Goal: Task Accomplishment & Management: Manage account settings

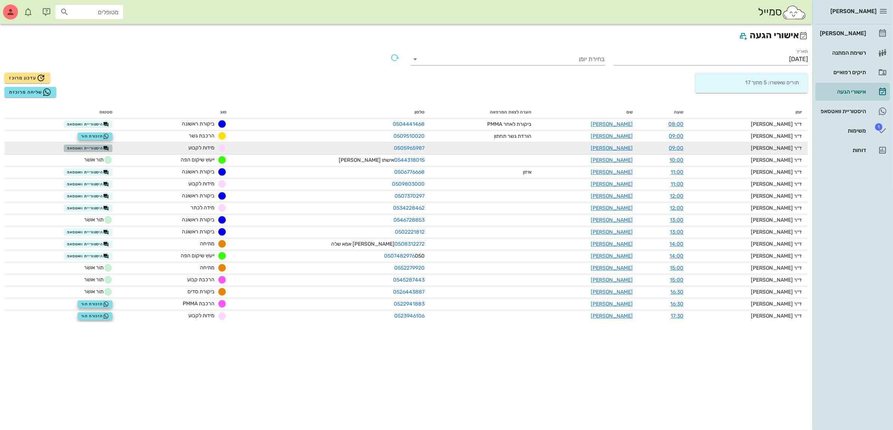
click at [101, 146] on span "היסטוריית וואטסאפ" at bounding box center [88, 148] width 42 height 6
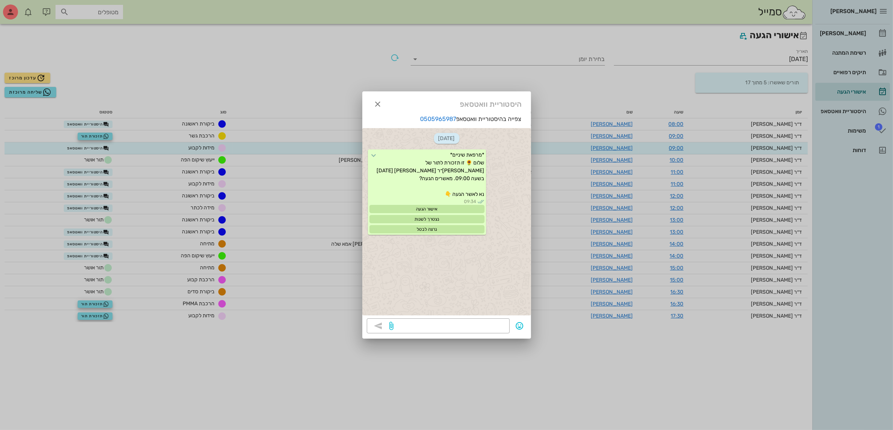
click at [98, 145] on div at bounding box center [446, 215] width 893 height 430
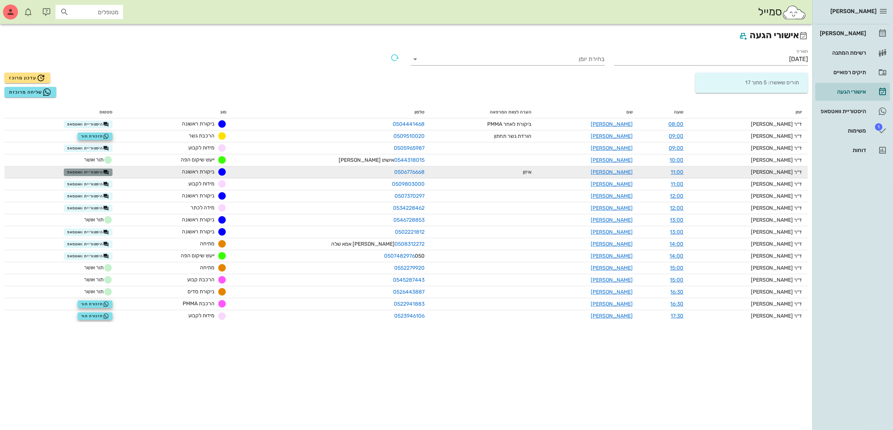
click at [100, 173] on span "היסטוריית וואטסאפ" at bounding box center [88, 172] width 42 height 6
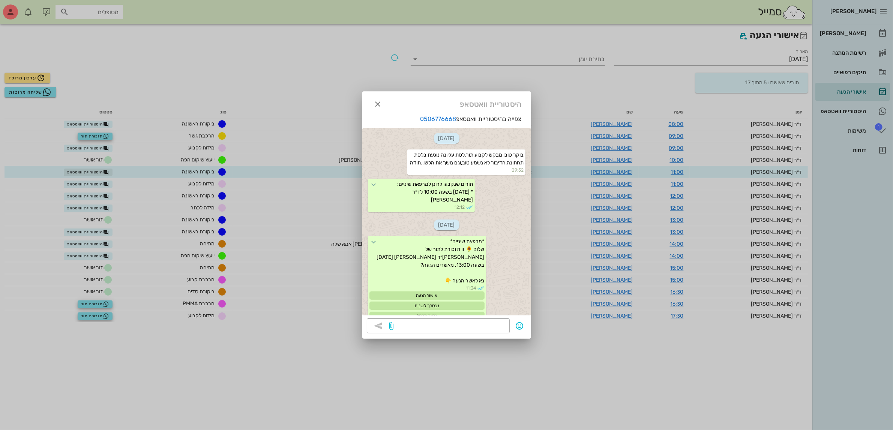
scroll to position [422, 0]
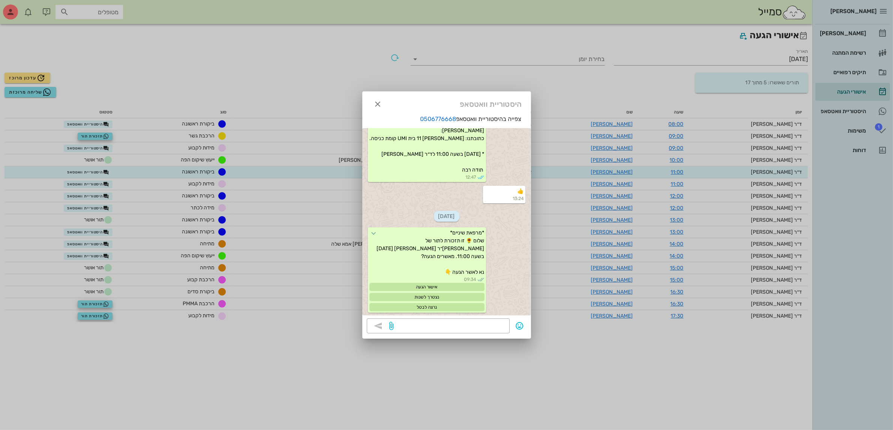
click at [102, 154] on div at bounding box center [446, 215] width 893 height 430
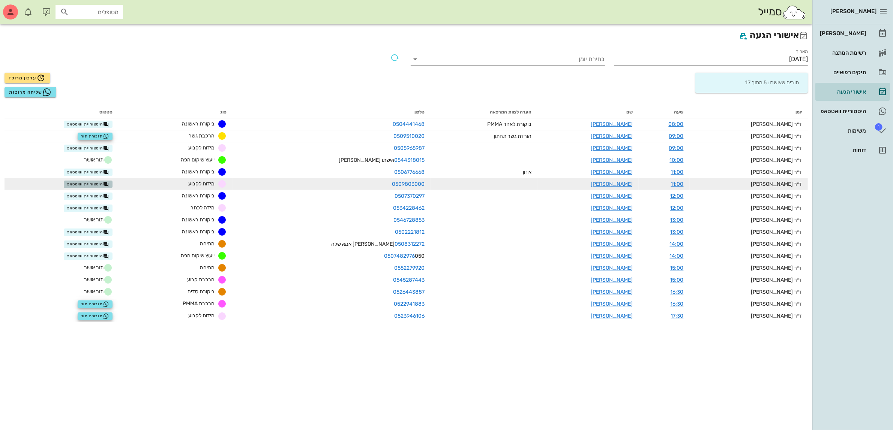
click at [100, 183] on span "היסטוריית וואטסאפ" at bounding box center [88, 184] width 42 height 6
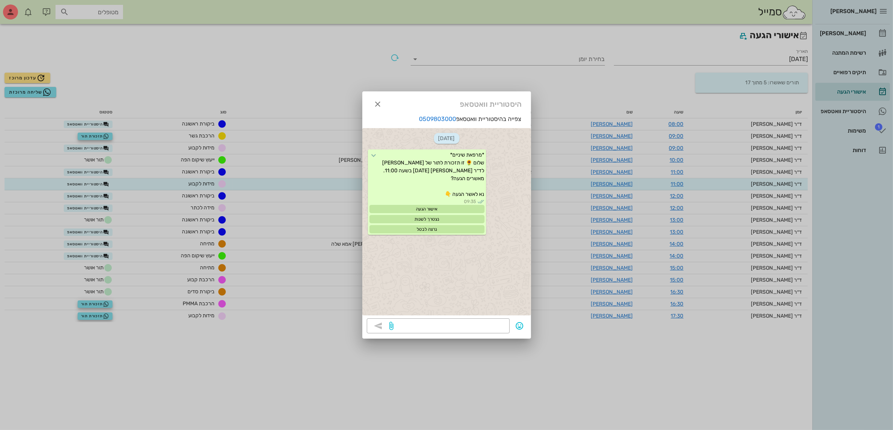
click at [100, 197] on div at bounding box center [446, 215] width 893 height 430
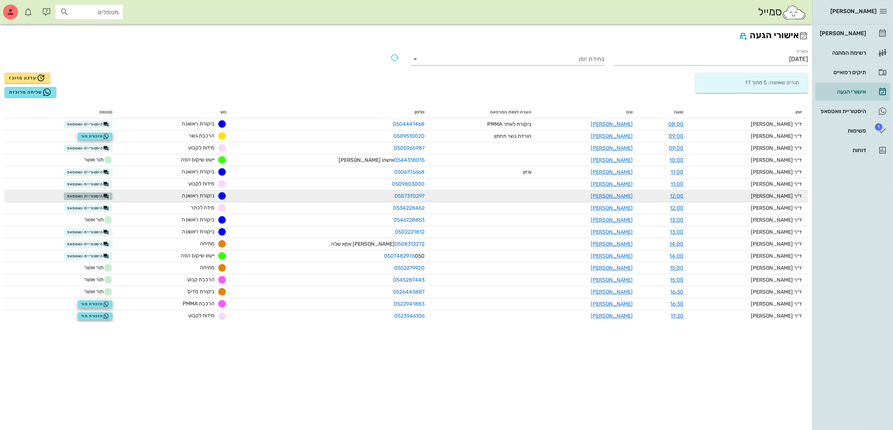
click at [98, 196] on span "היסטוריית וואטסאפ" at bounding box center [88, 196] width 42 height 6
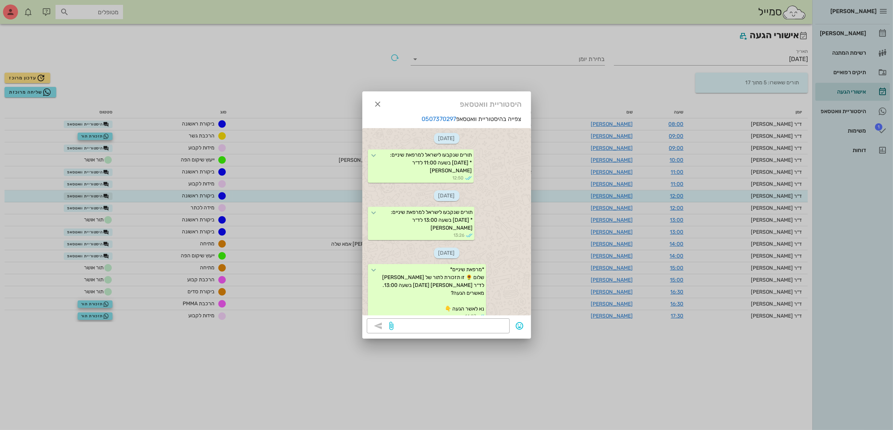
scroll to position [358, 0]
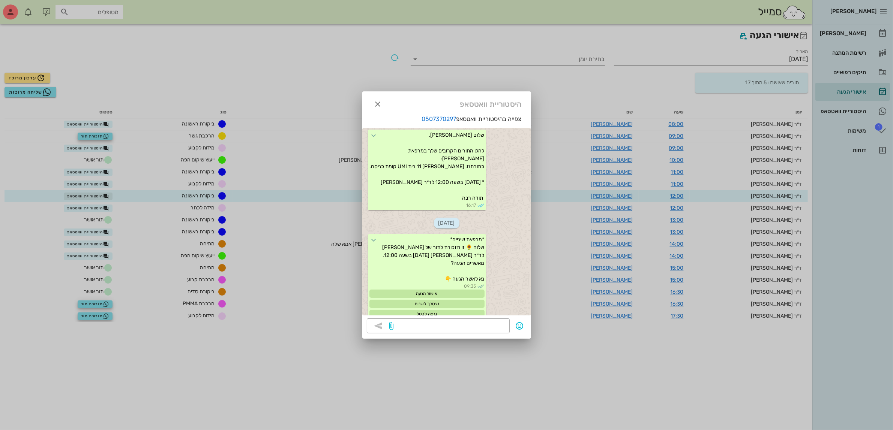
click at [98, 196] on div at bounding box center [446, 215] width 893 height 430
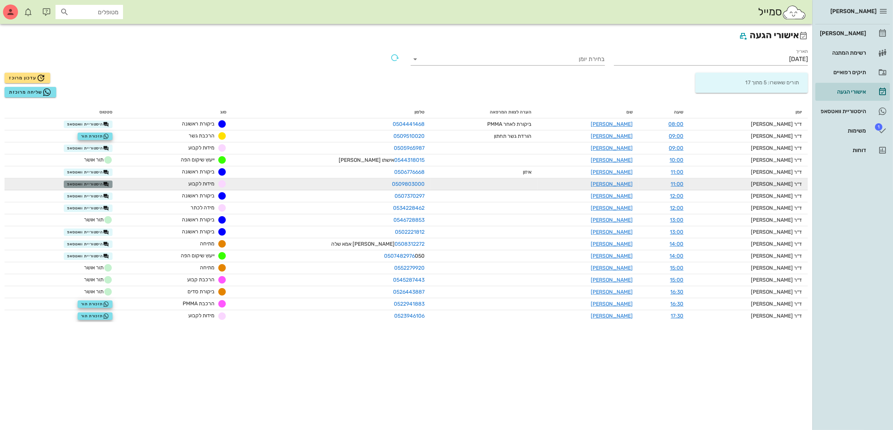
click at [100, 182] on span "היסטוריית וואטסאפ" at bounding box center [88, 184] width 42 height 6
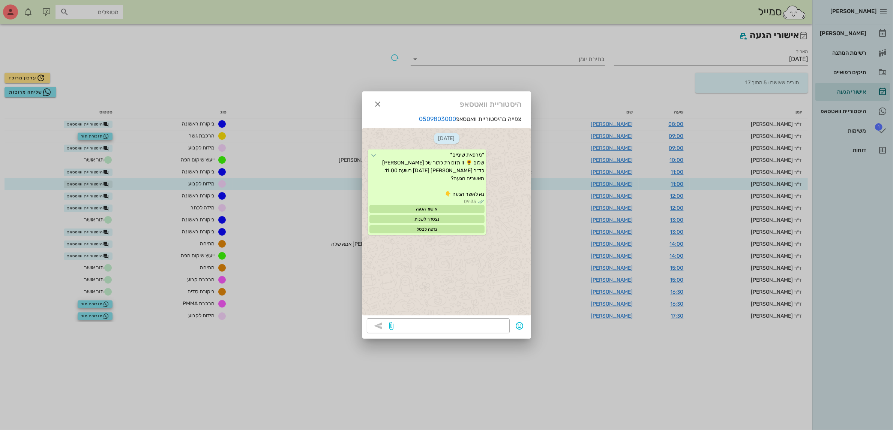
click at [100, 182] on div at bounding box center [446, 215] width 893 height 430
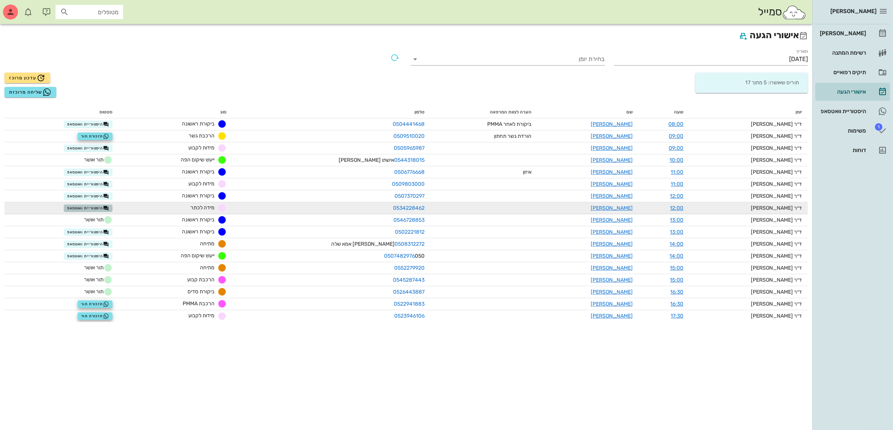
click at [99, 207] on span "היסטוריית וואטסאפ" at bounding box center [88, 208] width 42 height 6
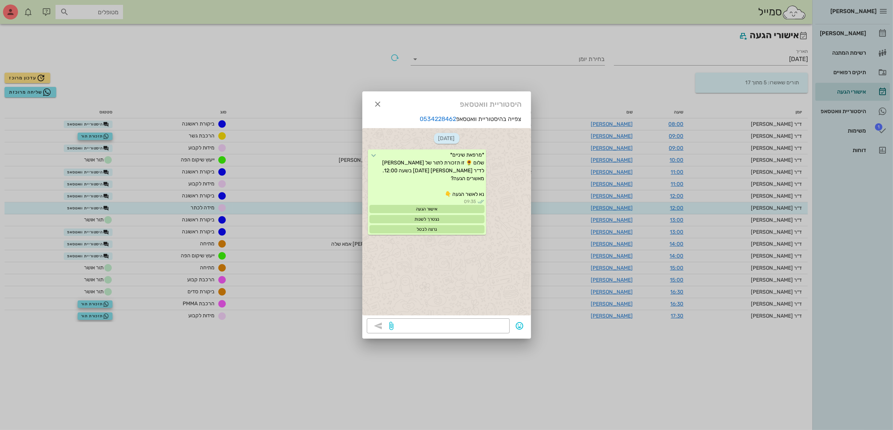
click at [96, 232] on div at bounding box center [446, 215] width 893 height 430
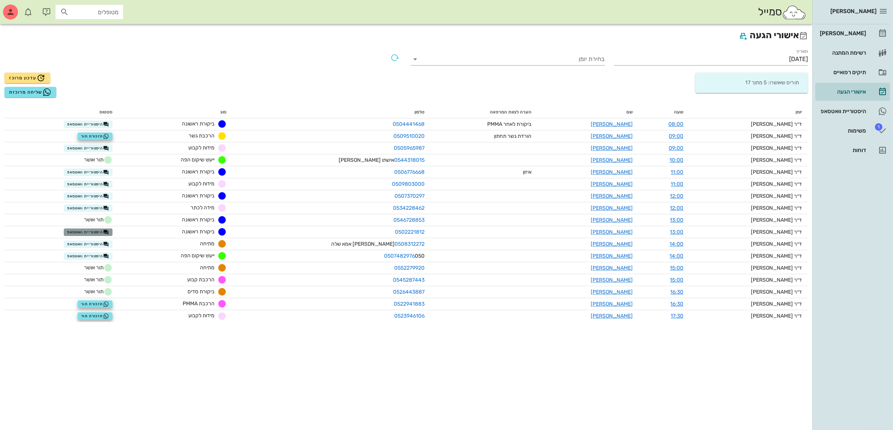
click at [96, 232] on span "היסטוריית וואטסאפ" at bounding box center [88, 232] width 42 height 6
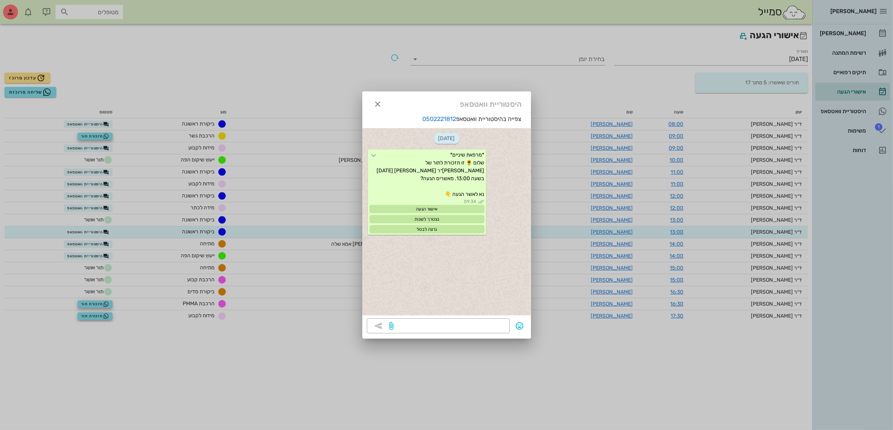
click at [94, 252] on div at bounding box center [446, 215] width 893 height 430
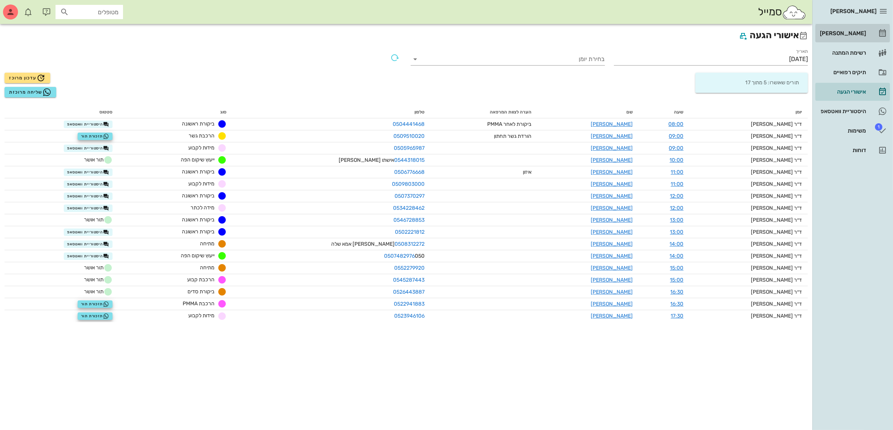
click at [851, 31] on div "[PERSON_NAME]" at bounding box center [842, 33] width 48 height 6
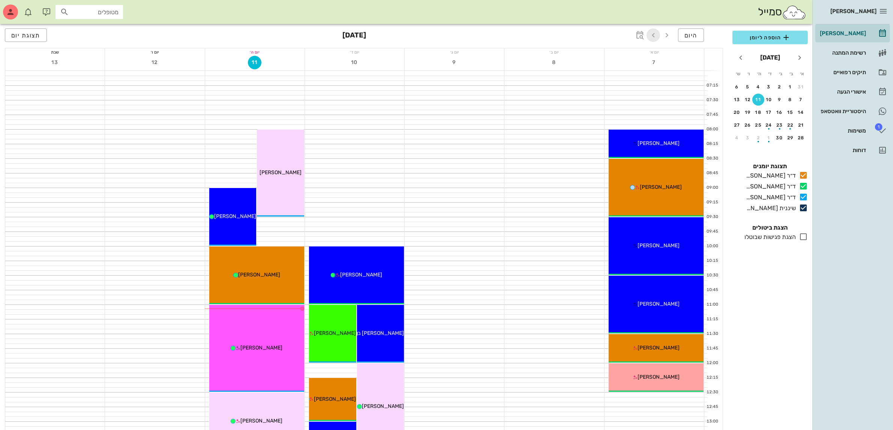
click at [653, 33] on icon "button" at bounding box center [653, 35] width 9 height 9
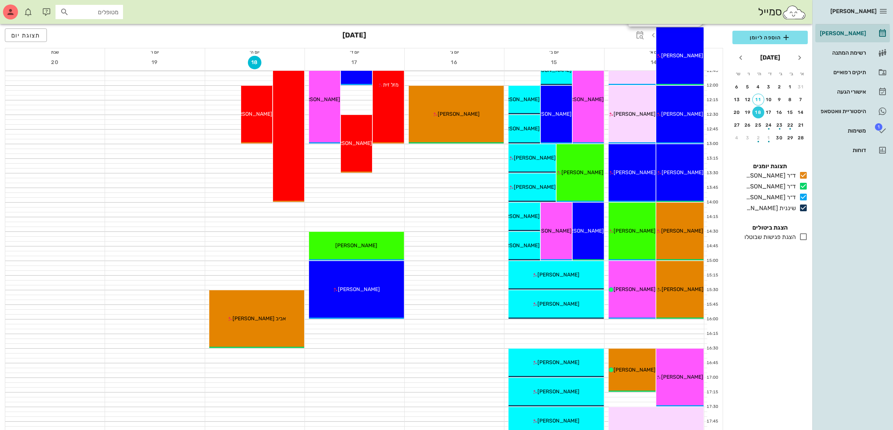
scroll to position [328, 0]
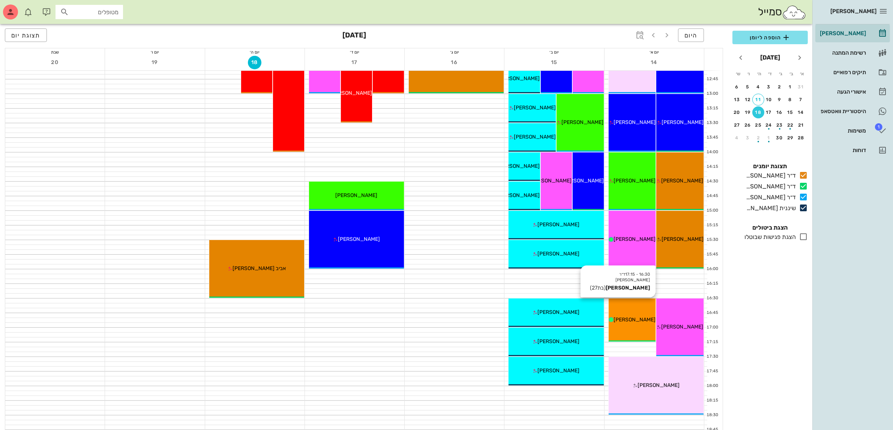
click at [644, 323] on div "[PERSON_NAME]" at bounding box center [631, 320] width 47 height 8
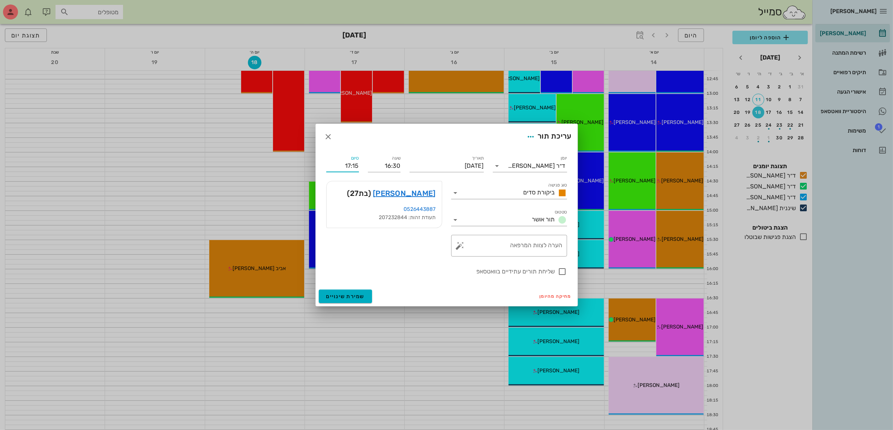
click at [342, 166] on input "17:15" at bounding box center [342, 166] width 33 height 12
click at [345, 189] on div "17:00 (30 דקות)" at bounding box center [322, 191] width 45 height 6
type input "17:00"
click at [345, 295] on span "שמירת שינויים" at bounding box center [345, 297] width 39 height 6
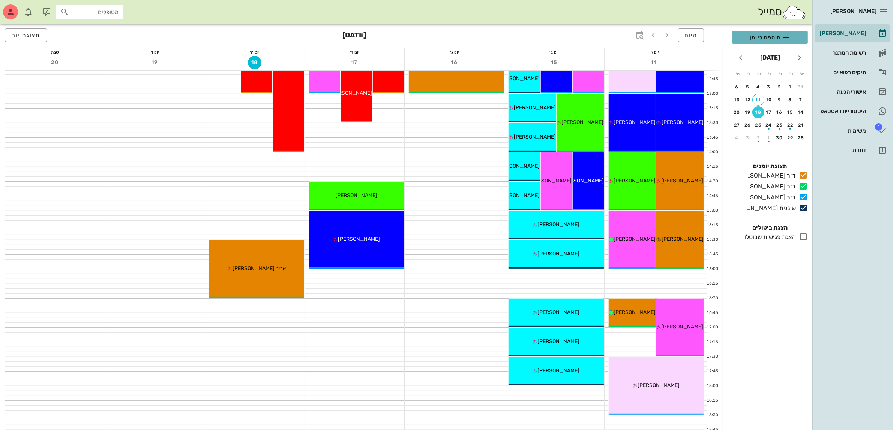
click at [761, 36] on span "הוספה ליומן" at bounding box center [769, 37] width 63 height 9
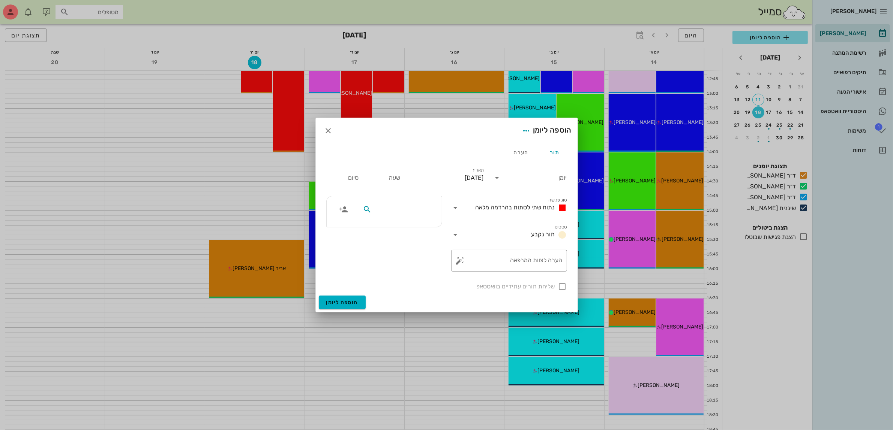
click at [394, 208] on input "text" at bounding box center [402, 210] width 58 height 10
type input "[PERSON_NAME]"
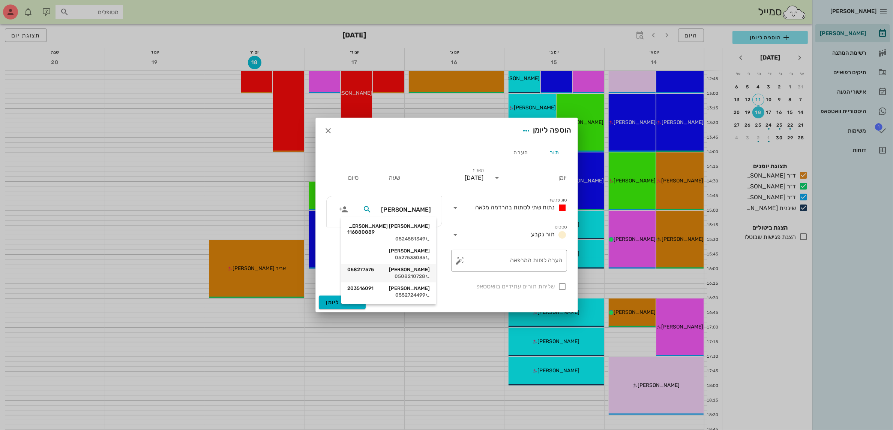
click at [414, 267] on div "[PERSON_NAME] 058277575" at bounding box center [388, 270] width 82 height 6
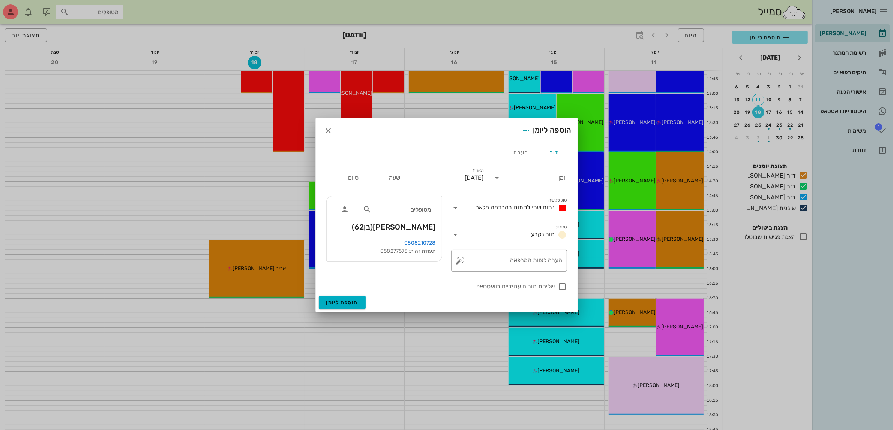
click at [508, 204] on div "נתוח שתי לסתות בהרדמה מלאה" at bounding box center [519, 208] width 94 height 9
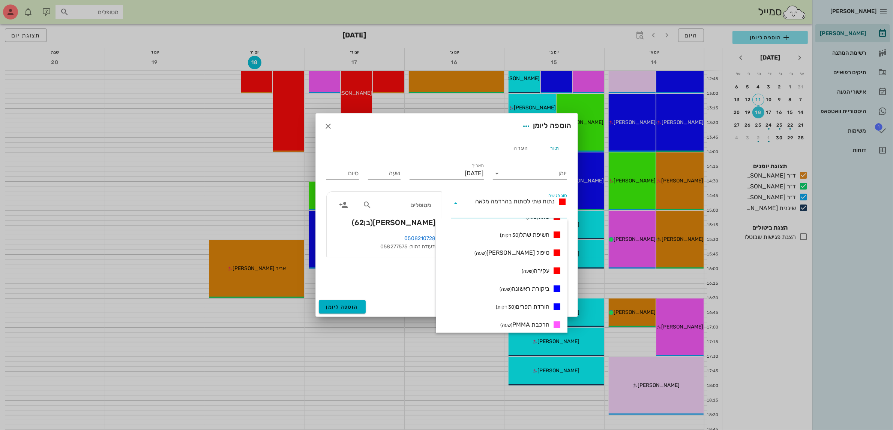
scroll to position [94, 0]
click at [527, 298] on span "ביקורת ראשונה (שעה)" at bounding box center [524, 299] width 50 height 9
type input "01:00"
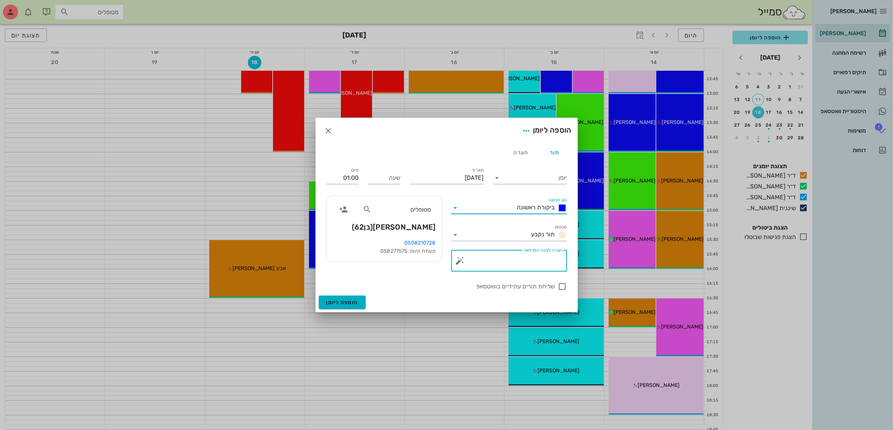
click at [522, 261] on textarea "הערה לצוות המרפאה" at bounding box center [511, 263] width 101 height 18
click at [466, 178] on input "[DATE]" at bounding box center [446, 178] width 74 height 12
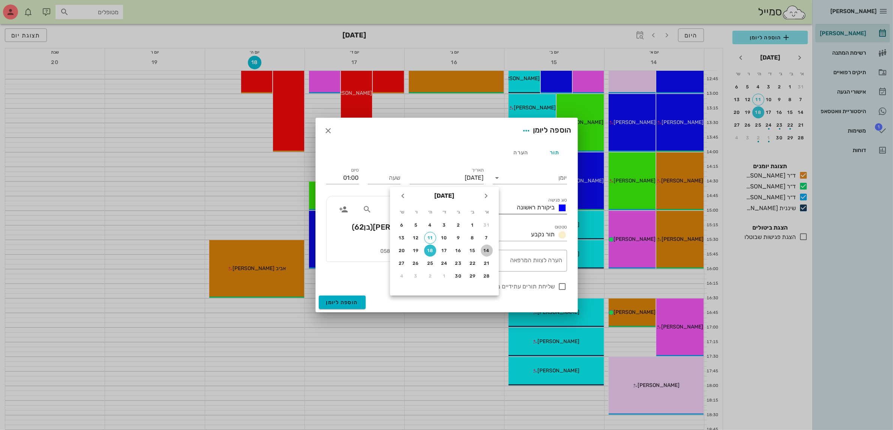
drag, startPoint x: 487, startPoint y: 250, endPoint x: 517, endPoint y: 214, distance: 47.3
click at [486, 250] on div "14" at bounding box center [487, 250] width 12 height 5
type input "[DATE]"
click at [531, 177] on input "יומן" at bounding box center [535, 178] width 64 height 12
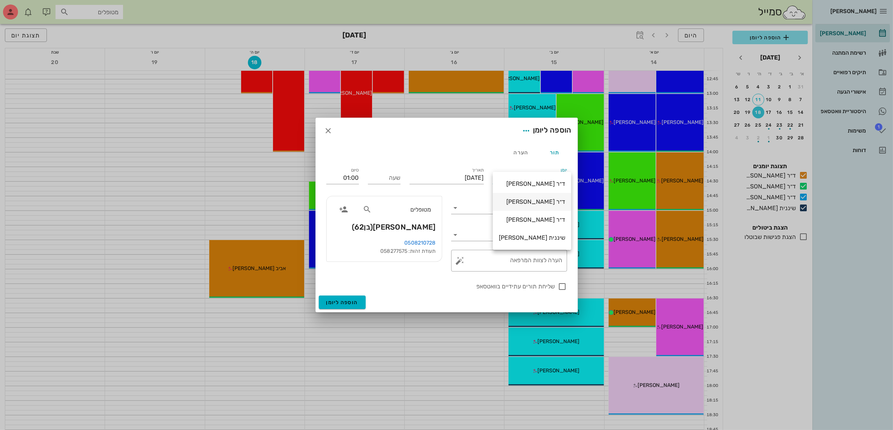
click at [541, 202] on div "ד״ר [PERSON_NAME]" at bounding box center [532, 201] width 66 height 7
click at [562, 288] on div at bounding box center [562, 286] width 13 height 13
checkbox input "true"
click at [375, 176] on input "שעה" at bounding box center [384, 178] width 33 height 12
type input "17:00"
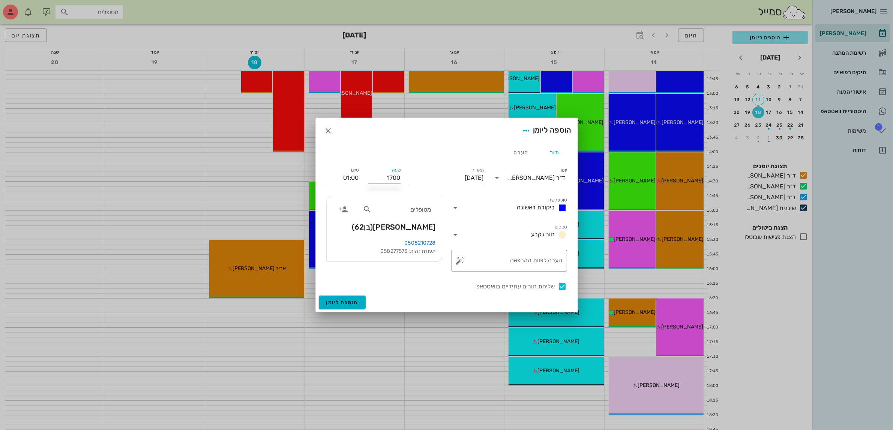
type input "18:00"
click at [352, 178] on input "18:00" at bounding box center [342, 178] width 33 height 12
click at [334, 225] on div "18:00 (שעה)" at bounding box center [322, 227] width 45 height 6
type input "18:00"
click at [343, 300] on span "הוספה ליומן" at bounding box center [342, 303] width 32 height 6
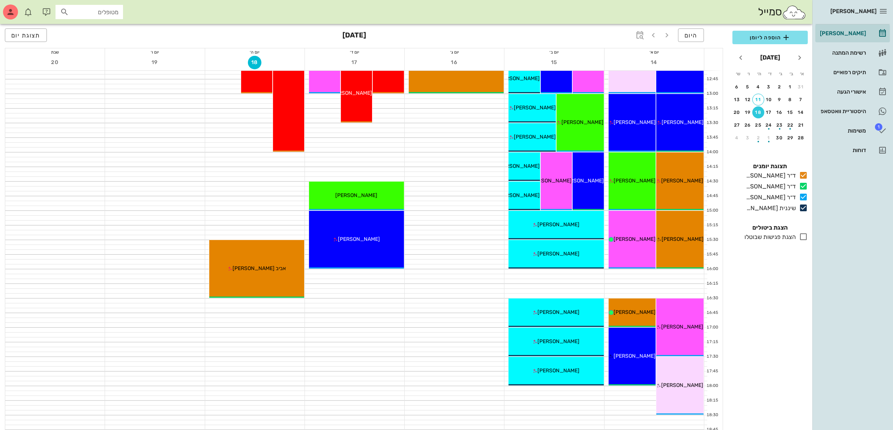
click at [88, 13] on input "מטופלים" at bounding box center [94, 12] width 48 height 10
type input "[PERSON_NAME]"
click at [83, 36] on div "0528573925" at bounding box center [75, 35] width 82 height 6
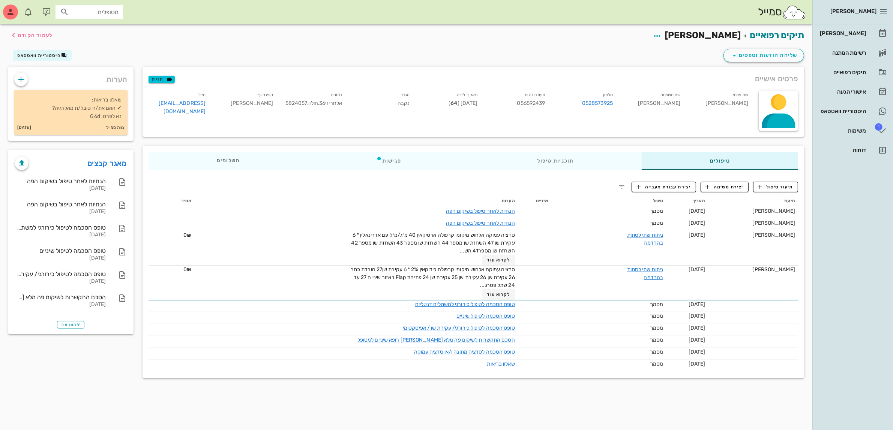
click at [598, 15] on div "סמייל מטופלים" at bounding box center [406, 12] width 812 height 24
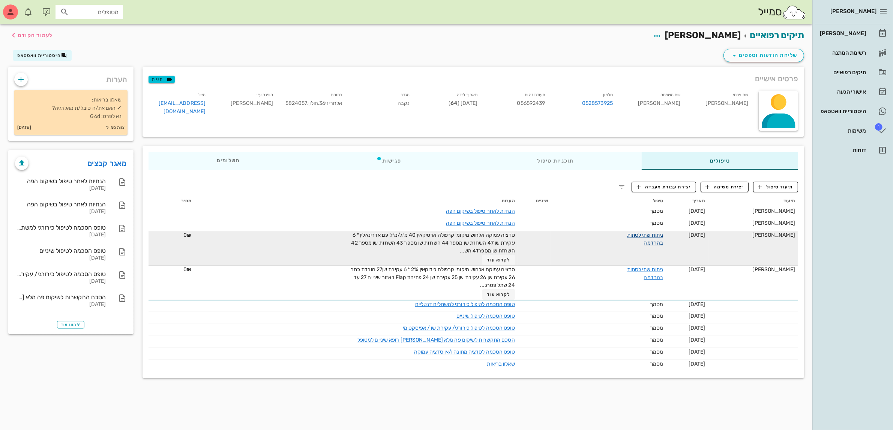
click at [642, 235] on link "ניתוח שתי לסתות בהרדמה" at bounding box center [645, 239] width 36 height 14
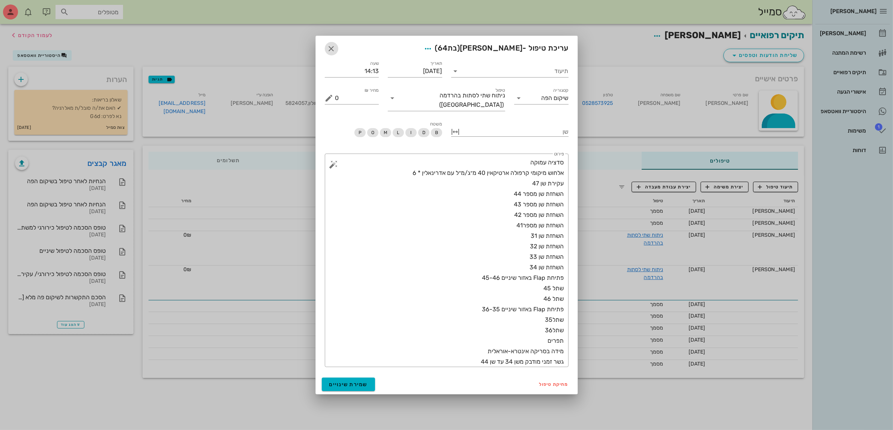
click at [333, 49] on icon "button" at bounding box center [331, 48] width 9 height 9
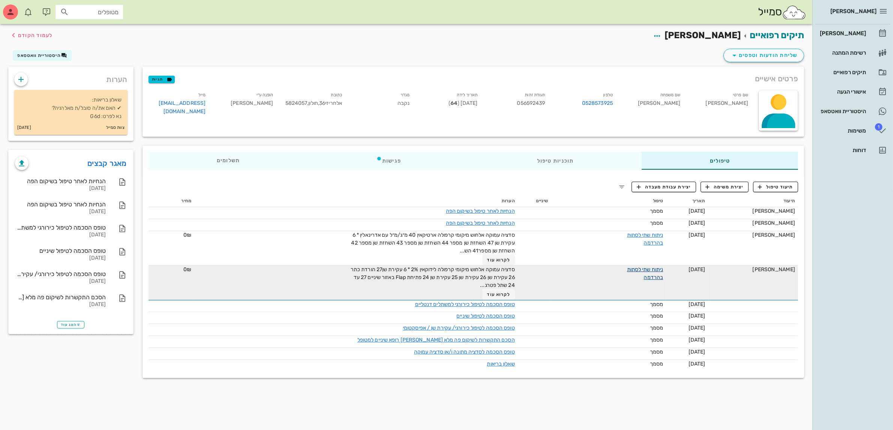
click at [655, 271] on link "ניתוח שתי לסתות בהרדמה" at bounding box center [645, 274] width 36 height 14
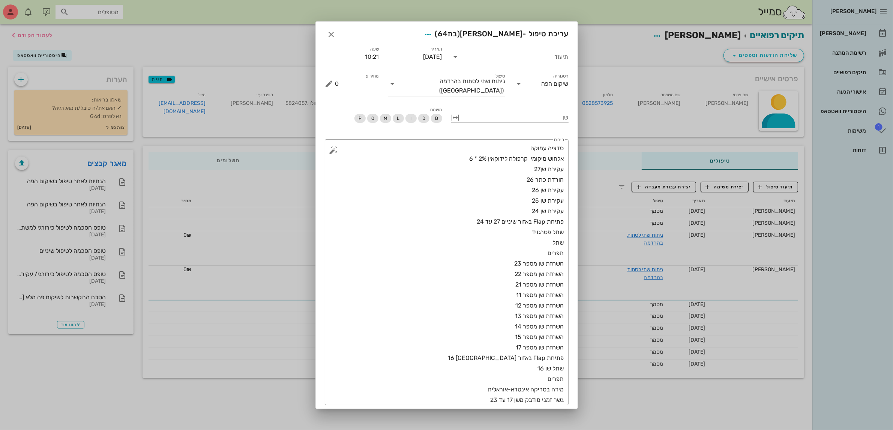
click at [656, 235] on div at bounding box center [446, 215] width 893 height 430
click at [336, 36] on icon "button" at bounding box center [331, 34] width 9 height 9
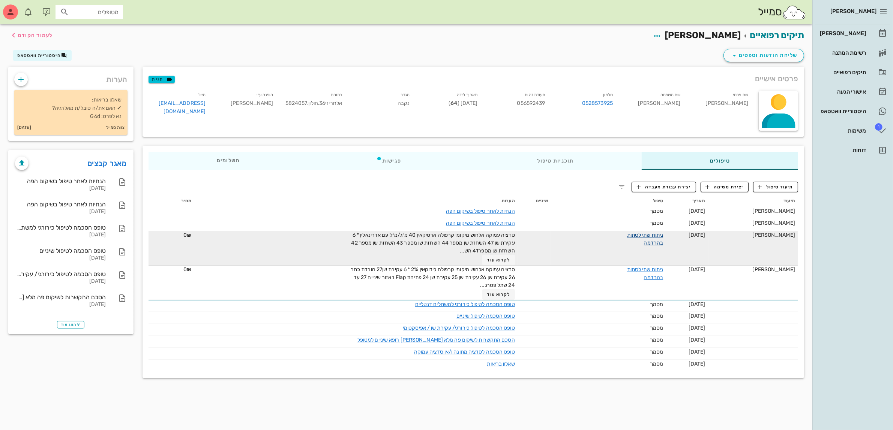
click at [649, 235] on link "ניתוח שתי לסתות בהרדמה" at bounding box center [645, 239] width 36 height 14
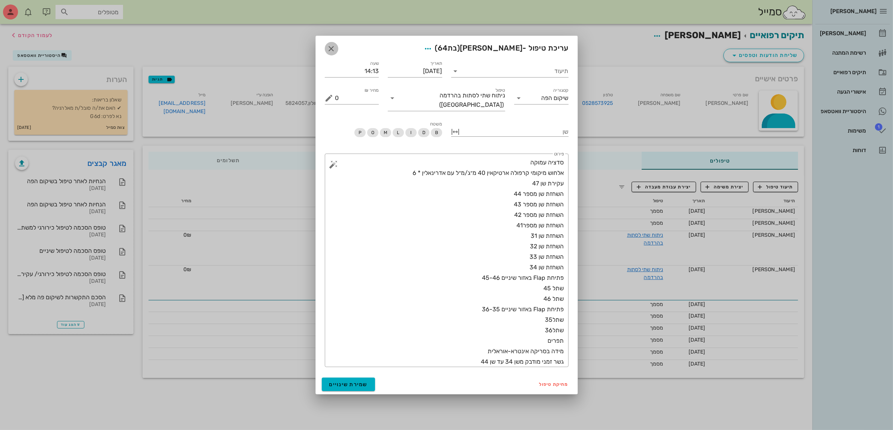
click at [333, 52] on icon "button" at bounding box center [331, 48] width 9 height 9
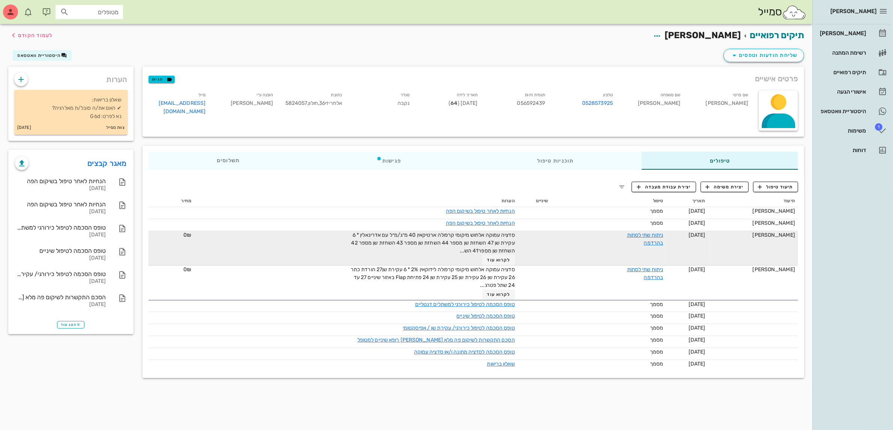
click at [658, 238] on div "ניתוח שתי לסתות בהרדמה" at bounding box center [635, 239] width 56 height 16
click at [655, 234] on link "ניתוח שתי לסתות בהרדמה" at bounding box center [645, 239] width 36 height 14
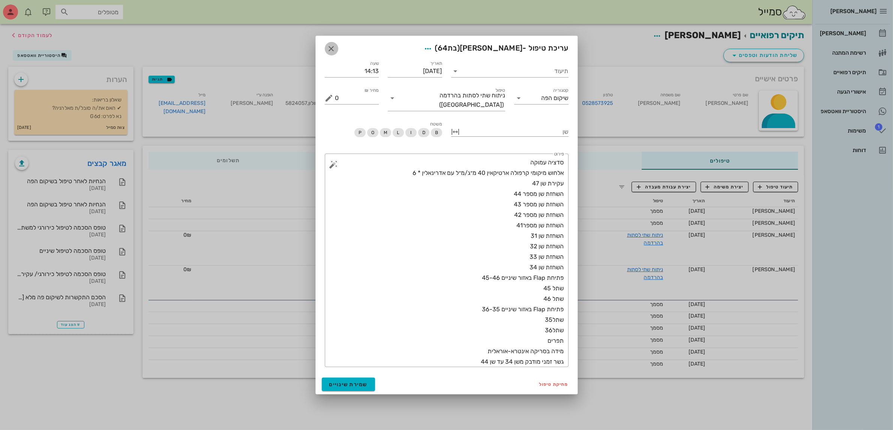
click at [331, 49] on icon "button" at bounding box center [331, 48] width 9 height 9
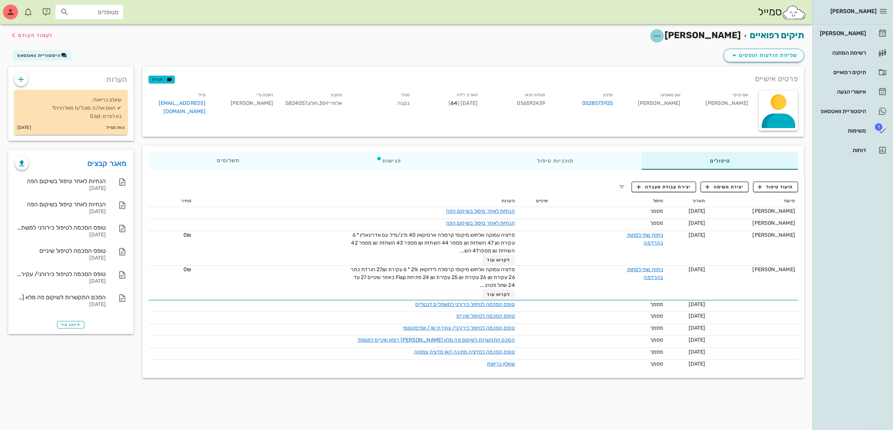
click at [661, 37] on icon "button" at bounding box center [656, 35] width 9 height 9
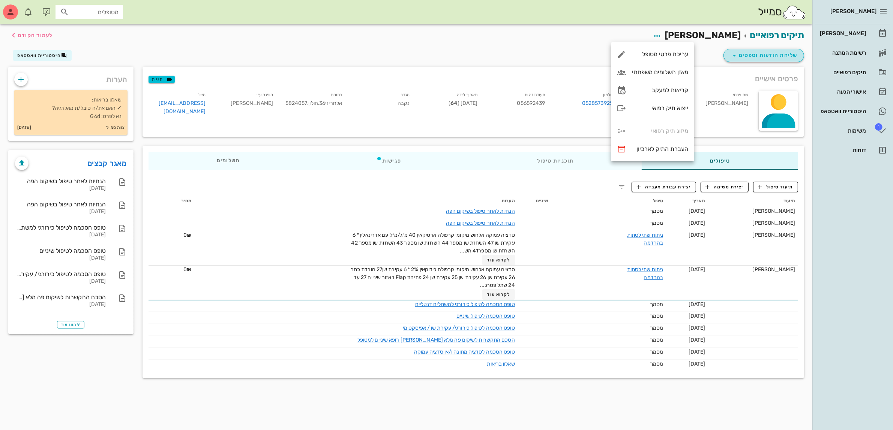
click at [751, 54] on span "שליחת הודעות וטפסים" at bounding box center [763, 55] width 68 height 9
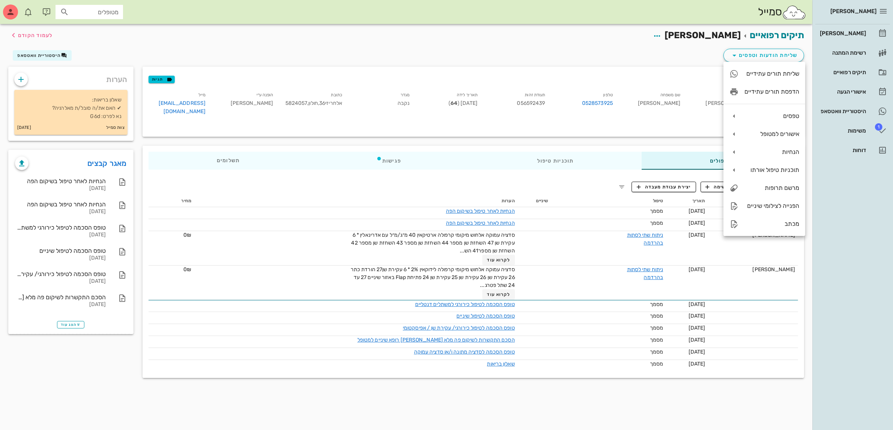
click at [618, 42] on div "תיקים רפואיים [PERSON_NAME] לעמוד הקודם" at bounding box center [406, 35] width 804 height 23
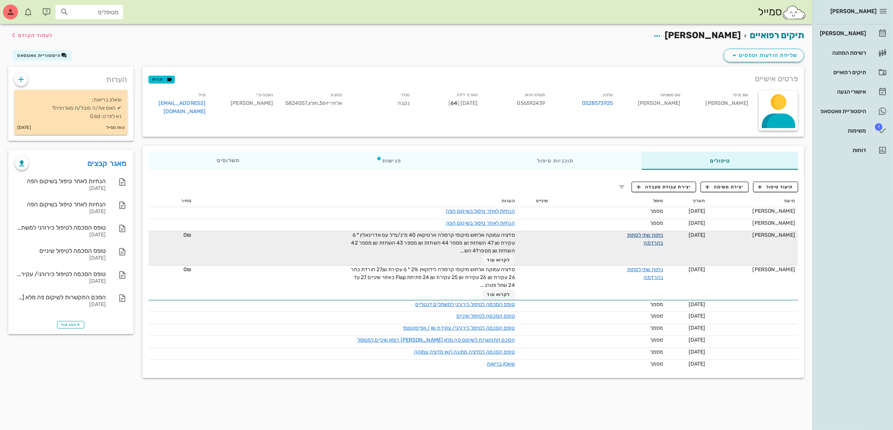
click at [647, 234] on link "ניתוח שתי לסתות בהרדמה" at bounding box center [645, 239] width 36 height 14
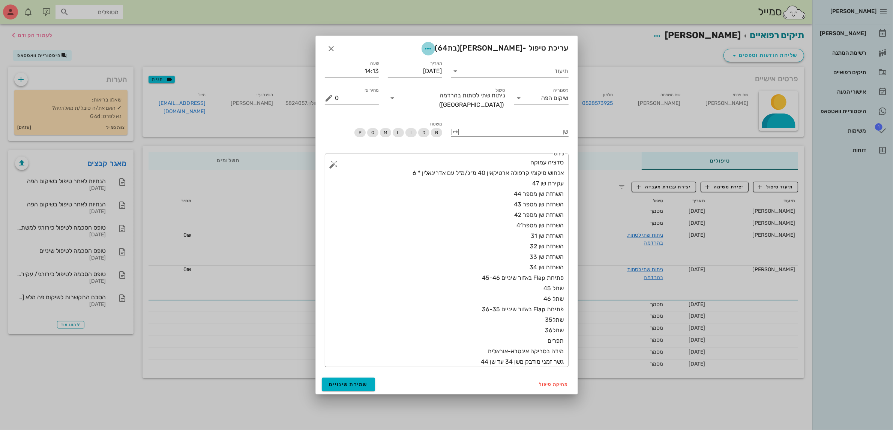
click at [433, 51] on icon "button" at bounding box center [428, 48] width 9 height 9
click at [414, 71] on div "שמירה והפקת מכתב" at bounding box center [423, 70] width 51 height 7
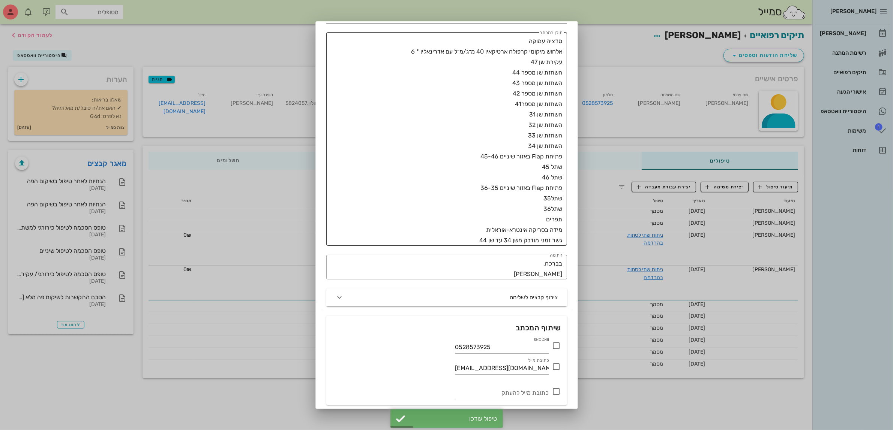
scroll to position [100, 0]
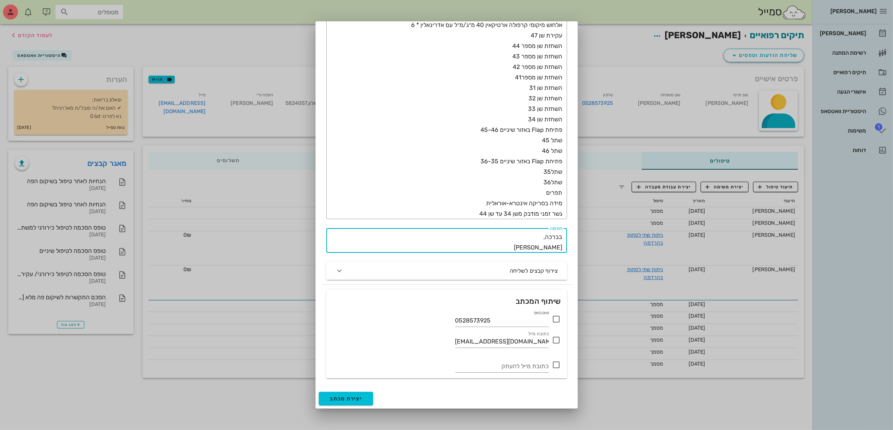
drag, startPoint x: 529, startPoint y: 248, endPoint x: 625, endPoint y: 242, distance: 95.8
click at [625, 242] on div "[PERSON_NAME] רשימת המתנה תיקים רפואיים אישורי הגעה היסטוריית וואטסאפ 1 משימות …" at bounding box center [446, 215] width 893 height 430
click at [529, 246] on textarea "בברכה, [PERSON_NAME]" at bounding box center [444, 242] width 236 height 21
drag, startPoint x: 535, startPoint y: 246, endPoint x: 563, endPoint y: 246, distance: 28.9
click at [563, 246] on div "​ חתימה בברכה, [PERSON_NAME]" at bounding box center [446, 240] width 241 height 25
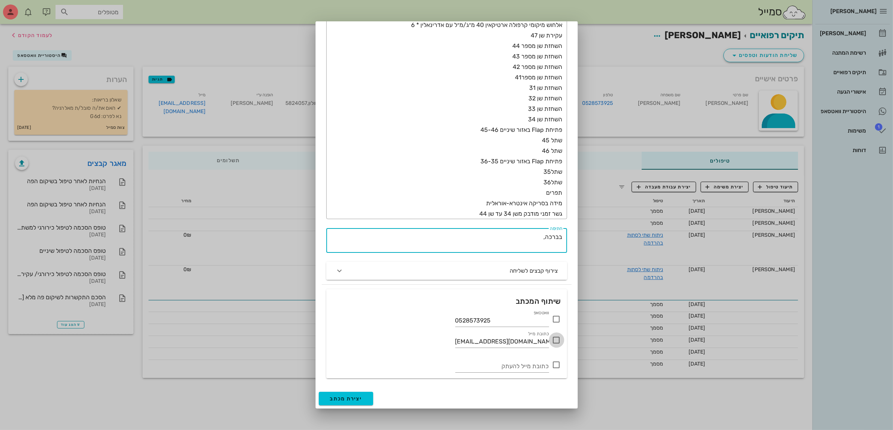
type textarea "בברכה,"
click at [554, 342] on div at bounding box center [556, 340] width 13 height 13
checkbox input "true"
click at [493, 246] on textarea "בברכה," at bounding box center [444, 242] width 236 height 21
type textarea "בברכה,"
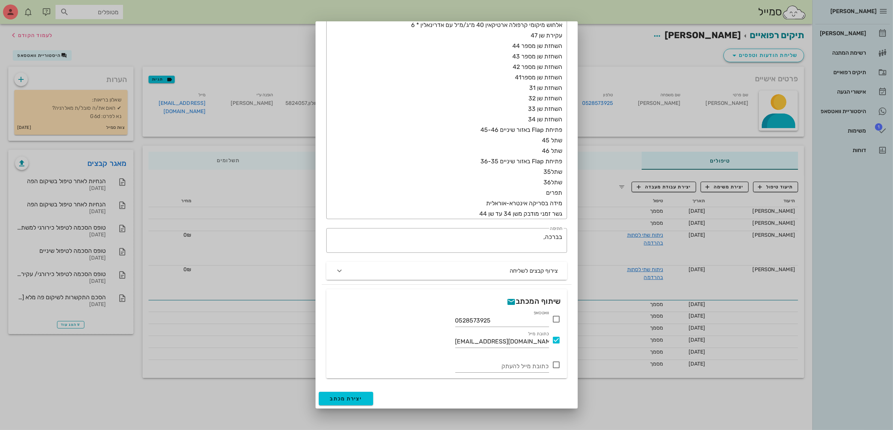
click at [554, 318] on icon at bounding box center [556, 319] width 9 height 9
click at [351, 400] on span "יצירת מכתב" at bounding box center [346, 399] width 32 height 6
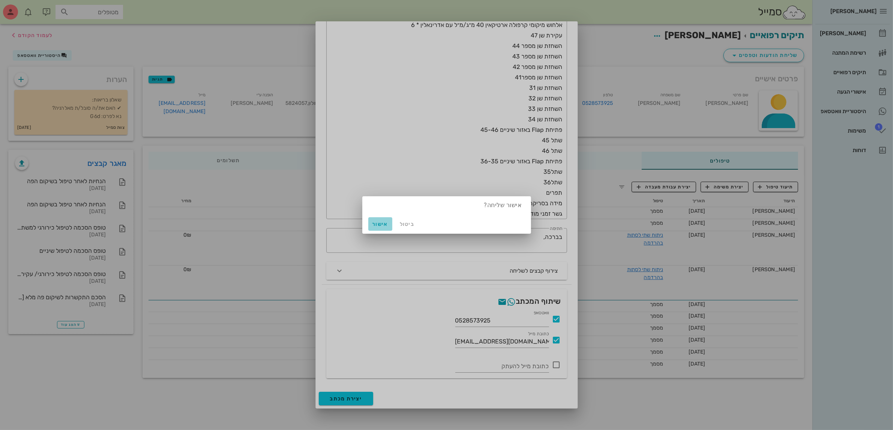
click at [386, 222] on span "אישור" at bounding box center [380, 224] width 18 height 6
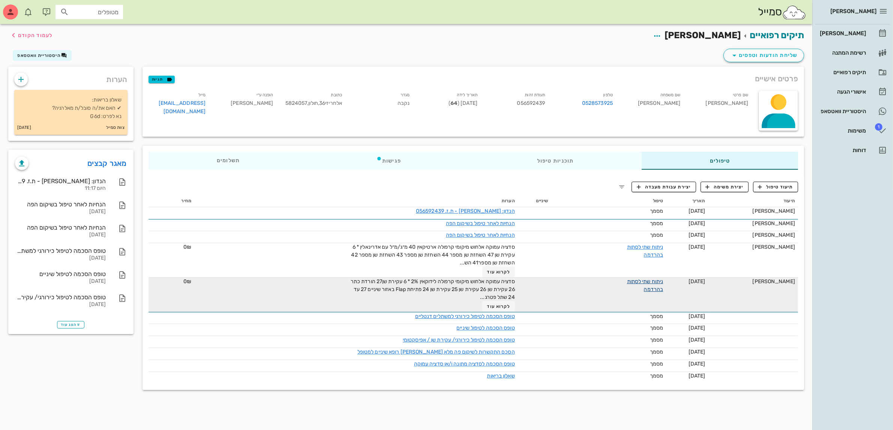
click at [646, 282] on link "ניתוח שתי לסתות בהרדמה" at bounding box center [645, 286] width 36 height 14
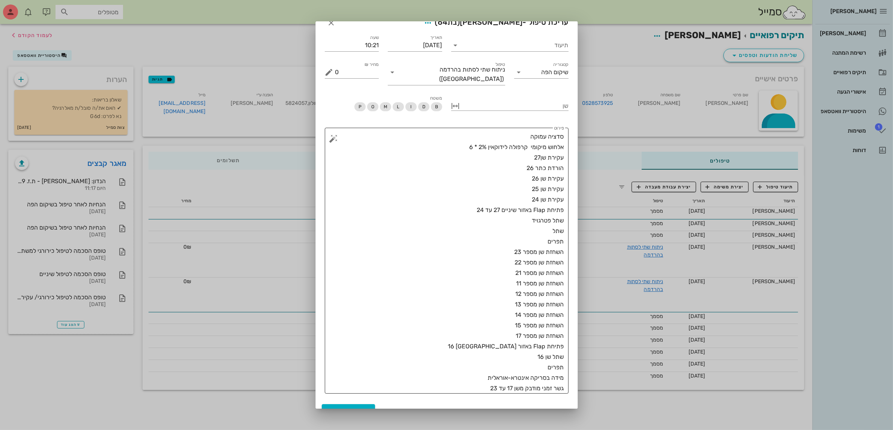
scroll to position [17, 0]
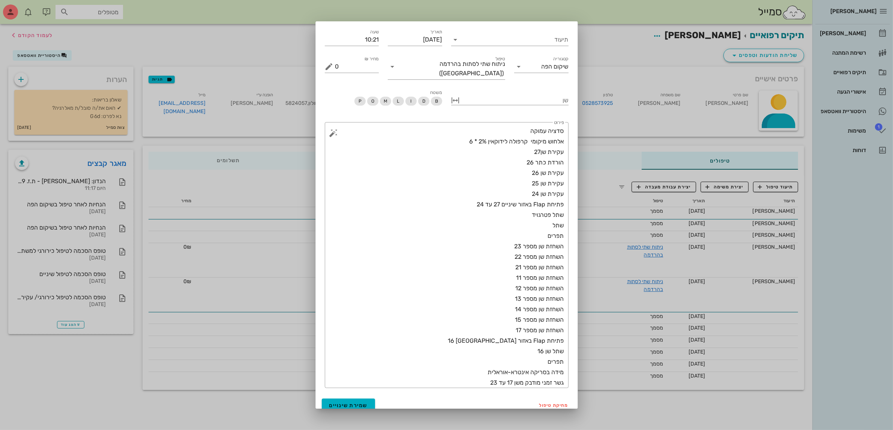
click at [617, 45] on div at bounding box center [446, 215] width 893 height 430
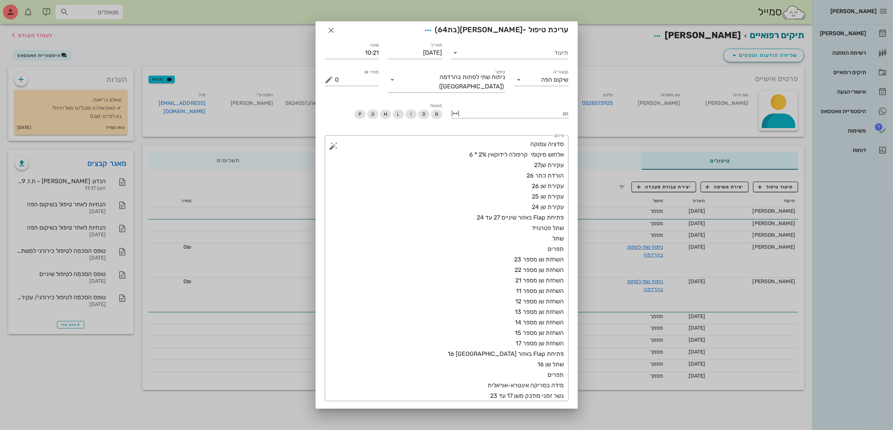
scroll to position [0, 0]
click at [336, 38] on icon "button" at bounding box center [331, 34] width 9 height 9
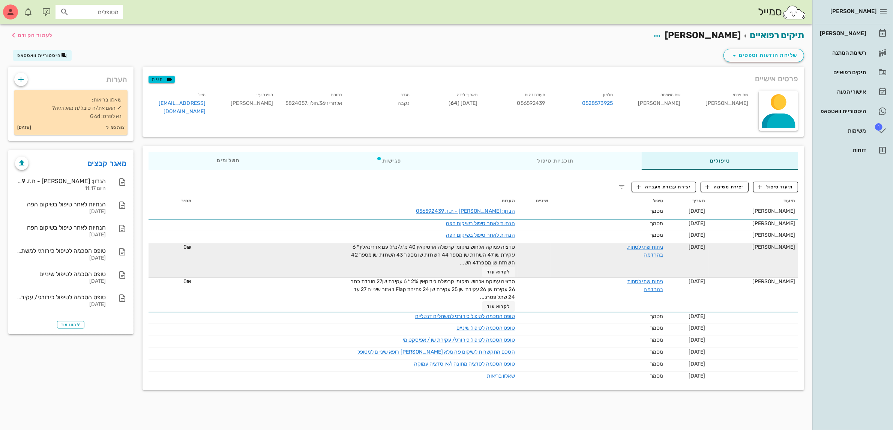
click at [647, 250] on div "ניתוח שתי לסתות בהרדמה" at bounding box center [635, 251] width 56 height 16
click at [655, 244] on link "ניתוח שתי לסתות בהרדמה" at bounding box center [645, 251] width 36 height 14
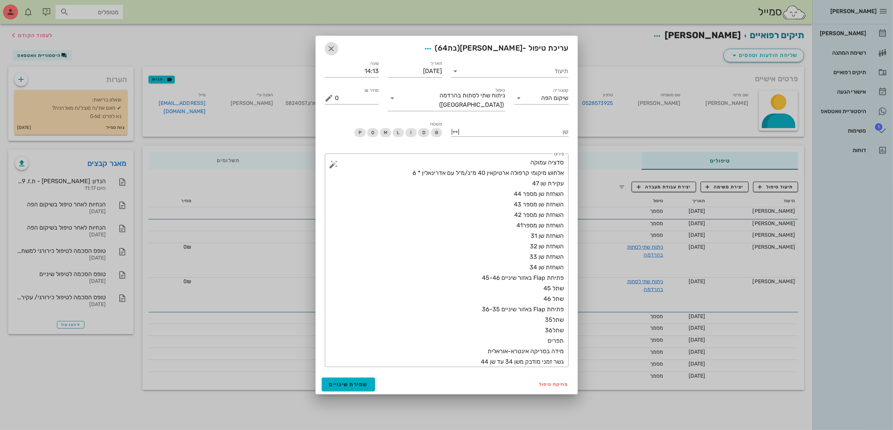
click at [333, 53] on icon "button" at bounding box center [331, 48] width 9 height 9
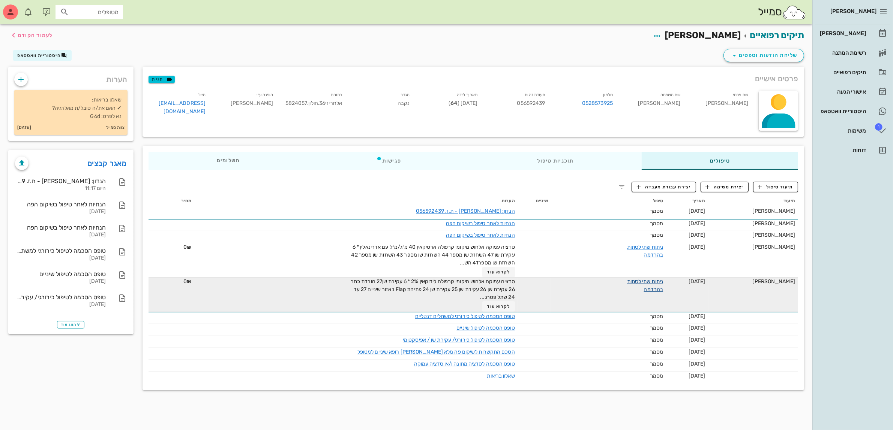
click at [659, 280] on link "ניתוח שתי לסתות בהרדמה" at bounding box center [645, 286] width 36 height 14
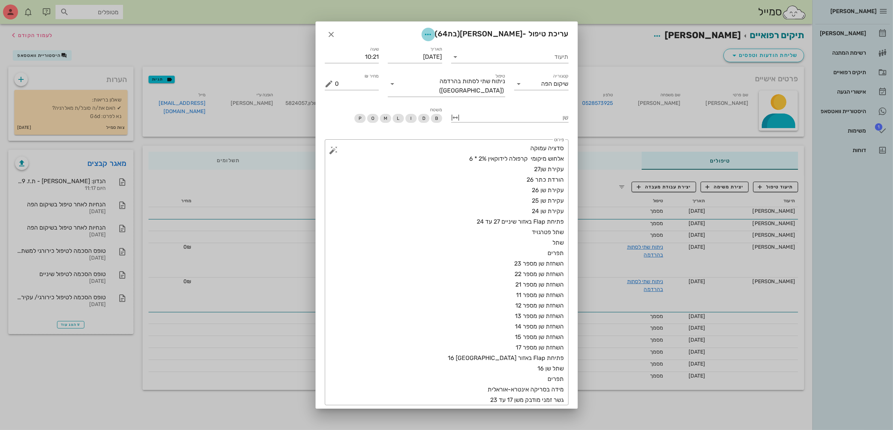
click at [433, 36] on icon "button" at bounding box center [428, 34] width 9 height 9
click at [440, 50] on div "שמירה והפקת מכתב" at bounding box center [423, 53] width 51 height 7
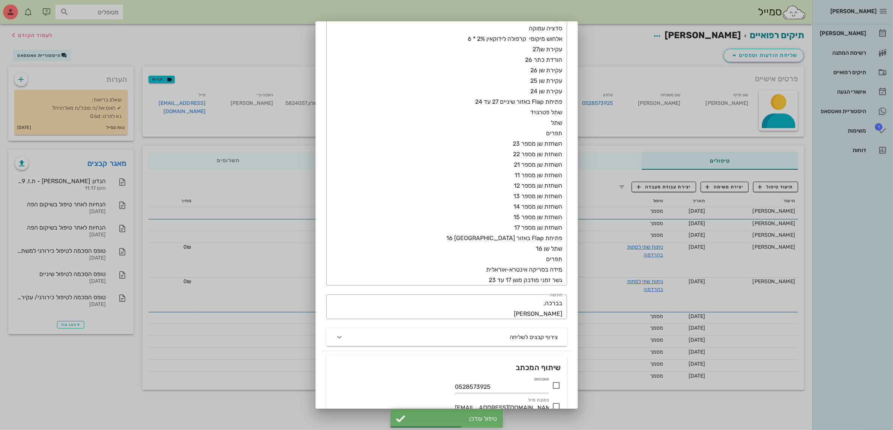
scroll to position [153, 0]
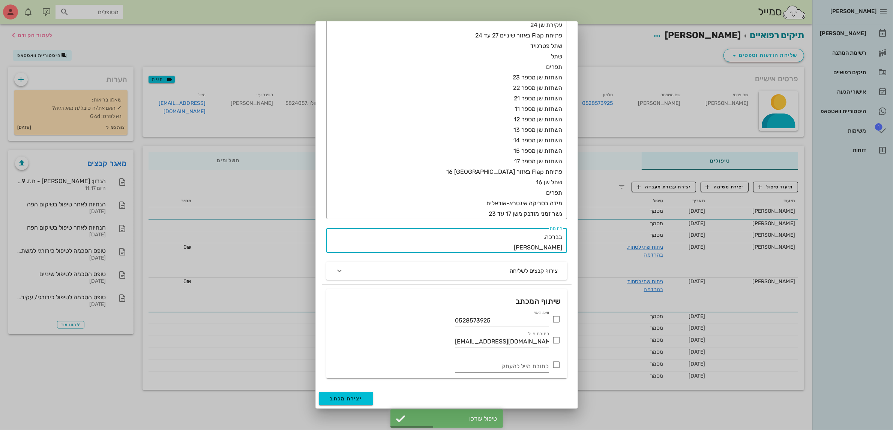
drag, startPoint x: 532, startPoint y: 250, endPoint x: 588, endPoint y: 247, distance: 56.3
click at [588, 247] on div "[PERSON_NAME] רשימת המתנה תיקים רפואיים אישורי הגעה היסטוריית וואטסאפ 1 משימות …" at bounding box center [446, 215] width 893 height 430
type textarea "בברכה,"
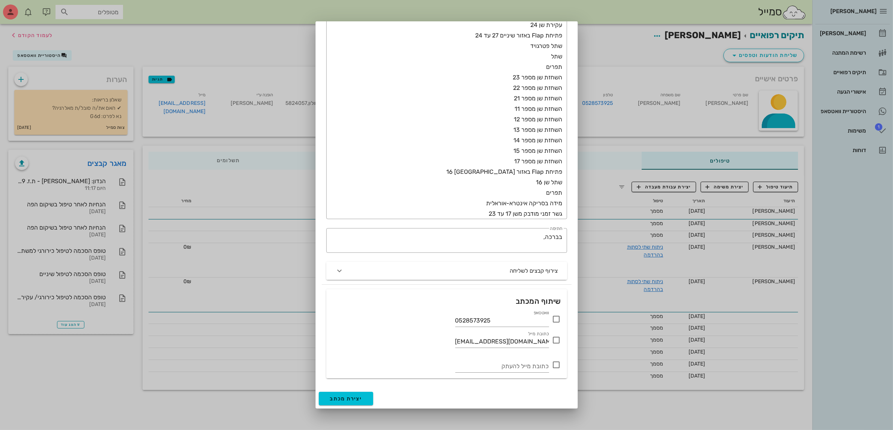
click at [556, 321] on icon at bounding box center [556, 319] width 9 height 9
click at [559, 340] on div at bounding box center [556, 340] width 13 height 13
checkbox input "true"
click at [343, 398] on span "יצירת מכתב" at bounding box center [346, 399] width 32 height 6
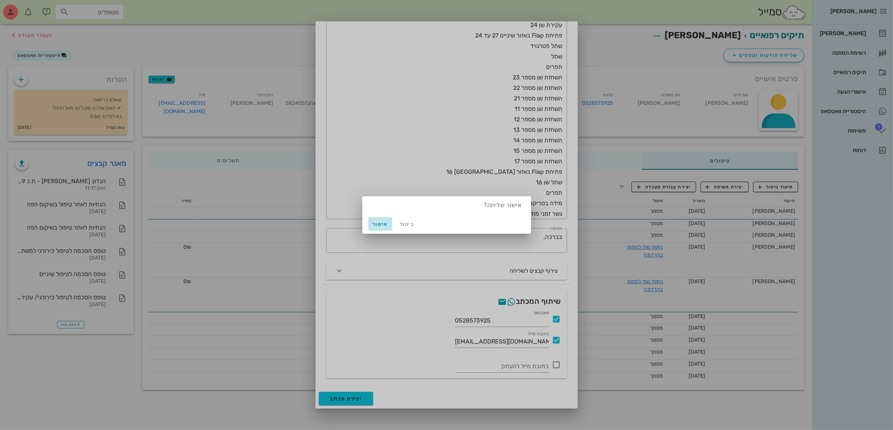
click at [378, 221] on span "אישור" at bounding box center [380, 224] width 18 height 6
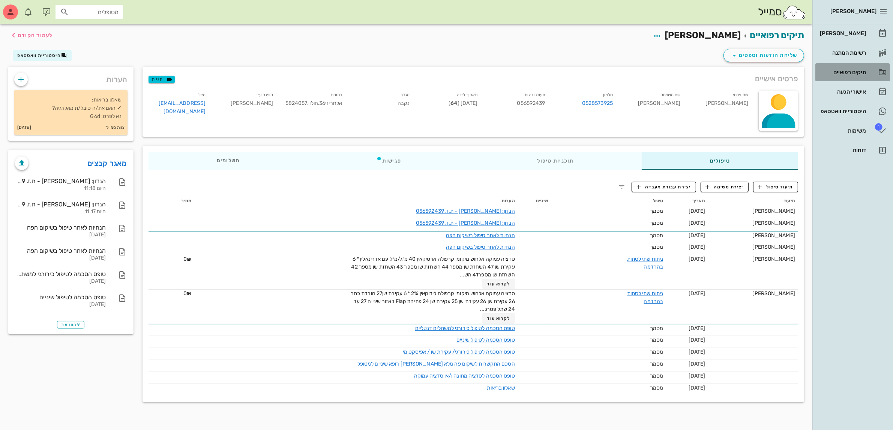
click at [840, 73] on div "תיקים רפואיים" at bounding box center [842, 72] width 48 height 6
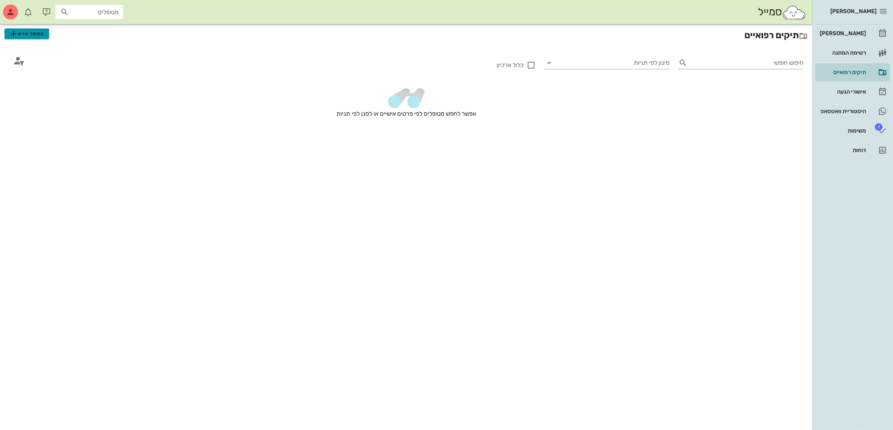
click at [39, 33] on span "מטופל חדש" at bounding box center [26, 33] width 35 height 9
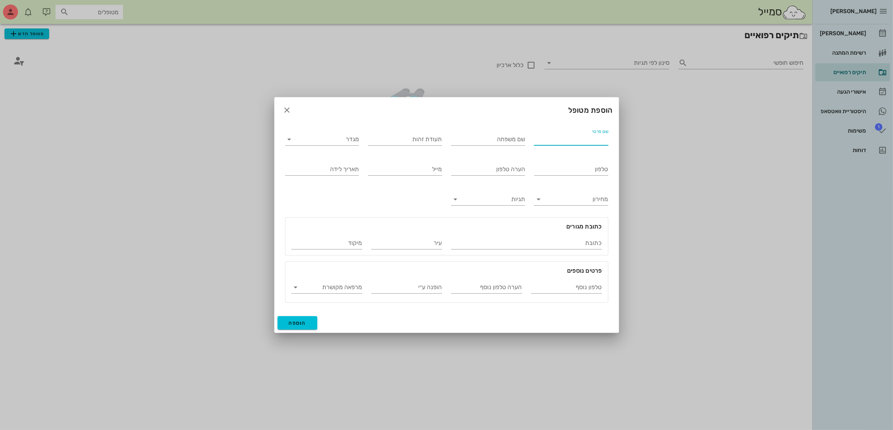
click at [552, 138] on input "שם פרטי" at bounding box center [571, 139] width 74 height 12
type input "[PERSON_NAME]"
click at [346, 143] on input "מגדר" at bounding box center [328, 139] width 62 height 12
click at [348, 147] on div "זכר" at bounding box center [322, 145] width 62 height 7
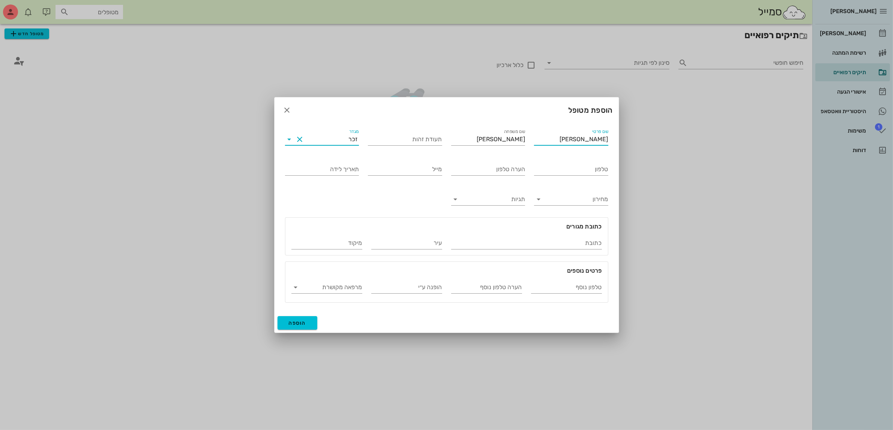
drag, startPoint x: 581, startPoint y: 137, endPoint x: 652, endPoint y: 137, distance: 70.1
click at [652, 137] on div "[PERSON_NAME] יומן מרפאה רשימת המתנה תיקים רפואיים אישורי הגעה היסטוריית וואטסא…" at bounding box center [446, 215] width 893 height 430
type input "[PERSON_NAME]"
click at [413, 289] on input "הופנה ע״י" at bounding box center [406, 288] width 71 height 12
type input "[PERSON_NAME]"
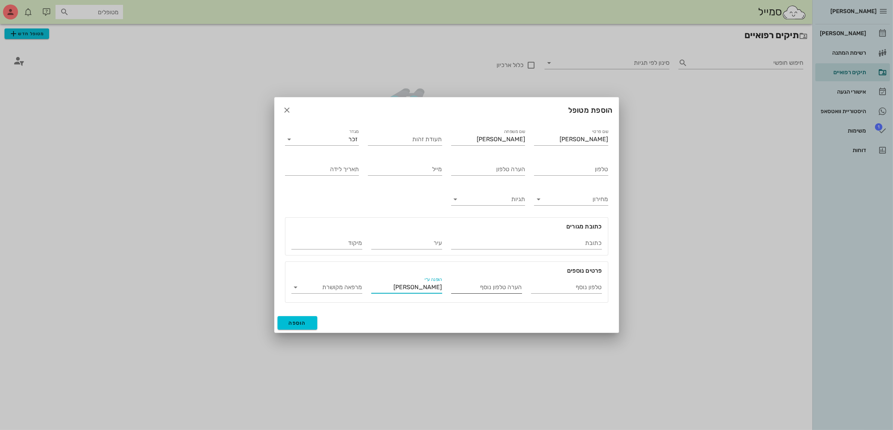
click at [473, 288] on input "הערה טלפון נוסף" at bounding box center [486, 288] width 71 height 12
type input "[PERSON_NAME]"
click at [569, 286] on input "טלפון נוסף" at bounding box center [566, 288] width 71 height 12
type input "052-8573925"
click at [541, 169] on input "טלפון" at bounding box center [571, 169] width 74 height 12
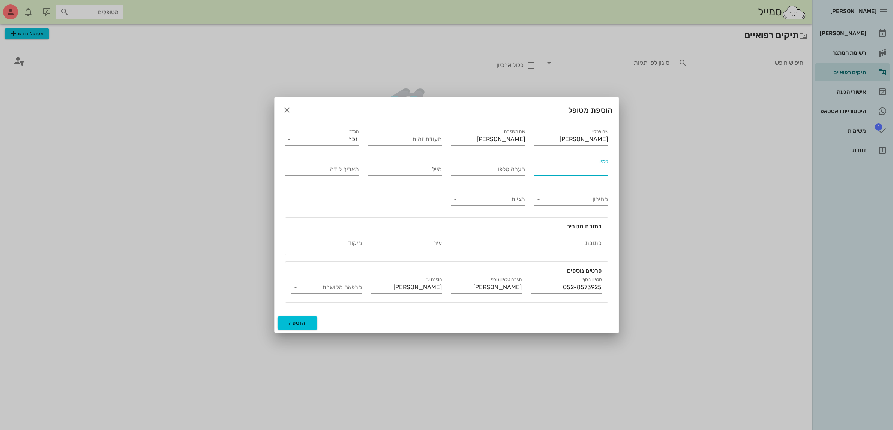
click at [541, 170] on input "טלפון" at bounding box center [571, 169] width 74 height 12
type input "052-4608885"
click at [294, 325] on span "הוספה" at bounding box center [298, 323] width 18 height 6
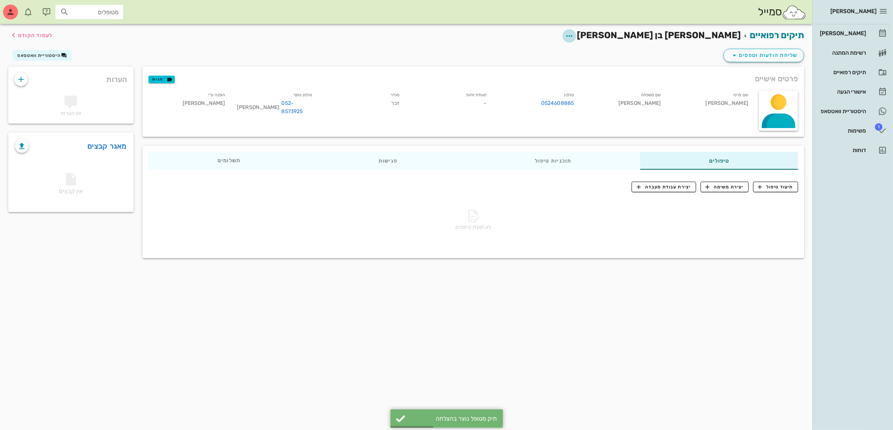
click at [574, 36] on icon "button" at bounding box center [569, 35] width 9 height 9
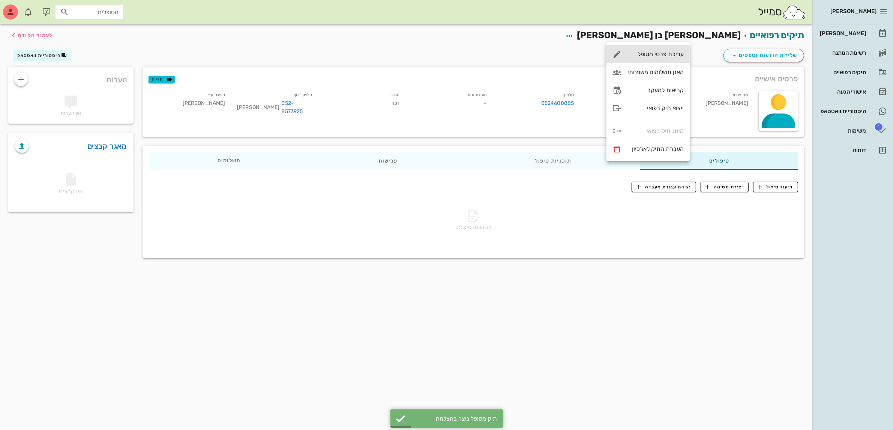
click at [664, 53] on div "עריכת פרטי מטופל" at bounding box center [655, 54] width 56 height 7
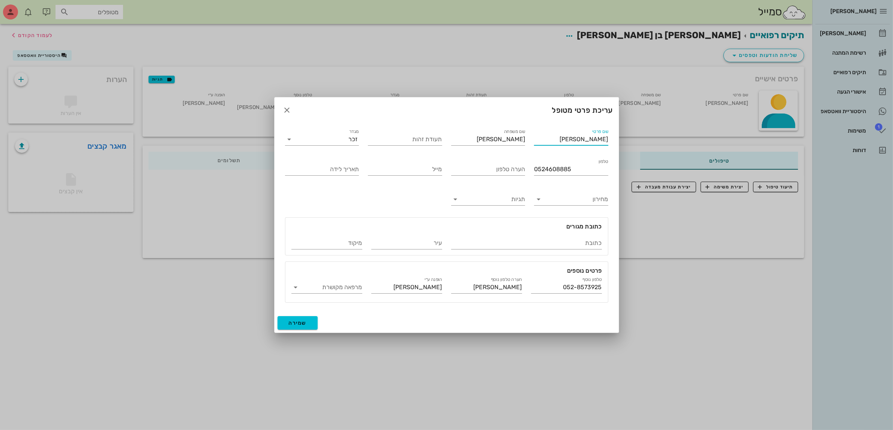
drag, startPoint x: 603, startPoint y: 139, endPoint x: 612, endPoint y: 136, distance: 9.8
click at [612, 136] on div "שם פרטי [PERSON_NAME] שם משפחה בן [PERSON_NAME] תעודת זהות מגדר זכר טלפון 05246…" at bounding box center [446, 218] width 344 height 190
type input "[PERSON_NAME]"
click at [293, 322] on span "שמירה" at bounding box center [298, 323] width 18 height 6
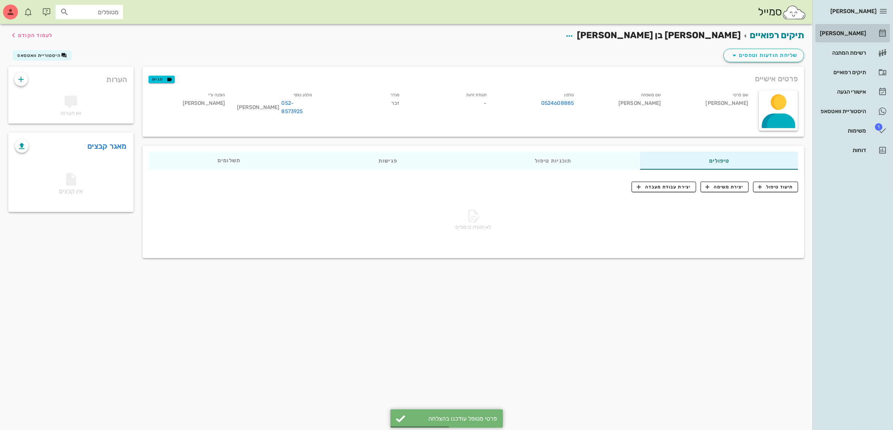
click at [840, 32] on div "[PERSON_NAME]" at bounding box center [842, 33] width 48 height 6
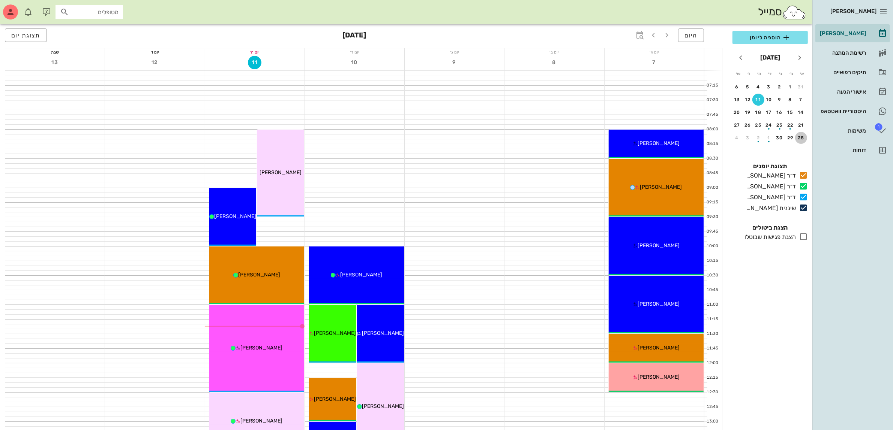
click at [803, 135] on div "28" at bounding box center [801, 137] width 12 height 5
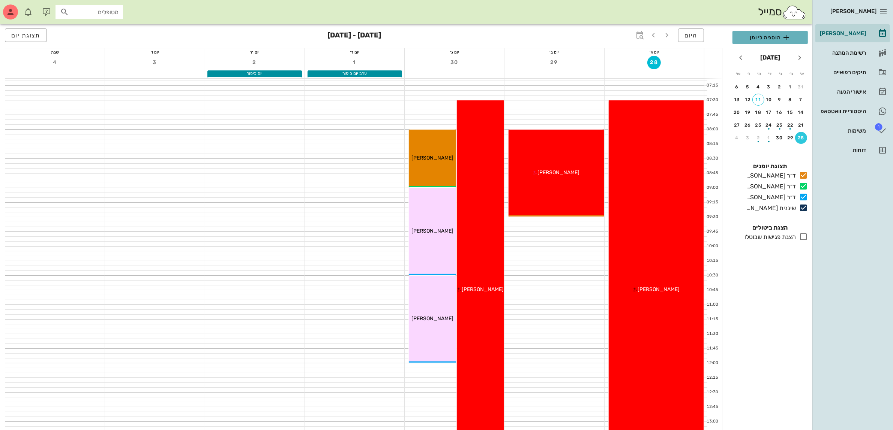
click at [756, 40] on span "הוספה ליומן" at bounding box center [769, 37] width 63 height 9
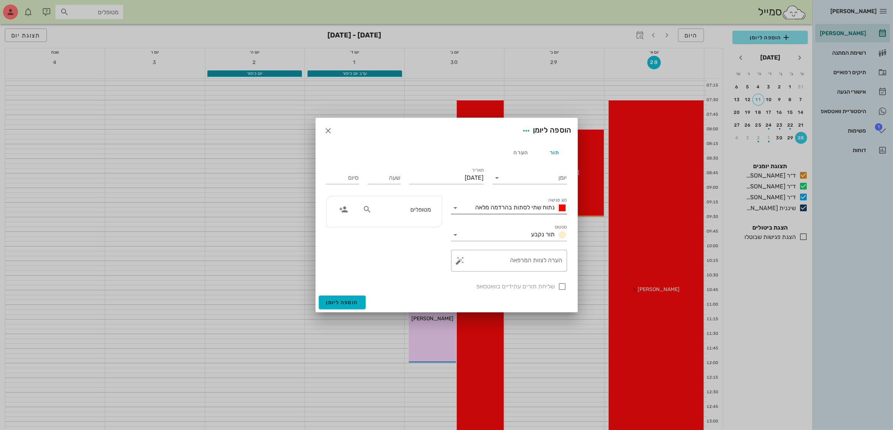
click at [531, 211] on span "נתוח שתי לסתות בהרדמה מלאה" at bounding box center [514, 207] width 79 height 7
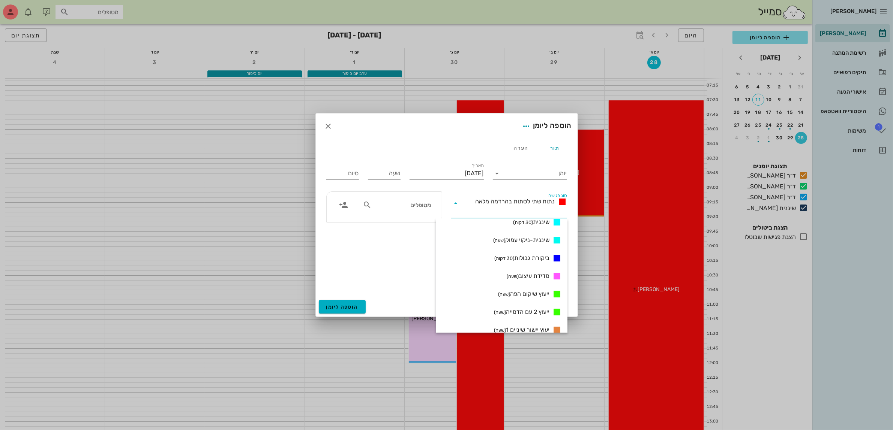
scroll to position [392, 0]
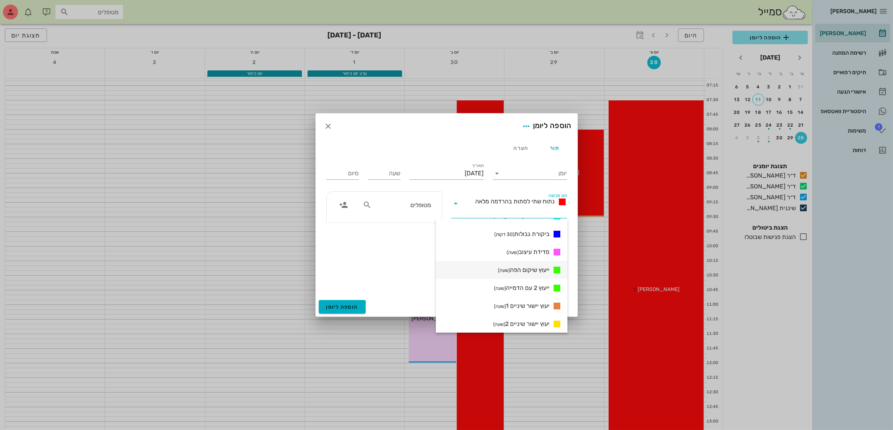
click at [533, 266] on span "ייעוץ שיקום הפה (שעה)" at bounding box center [523, 270] width 51 height 9
type input "01:00"
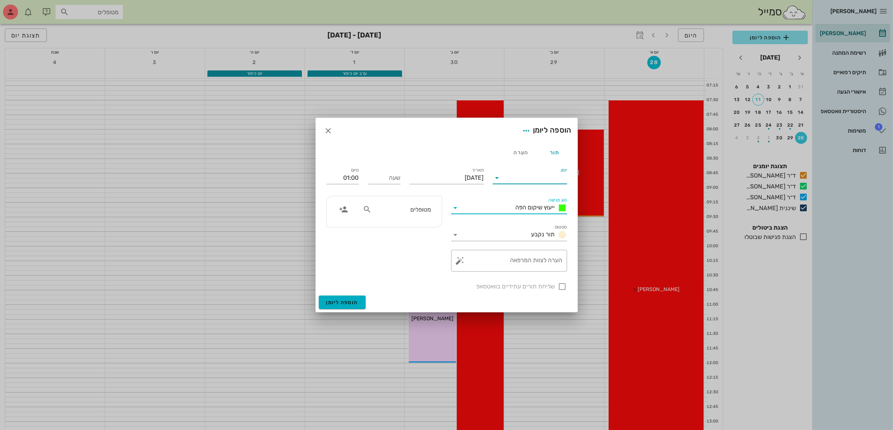
click at [532, 173] on input "יומן" at bounding box center [535, 178] width 64 height 12
click at [539, 218] on div "ד״ר [PERSON_NAME]" at bounding box center [532, 219] width 66 height 7
click at [368, 181] on input "שעה" at bounding box center [384, 178] width 33 height 12
click at [382, 177] on input "שעה" at bounding box center [384, 178] width 33 height 12
type input "10:00"
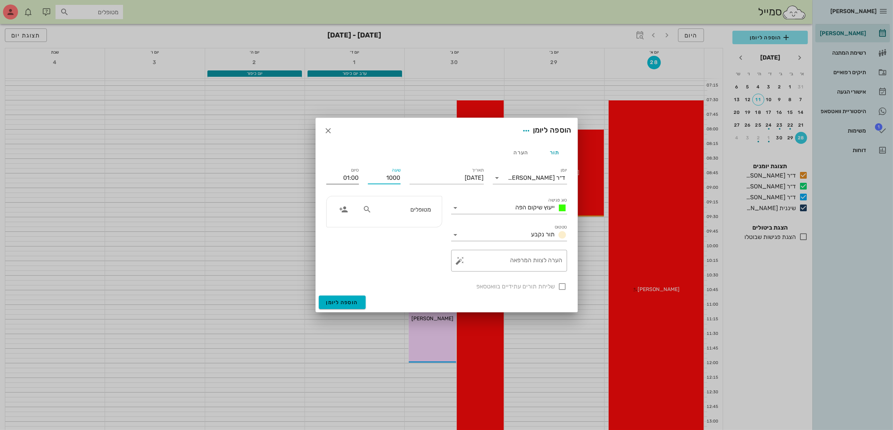
type input "11:00"
click at [353, 177] on input "11:00" at bounding box center [342, 178] width 33 height 12
click at [378, 210] on input "מטופלים" at bounding box center [402, 210] width 58 height 10
type input "[PERSON_NAME] בן [PERSON_NAME]"
click at [413, 222] on div "[PERSON_NAME] בן [PERSON_NAME] 0524608885" at bounding box center [405, 229] width 82 height 19
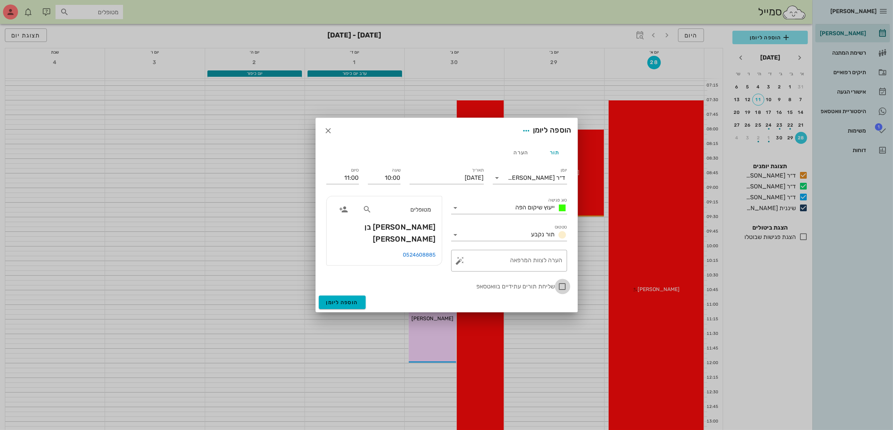
click at [562, 287] on div at bounding box center [562, 286] width 13 height 13
checkbox input "true"
click at [348, 301] on span "הוספה ליומן" at bounding box center [342, 303] width 32 height 6
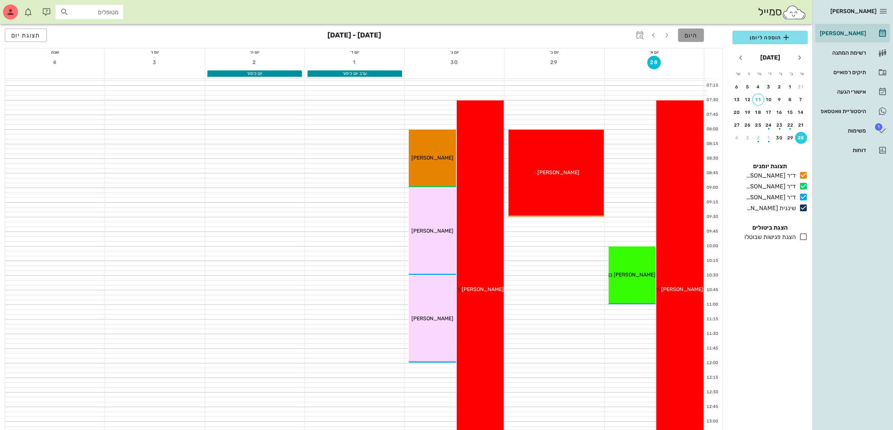
click at [685, 37] on span "היום" at bounding box center [690, 35] width 13 height 7
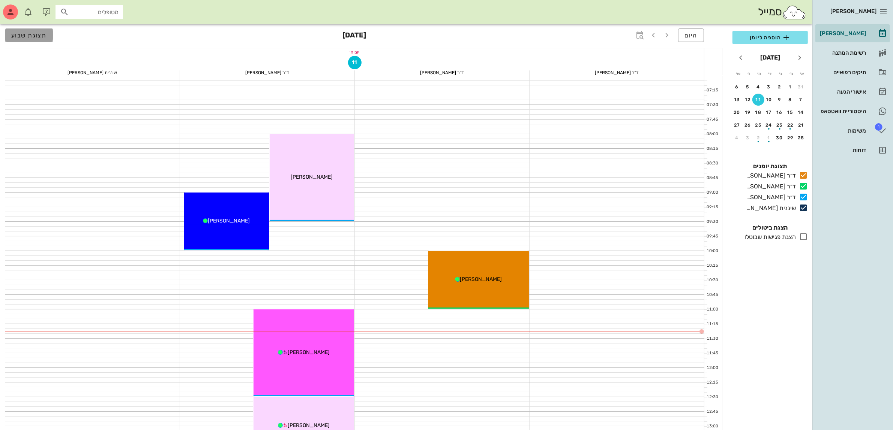
click at [27, 34] on span "תצוגת שבוע" at bounding box center [29, 35] width 36 height 7
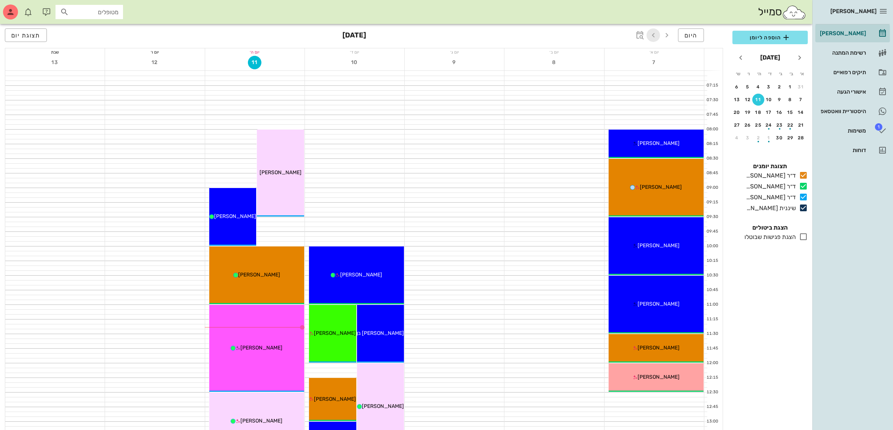
click at [652, 36] on icon "button" at bounding box center [653, 35] width 9 height 9
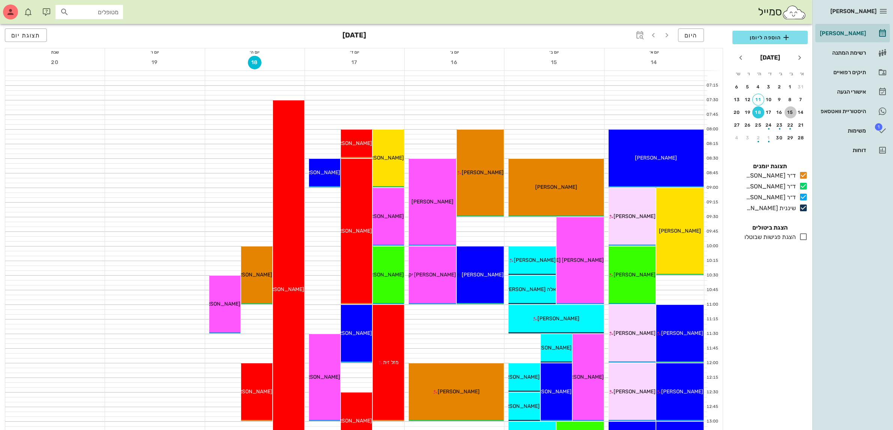
click at [789, 111] on div "15" at bounding box center [790, 112] width 12 height 5
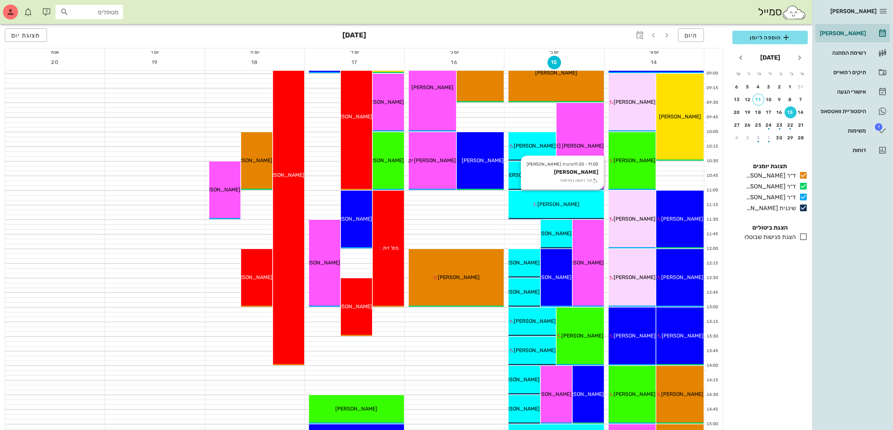
scroll to position [141, 0]
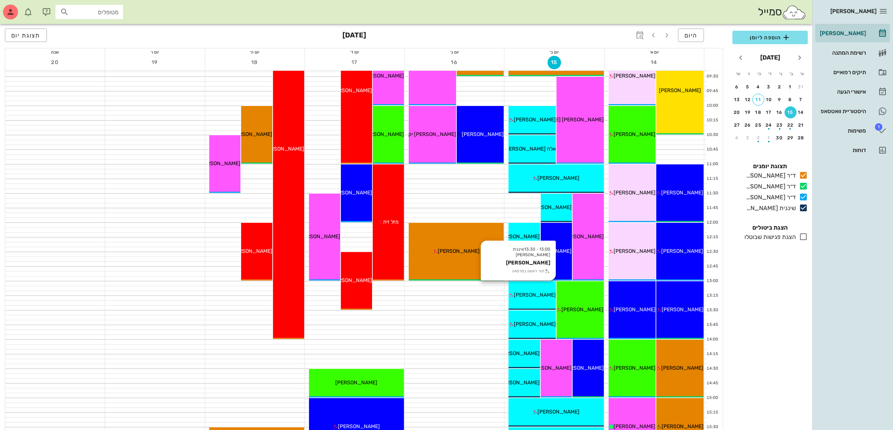
click at [529, 295] on span "[PERSON_NAME]" at bounding box center [535, 295] width 42 height 6
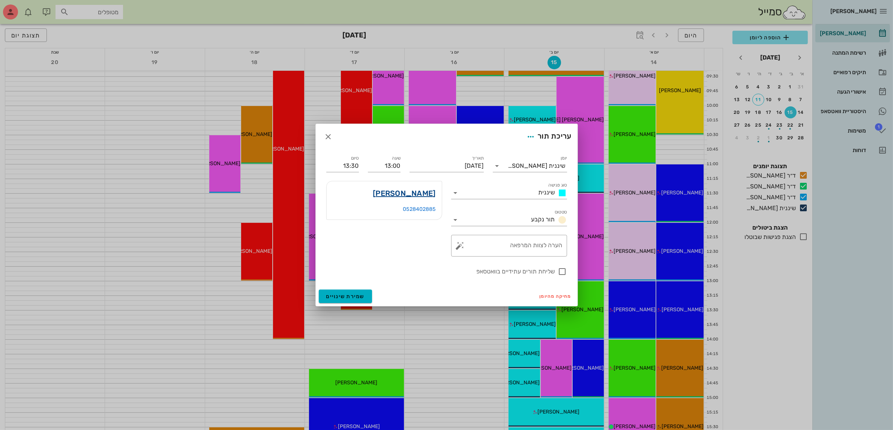
click at [415, 194] on link "[PERSON_NAME]" at bounding box center [404, 193] width 63 height 12
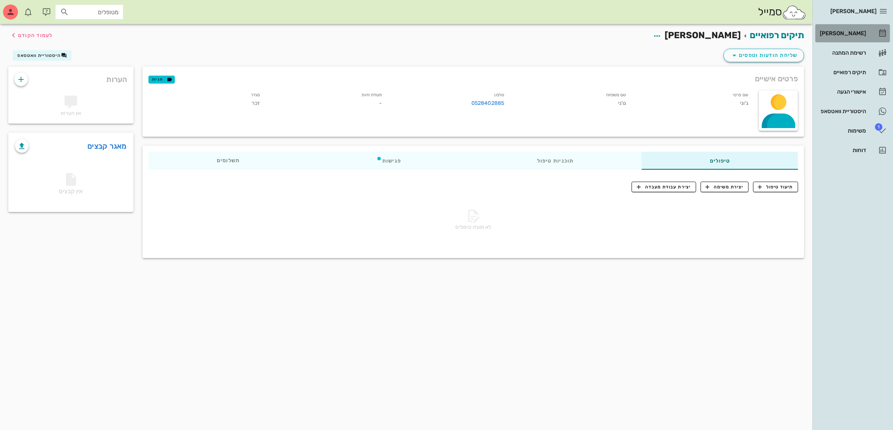
click at [841, 34] on div "[PERSON_NAME]" at bounding box center [842, 33] width 48 height 6
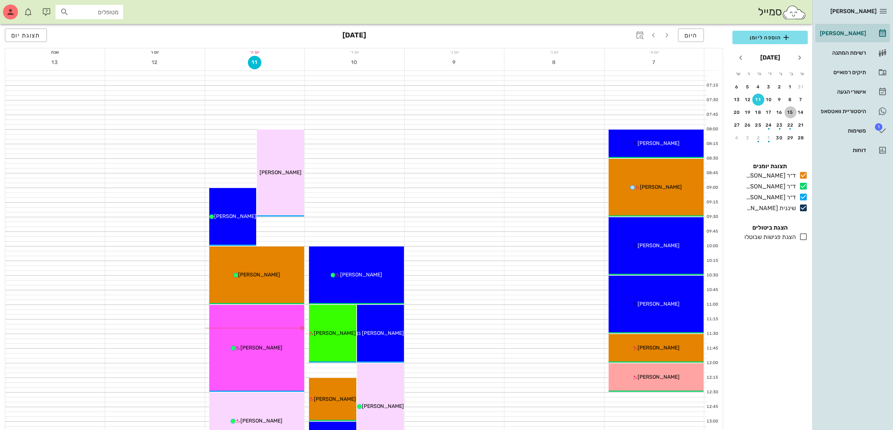
click at [789, 110] on div "15" at bounding box center [790, 112] width 12 height 5
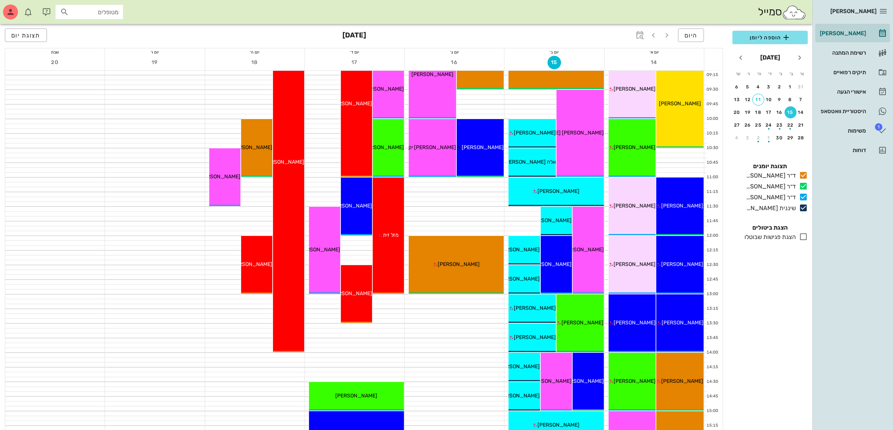
scroll to position [141, 0]
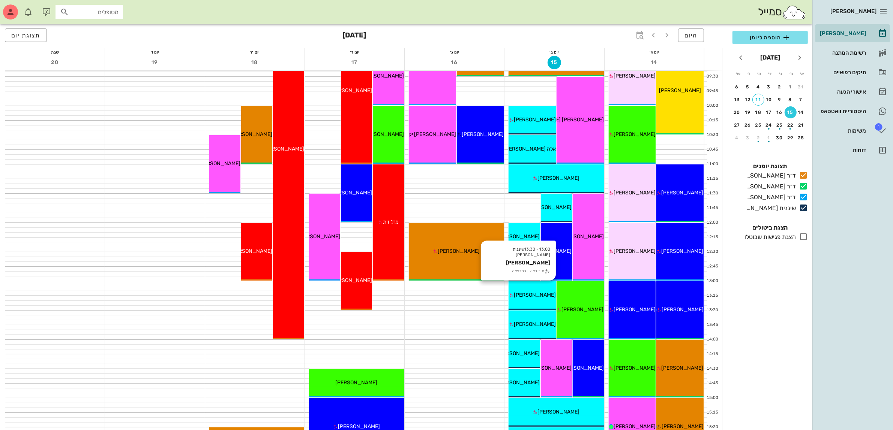
click at [537, 293] on span "[PERSON_NAME]" at bounding box center [535, 295] width 42 height 6
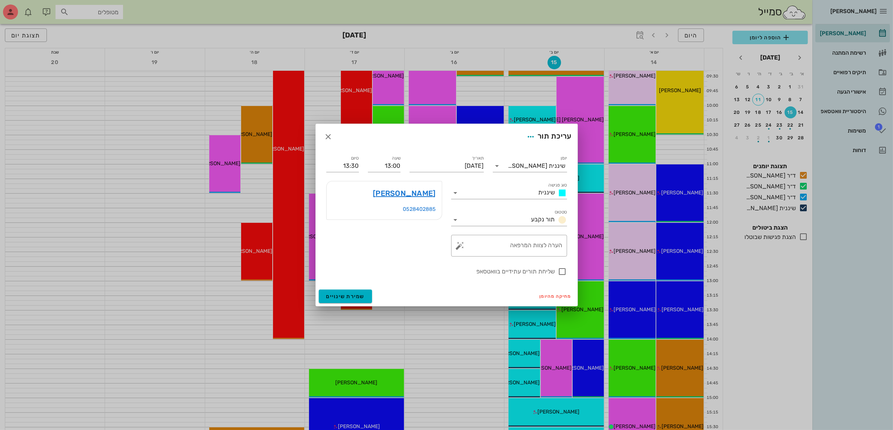
click at [343, 199] on div "[PERSON_NAME]" at bounding box center [384, 193] width 115 height 24
click at [424, 195] on link "[PERSON_NAME]" at bounding box center [404, 193] width 63 height 12
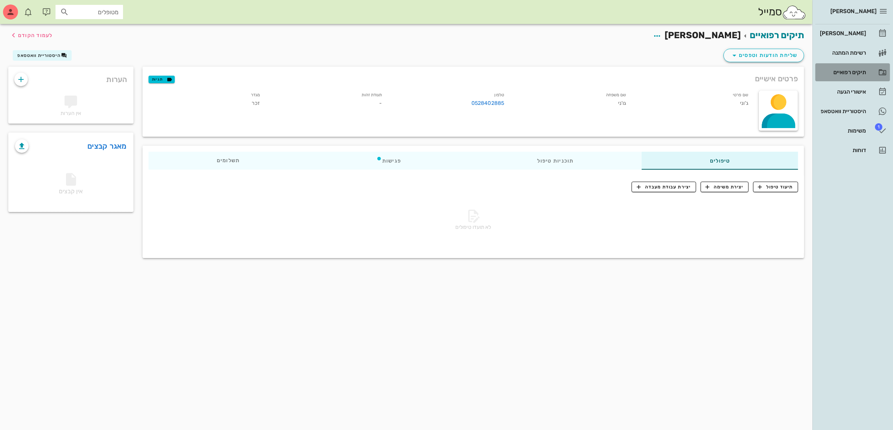
click at [843, 73] on div "תיקים רפואיים" at bounding box center [842, 72] width 48 height 6
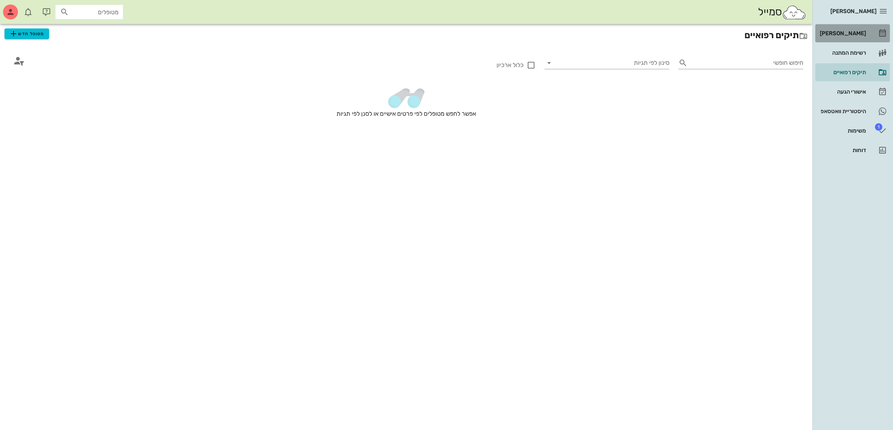
click at [851, 30] on div "[PERSON_NAME]" at bounding box center [842, 33] width 48 height 6
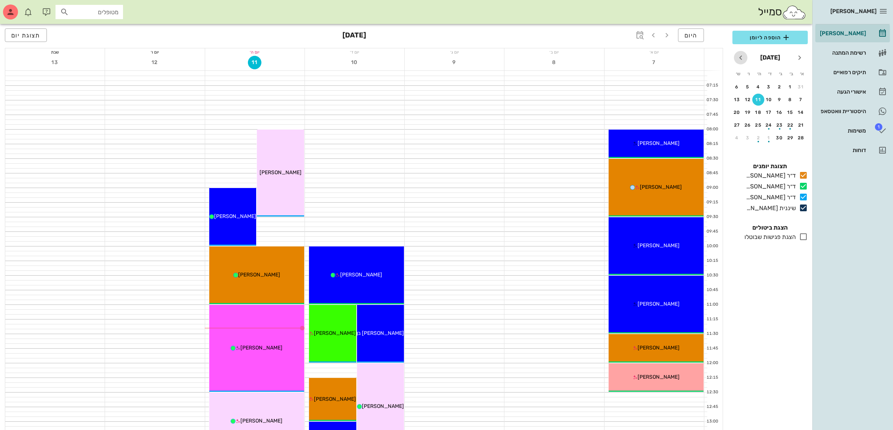
click at [738, 59] on icon "חודש הבא" at bounding box center [740, 57] width 9 height 9
click at [796, 58] on icon "חודש שעבר" at bounding box center [799, 57] width 9 height 9
click at [788, 112] on div "15" at bounding box center [790, 112] width 12 height 5
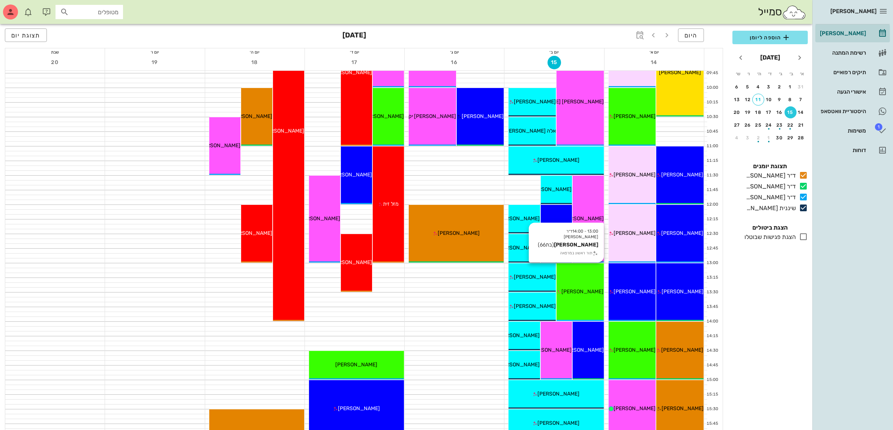
scroll to position [187, 0]
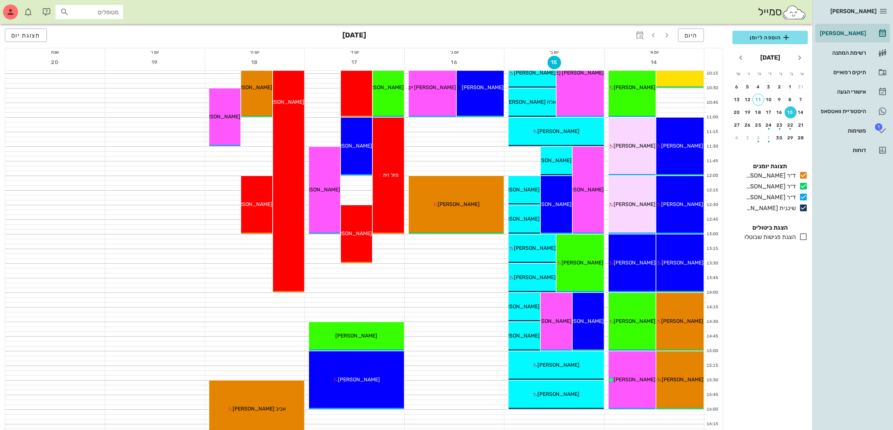
drag, startPoint x: 529, startPoint y: 258, endPoint x: 464, endPoint y: 291, distance: 73.8
click at [464, 291] on div at bounding box center [453, 290] width 99 height 4
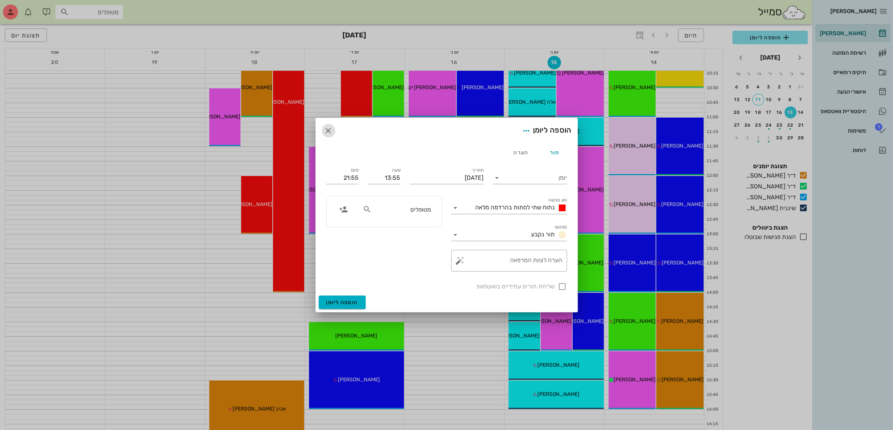
click at [329, 132] on icon "button" at bounding box center [328, 130] width 9 height 9
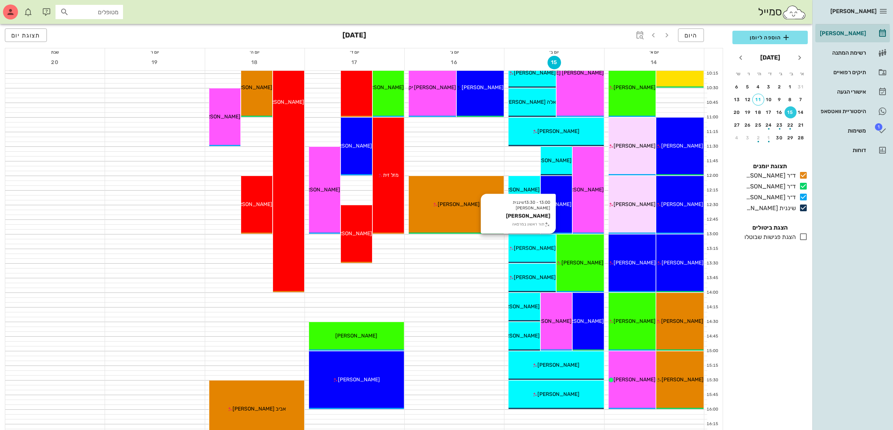
click at [540, 246] on span "[PERSON_NAME]" at bounding box center [535, 248] width 42 height 6
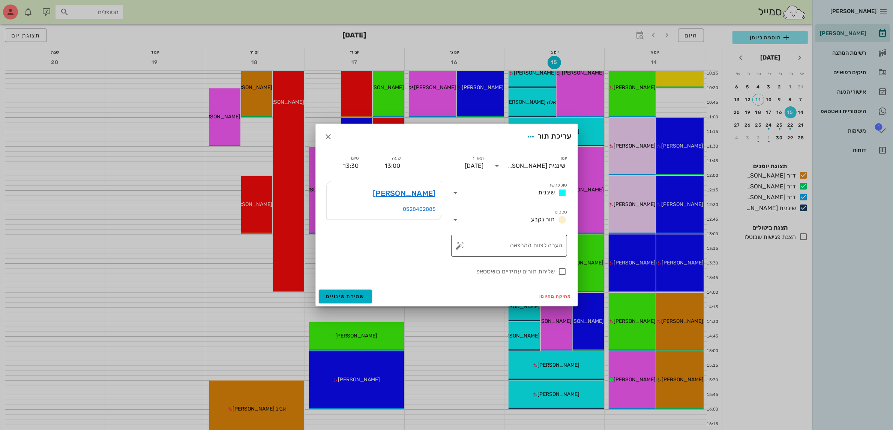
click at [532, 249] on textarea "הערה לצוות המרפאה" at bounding box center [511, 248] width 101 height 18
click at [334, 193] on div "[PERSON_NAME]" at bounding box center [384, 193] width 115 height 24
click at [342, 195] on div "[PERSON_NAME]" at bounding box center [384, 193] width 115 height 24
drag, startPoint x: 424, startPoint y: 193, endPoint x: 388, endPoint y: 189, distance: 35.9
click at [388, 189] on div "[PERSON_NAME]" at bounding box center [384, 193] width 115 height 24
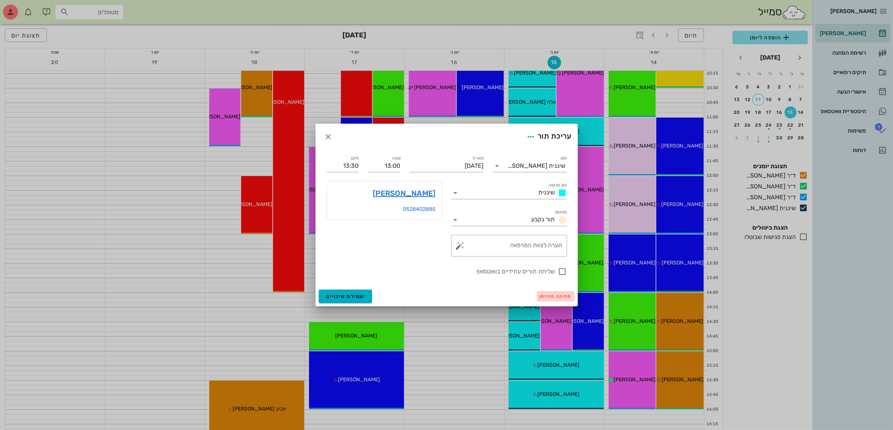
click at [555, 298] on span "מחיקה מהיומן" at bounding box center [555, 296] width 32 height 5
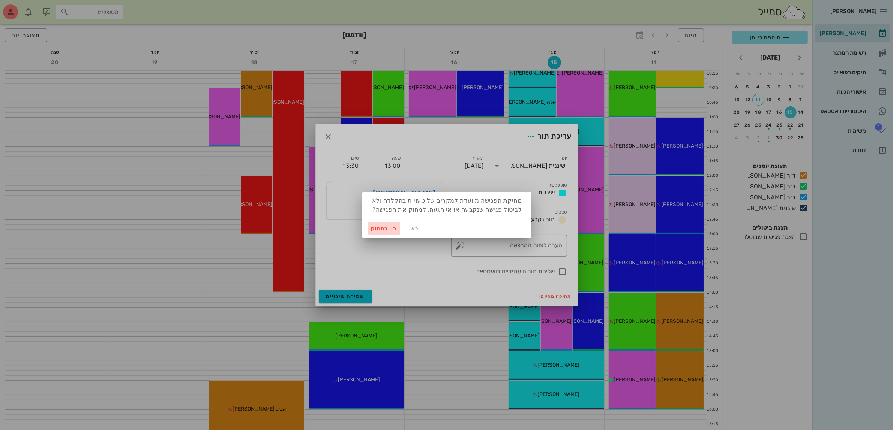
click at [383, 228] on span "כן. למחוק" at bounding box center [384, 229] width 26 height 6
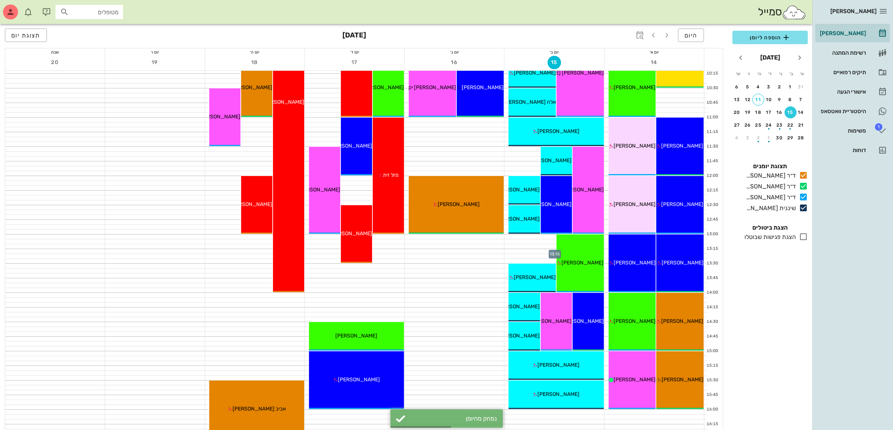
click at [532, 253] on div at bounding box center [553, 251] width 99 height 4
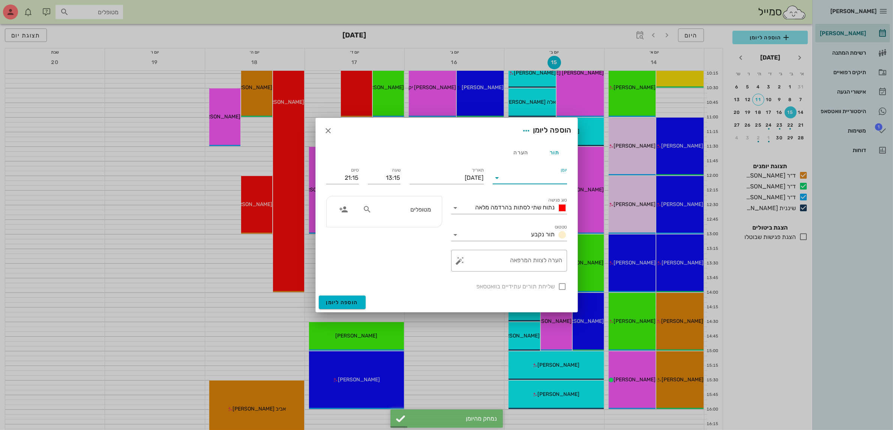
click at [532, 181] on input "יומן" at bounding box center [535, 178] width 64 height 12
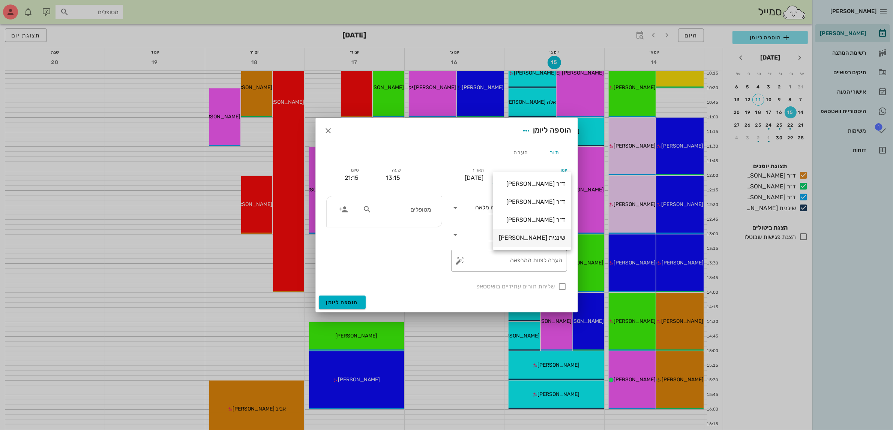
click at [539, 237] on div "שיננית [PERSON_NAME]" at bounding box center [532, 237] width 66 height 7
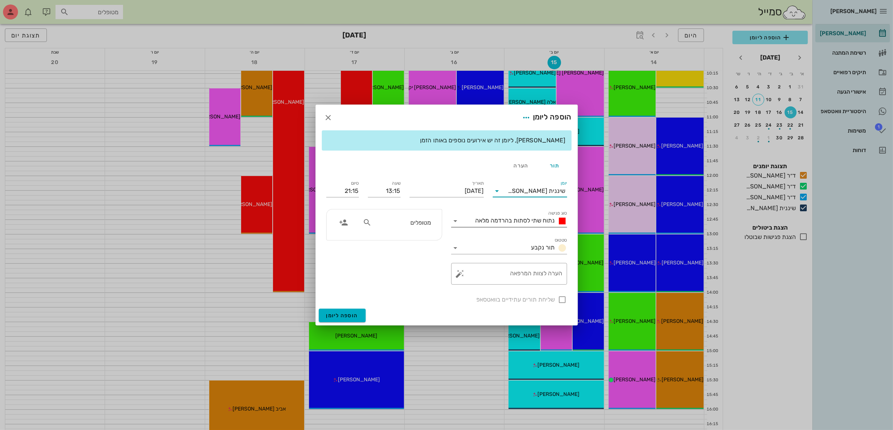
click at [531, 219] on span "נתוח שתי לסתות בהרדמה מלאה" at bounding box center [514, 220] width 79 height 7
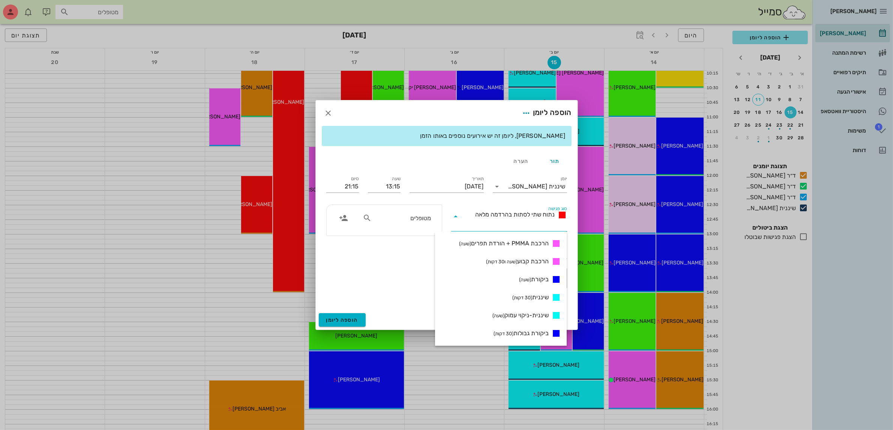
scroll to position [299, 0]
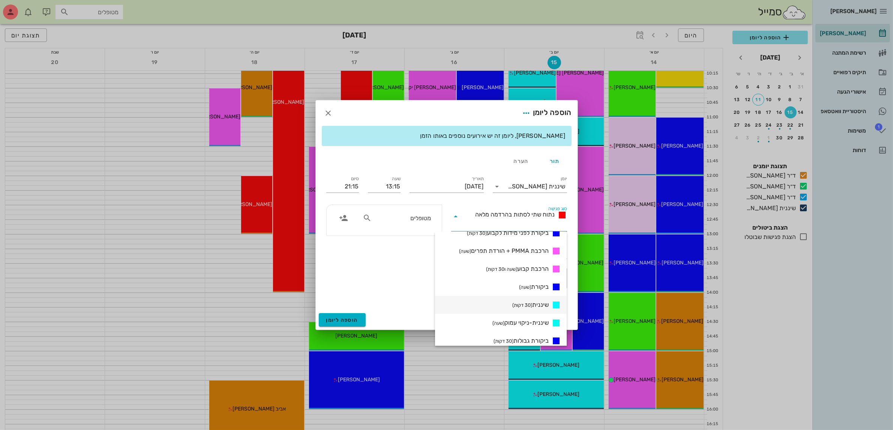
click at [532, 303] on span "שיננית (30 דקות)" at bounding box center [530, 305] width 36 height 9
type input "13:45"
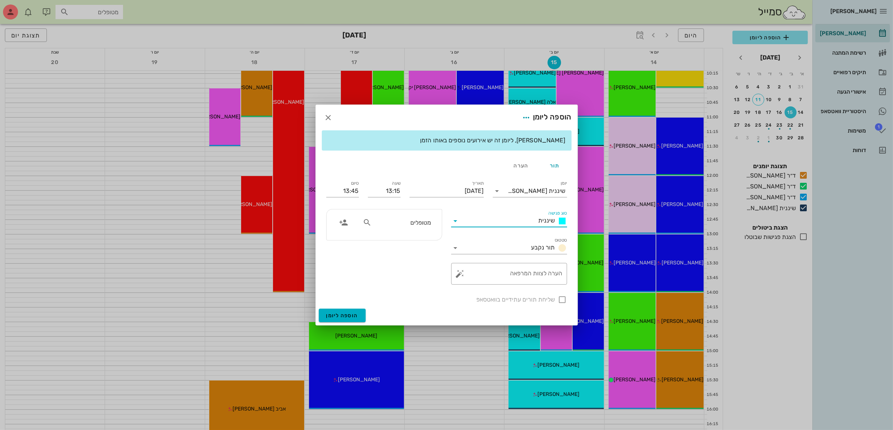
click at [396, 224] on input "מטופלים" at bounding box center [402, 223] width 58 height 10
type input "ניצ"
click at [329, 117] on icon "button" at bounding box center [328, 117] width 9 height 9
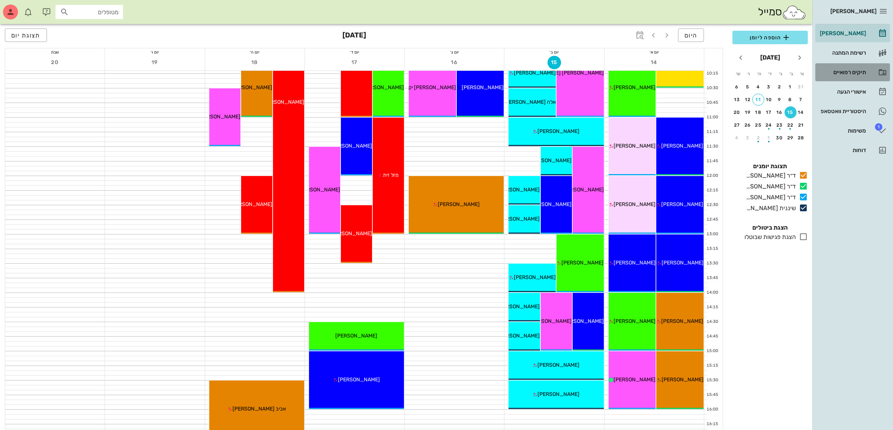
click at [853, 69] on div "תיקים רפואיים" at bounding box center [842, 72] width 48 height 12
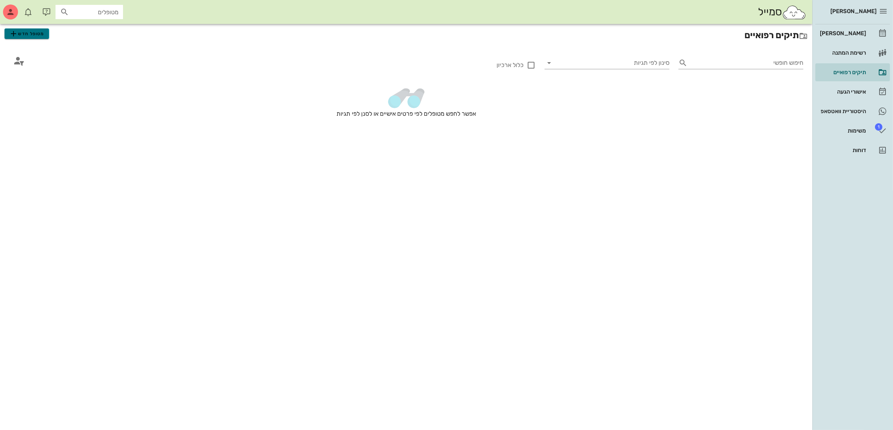
click at [24, 36] on span "מטופל חדש" at bounding box center [26, 33] width 35 height 9
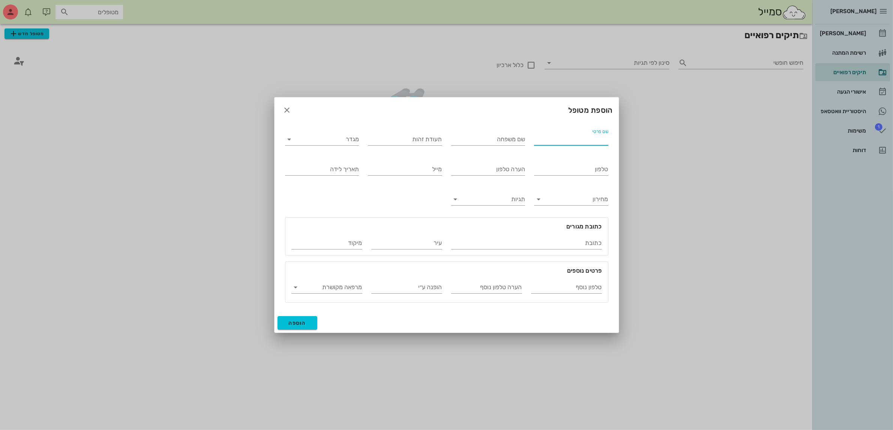
click at [560, 141] on input "שם פרטי" at bounding box center [571, 139] width 74 height 12
type input "[PERSON_NAME]"
type input "מוטט"
click at [353, 137] on input "מגדר" at bounding box center [328, 139] width 62 height 12
click at [346, 161] on div "נקבה" at bounding box center [322, 163] width 62 height 7
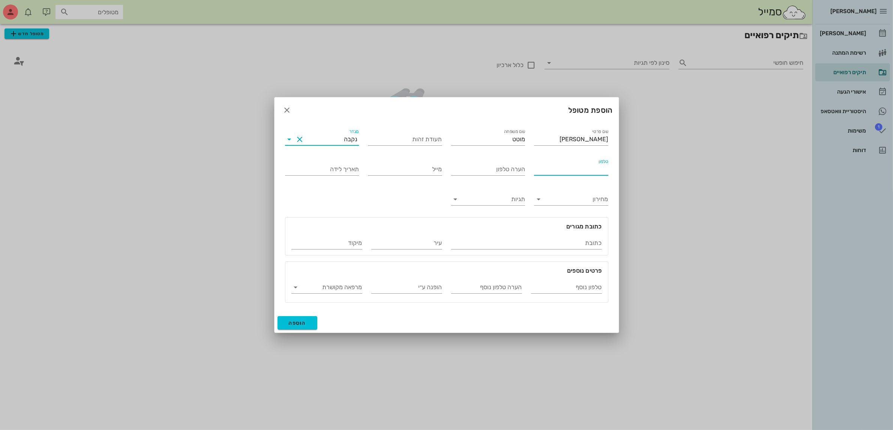
click at [582, 169] on input "טלפון" at bounding box center [571, 169] width 74 height 12
type input "052-3954105"
click at [299, 322] on span "הוספה" at bounding box center [298, 323] width 18 height 6
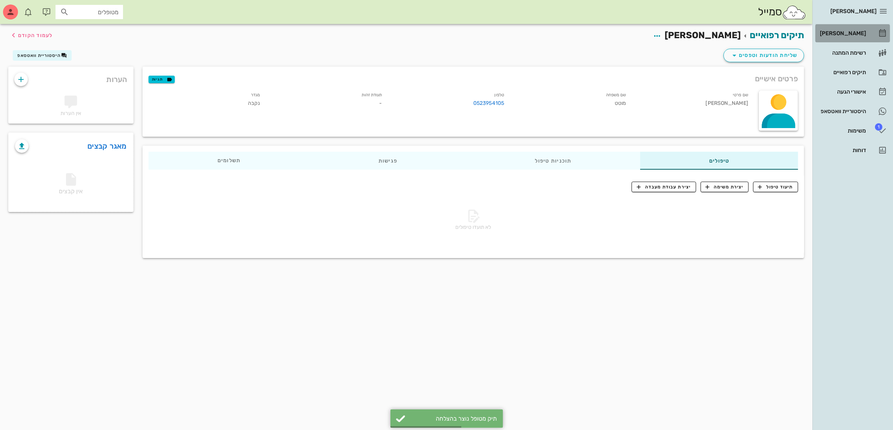
click at [839, 32] on div "[PERSON_NAME]" at bounding box center [842, 33] width 48 height 6
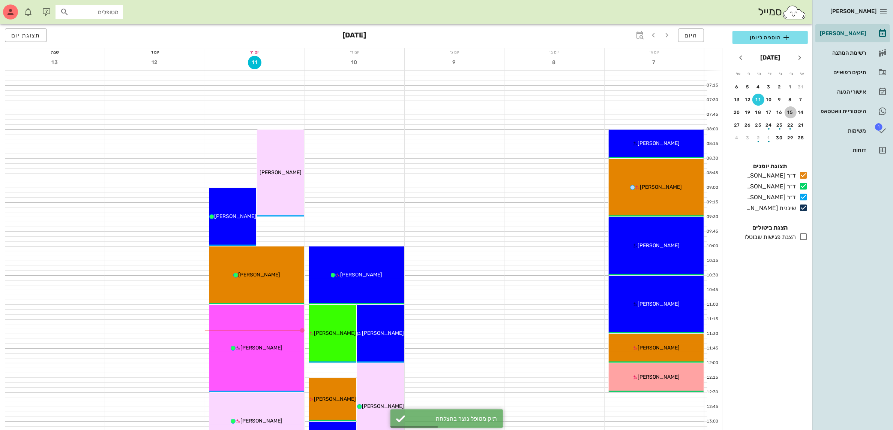
click at [791, 110] on div "15" at bounding box center [790, 112] width 12 height 5
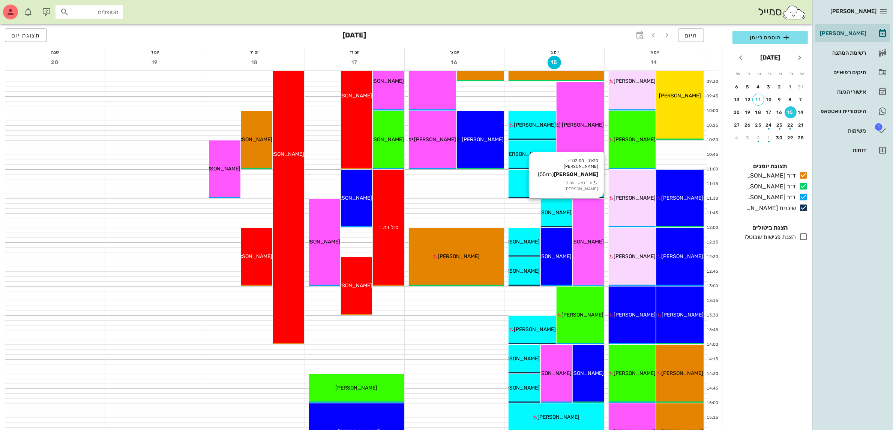
scroll to position [141, 0]
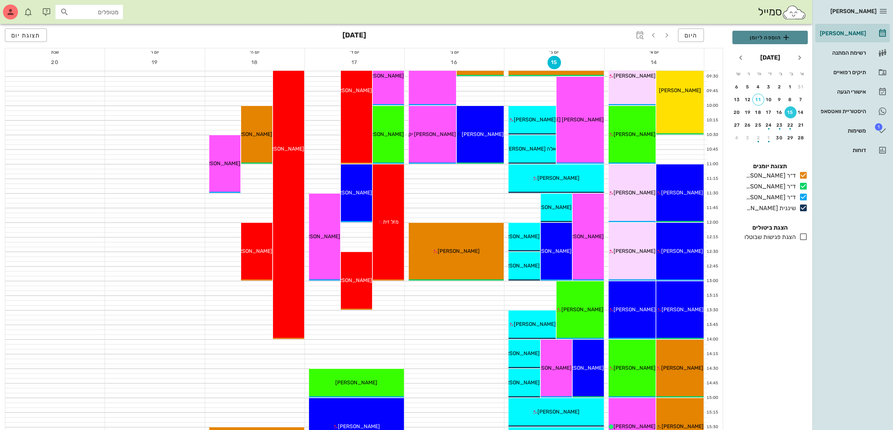
click at [763, 40] on span "הוספה ליומן" at bounding box center [769, 37] width 63 height 9
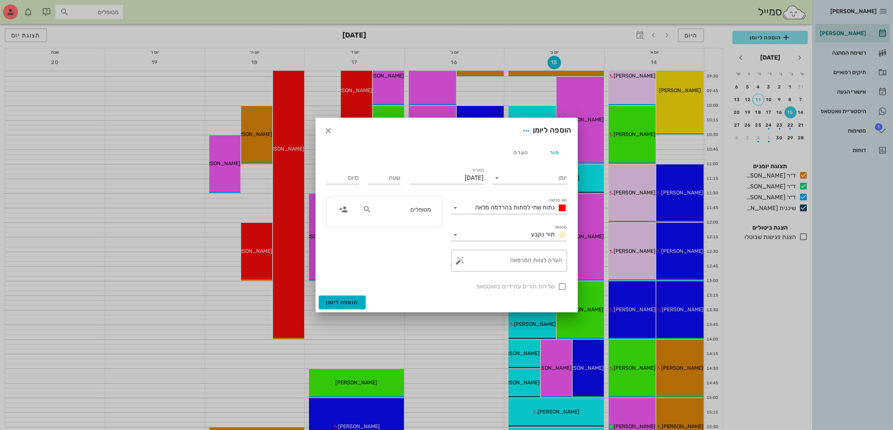
click at [419, 211] on input "מטופלים" at bounding box center [402, 210] width 58 height 10
type input "ניצ"
click at [414, 228] on div "[PERSON_NAME]" at bounding box center [401, 226] width 75 height 6
click at [387, 180] on input "שעה" at bounding box center [384, 178] width 33 height 12
type input "13:00"
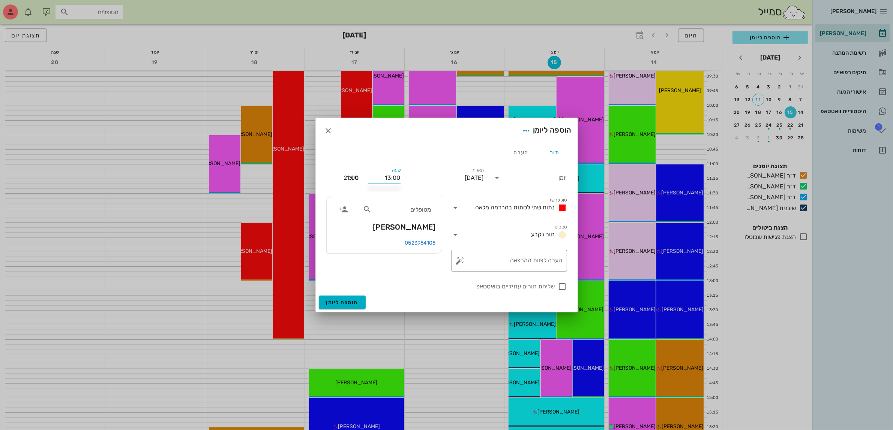
click at [349, 180] on input "21:00" at bounding box center [342, 178] width 33 height 12
click at [502, 207] on span "נתוח שתי לסתות בהרדמה מלאה" at bounding box center [514, 207] width 79 height 7
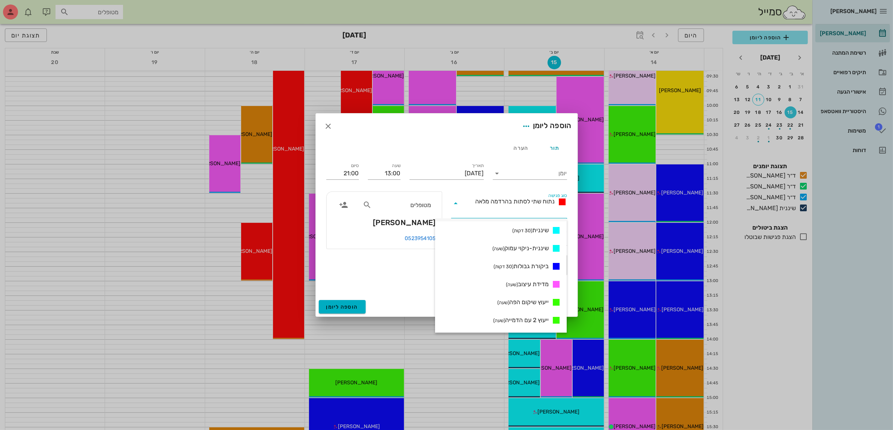
scroll to position [346, 0]
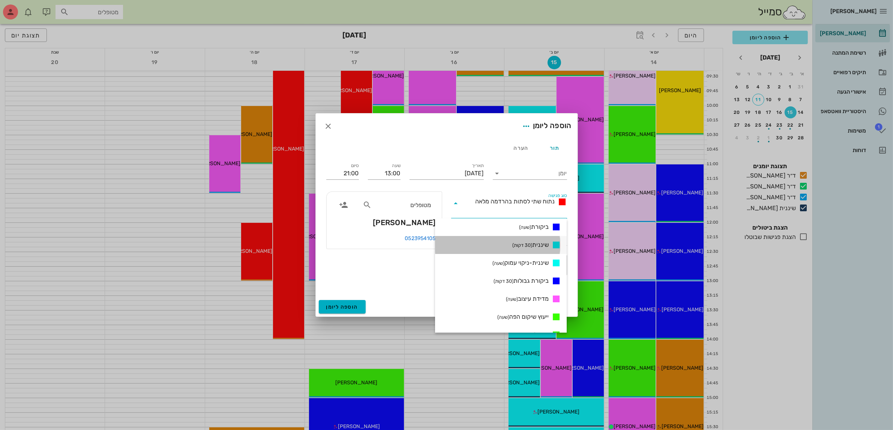
click at [535, 242] on span "שיננית (30 דקות)" at bounding box center [530, 245] width 36 height 9
type input "13:30"
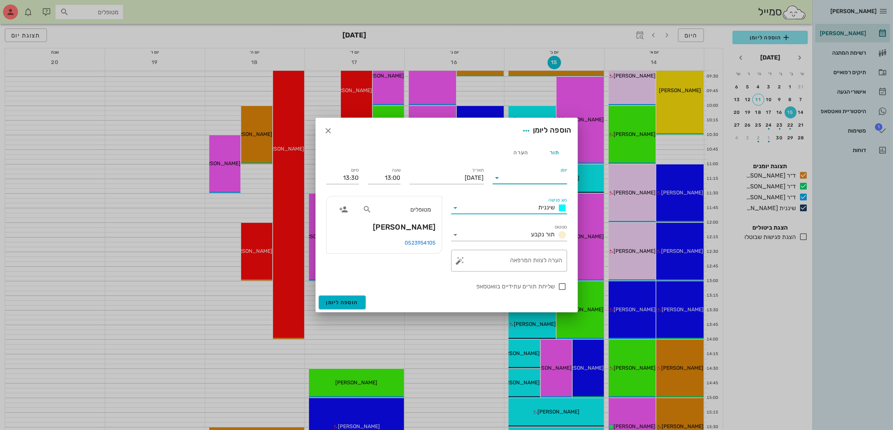
click at [544, 178] on input "יומן" at bounding box center [535, 178] width 64 height 12
click at [544, 240] on div "שיננית [PERSON_NAME]" at bounding box center [532, 237] width 66 height 7
click at [347, 303] on span "הוספה ליומן" at bounding box center [342, 303] width 32 height 6
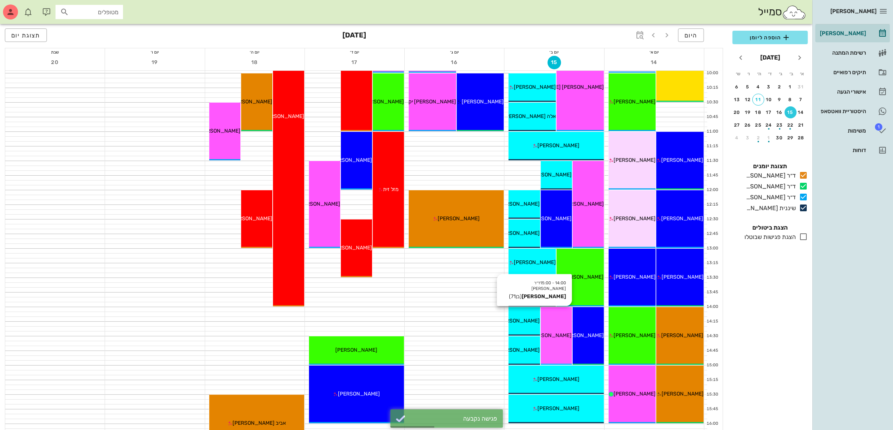
scroll to position [187, 0]
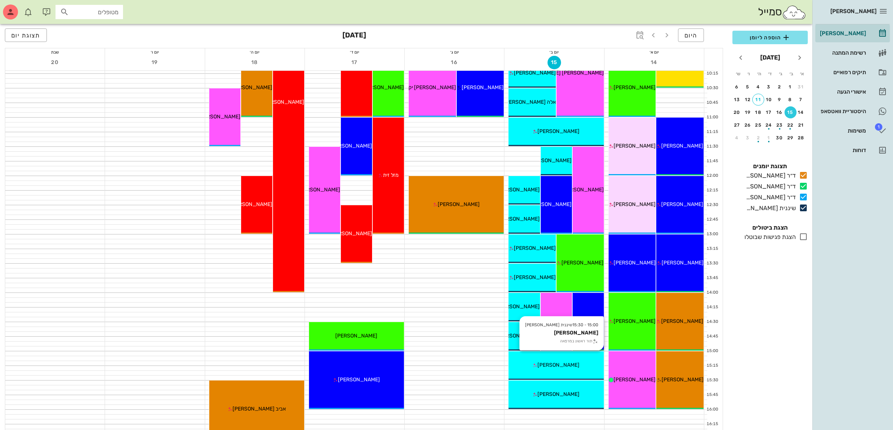
click at [538, 365] on icon at bounding box center [535, 365] width 5 height 5
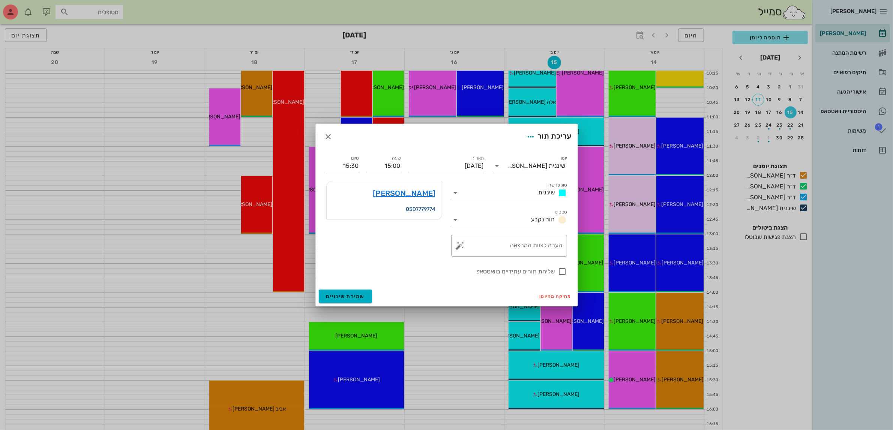
click at [406, 210] on link "0507779774" at bounding box center [421, 209] width 30 height 6
click at [324, 133] on icon "button" at bounding box center [328, 136] width 9 height 9
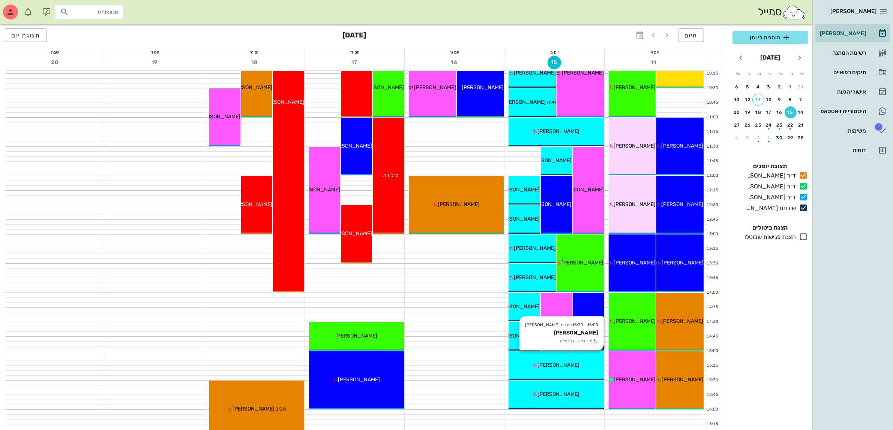
click at [565, 360] on div "15:00 - 15:30 שיננית [PERSON_NAME] תור ראשון במרפאה [PERSON_NAME]" at bounding box center [555, 366] width 95 height 28
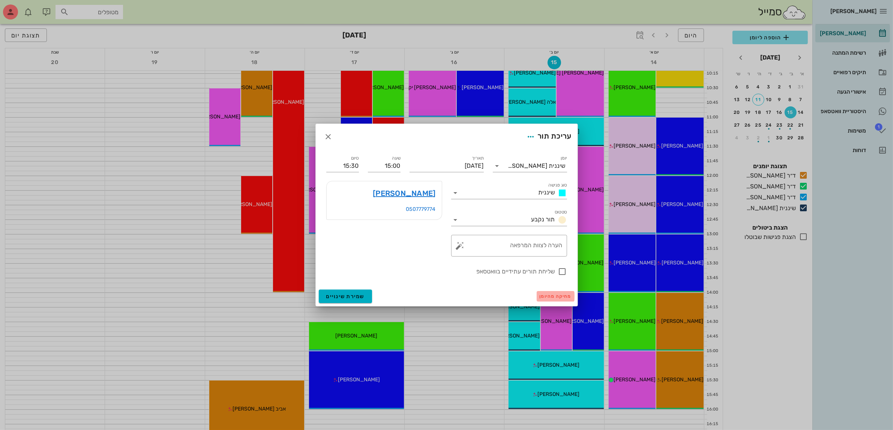
click at [554, 300] on button "מחיקה מהיומן" at bounding box center [555, 296] width 38 height 10
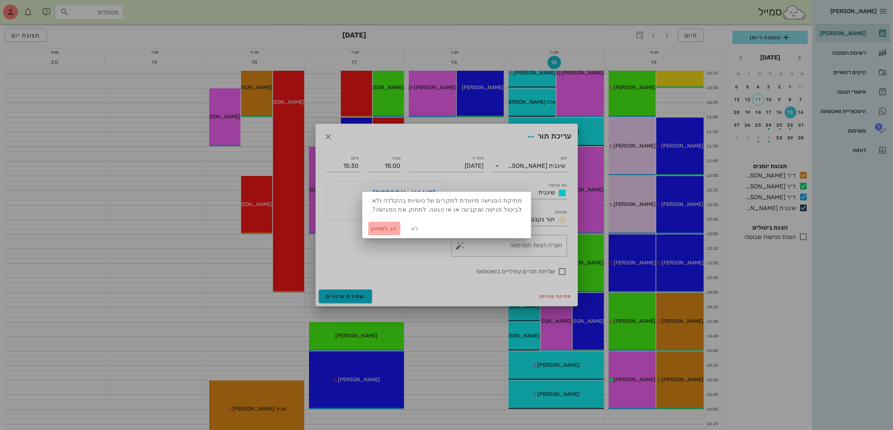
click at [383, 228] on span "כן. למחוק" at bounding box center [384, 229] width 26 height 6
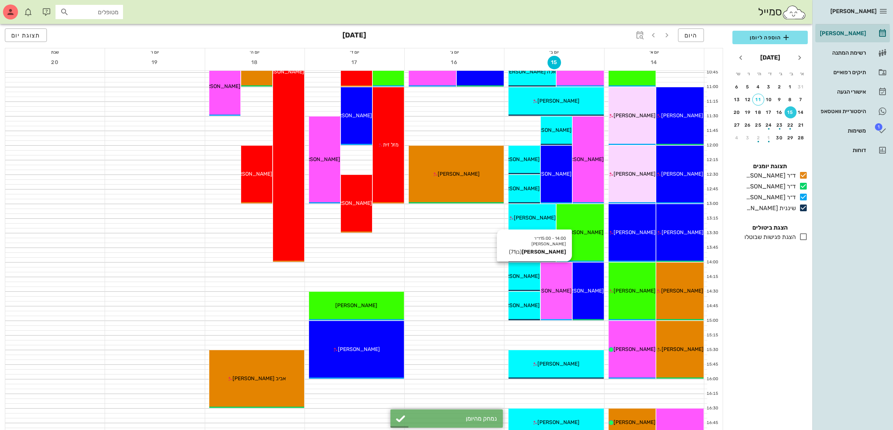
scroll to position [234, 0]
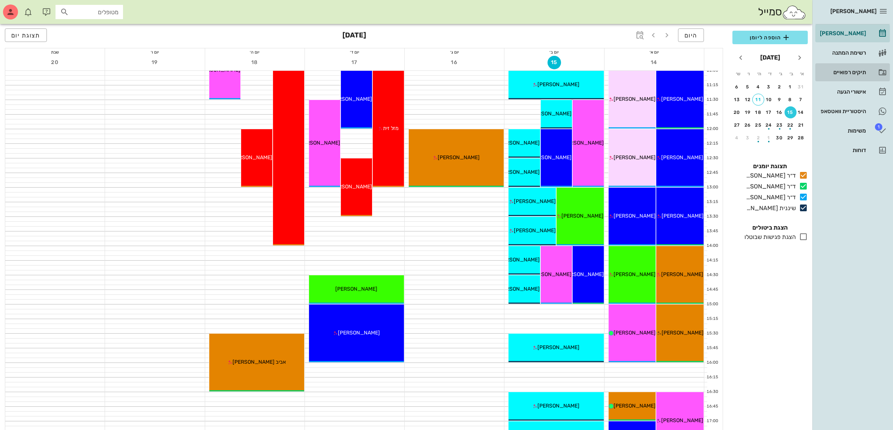
click at [846, 69] on div "תיקים רפואיים" at bounding box center [842, 72] width 48 height 12
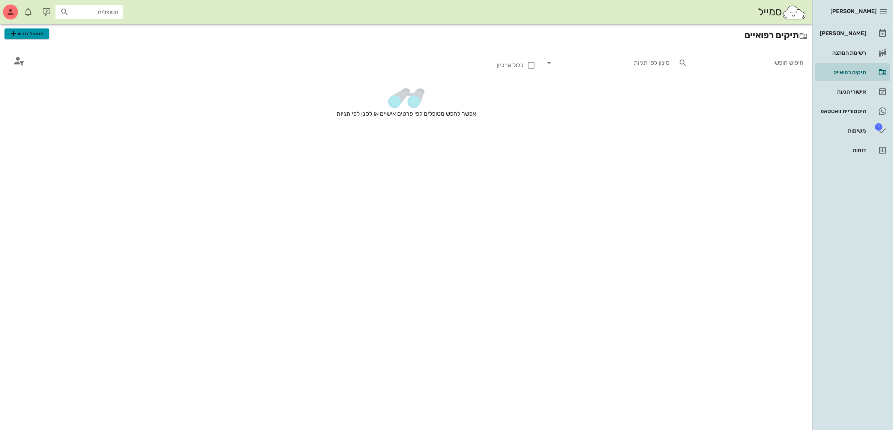
click at [32, 32] on span "מטופל חדש" at bounding box center [26, 33] width 35 height 9
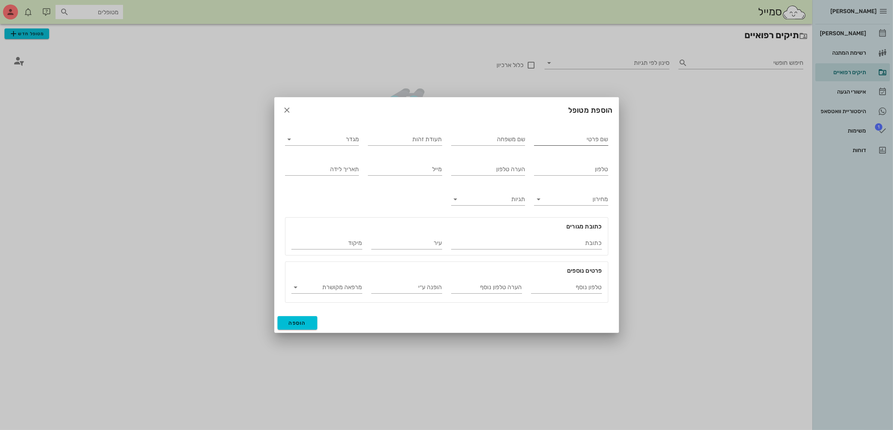
click at [587, 142] on input "שם פרטי" at bounding box center [571, 139] width 74 height 12
type input "[PERSON_NAME]"
type input "מחלב"
click at [327, 132] on div "מגדר" at bounding box center [322, 137] width 74 height 16
click at [325, 142] on input "מגדר" at bounding box center [328, 139] width 62 height 12
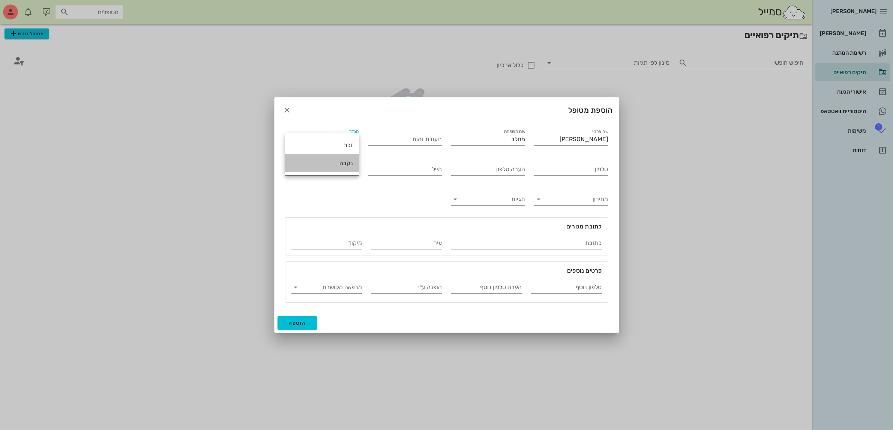
drag, startPoint x: 344, startPoint y: 162, endPoint x: 375, endPoint y: 147, distance: 34.7
click at [344, 162] on div "נקבה" at bounding box center [322, 163] width 62 height 7
click at [576, 165] on input "טלפון" at bounding box center [571, 169] width 74 height 12
type input "052-8209344"
click at [292, 323] on span "הוספה" at bounding box center [298, 323] width 18 height 6
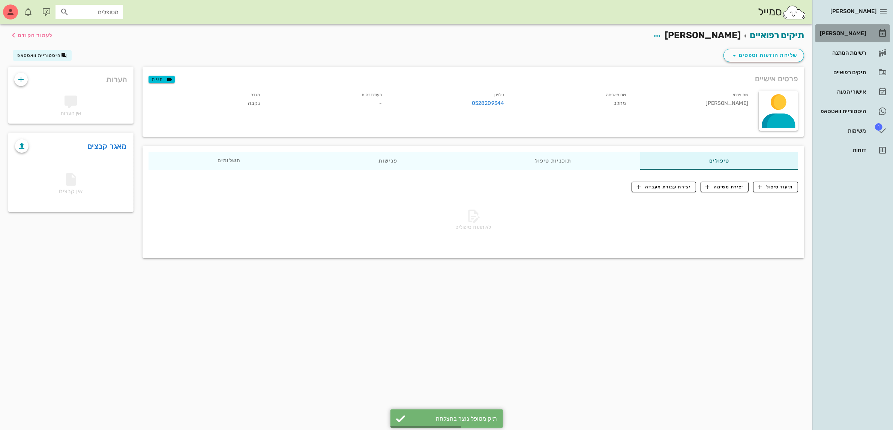
click at [842, 30] on div "[PERSON_NAME]" at bounding box center [842, 33] width 48 height 6
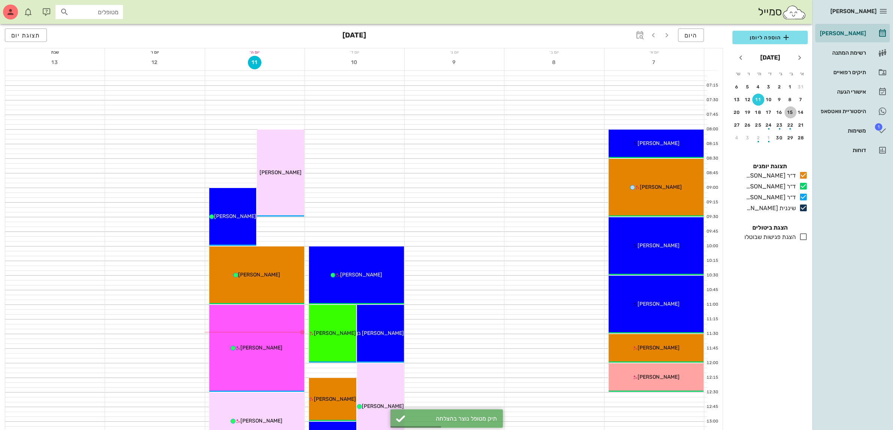
click at [790, 110] on div "15" at bounding box center [790, 112] width 12 height 5
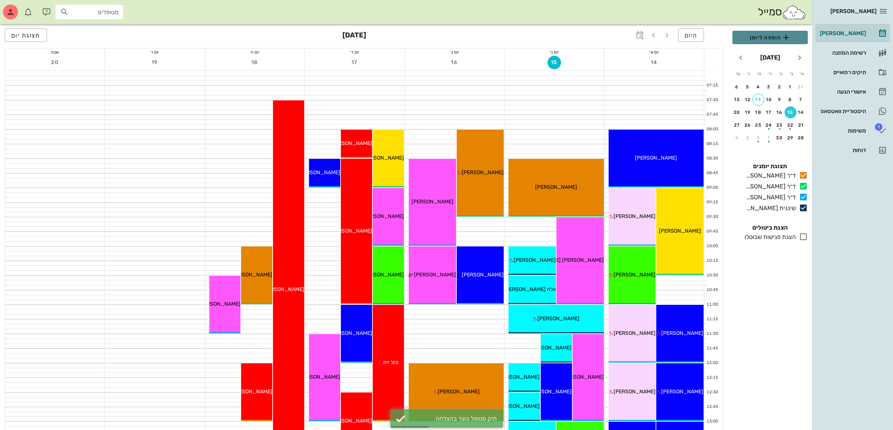
click at [765, 34] on span "הוספה ליומן" at bounding box center [769, 37] width 63 height 9
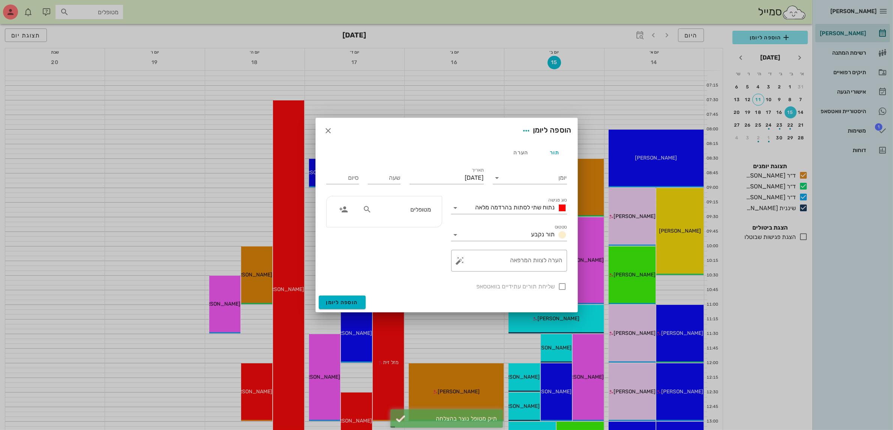
click at [401, 215] on div "מטופלים" at bounding box center [396, 209] width 77 height 14
type input "[PERSON_NAME] מ"
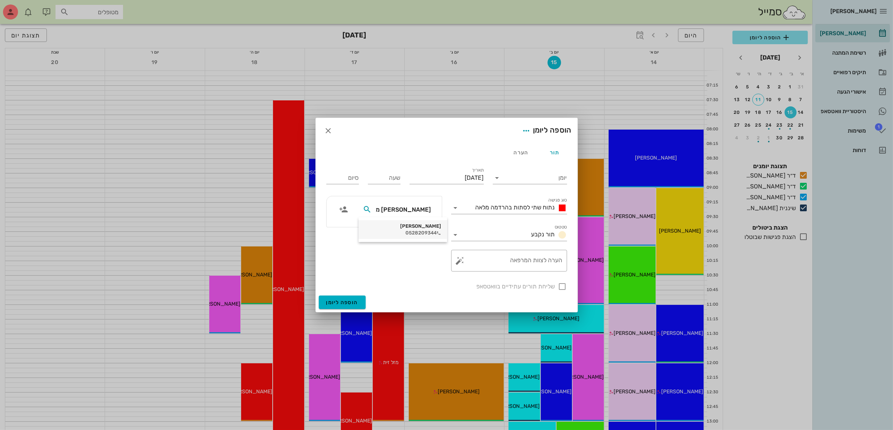
click at [411, 226] on div "[PERSON_NAME]" at bounding box center [402, 226] width 76 height 6
click at [526, 180] on input "יומן" at bounding box center [535, 178] width 64 height 12
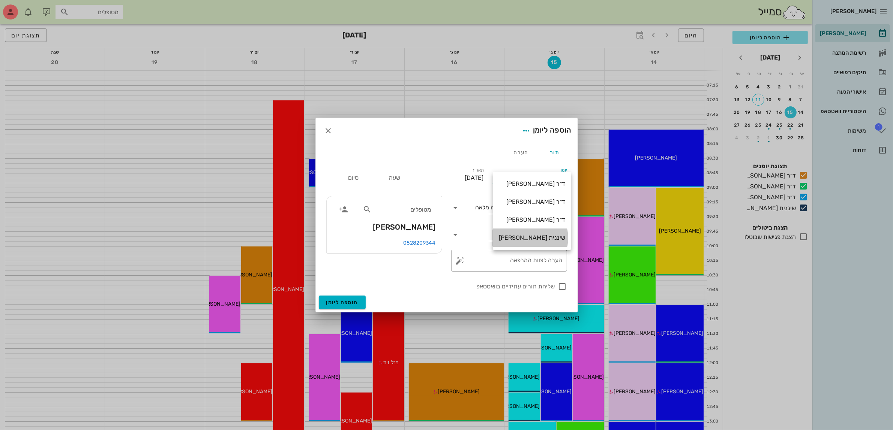
drag, startPoint x: 531, startPoint y: 236, endPoint x: 527, endPoint y: 229, distance: 8.2
click at [530, 236] on div "שיננית [PERSON_NAME]" at bounding box center [532, 237] width 66 height 7
click at [519, 208] on span "נתוח שתי לסתות בהרדמה מלאה" at bounding box center [514, 207] width 79 height 7
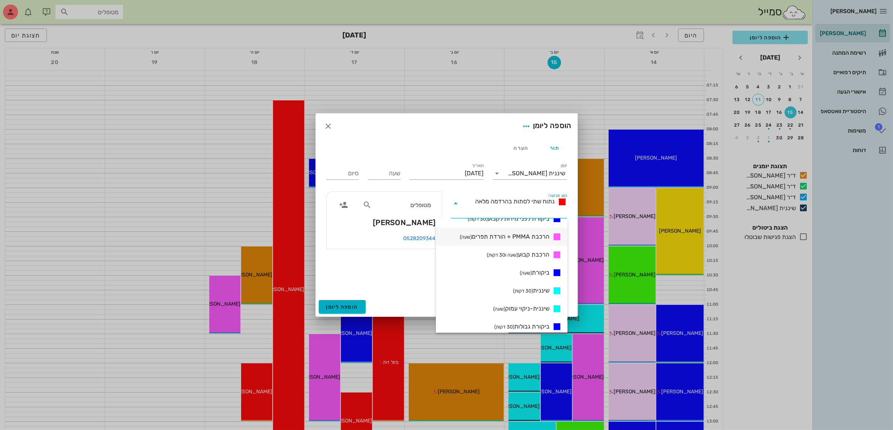
scroll to position [299, 0]
click at [539, 291] on span "שיננית (30 דקות)" at bounding box center [531, 292] width 36 height 9
type input "00:30"
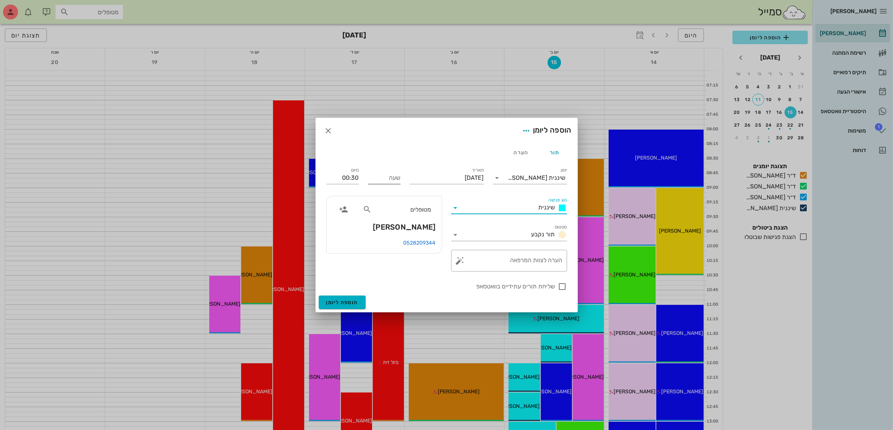
click at [390, 177] on input "שעה" at bounding box center [384, 178] width 33 height 12
click at [346, 179] on input "00:30" at bounding box center [342, 178] width 33 height 12
type input "15:00"
type input "15:30"
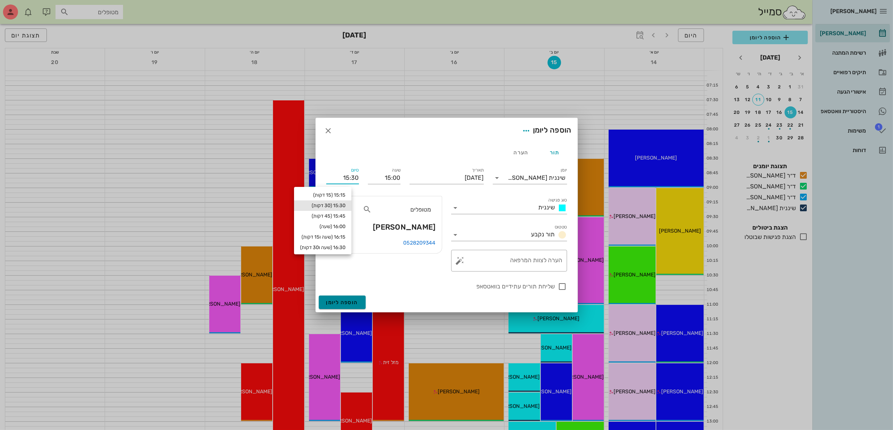
click at [340, 301] on span "הוספה ליומן" at bounding box center [342, 303] width 32 height 6
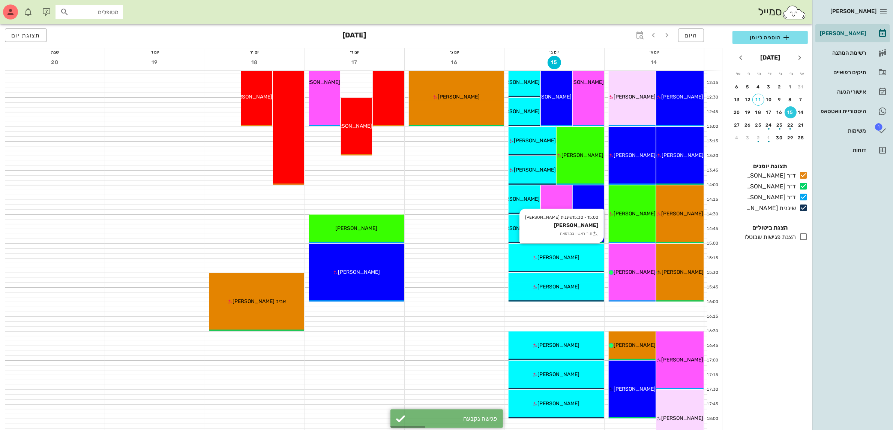
scroll to position [328, 0]
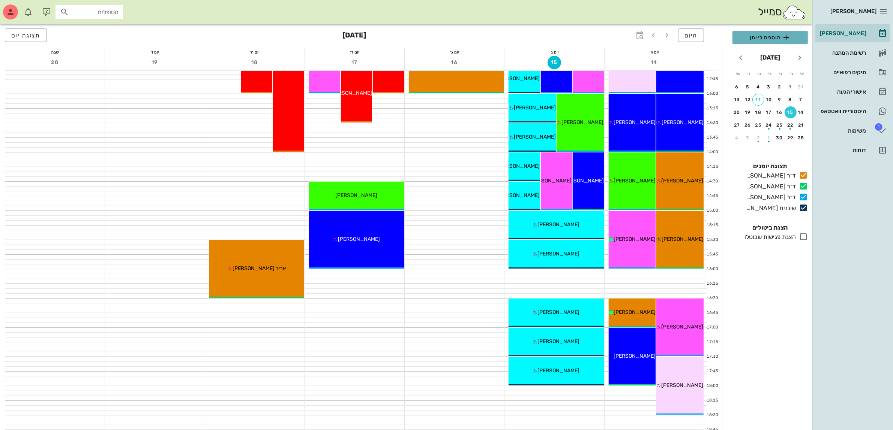
click at [753, 37] on span "הוספה ליומן" at bounding box center [769, 37] width 63 height 9
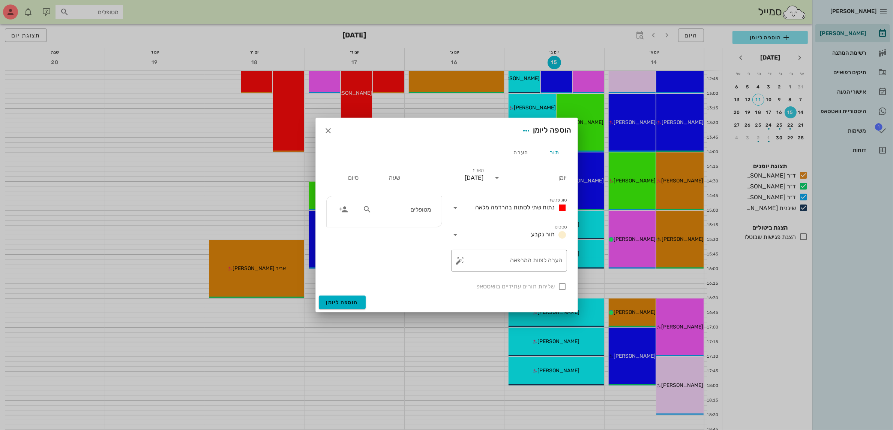
click at [371, 210] on icon at bounding box center [366, 209] width 9 height 9
type input "[PERSON_NAME]"
click at [406, 231] on div "0523877414" at bounding box center [391, 233] width 82 height 6
click at [524, 174] on input "יומן" at bounding box center [535, 178] width 64 height 12
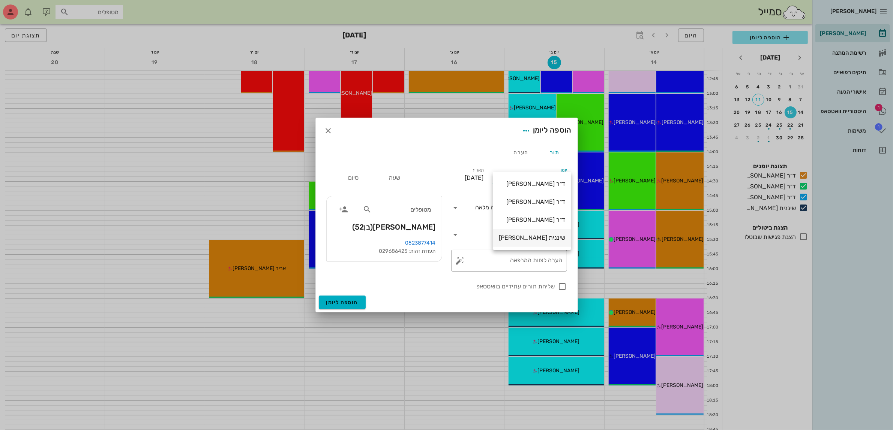
click at [533, 236] on div "שיננית [PERSON_NAME]" at bounding box center [532, 237] width 66 height 7
click at [514, 208] on span "נתוח שתי לסתות בהרדמה מלאה" at bounding box center [514, 207] width 79 height 7
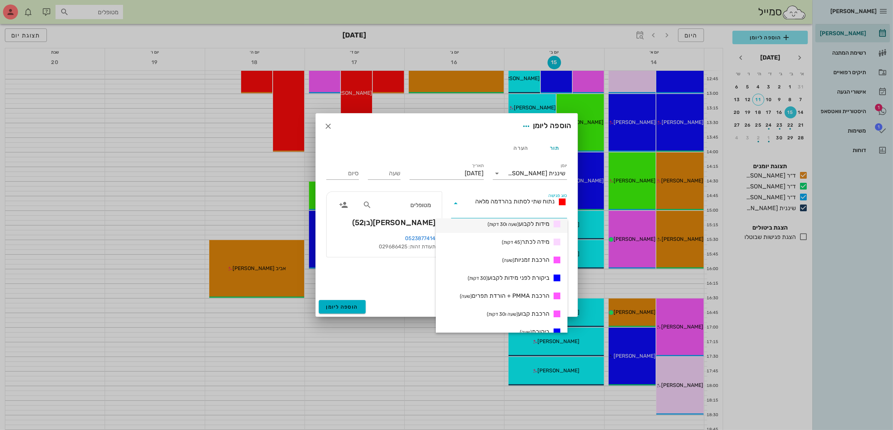
scroll to position [281, 0]
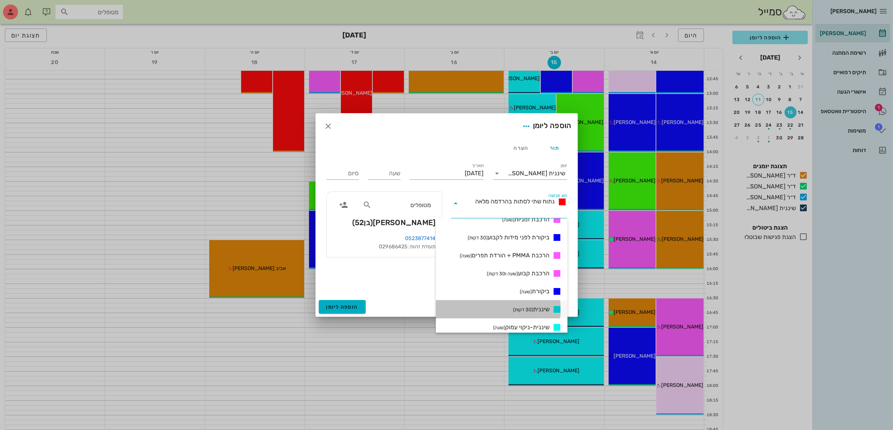
click at [534, 308] on span "שיננית (30 דקות)" at bounding box center [531, 309] width 36 height 9
type input "00:30"
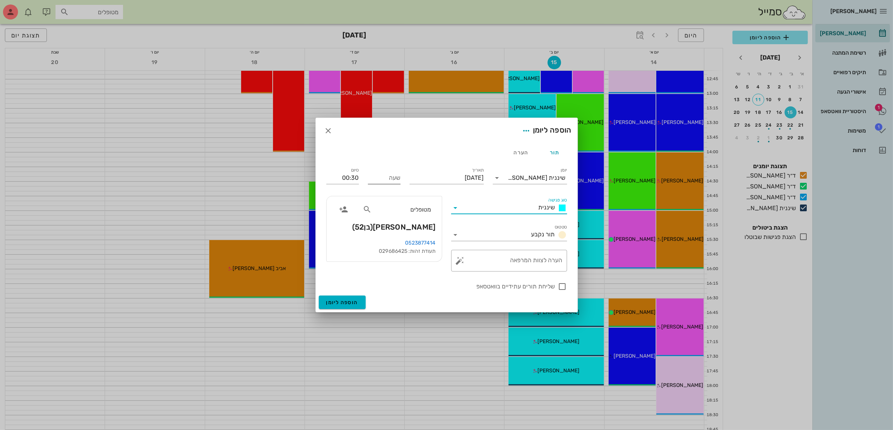
click at [385, 177] on input "שעה" at bounding box center [384, 178] width 33 height 12
type input "16:00"
type input "16:30"
click at [355, 177] on input "16:30" at bounding box center [342, 178] width 33 height 12
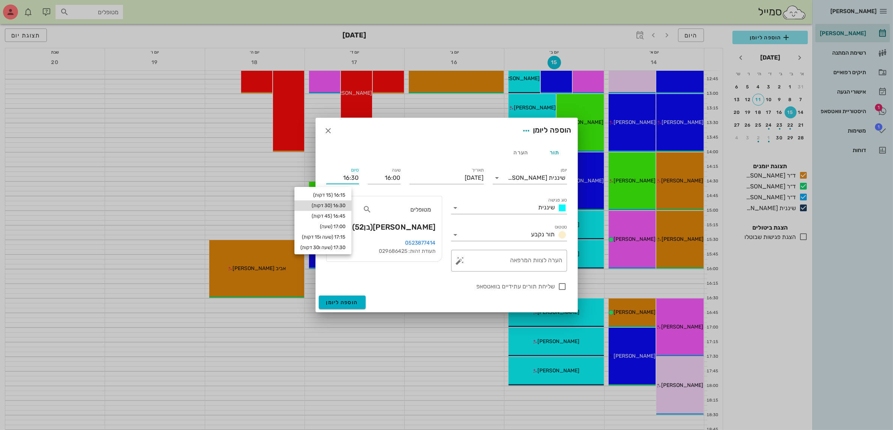
click at [345, 207] on div "16:30 (30 דקות)" at bounding box center [322, 206] width 45 height 6
type input "16:30"
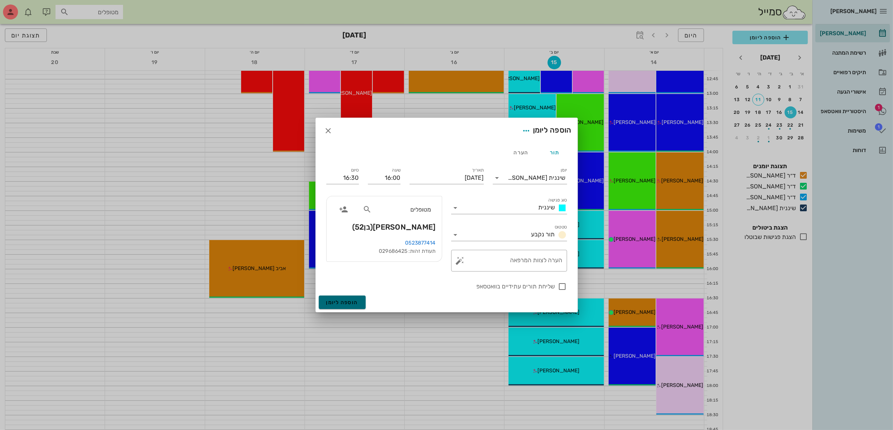
click at [339, 303] on span "הוספה ליומן" at bounding box center [342, 303] width 32 height 6
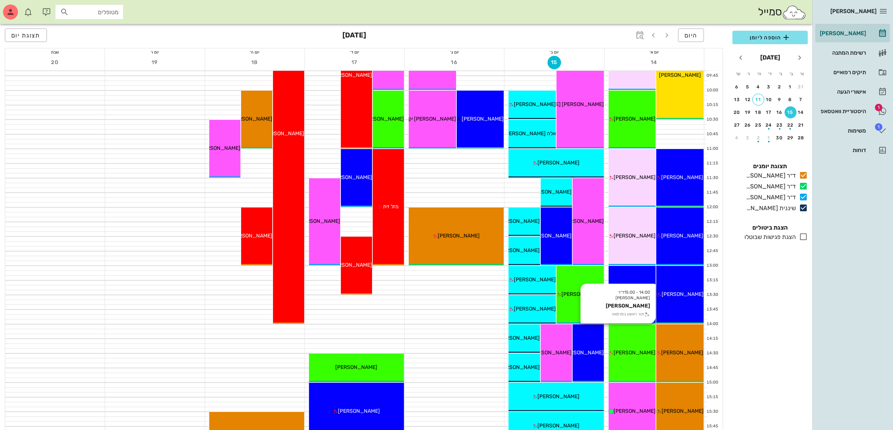
scroll to position [131, 0]
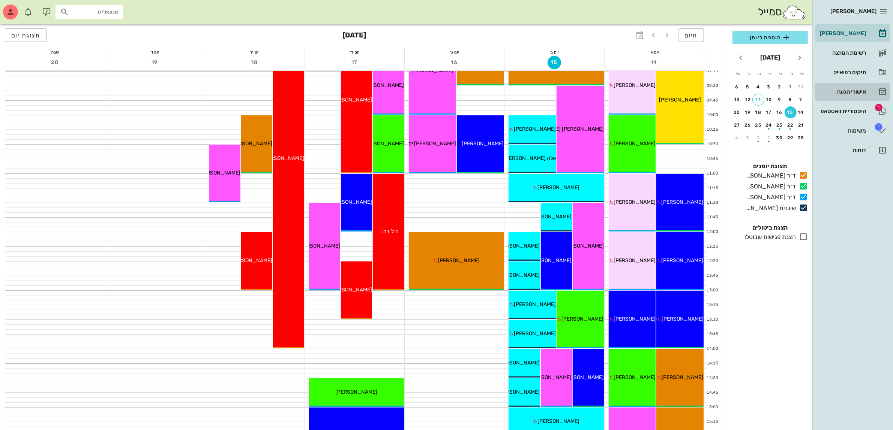
click at [850, 93] on div "אישורי הגעה" at bounding box center [842, 92] width 48 height 6
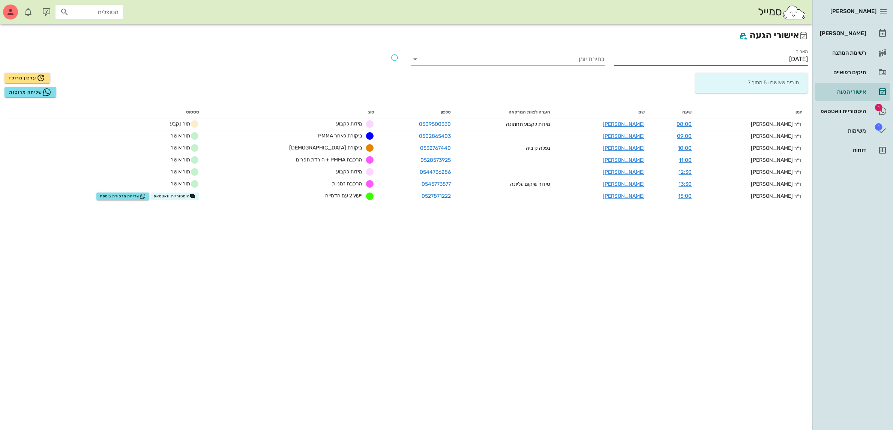
click at [786, 55] on input "[DATE]" at bounding box center [711, 59] width 194 height 12
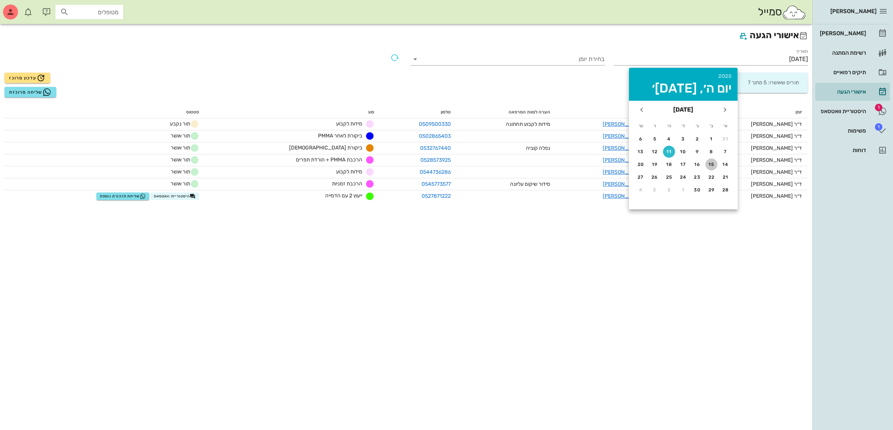
click at [713, 162] on div "15" at bounding box center [711, 164] width 12 height 5
type input "[DATE]"
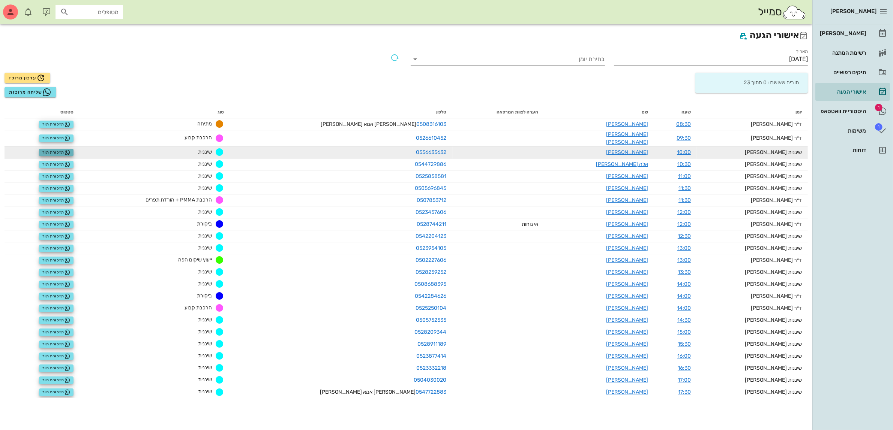
click at [66, 150] on span "תזכורת תור" at bounding box center [56, 153] width 28 height 6
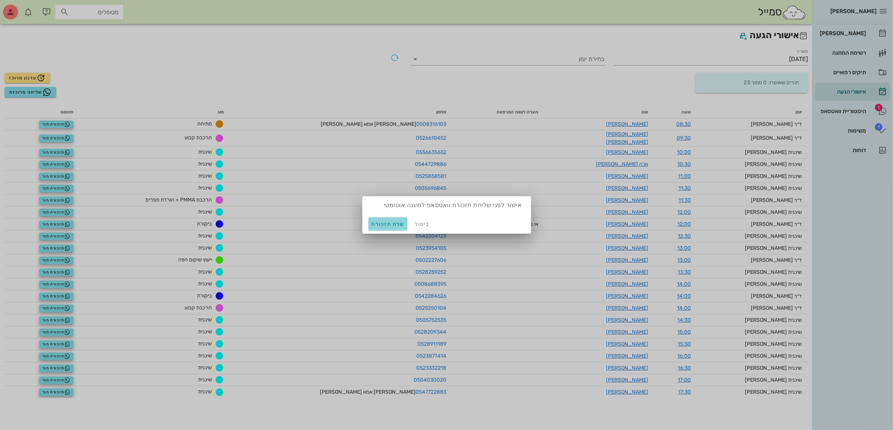
click at [387, 223] on span "שלח תזכורת" at bounding box center [387, 224] width 33 height 6
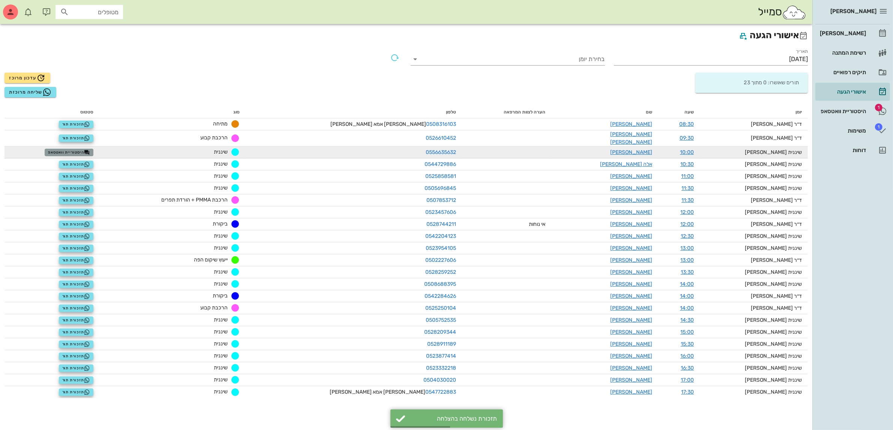
click at [90, 150] on span "היסטוריית וואטסאפ" at bounding box center [69, 153] width 42 height 6
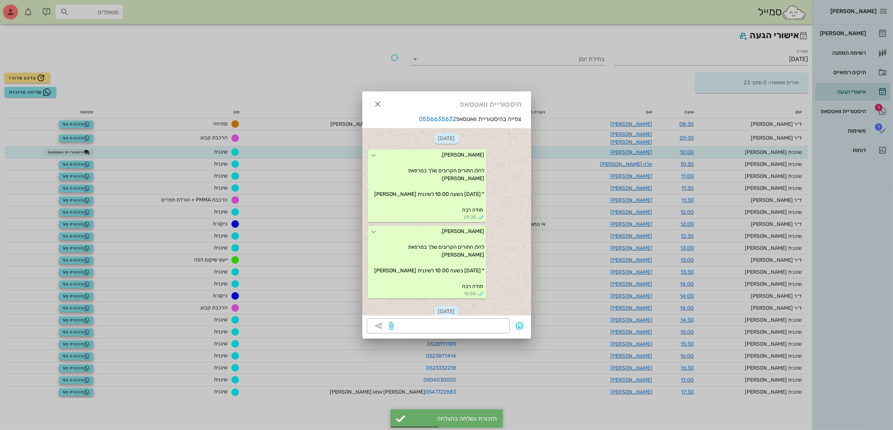
scroll to position [87, 0]
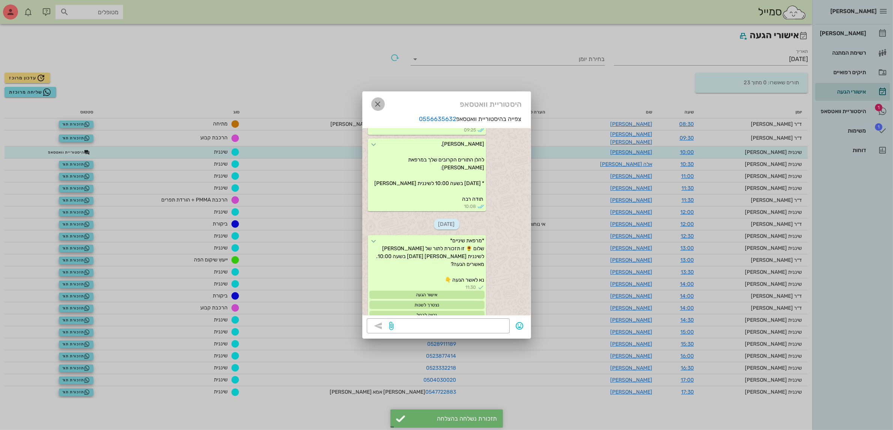
click at [376, 104] on icon "button" at bounding box center [377, 104] width 9 height 9
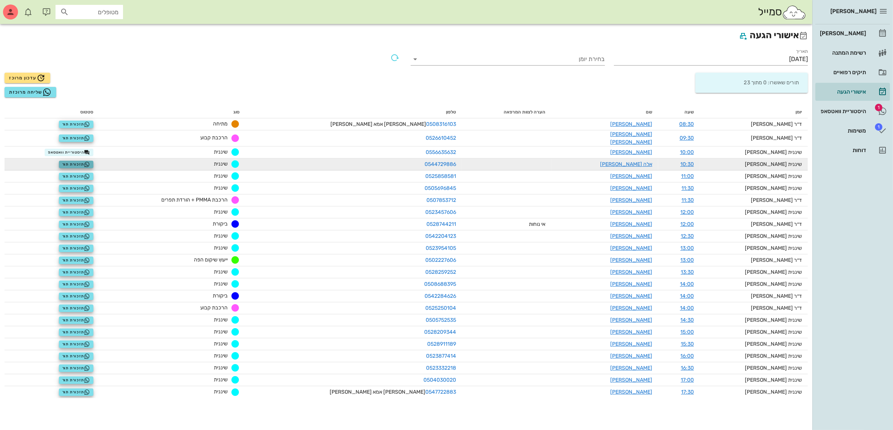
click at [90, 162] on span "תזכורת תור" at bounding box center [76, 165] width 28 height 6
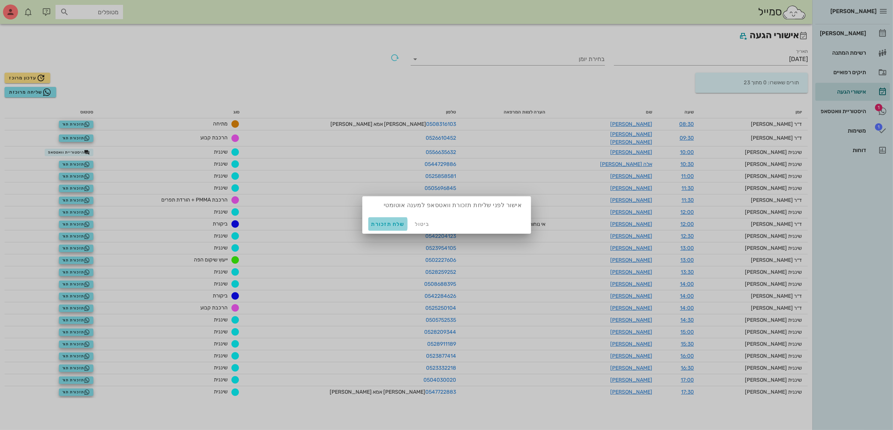
click at [381, 223] on span "שלח תזכורת" at bounding box center [387, 224] width 33 height 6
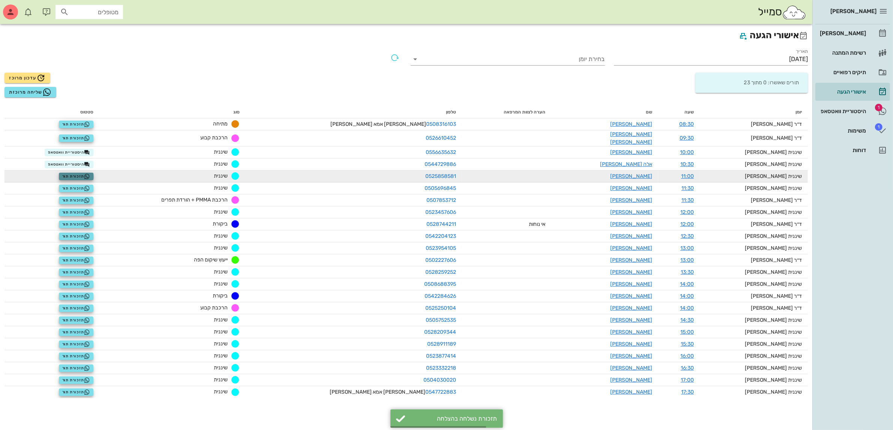
click at [89, 174] on span "תזכורת תור" at bounding box center [76, 177] width 28 height 6
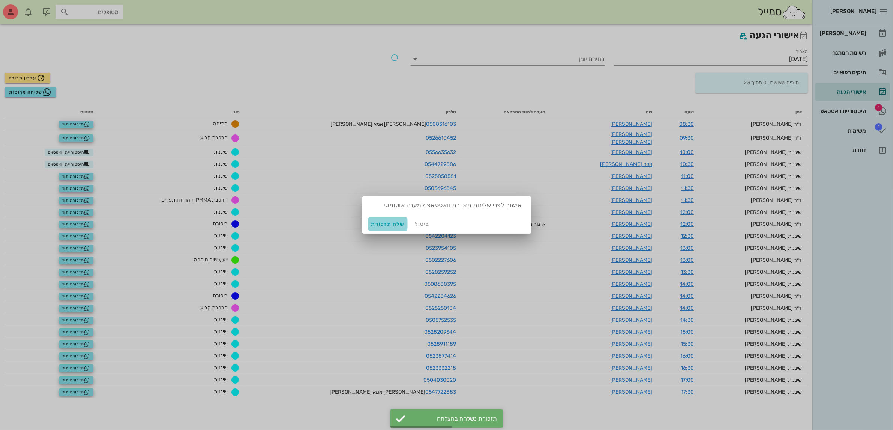
click at [385, 224] on span "שלח תזכורת" at bounding box center [387, 224] width 33 height 6
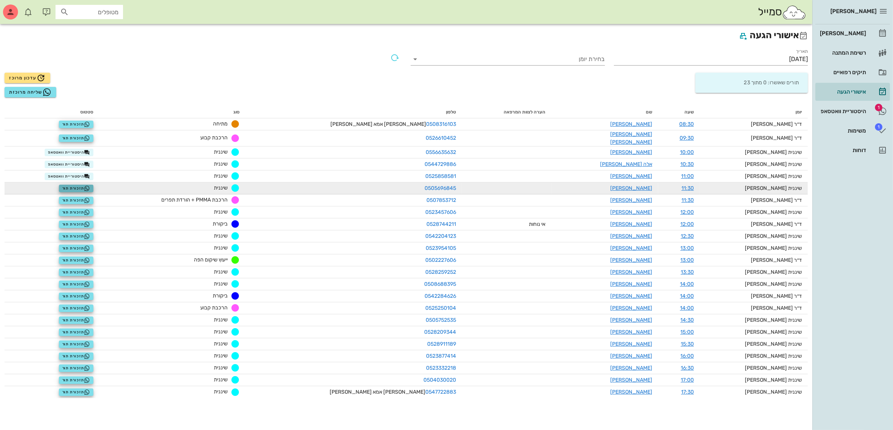
click at [90, 186] on span "תזכורת תור" at bounding box center [76, 189] width 28 height 6
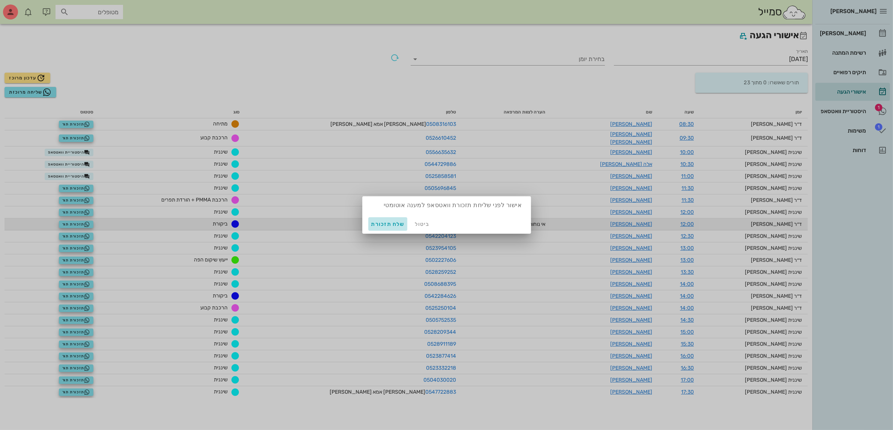
click at [379, 222] on span "שלח תזכורת" at bounding box center [387, 224] width 33 height 6
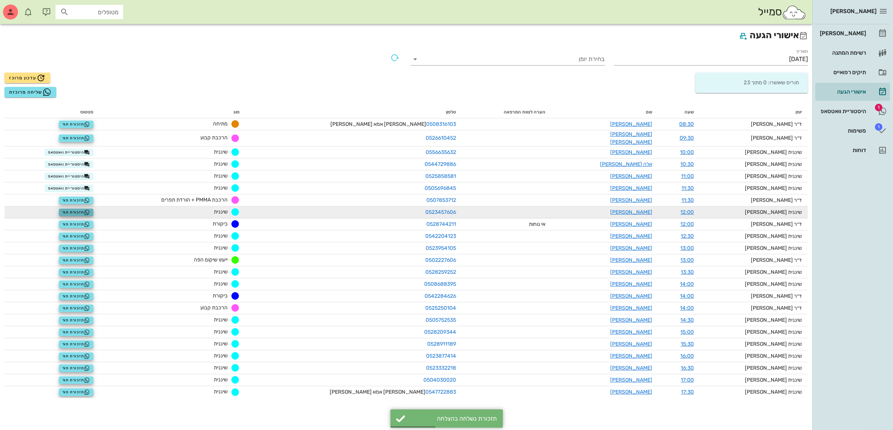
click at [90, 210] on span "תזכורת תור" at bounding box center [76, 213] width 28 height 6
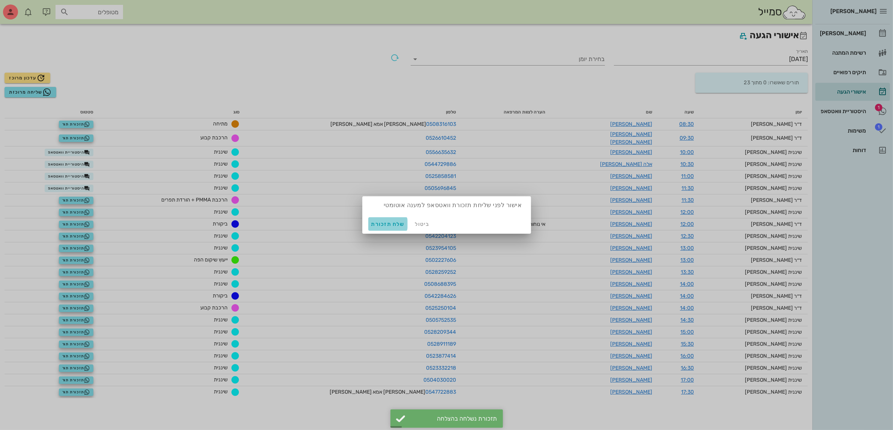
click at [387, 224] on span "שלח תזכורת" at bounding box center [387, 224] width 33 height 6
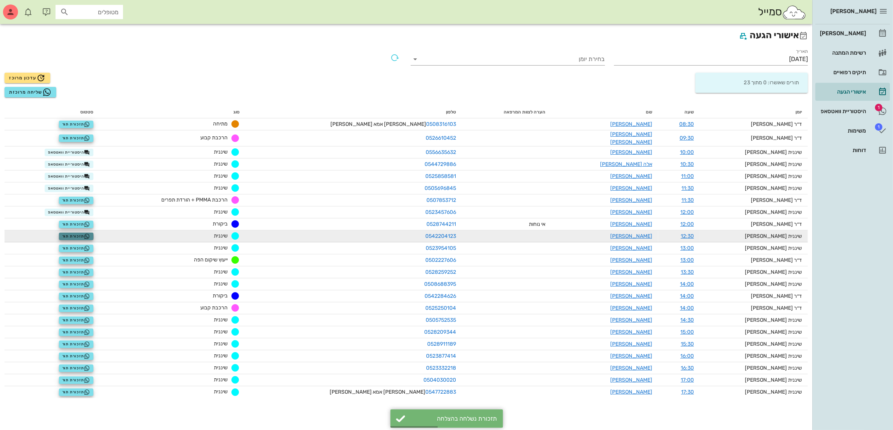
click at [90, 234] on span "תזכורת תור" at bounding box center [76, 237] width 28 height 6
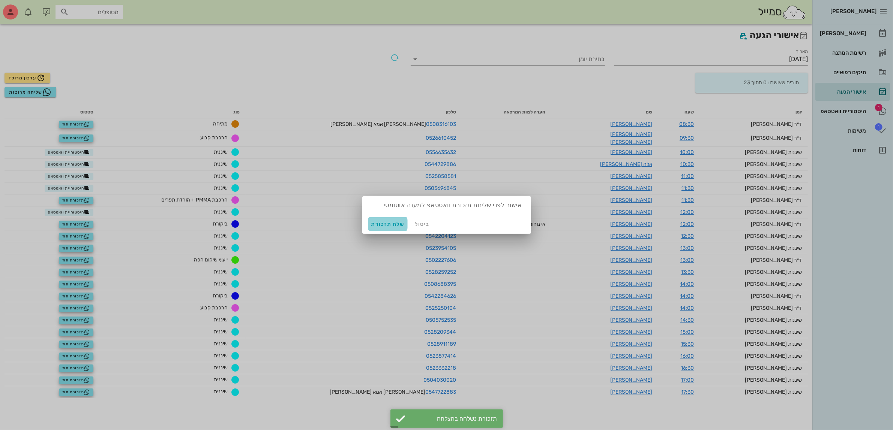
click at [386, 227] on span "שלח תזכורת" at bounding box center [387, 224] width 33 height 6
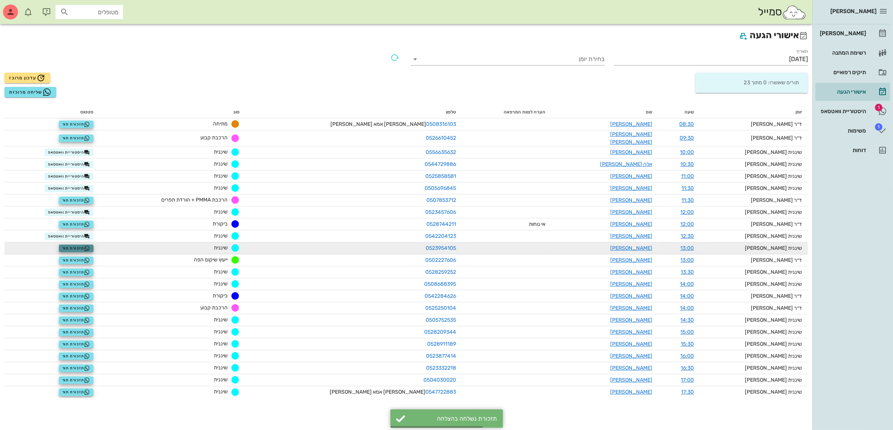
click at [90, 246] on span "תזכורת תור" at bounding box center [76, 249] width 28 height 6
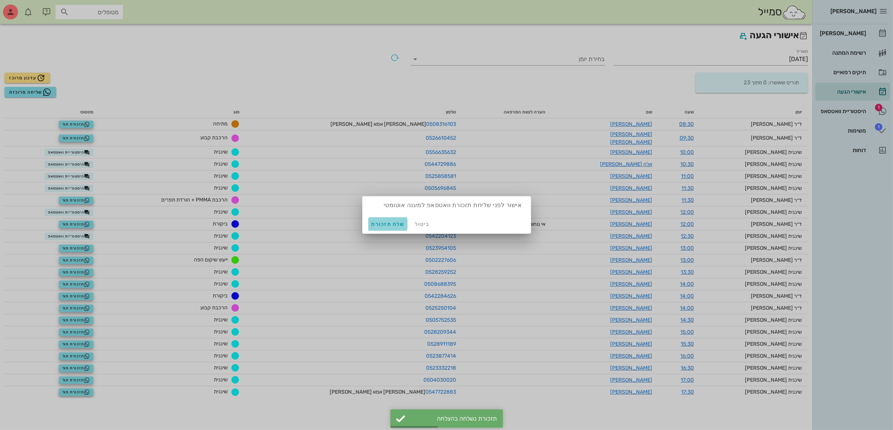
click at [381, 224] on span "שלח תזכורת" at bounding box center [387, 224] width 33 height 6
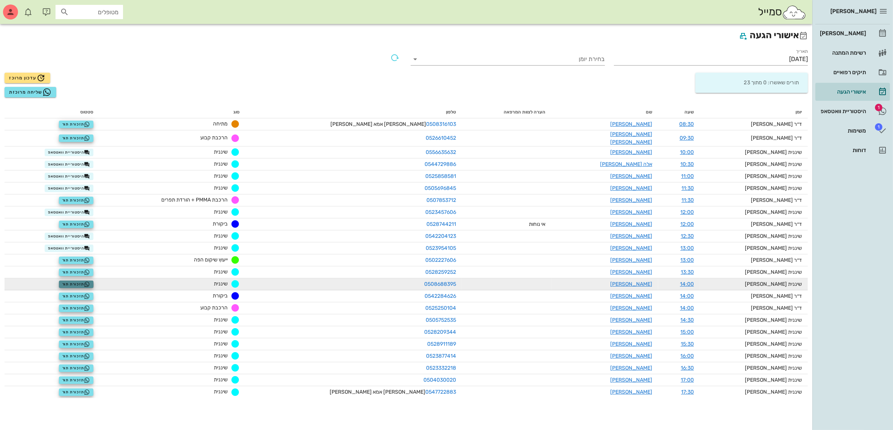
click at [90, 282] on span "תזכורת תור" at bounding box center [76, 285] width 28 height 6
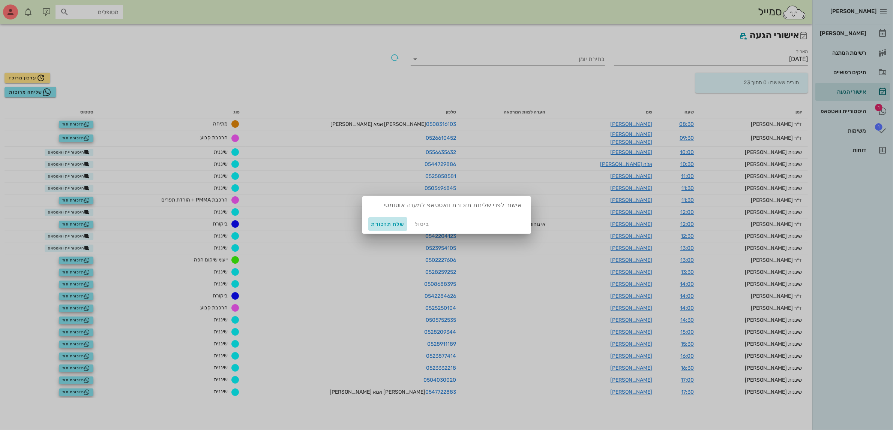
click at [376, 228] on button "שלח תזכורת" at bounding box center [387, 223] width 39 height 13
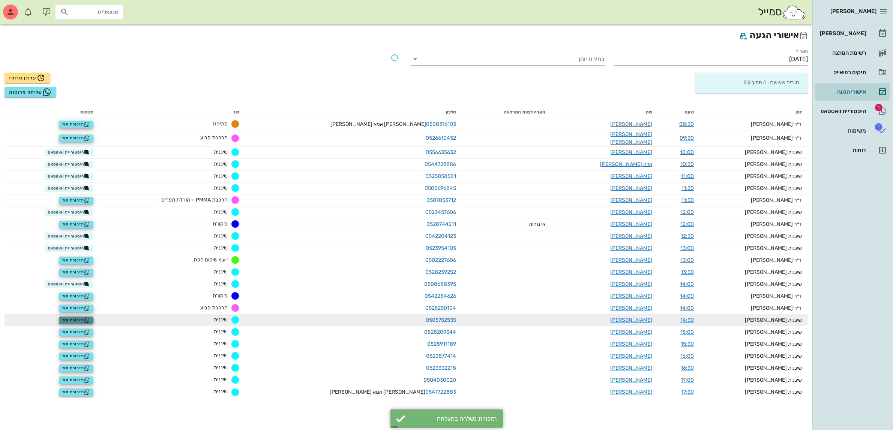
click at [90, 318] on span "תזכורת תור" at bounding box center [76, 321] width 28 height 6
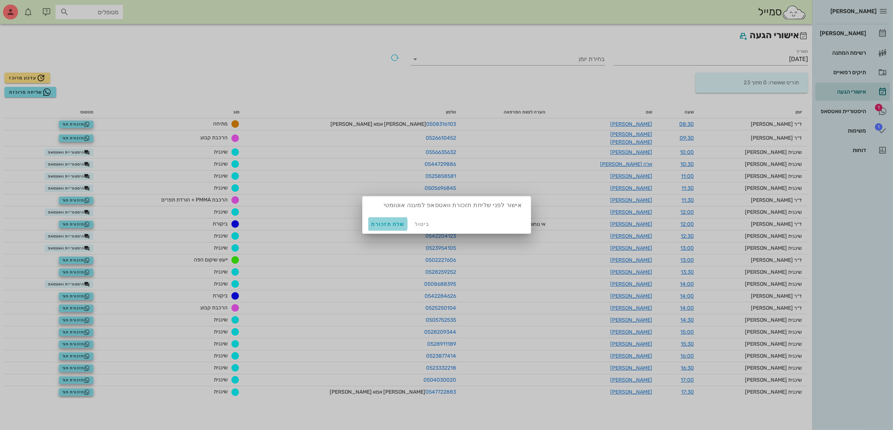
click at [389, 226] on span "שלח תזכורת" at bounding box center [387, 224] width 33 height 6
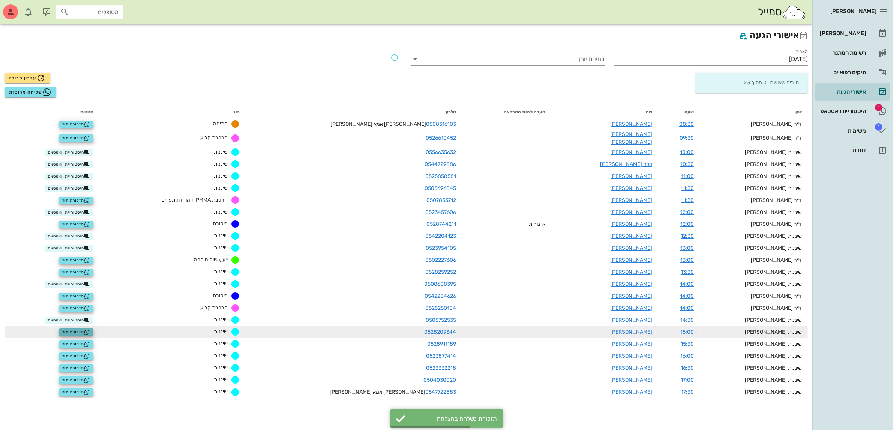
click at [87, 330] on span "תזכורת תור" at bounding box center [76, 333] width 28 height 6
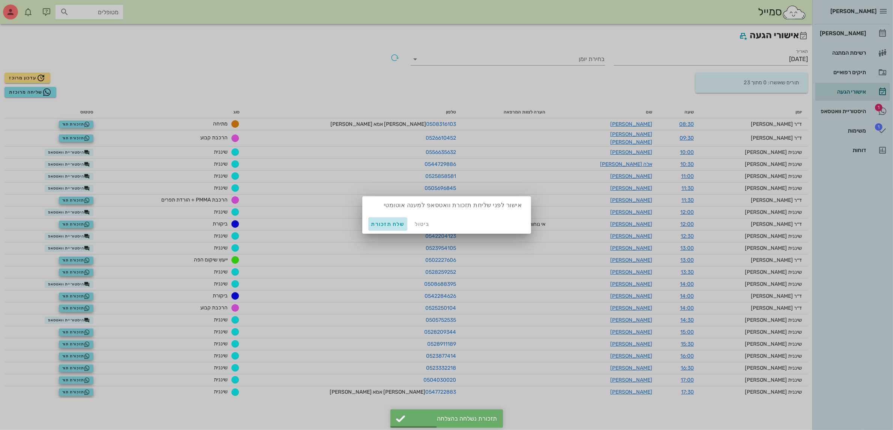
click at [390, 223] on span "שלח תזכורת" at bounding box center [387, 224] width 33 height 6
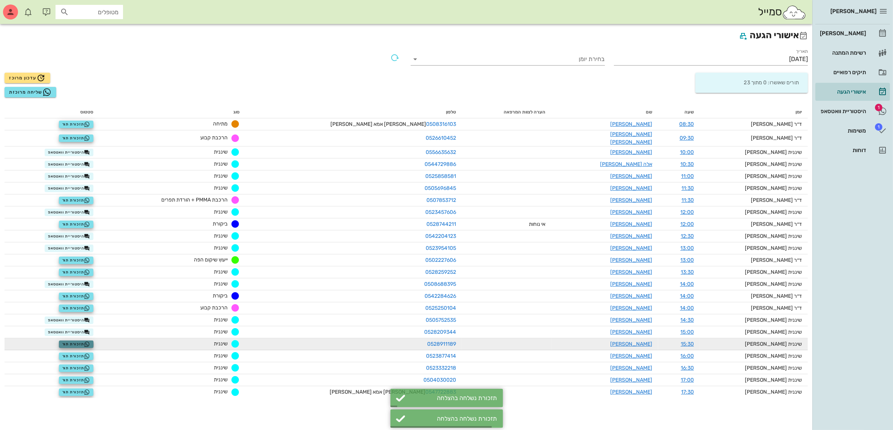
click at [85, 342] on span "תזכורת תור" at bounding box center [76, 345] width 28 height 6
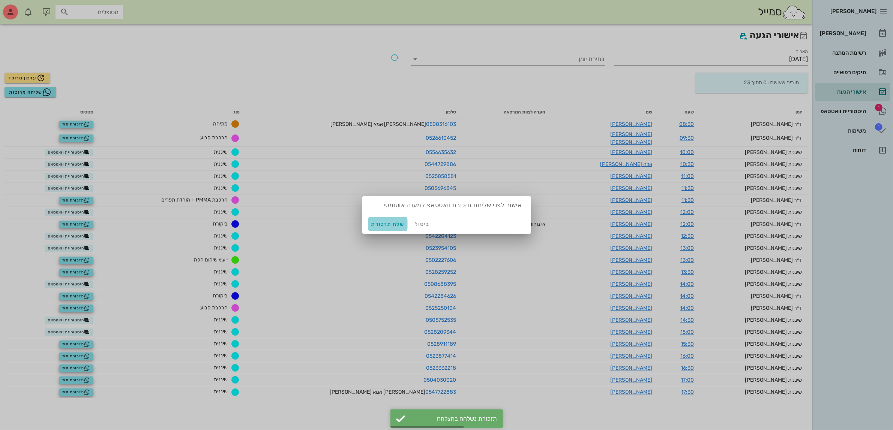
click at [385, 224] on span "שלח תזכורת" at bounding box center [387, 224] width 33 height 6
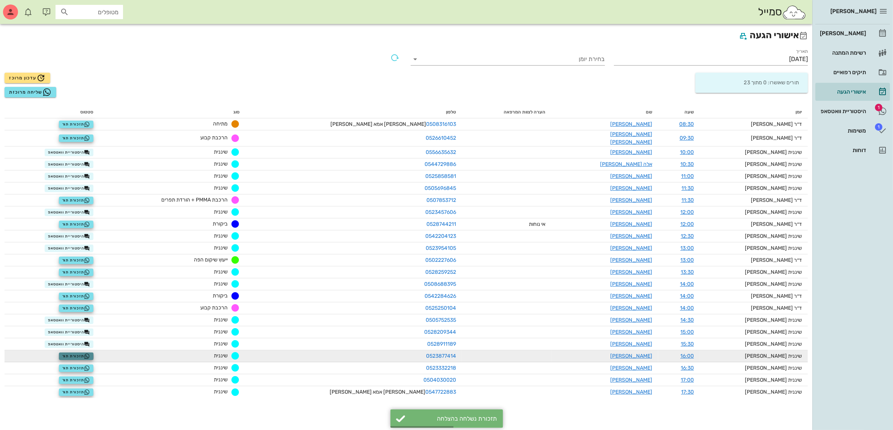
click at [86, 353] on button "תזכורת תור" at bounding box center [76, 356] width 35 height 7
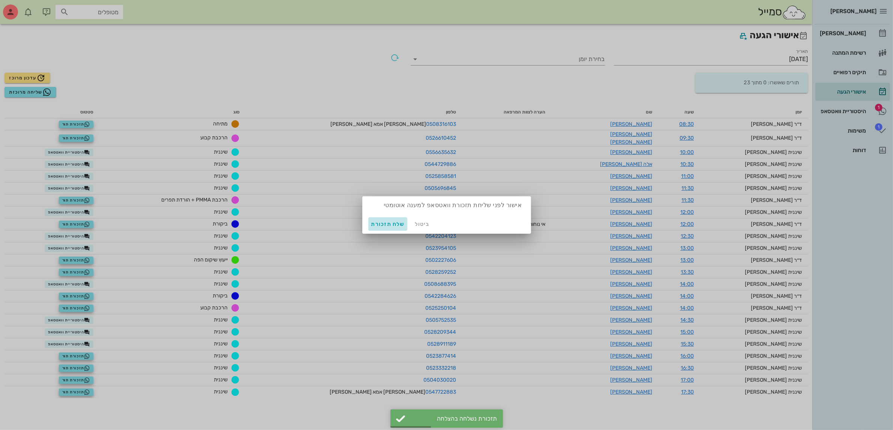
click at [396, 224] on span "שלח תזכורת" at bounding box center [387, 224] width 33 height 6
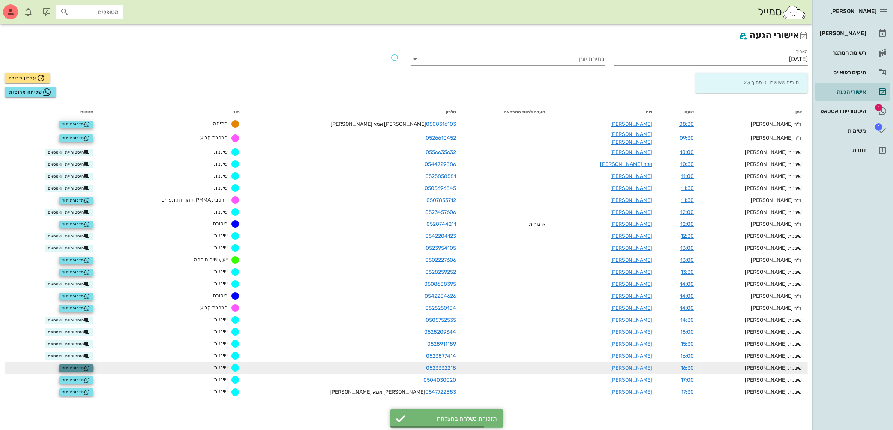
click at [86, 365] on span "תזכורת תור" at bounding box center [76, 368] width 28 height 6
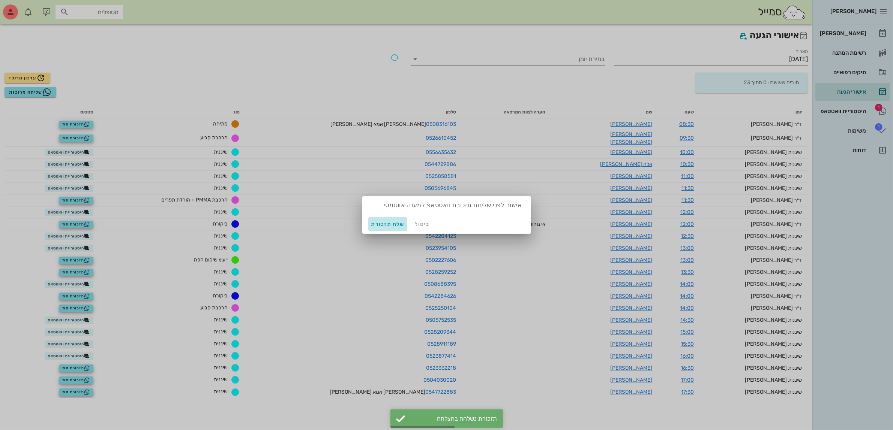
click at [382, 223] on span "שלח תזכורת" at bounding box center [387, 224] width 33 height 6
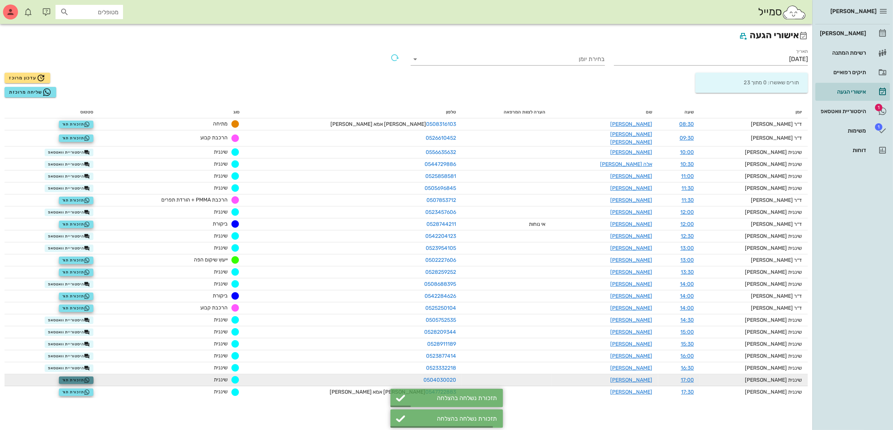
click at [88, 377] on span "תזכורת תור" at bounding box center [76, 380] width 28 height 6
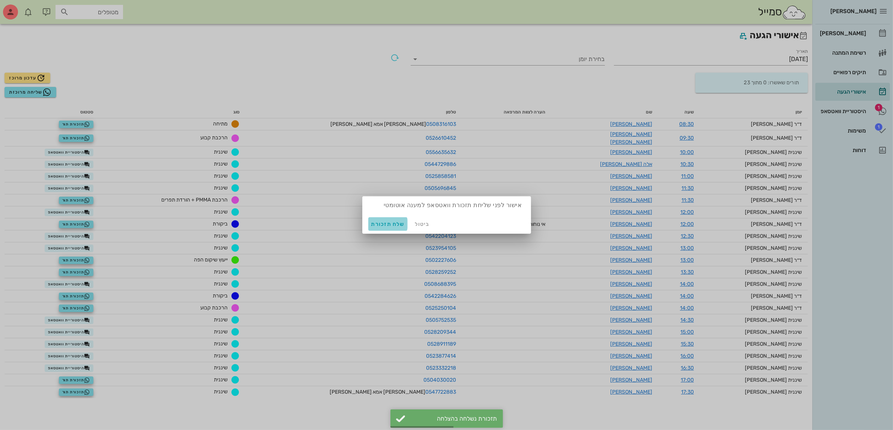
click at [379, 224] on span "שלח תזכורת" at bounding box center [387, 224] width 33 height 6
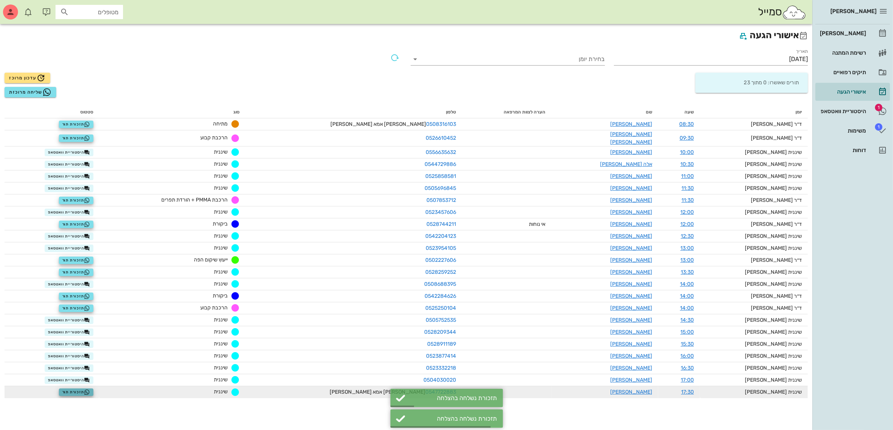
click at [90, 389] on span "תזכורת תור" at bounding box center [76, 392] width 28 height 6
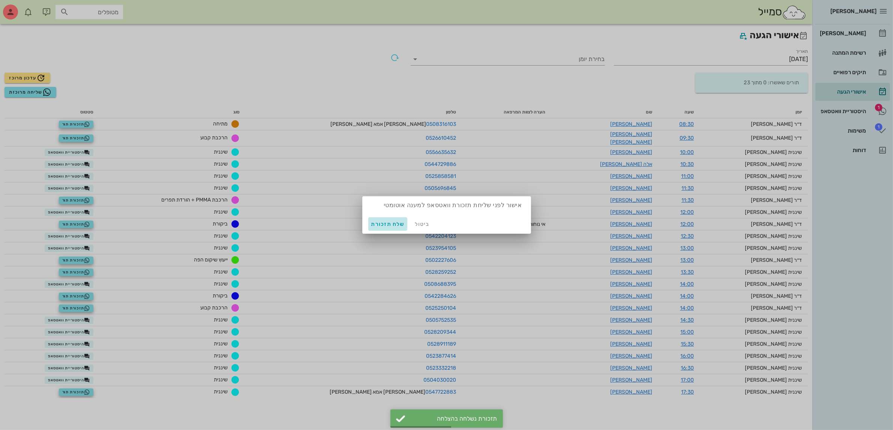
click at [385, 223] on span "שלח תזכורת" at bounding box center [387, 224] width 33 height 6
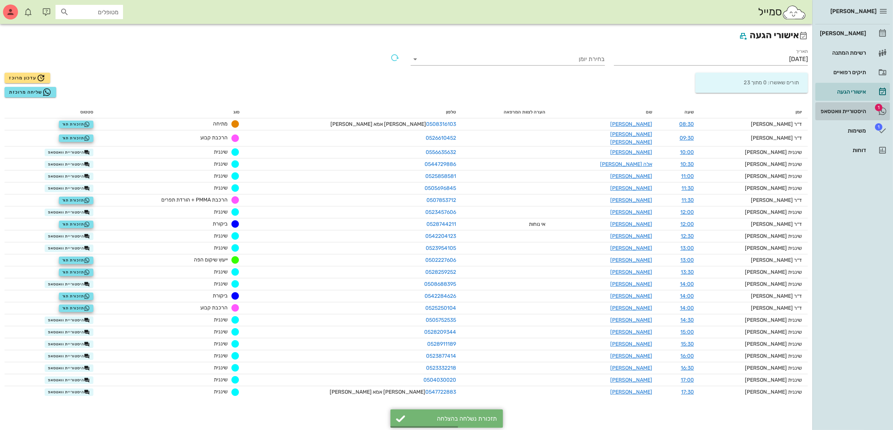
click at [834, 107] on div "היסטוריית וואטסאפ" at bounding box center [842, 111] width 48 height 12
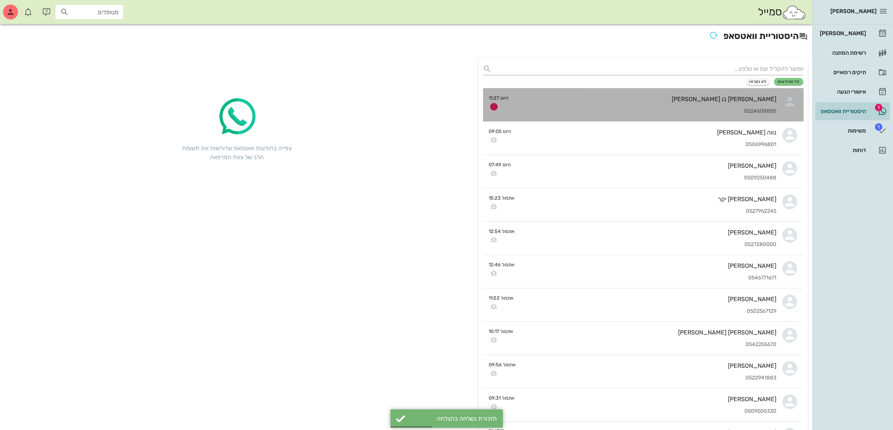
click at [683, 111] on div "0524608885" at bounding box center [646, 111] width 262 height 6
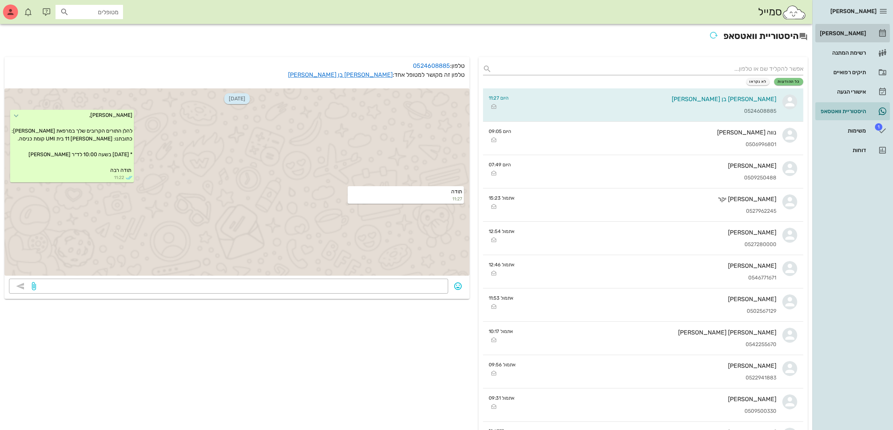
click at [849, 32] on div "[PERSON_NAME]" at bounding box center [842, 33] width 48 height 6
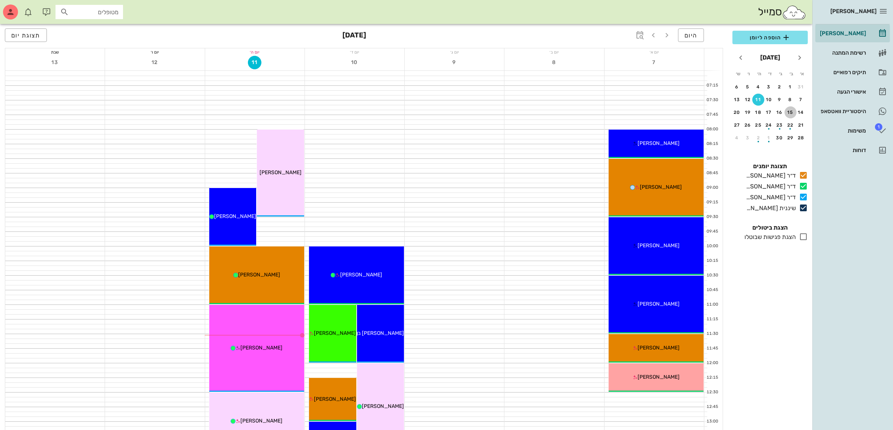
click at [788, 112] on div "15" at bounding box center [790, 112] width 12 height 5
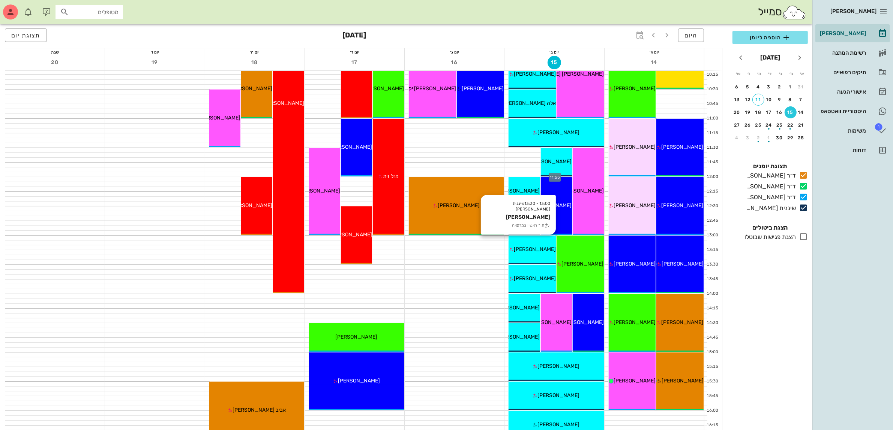
scroll to position [187, 0]
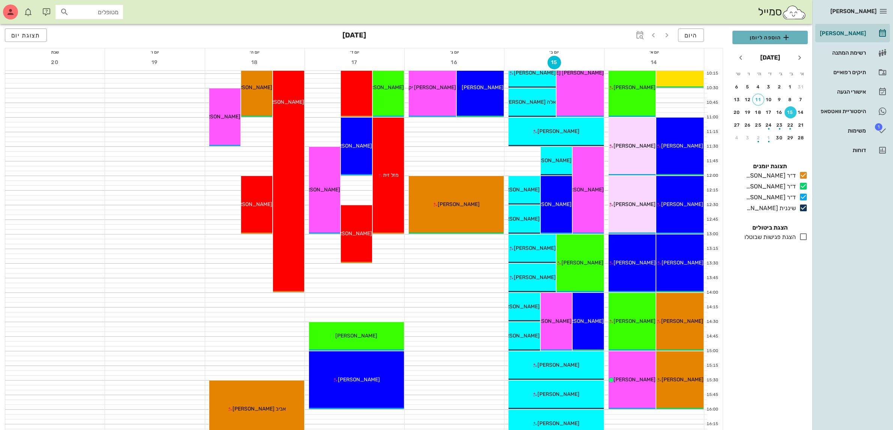
click at [761, 38] on span "הוספה ליומן" at bounding box center [769, 37] width 63 height 9
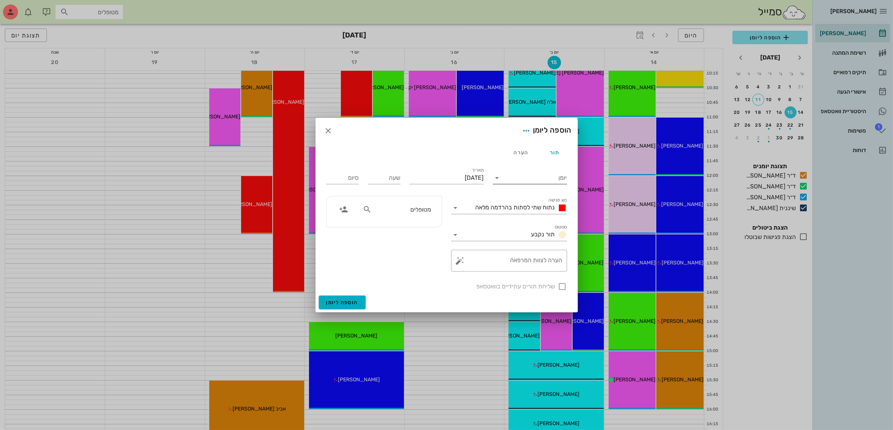
click at [510, 174] on input "יומן" at bounding box center [535, 178] width 64 height 12
click at [524, 204] on div "ד״ר [PERSON_NAME]" at bounding box center [532, 201] width 66 height 7
click at [524, 204] on span "נתוח שתי לסתות בהרדמה מלאה" at bounding box center [514, 207] width 79 height 7
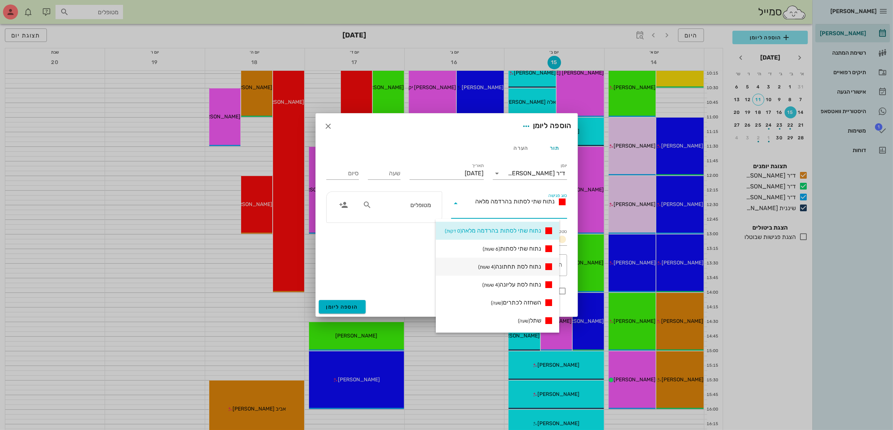
scroll to position [94, 0]
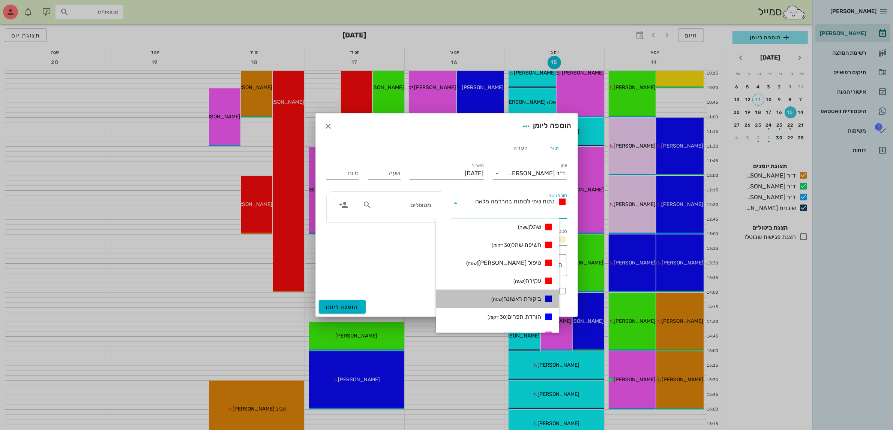
click at [526, 298] on span "ביקורת ראשונה (שעה)" at bounding box center [516, 299] width 50 height 9
type input "01:00"
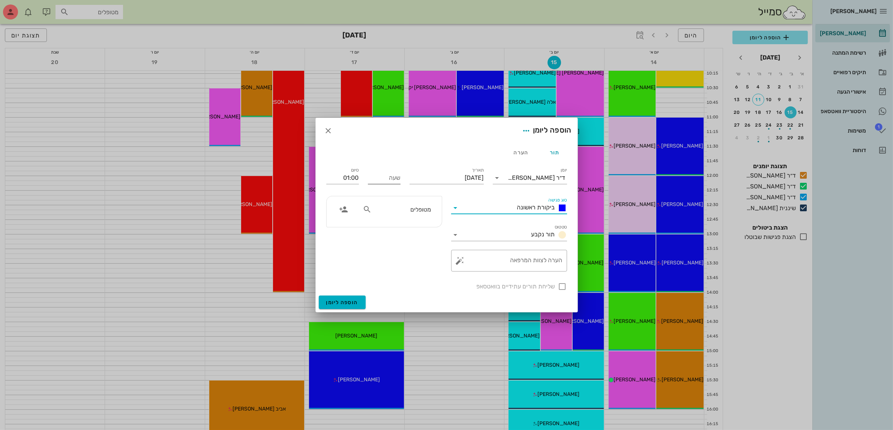
click at [398, 180] on input "שעה" at bounding box center [384, 178] width 33 height 12
type input "13:00"
type input "14:00"
click at [358, 175] on input "14:00" at bounding box center [342, 178] width 33 height 12
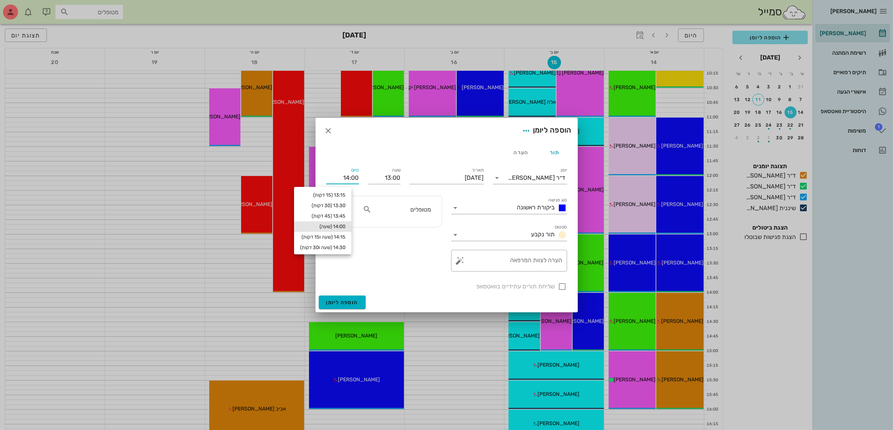
click at [394, 212] on input "מטופלים" at bounding box center [402, 210] width 58 height 10
type input "סימ"
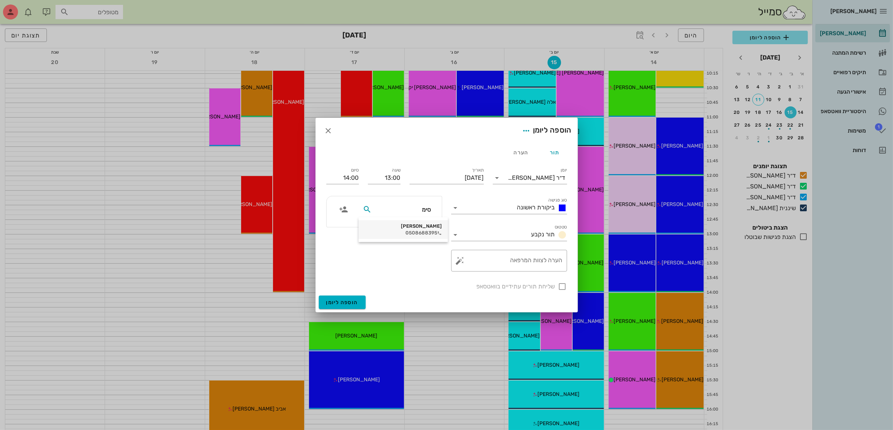
click at [417, 229] on div "[PERSON_NAME] 0508688395" at bounding box center [402, 229] width 77 height 19
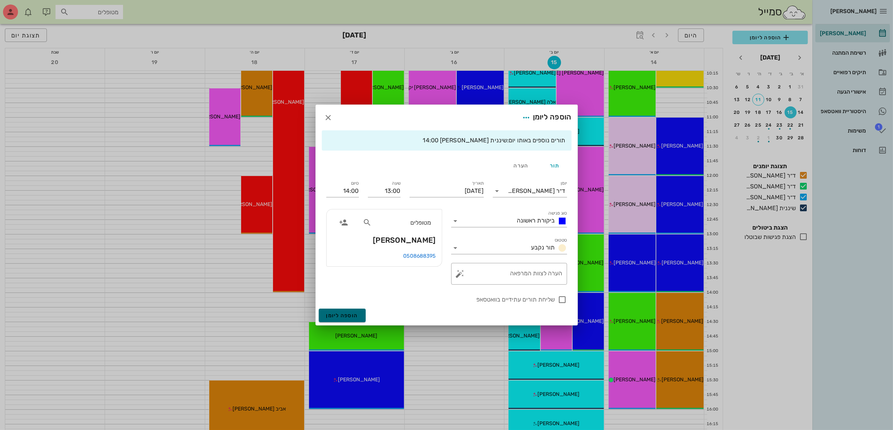
click at [338, 315] on span "הוספה ליומן" at bounding box center [342, 316] width 32 height 6
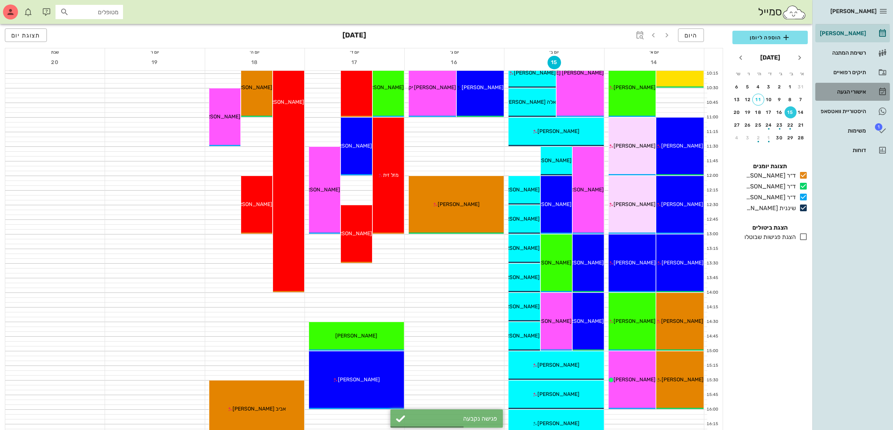
click at [840, 94] on div "אישורי הגעה" at bounding box center [842, 92] width 48 height 6
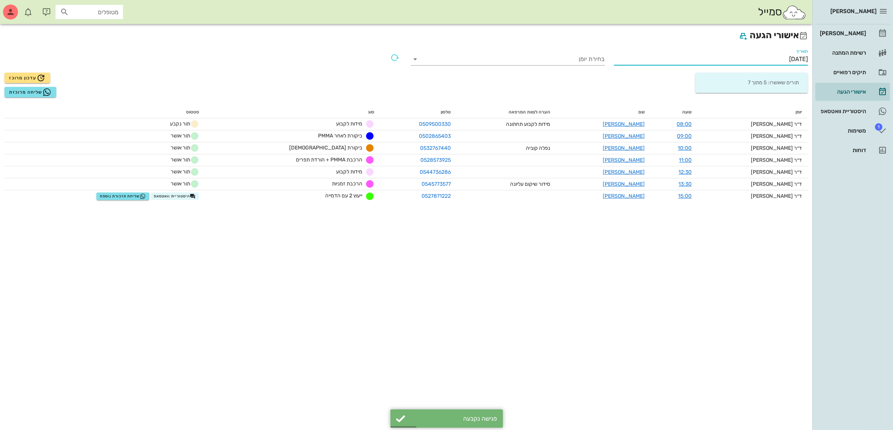
click at [773, 55] on input "[DATE]" at bounding box center [711, 59] width 194 height 12
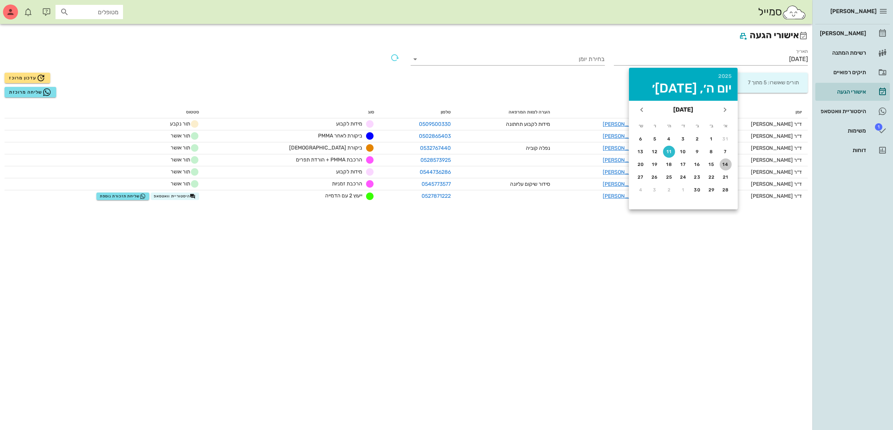
click at [723, 163] on div "14" at bounding box center [725, 164] width 12 height 5
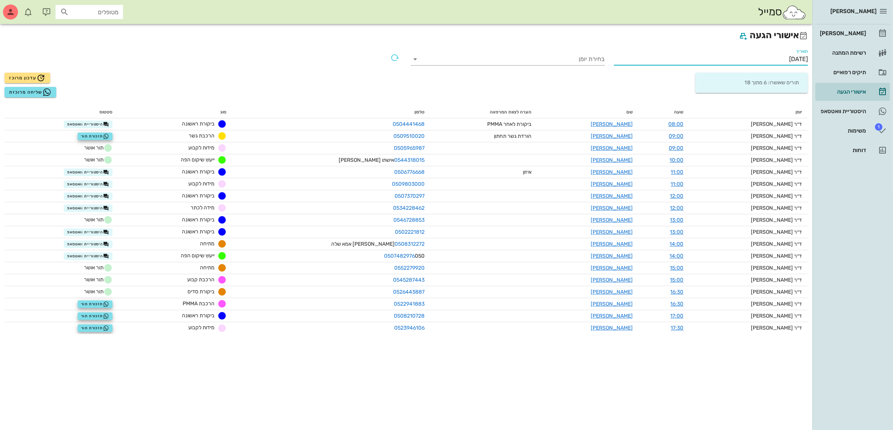
click at [783, 57] on input "[DATE]" at bounding box center [711, 59] width 194 height 12
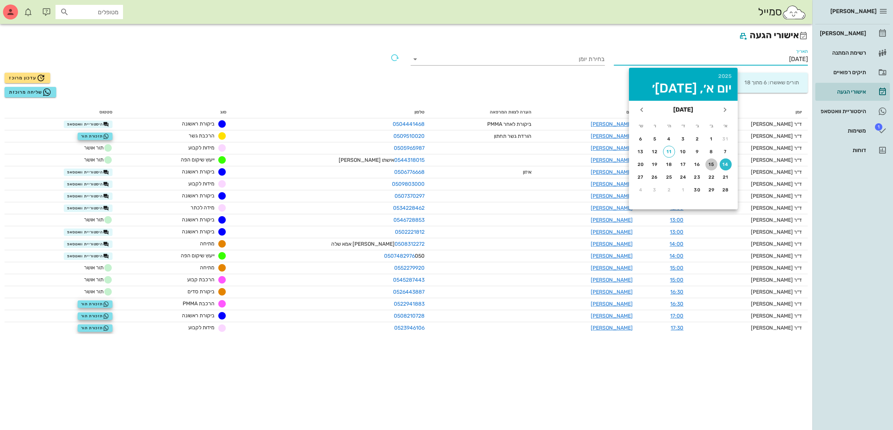
click at [711, 160] on button "15" at bounding box center [711, 165] width 12 height 12
type input "[DATE]"
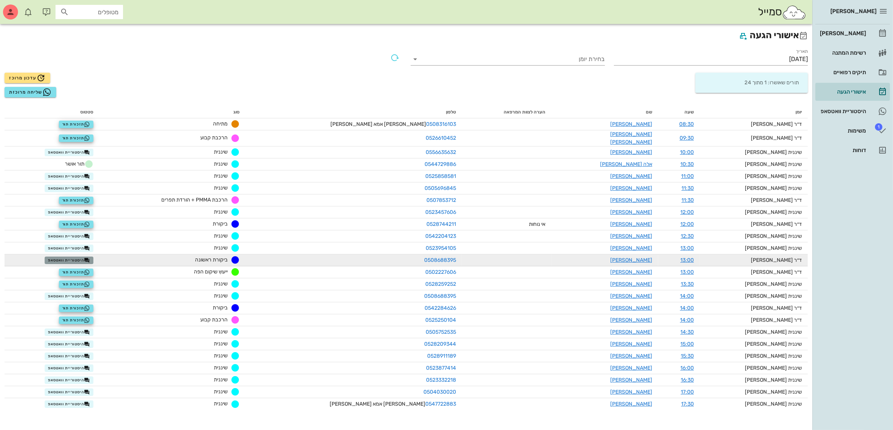
click at [90, 258] on span "היסטוריית וואטסאפ" at bounding box center [69, 261] width 42 height 6
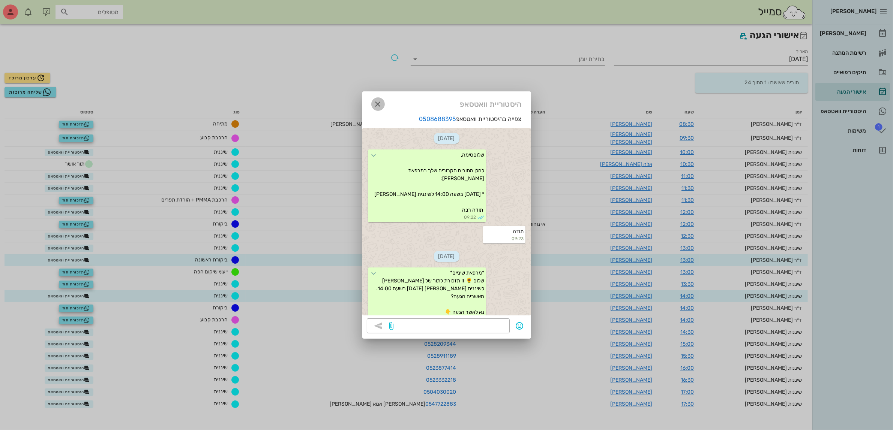
click at [377, 104] on icon "button" at bounding box center [377, 104] width 9 height 9
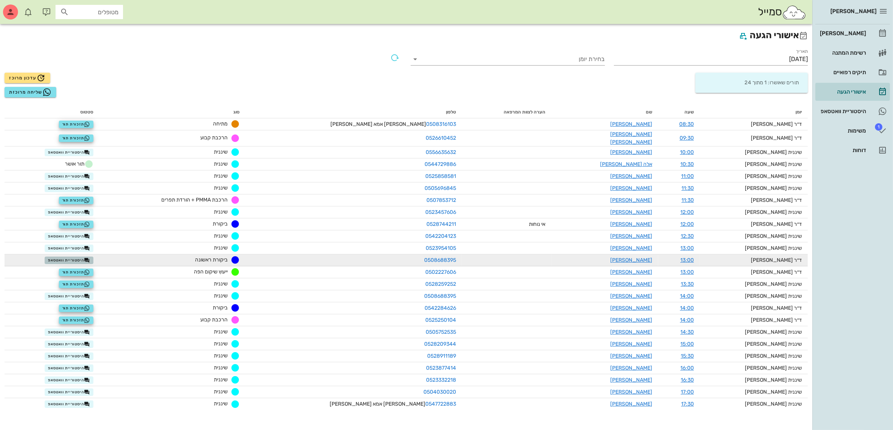
click at [82, 258] on span "היסטוריית וואטסאפ" at bounding box center [69, 261] width 42 height 6
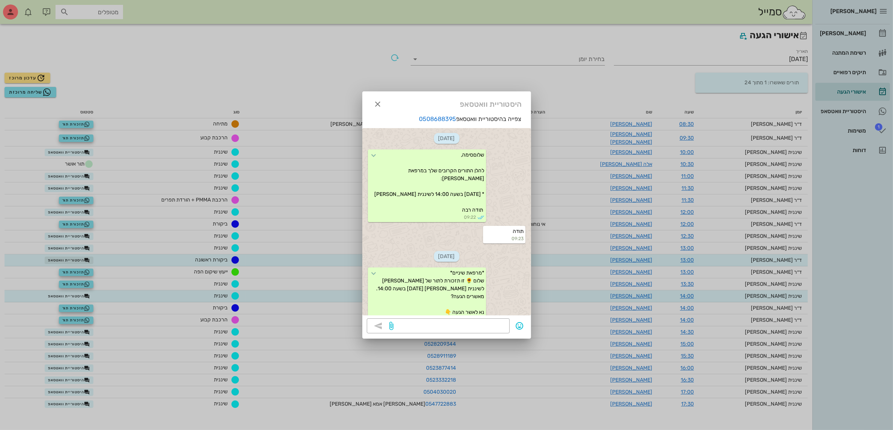
scroll to position [33, 0]
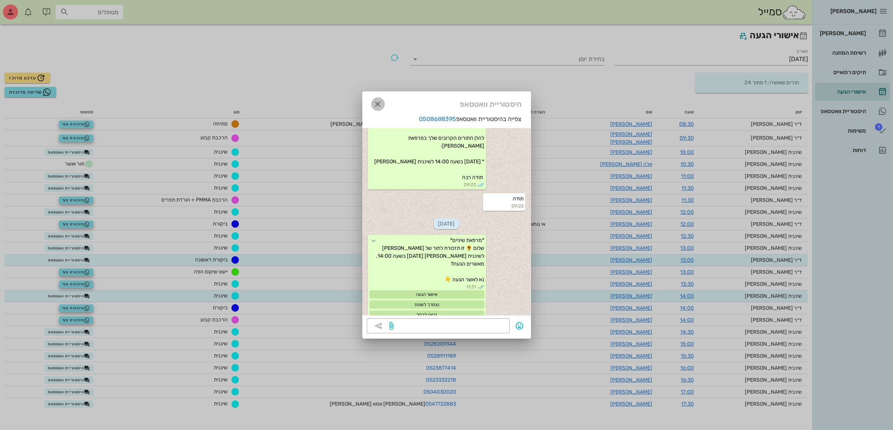
click at [374, 107] on icon "button" at bounding box center [377, 104] width 9 height 9
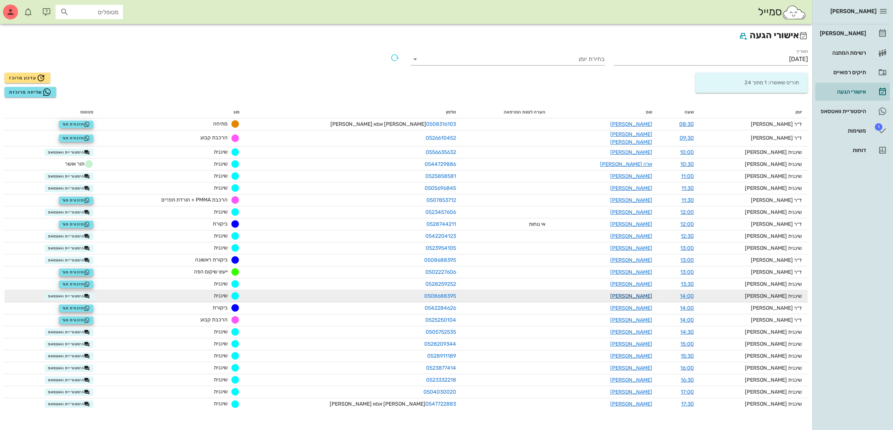
click at [640, 293] on link "[PERSON_NAME]" at bounding box center [631, 296] width 42 height 6
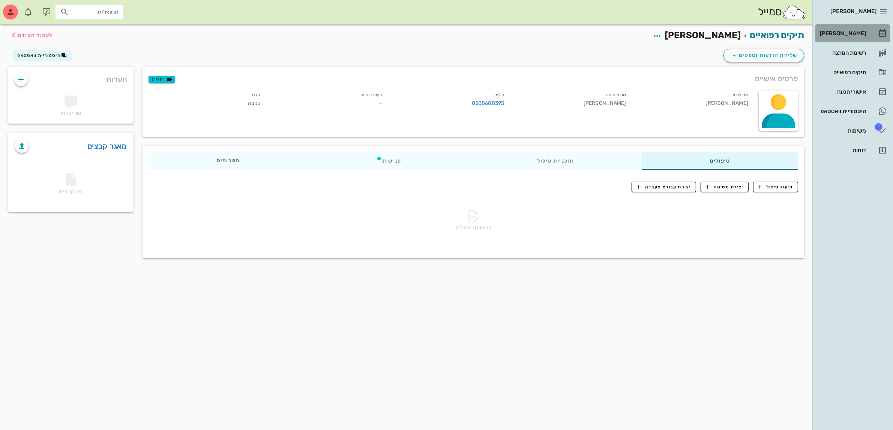
click at [848, 36] on div "[PERSON_NAME]" at bounding box center [842, 33] width 48 height 12
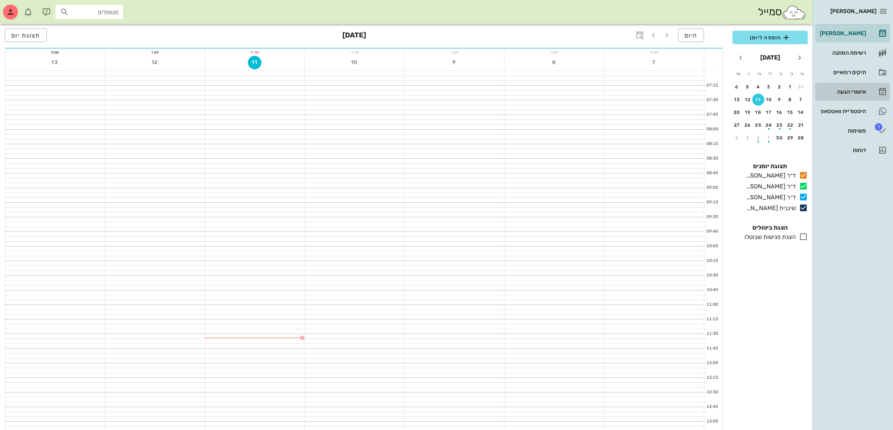
click at [850, 93] on div "אישורי הגעה" at bounding box center [842, 92] width 48 height 6
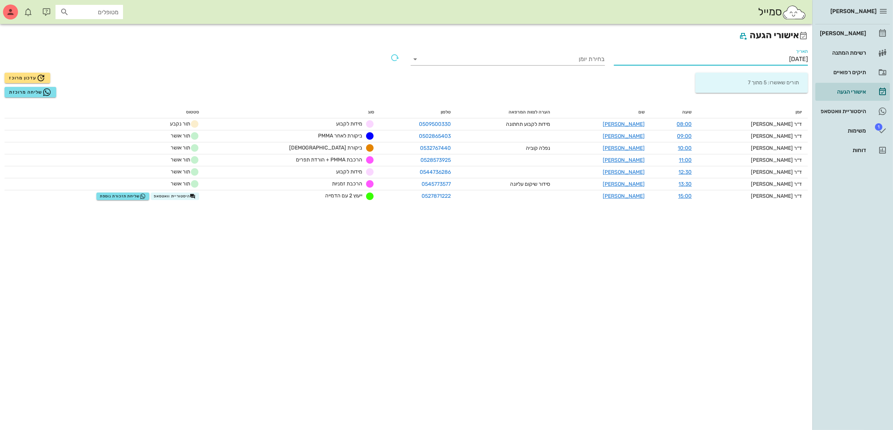
click at [784, 57] on input "[DATE]" at bounding box center [711, 59] width 194 height 12
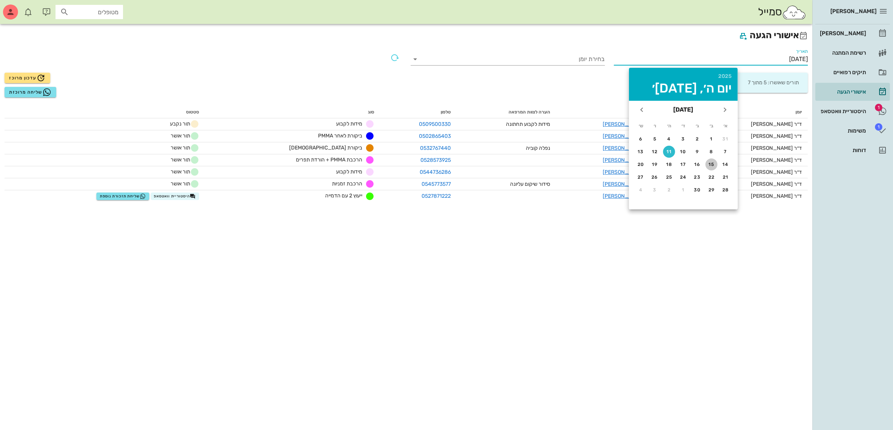
click at [711, 164] on div "15" at bounding box center [711, 164] width 12 height 5
type input "[DATE]"
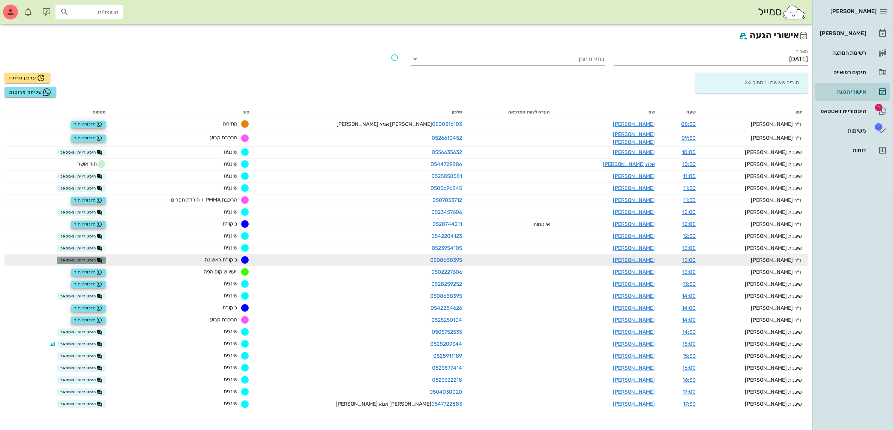
click at [102, 258] on span "היסטוריית וואטסאפ" at bounding box center [81, 261] width 42 height 6
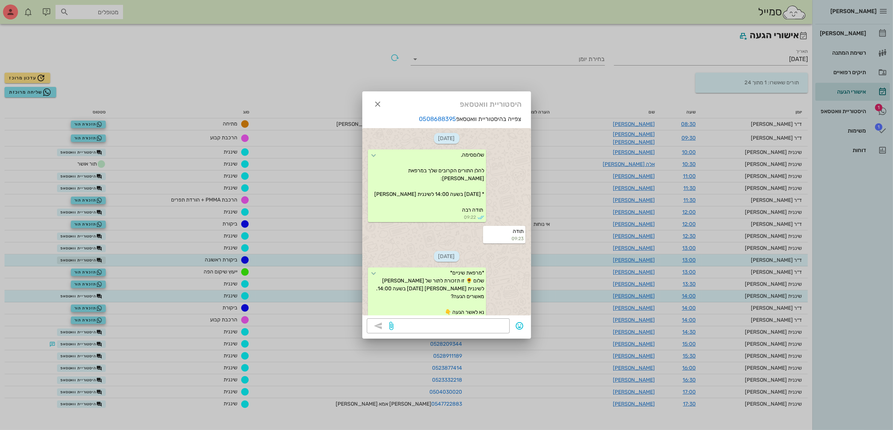
scroll to position [33, 0]
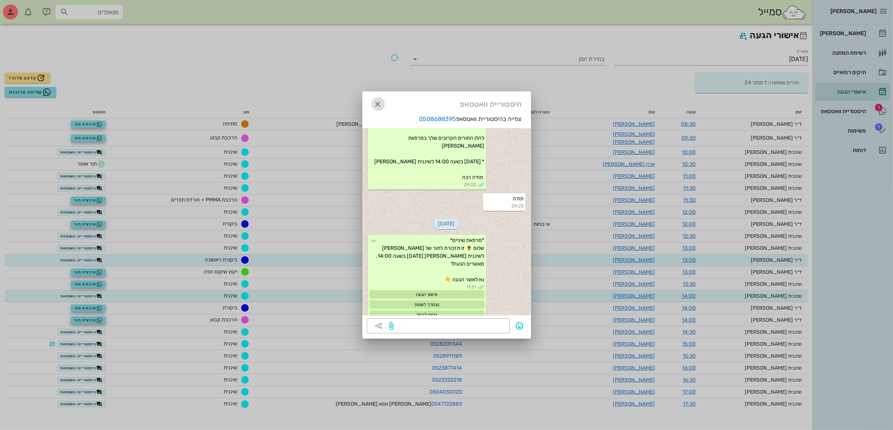
click at [382, 105] on span "button" at bounding box center [377, 104] width 13 height 9
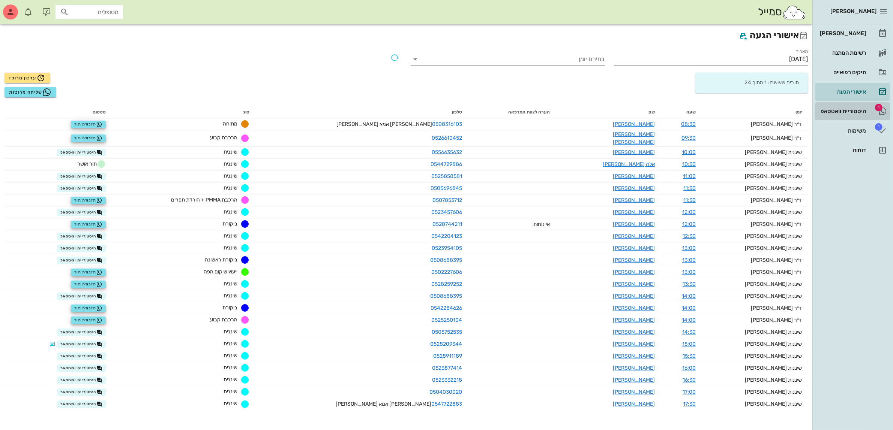
click at [860, 113] on div "היסטוריית וואטסאפ" at bounding box center [842, 111] width 48 height 6
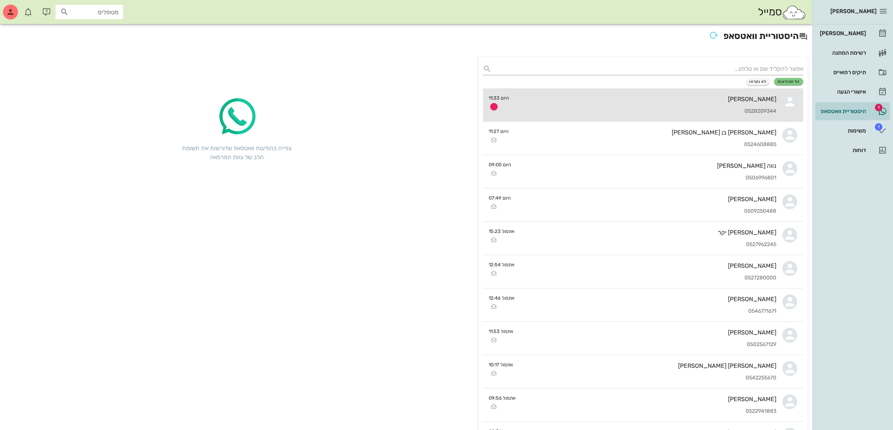
click at [725, 109] on div "0528209344" at bounding box center [645, 111] width 261 height 6
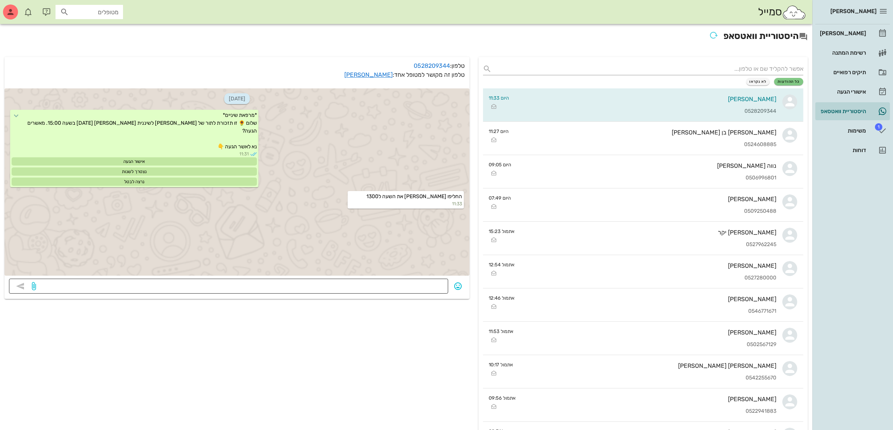
click at [372, 287] on textarea at bounding box center [240, 287] width 406 height 12
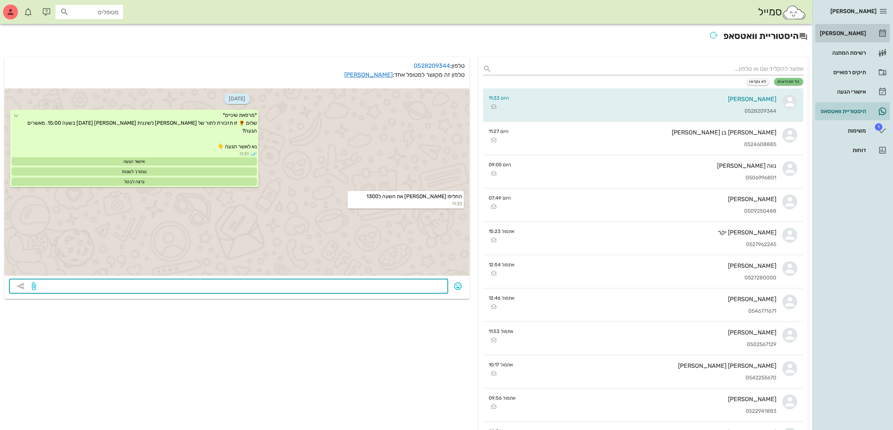
click at [856, 33] on div "[PERSON_NAME]" at bounding box center [842, 33] width 48 height 6
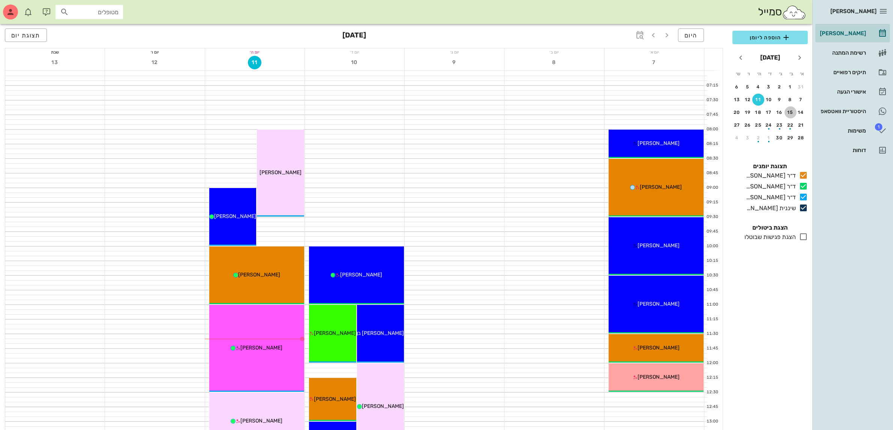
click at [794, 108] on button "15" at bounding box center [790, 112] width 12 height 12
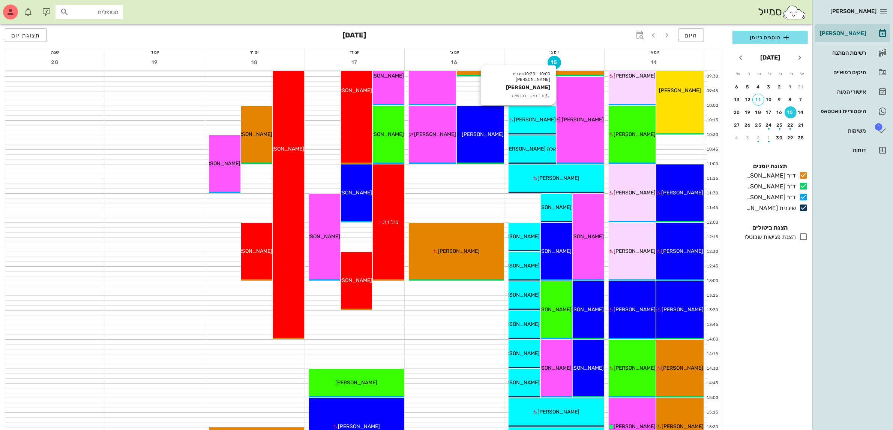
scroll to position [187, 0]
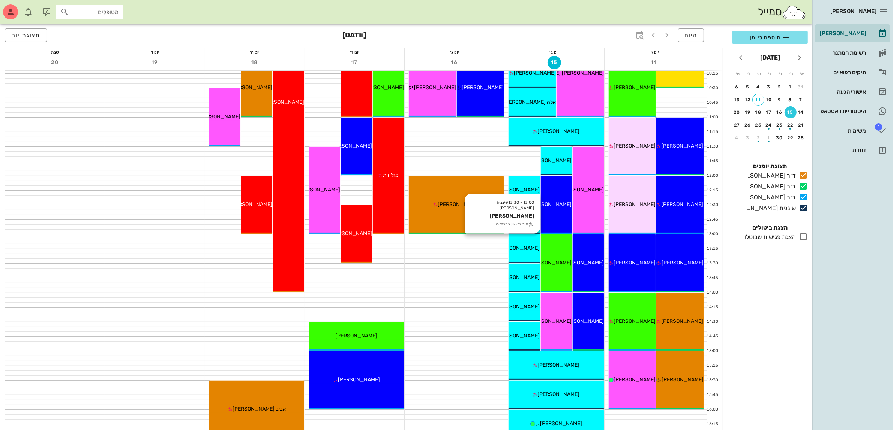
click at [526, 244] on div "[PERSON_NAME]" at bounding box center [523, 248] width 31 height 8
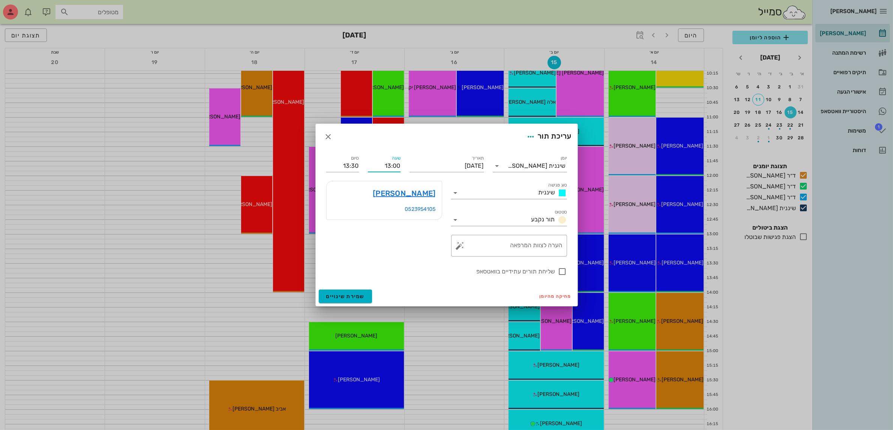
click at [393, 165] on input "13:00" at bounding box center [384, 166] width 33 height 12
drag, startPoint x: 370, startPoint y: 163, endPoint x: 411, endPoint y: 156, distance: 41.4
click at [411, 156] on div "יומן שיננית [PERSON_NAME] סוג פגישה שיננית סטטוס תור נקבע תאריך [DATE] שעה 13:1…" at bounding box center [447, 215] width 250 height 131
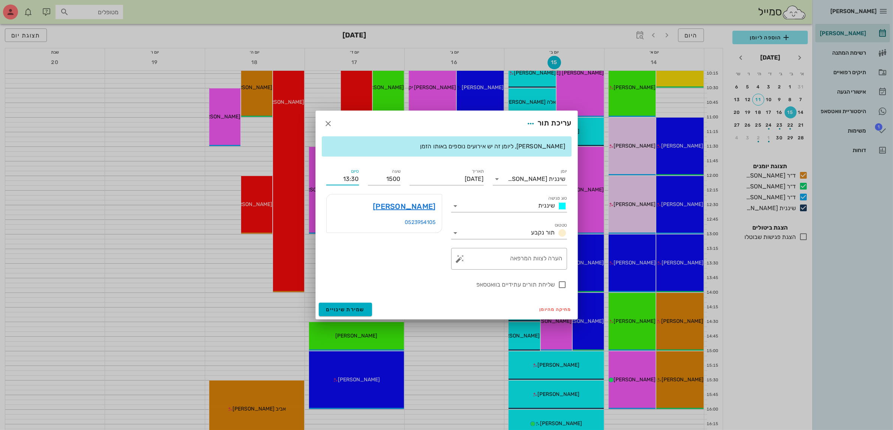
type input "15:00"
type input "15:30"
click at [355, 165] on div "סיום 15:30" at bounding box center [343, 176] width 42 height 27
click at [563, 285] on div at bounding box center [562, 285] width 13 height 13
checkbox input "true"
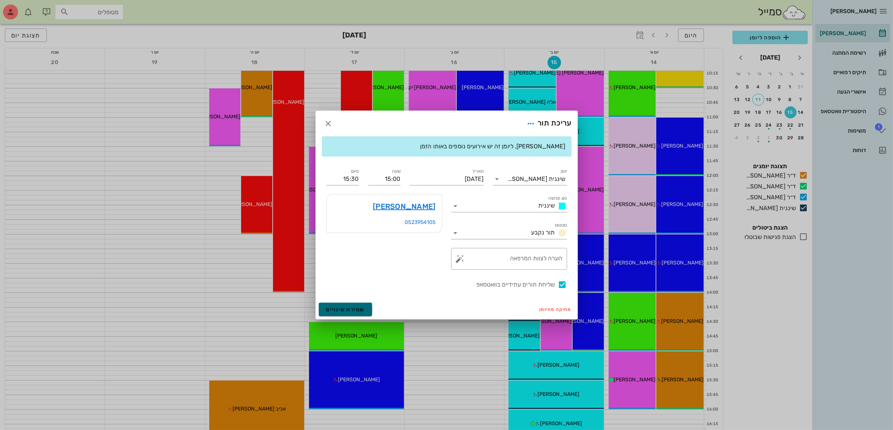
click at [346, 312] on span "שמירת שינויים" at bounding box center [345, 310] width 39 height 6
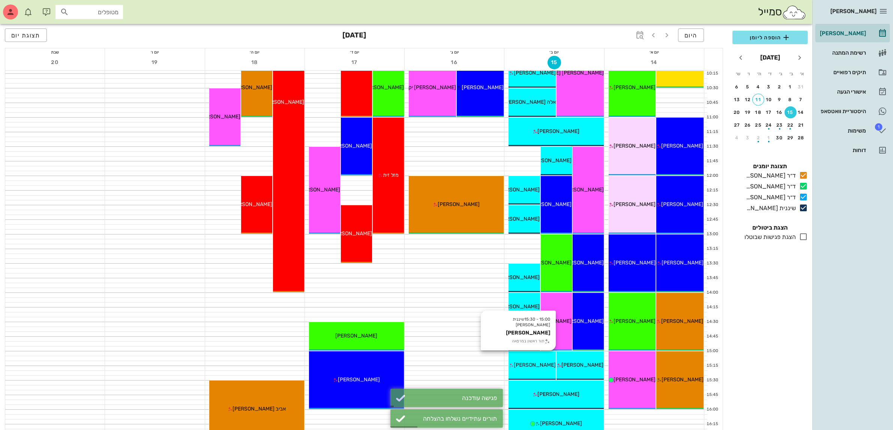
click at [535, 365] on span "[PERSON_NAME]" at bounding box center [535, 365] width 42 height 6
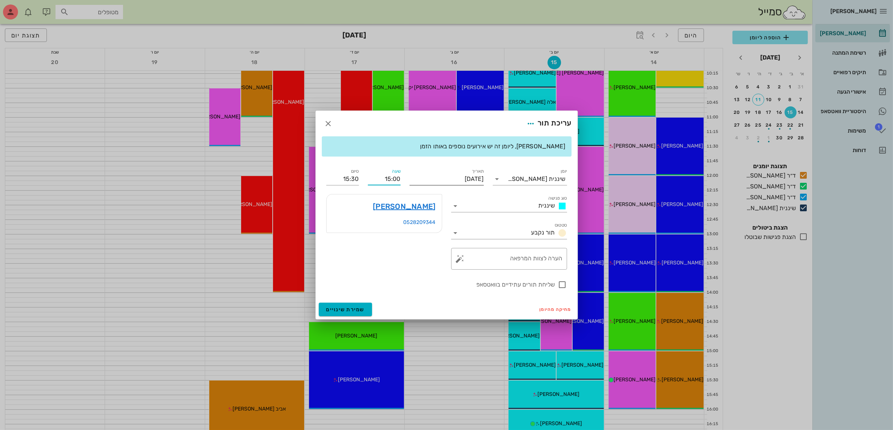
drag, startPoint x: 379, startPoint y: 179, endPoint x: 422, endPoint y: 177, distance: 42.4
click at [422, 177] on div "יומן שיננית [PERSON_NAME] סוג פגישה שיננית סטטוס תור נקבע תאריך [DATE] שעה 15:0…" at bounding box center [447, 228] width 250 height 131
type input "13:00"
type input "13:30"
click at [354, 178] on div "יומן שיננית [PERSON_NAME] סוג פגישה שיננית סטטוס תור נקבע תאריך [DATE] שעה 13:0…" at bounding box center [447, 228] width 250 height 131
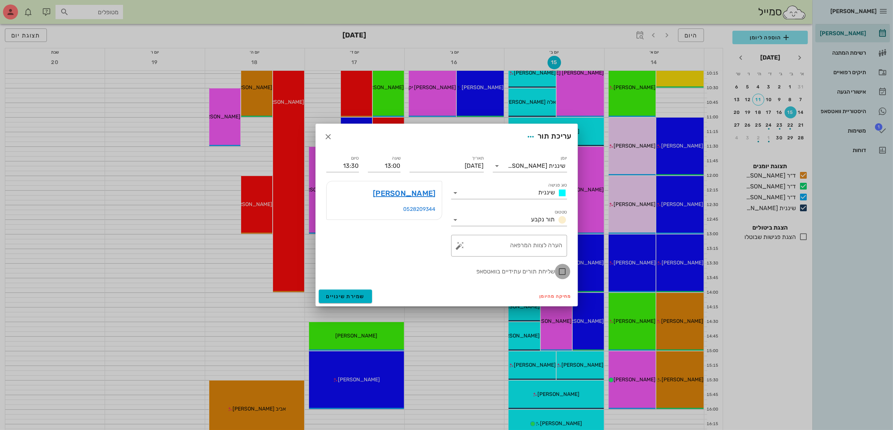
click at [562, 273] on div at bounding box center [562, 271] width 13 height 13
checkbox input "true"
click at [351, 297] on span "שמירת שינויים" at bounding box center [345, 297] width 39 height 6
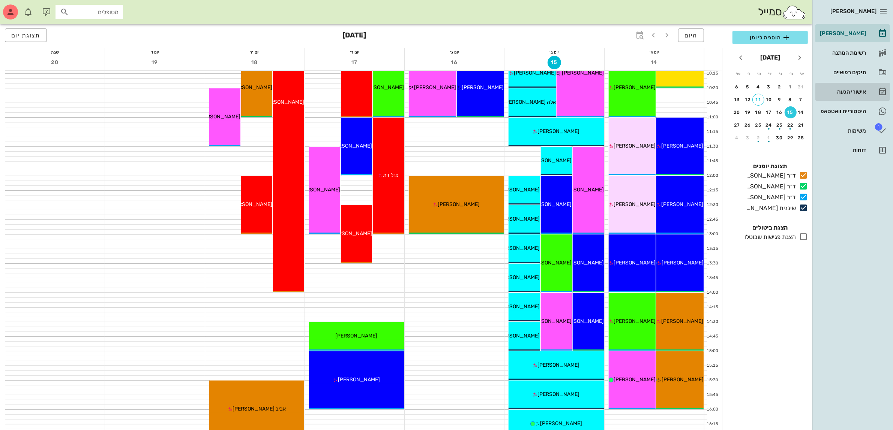
click at [852, 90] on div "אישורי הגעה" at bounding box center [842, 92] width 48 height 6
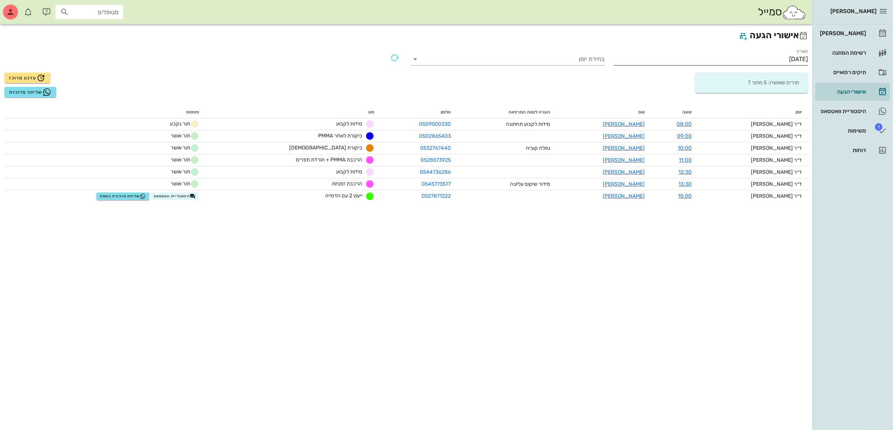
click at [773, 49] on div "תאריך [DATE]" at bounding box center [711, 58] width 194 height 19
click at [784, 55] on input "[DATE]" at bounding box center [711, 59] width 194 height 12
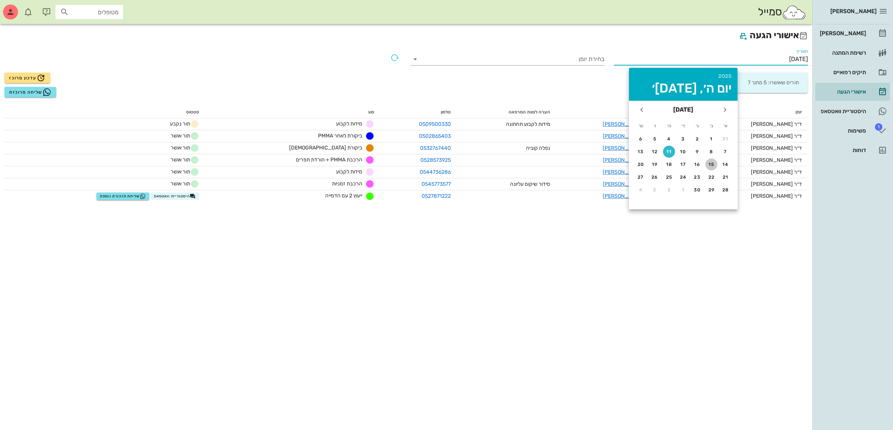
click at [711, 162] on div "15" at bounding box center [711, 164] width 12 height 5
type input "[DATE]"
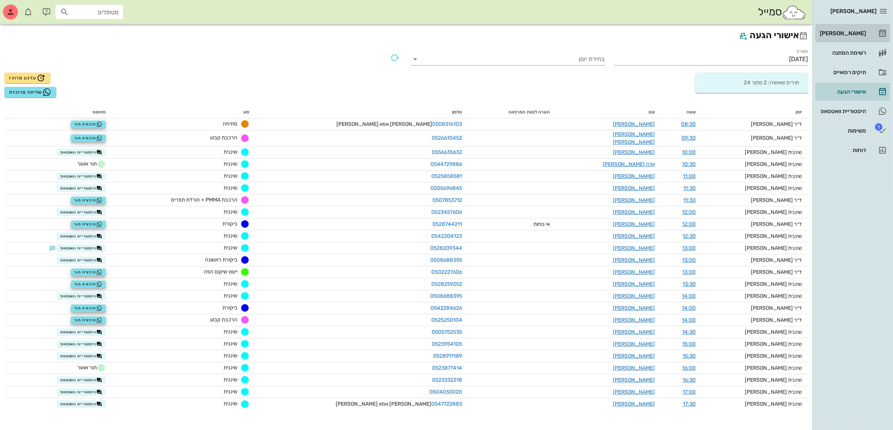
click at [846, 33] on div "[PERSON_NAME]" at bounding box center [842, 33] width 48 height 6
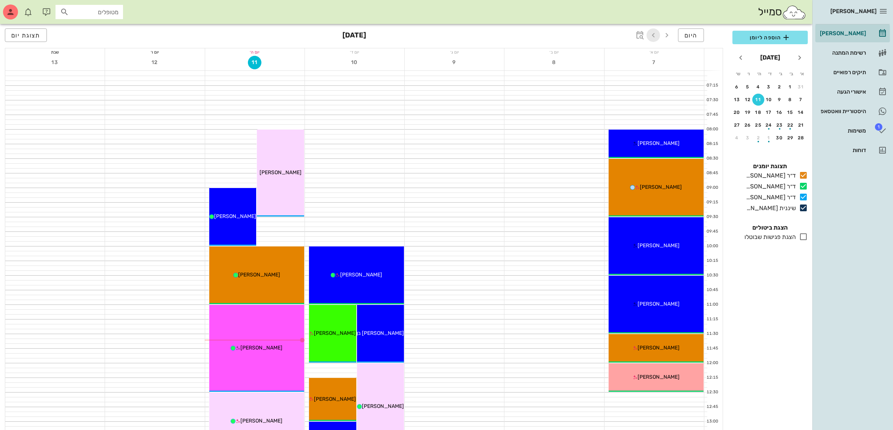
click at [654, 31] on icon "button" at bounding box center [653, 35] width 9 height 9
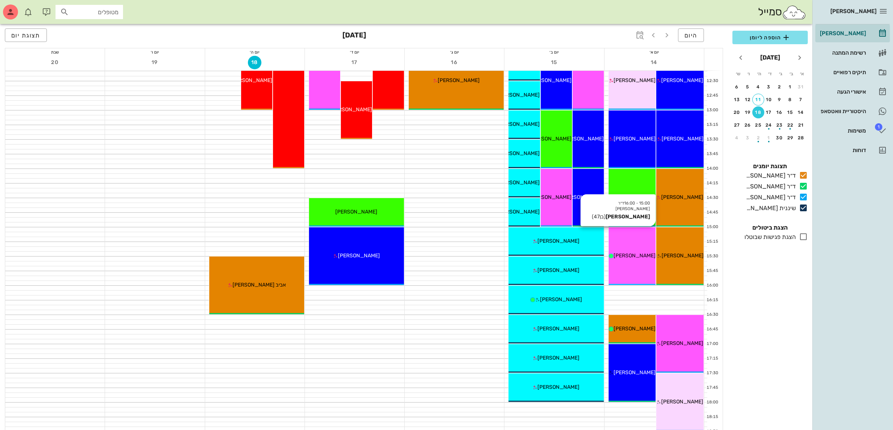
scroll to position [328, 0]
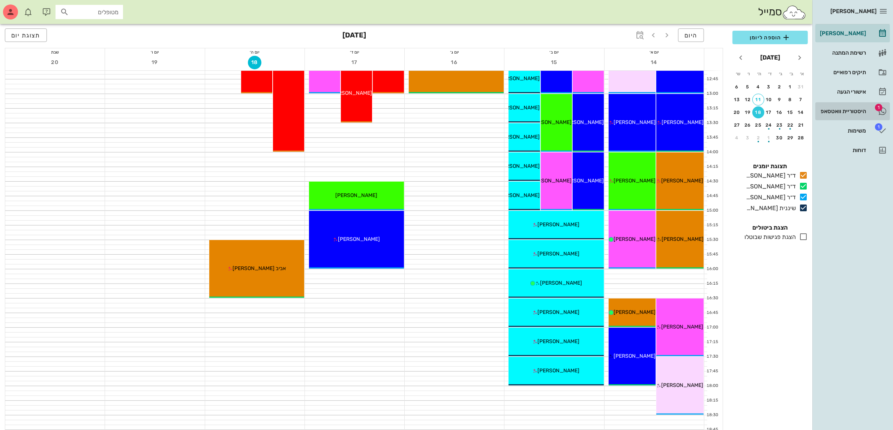
click at [847, 106] on div "היסטוריית וואטסאפ" at bounding box center [842, 111] width 48 height 12
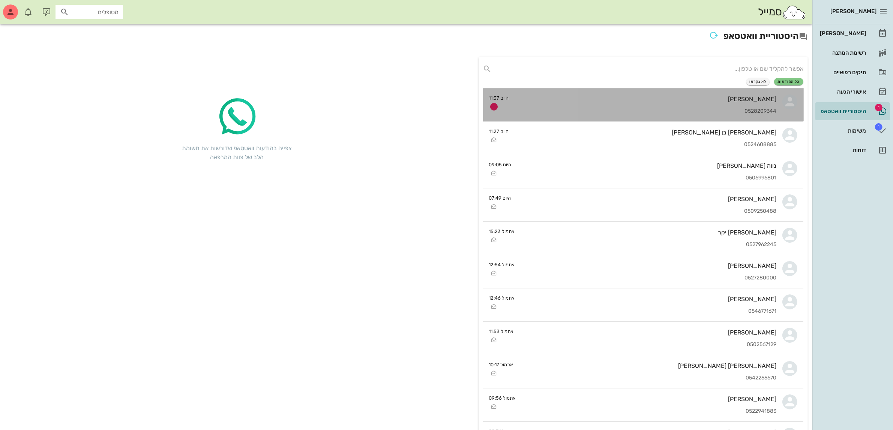
click at [660, 102] on div "[PERSON_NAME]" at bounding box center [646, 99] width 262 height 7
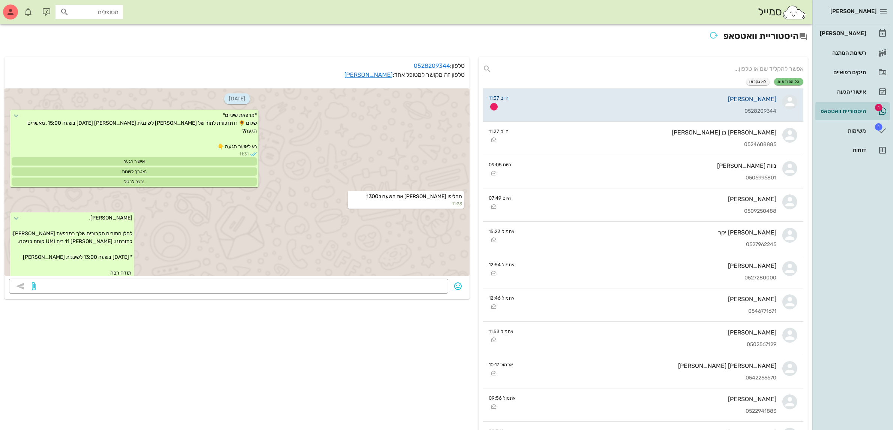
scroll to position [55, 0]
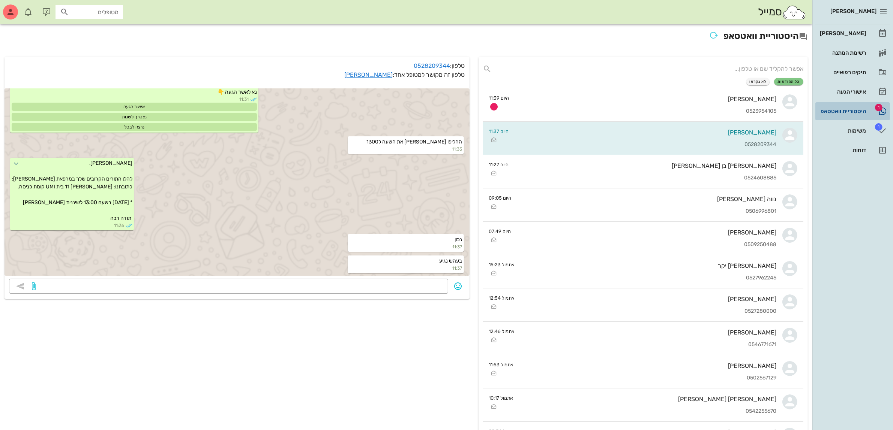
click at [830, 112] on div "היסטוריית וואטסאפ" at bounding box center [842, 111] width 48 height 6
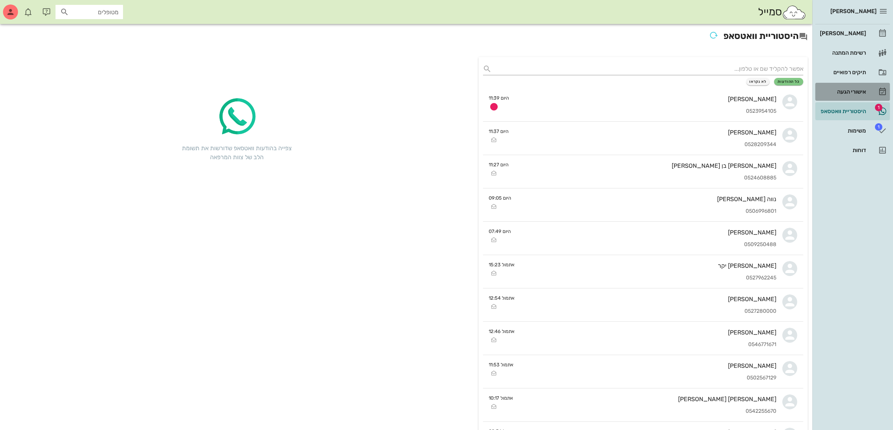
click at [842, 89] on div "אישורי הגעה" at bounding box center [842, 92] width 48 height 6
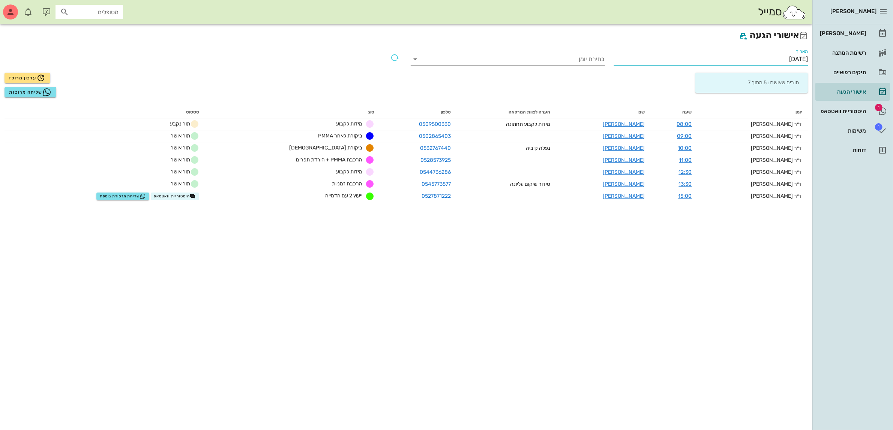
click at [782, 59] on input "[DATE]" at bounding box center [711, 59] width 194 height 12
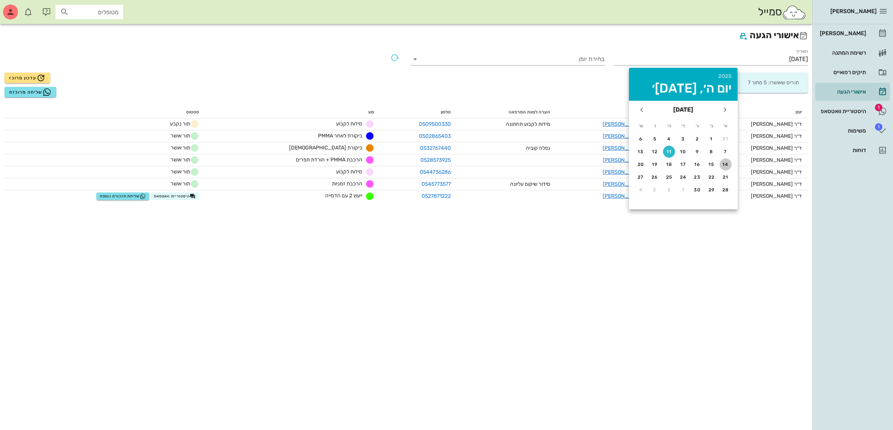
click at [725, 159] on button "14" at bounding box center [725, 165] width 12 height 12
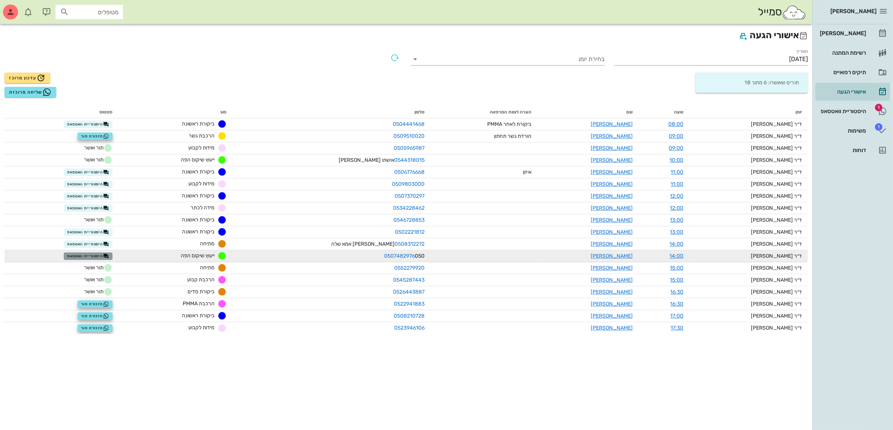
click at [85, 255] on span "היסטוריית וואטסאפ" at bounding box center [88, 256] width 42 height 6
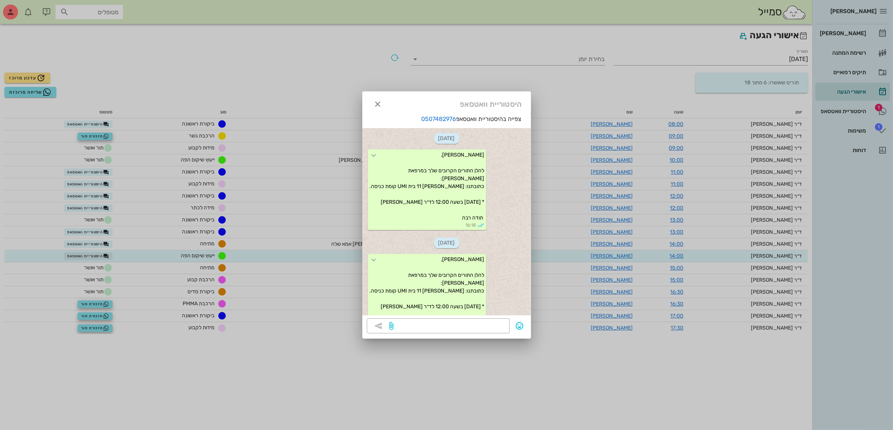
scroll to position [132, 0]
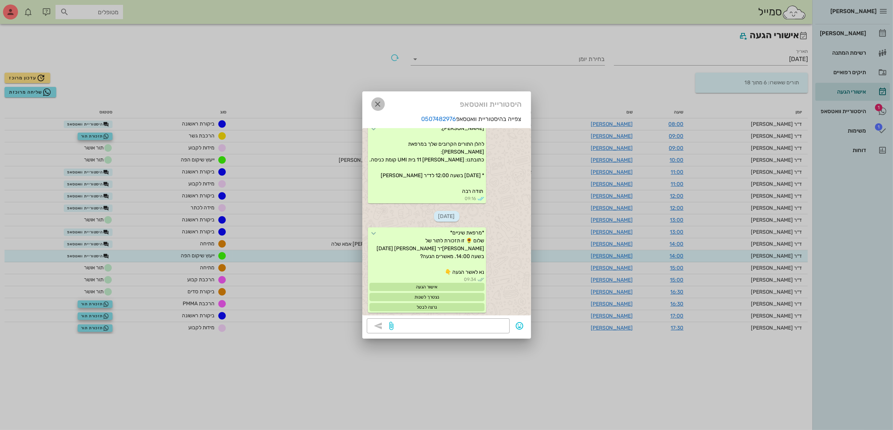
click at [377, 103] on icon "button" at bounding box center [377, 104] width 9 height 9
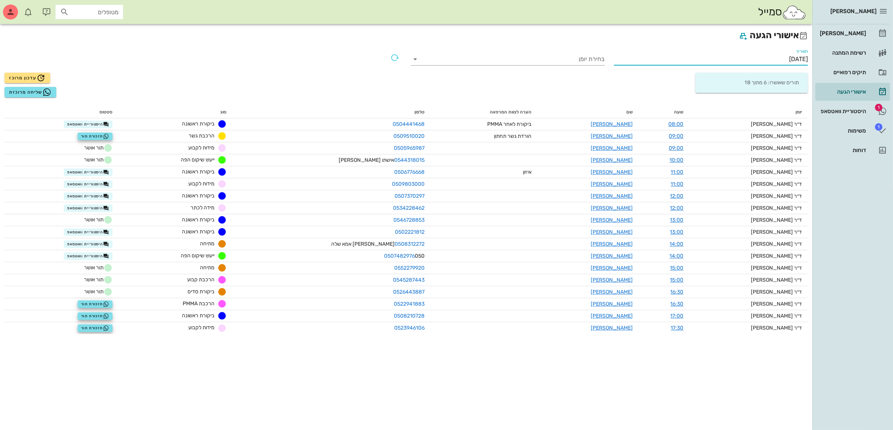
click at [786, 55] on input "[DATE]" at bounding box center [711, 59] width 194 height 12
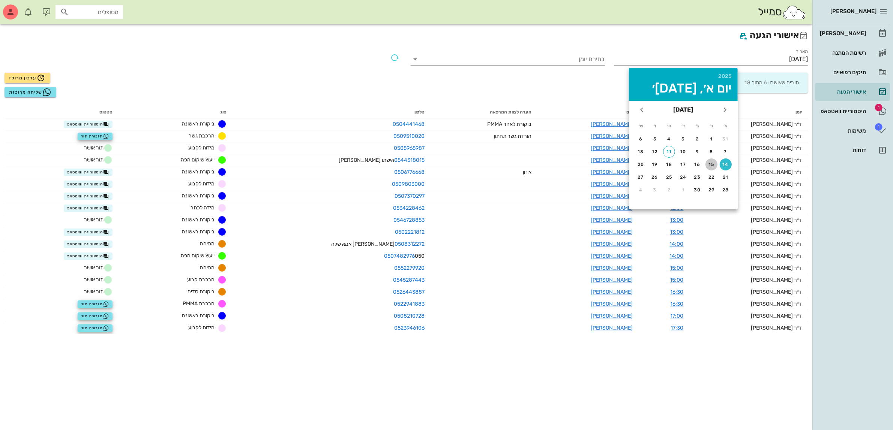
click at [710, 163] on div "15" at bounding box center [711, 164] width 12 height 5
type input "[DATE]"
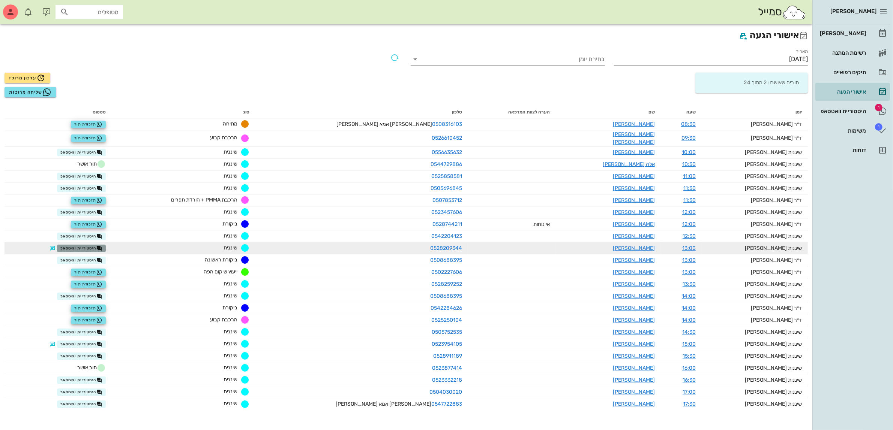
click at [89, 246] on span "היסטוריית וואטסאפ" at bounding box center [81, 249] width 42 height 6
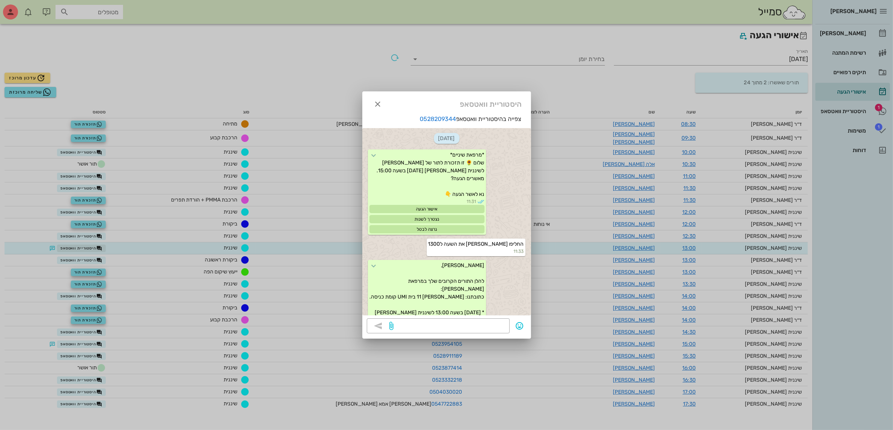
scroll to position [63, 0]
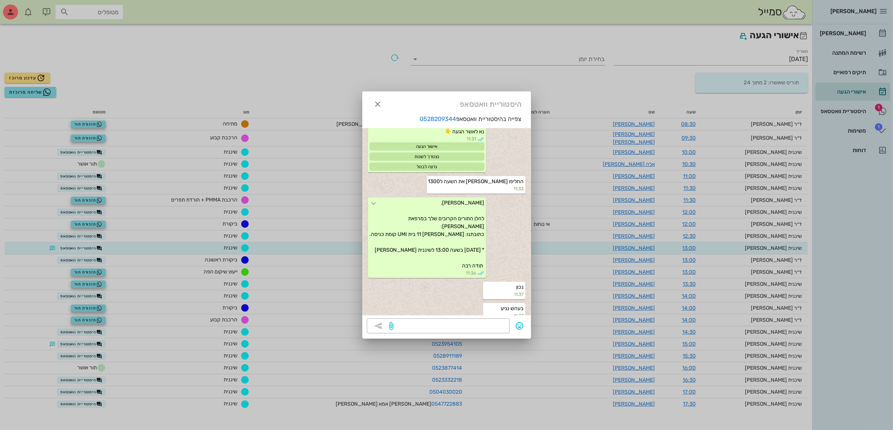
click at [94, 338] on div at bounding box center [446, 215] width 893 height 430
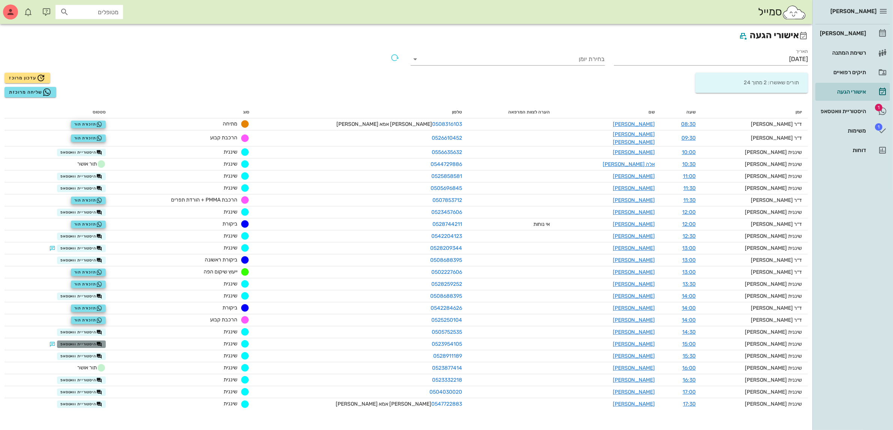
click at [94, 342] on span "היסטוריית וואטסאפ" at bounding box center [81, 345] width 42 height 6
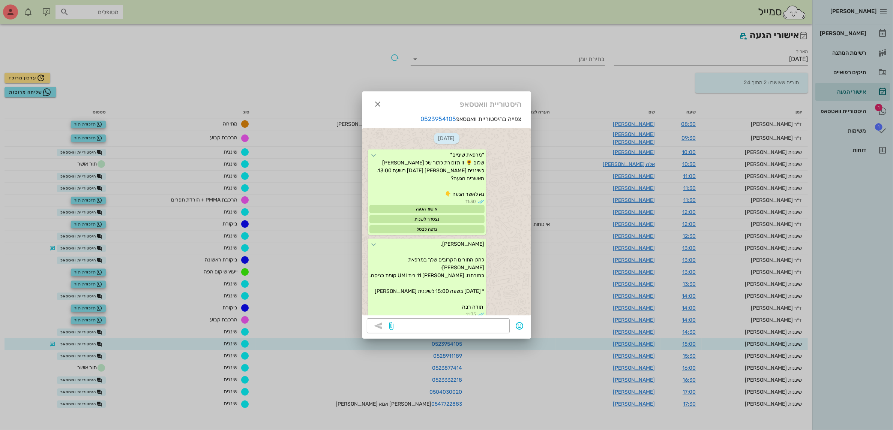
scroll to position [20, 0]
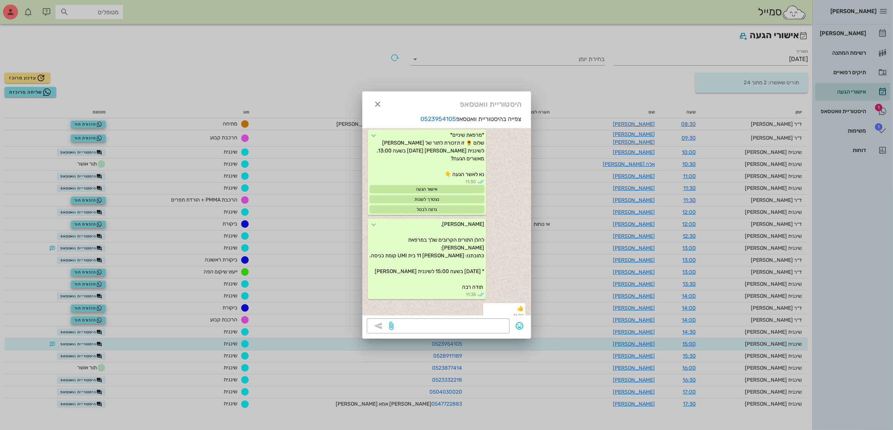
click at [322, 37] on div at bounding box center [446, 215] width 893 height 430
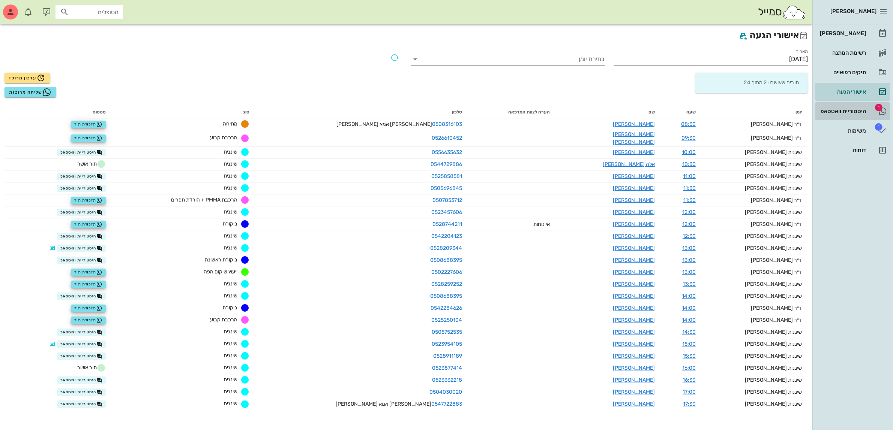
click at [846, 106] on div "היסטוריית וואטסאפ" at bounding box center [842, 111] width 48 height 12
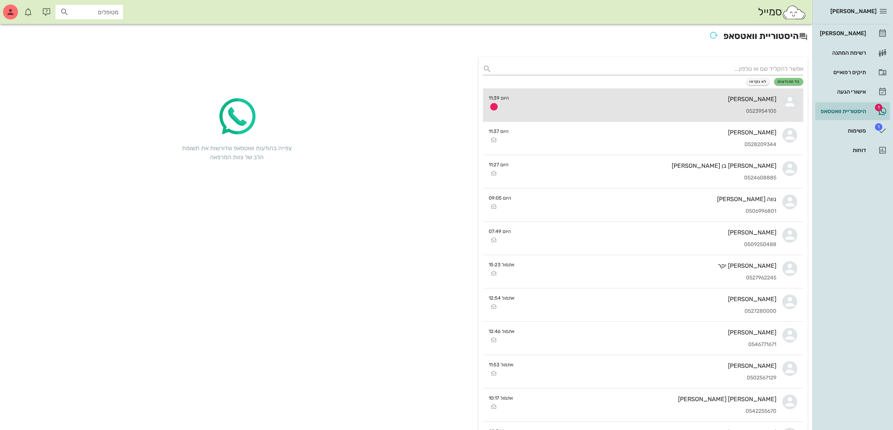
click at [626, 89] on div "[PERSON_NAME] 0523954105" at bounding box center [645, 104] width 261 height 33
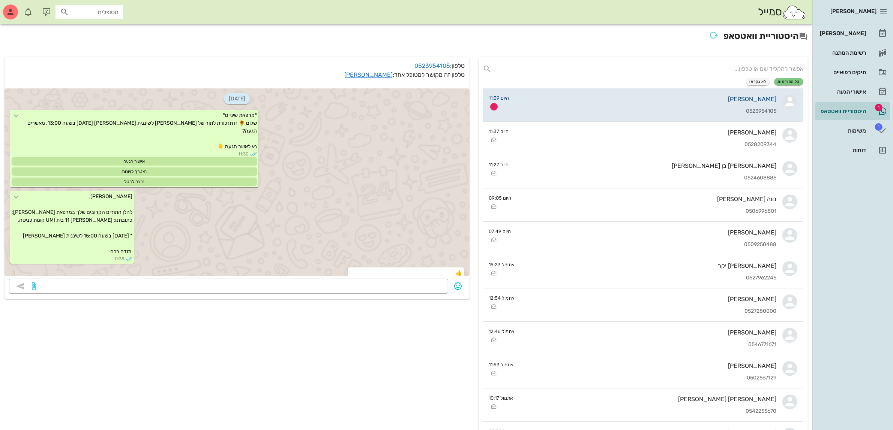
scroll to position [12, 0]
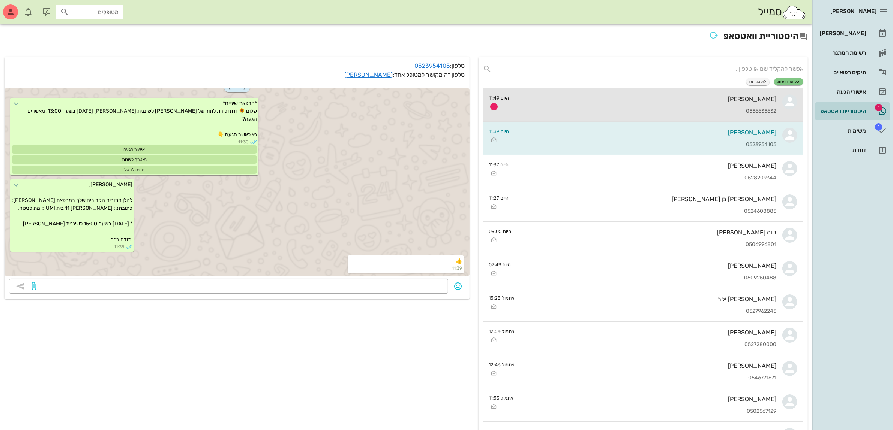
click at [604, 108] on div "0556635632" at bounding box center [645, 111] width 261 height 6
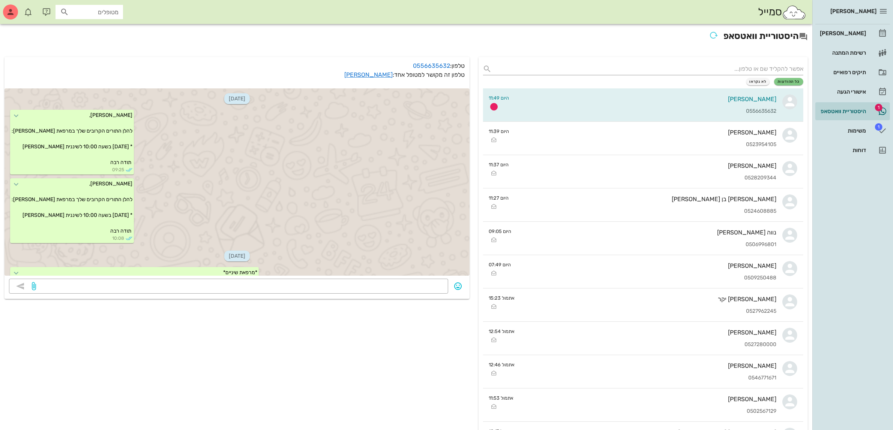
scroll to position [147, 0]
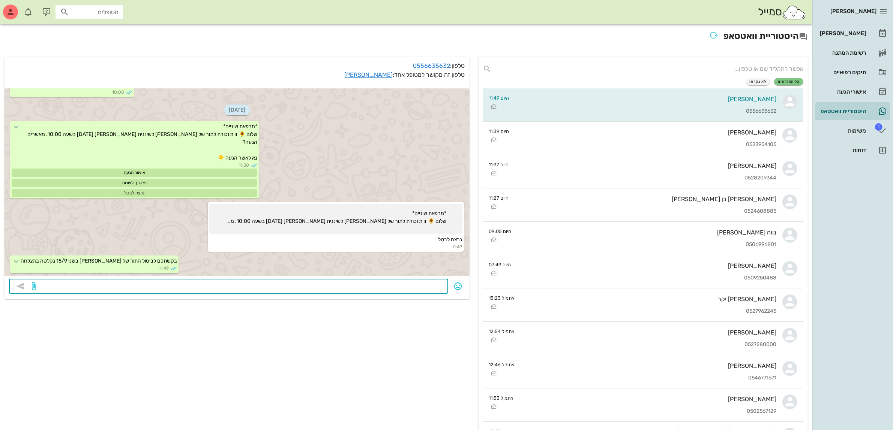
click at [413, 284] on textarea at bounding box center [240, 287] width 406 height 12
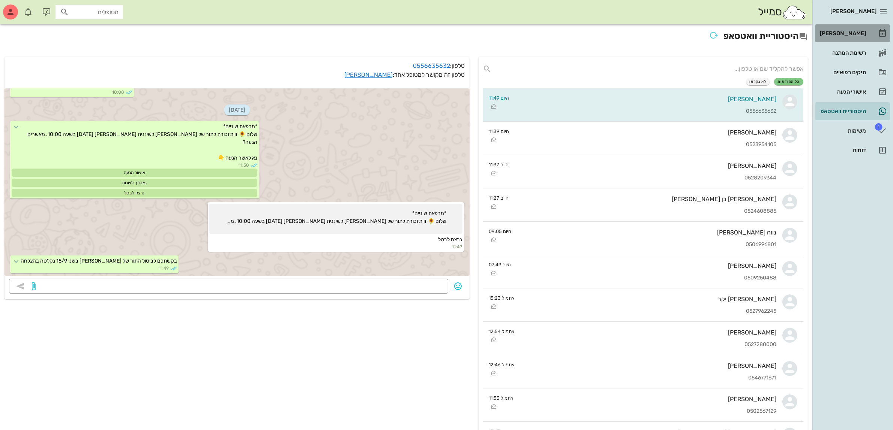
click at [842, 29] on div "[PERSON_NAME]" at bounding box center [842, 33] width 48 height 12
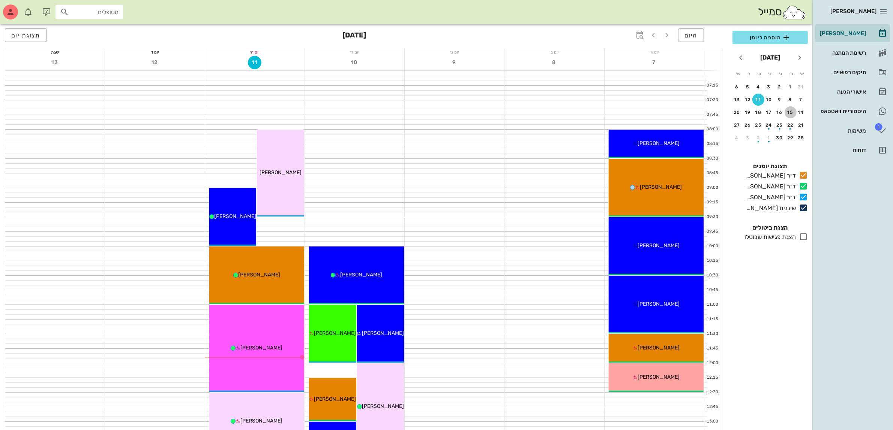
click at [786, 110] on div "15" at bounding box center [790, 112] width 12 height 5
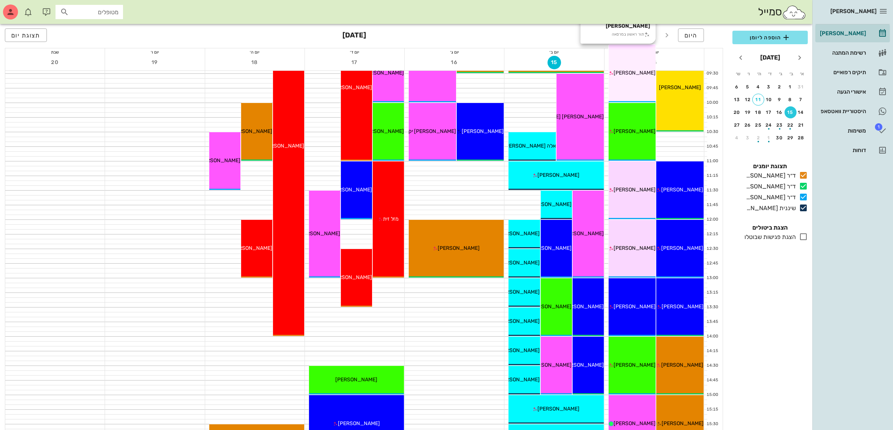
scroll to position [141, 0]
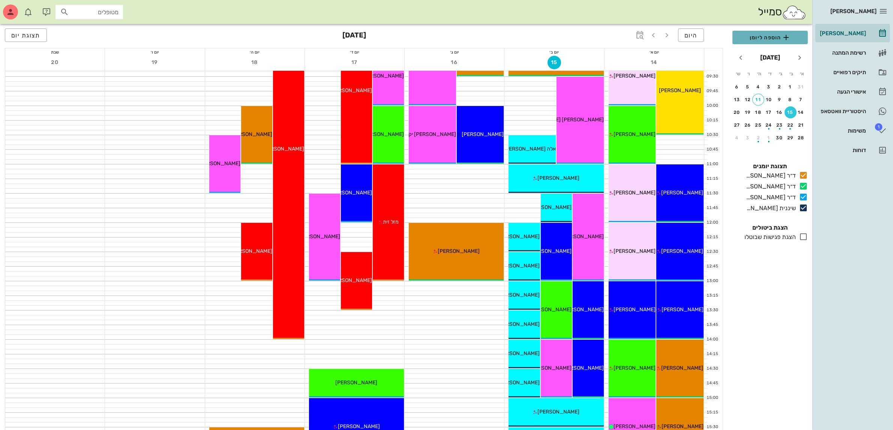
click at [764, 36] on span "הוספה ליומן" at bounding box center [769, 37] width 63 height 9
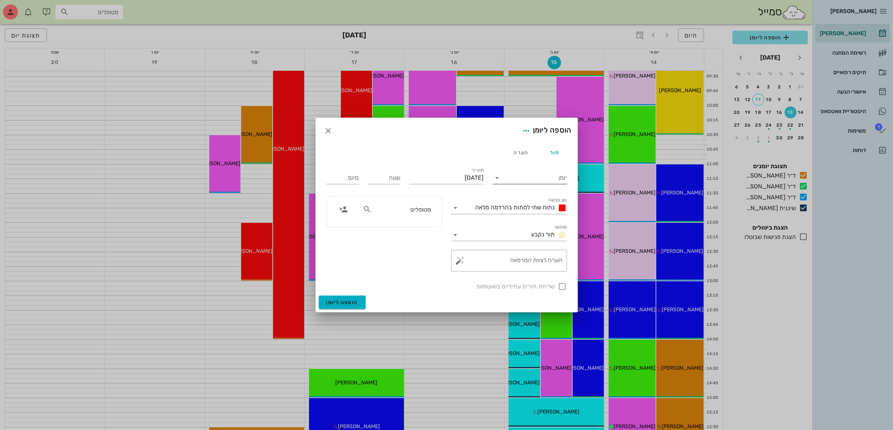
click at [518, 176] on input "יומן" at bounding box center [535, 178] width 64 height 12
click at [536, 239] on div "שיננית [PERSON_NAME]" at bounding box center [532, 237] width 66 height 7
click at [521, 208] on span "נתוח שתי לסתות בהרדמה מלאה" at bounding box center [514, 207] width 79 height 7
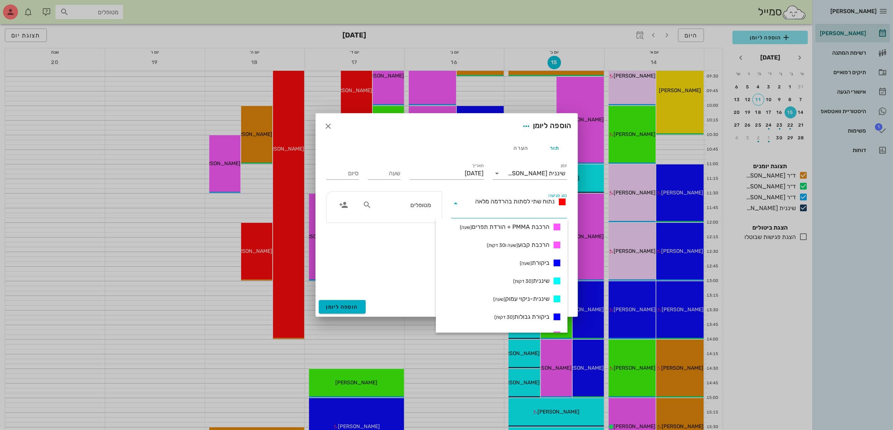
scroll to position [328, 0]
click at [531, 262] on small "(30 דקות)" at bounding box center [523, 263] width 20 height 6
type input "00:30"
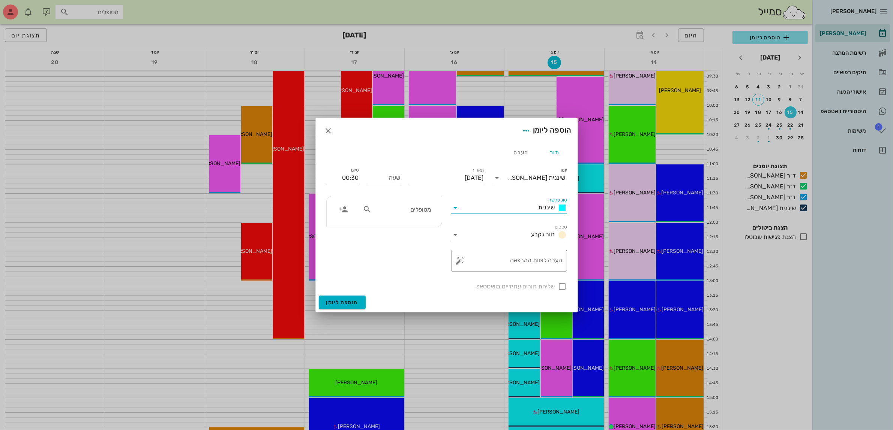
click at [398, 178] on input "שעה" at bounding box center [384, 178] width 33 height 12
type input "10:00"
type input "10:30"
click at [355, 178] on input "10:30" at bounding box center [342, 178] width 33 height 12
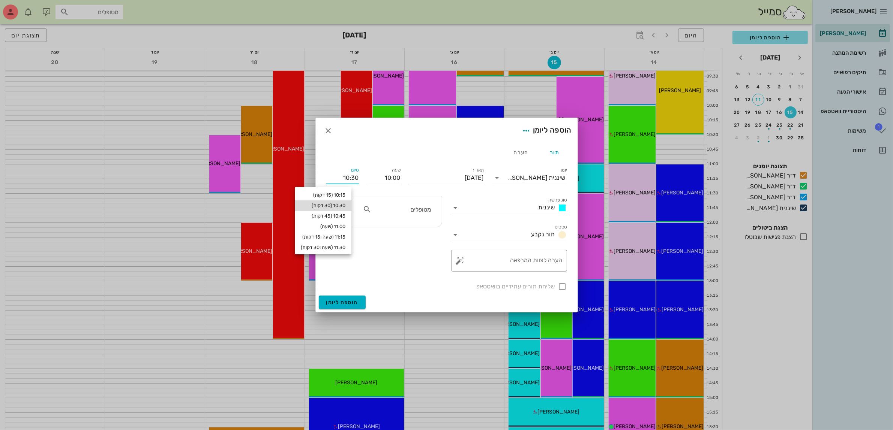
click at [345, 206] on div "10:30 (30 דקות)" at bounding box center [323, 206] width 45 height 6
type input "10:30"
click at [405, 209] on input "text" at bounding box center [402, 210] width 58 height 10
type input "ג'ונ"
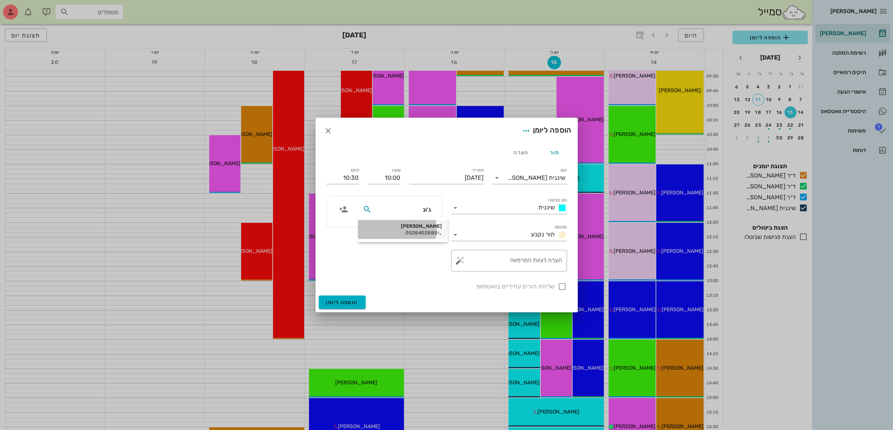
click at [415, 230] on div "0528402885" at bounding box center [402, 233] width 77 height 6
click at [562, 285] on div at bounding box center [562, 286] width 13 height 13
checkbox input "true"
click at [342, 303] on span "הוספה ליומן" at bounding box center [342, 303] width 32 height 6
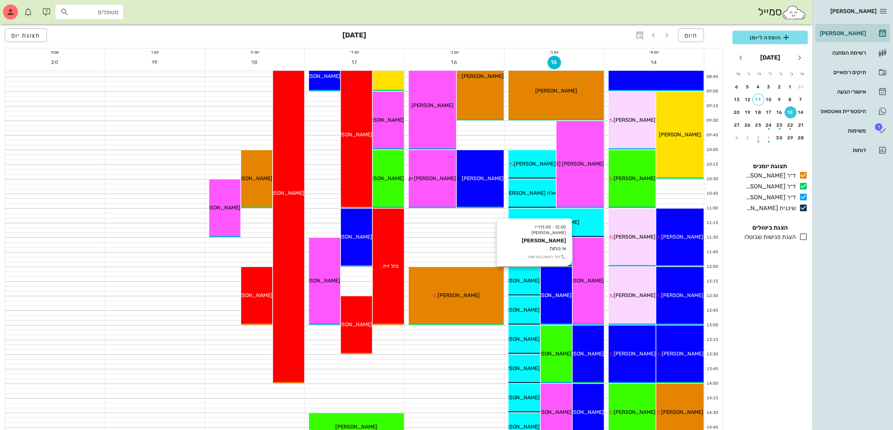
scroll to position [94, 0]
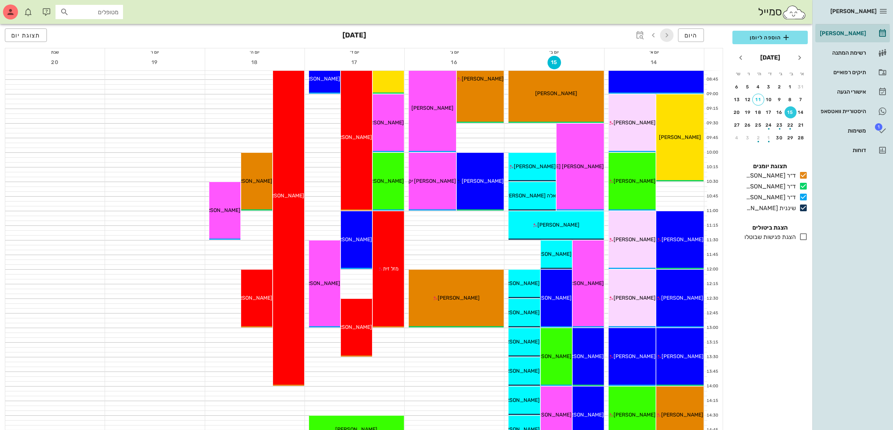
click at [668, 34] on icon "button" at bounding box center [666, 35] width 9 height 9
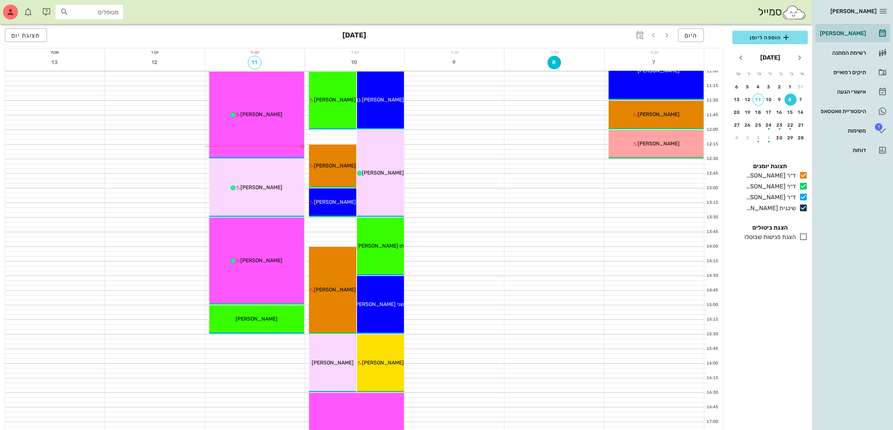
scroll to position [234, 0]
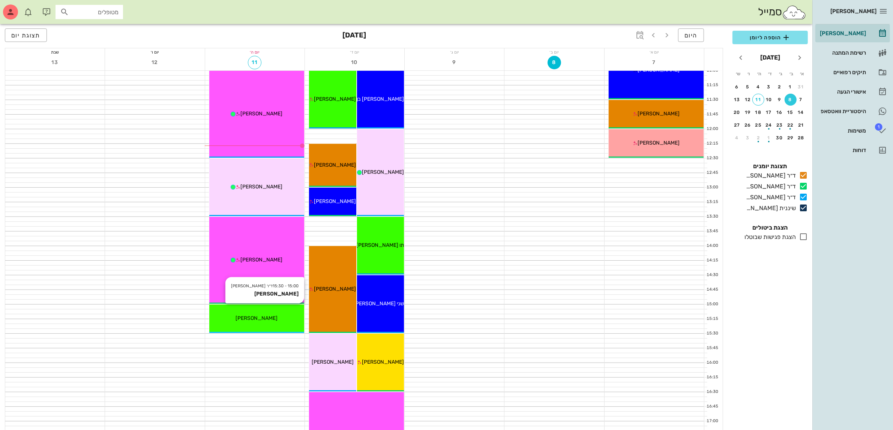
click at [265, 322] on div "[PERSON_NAME]" at bounding box center [256, 319] width 95 height 8
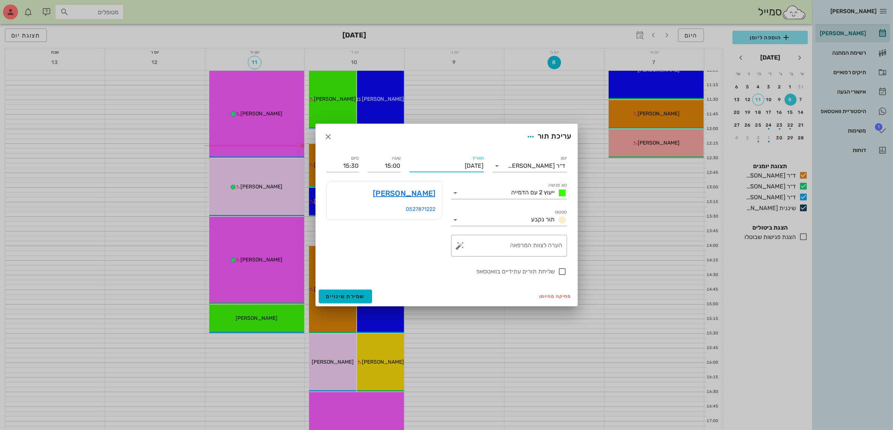
click at [467, 162] on input "[DATE]" at bounding box center [446, 166] width 74 height 12
click at [487, 233] on div "14" at bounding box center [487, 235] width 12 height 5
type input "[DATE]"
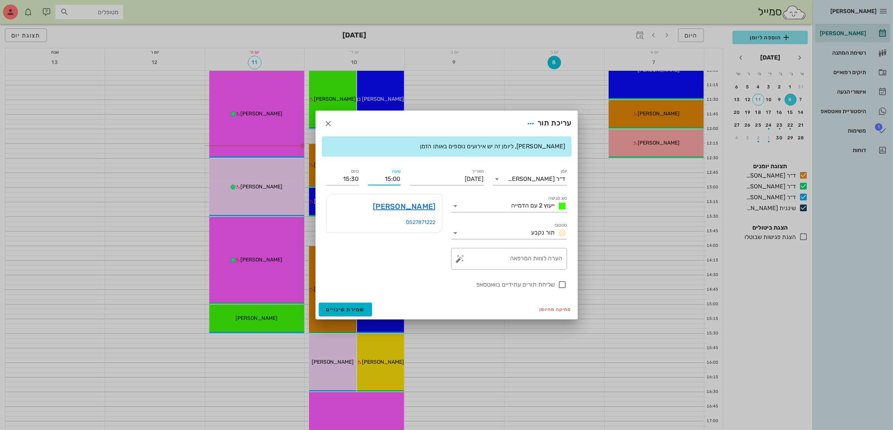
click at [391, 180] on input "15:00" at bounding box center [384, 179] width 33 height 12
click at [388, 245] on div "16:00" at bounding box center [384, 248] width 21 height 6
type input "16:00"
type input "16:30"
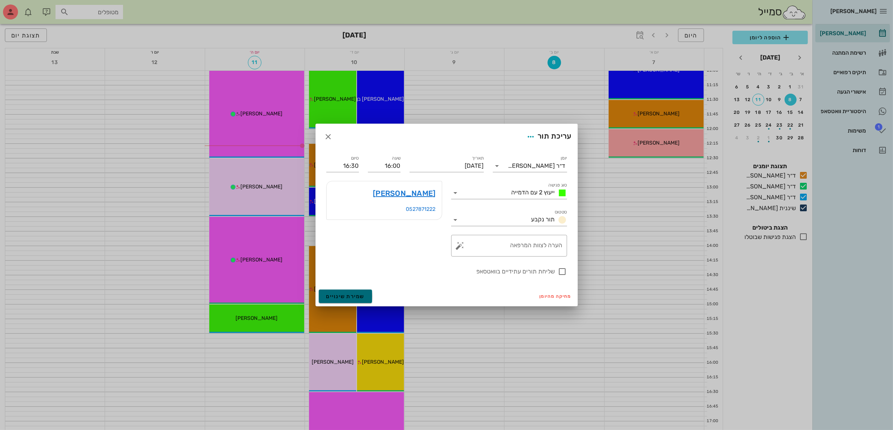
click at [343, 297] on span "שמירת שינויים" at bounding box center [345, 297] width 39 height 6
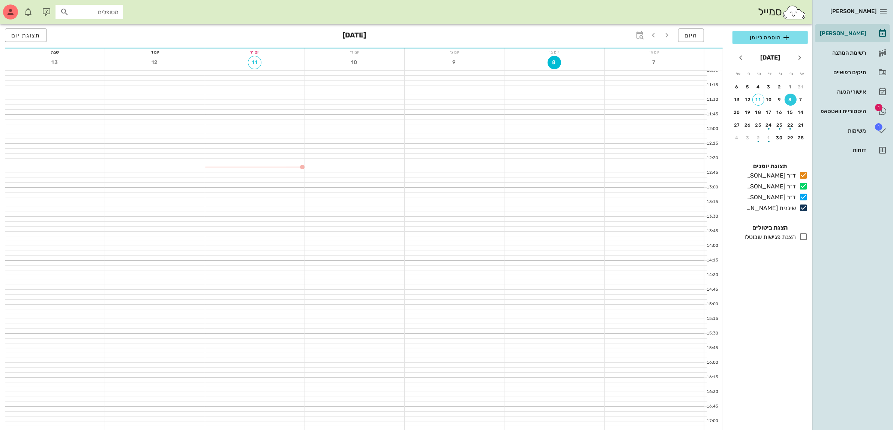
click at [717, 15] on div "סמייל מטופלים" at bounding box center [406, 12] width 812 height 24
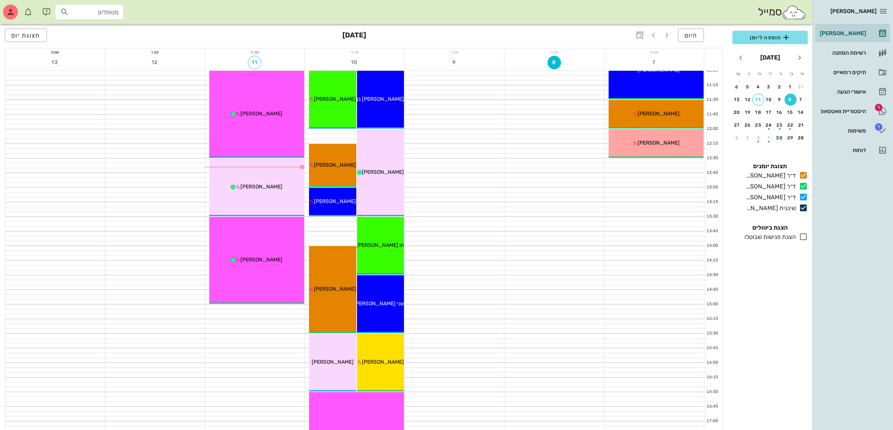
click at [869, 215] on div "[PERSON_NAME] רשימת המתנה תיקים רפואיים אישורי הגעה 1 היסטוריית וואטסאפ 1 משימו…" at bounding box center [852, 215] width 81 height 430
click at [829, 109] on div "היסטוריית וואטסאפ" at bounding box center [842, 111] width 48 height 6
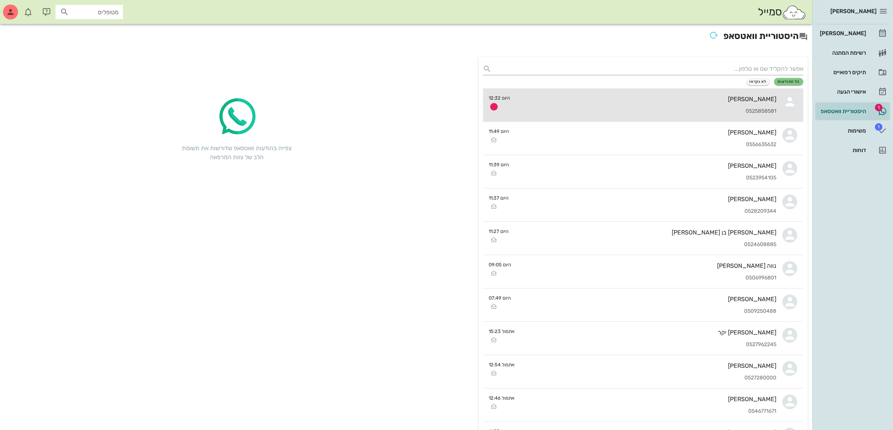
click at [556, 112] on div "0525858581" at bounding box center [646, 111] width 260 height 6
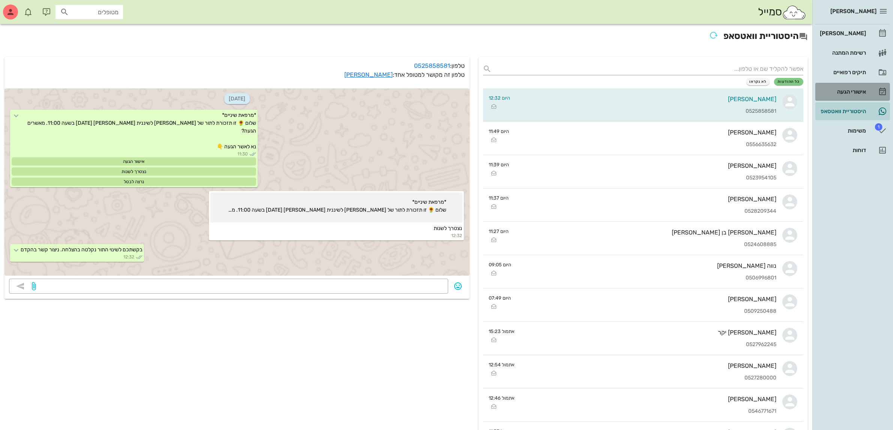
click at [839, 90] on div "אישורי הגעה" at bounding box center [842, 92] width 48 height 6
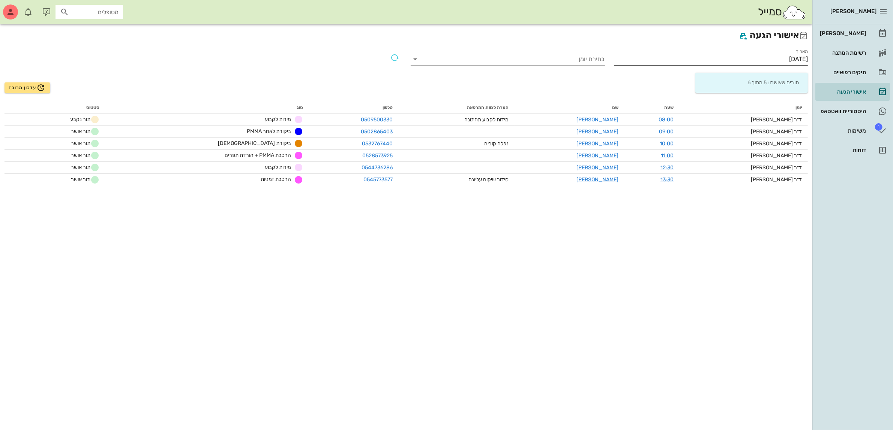
click at [779, 53] on input "[DATE]" at bounding box center [711, 59] width 194 height 12
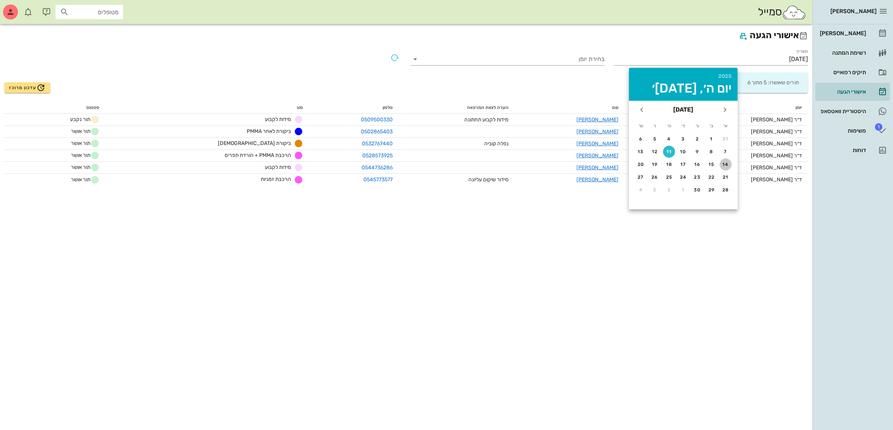
click at [725, 163] on div "14" at bounding box center [725, 164] width 12 height 5
type input "[DATE]"
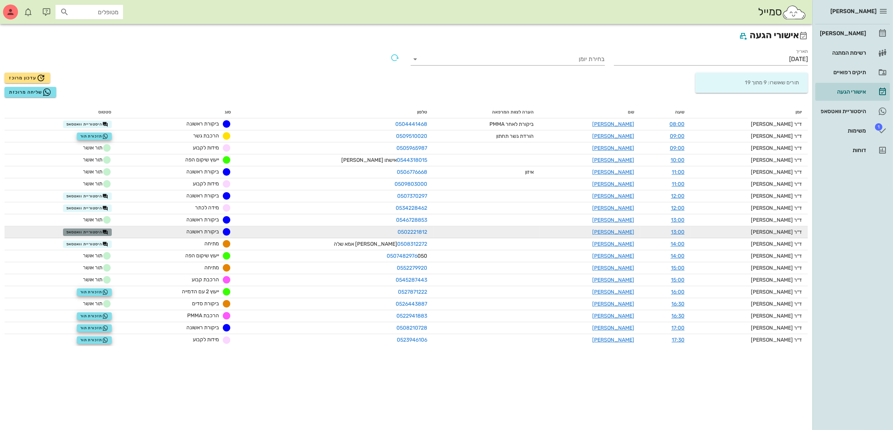
click at [104, 233] on span "היסטוריית וואטסאפ" at bounding box center [87, 232] width 42 height 6
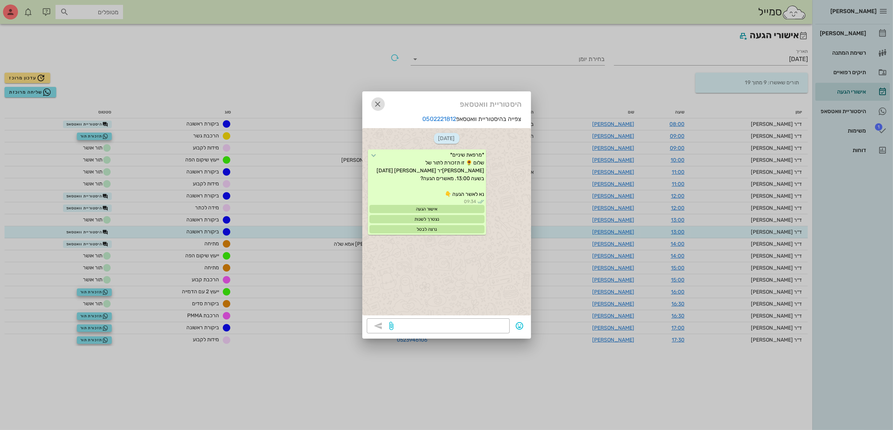
click at [380, 100] on icon "button" at bounding box center [377, 104] width 9 height 9
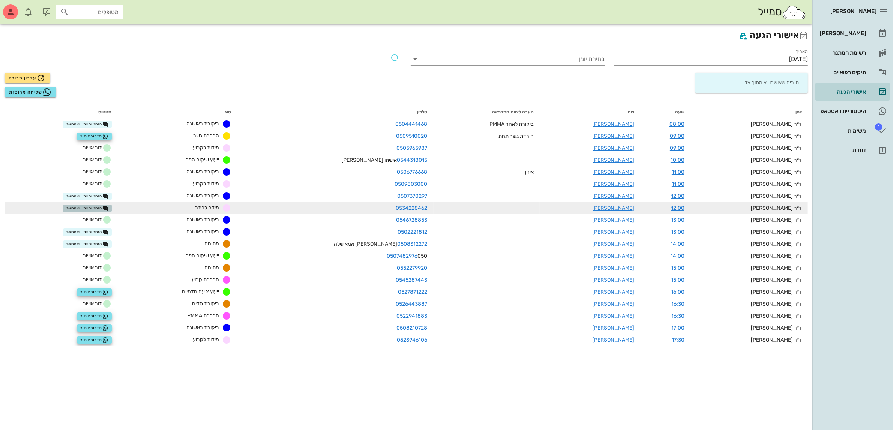
click at [102, 205] on button "היסטוריית וואטסאפ" at bounding box center [87, 208] width 49 height 7
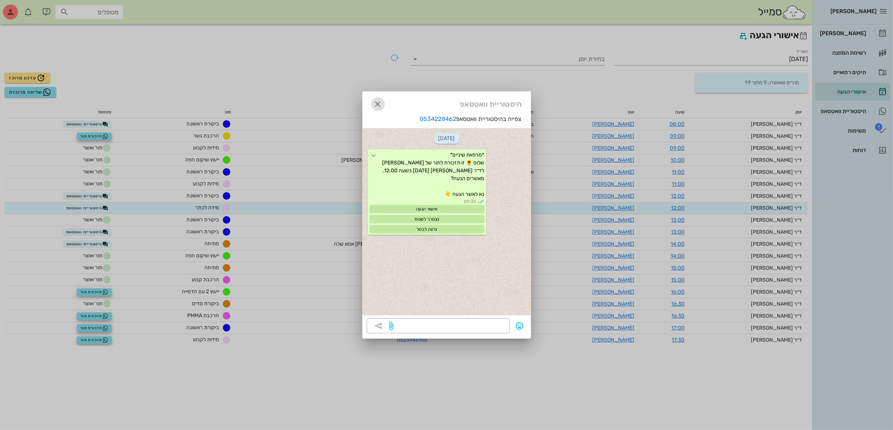
click at [376, 104] on icon "button" at bounding box center [377, 104] width 9 height 9
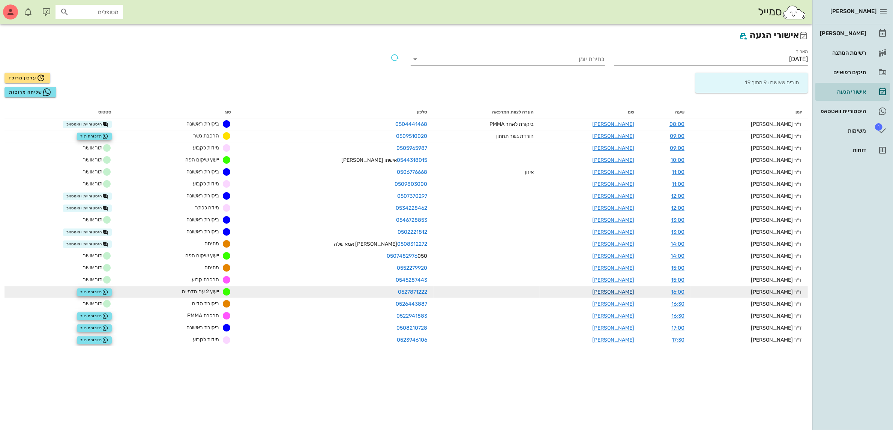
click at [630, 291] on link "[PERSON_NAME]" at bounding box center [613, 292] width 42 height 6
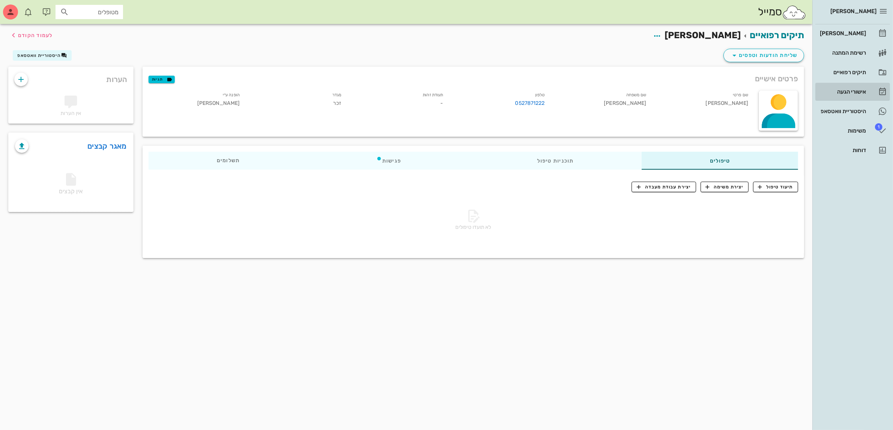
click at [844, 91] on div "אישורי הגעה" at bounding box center [842, 92] width 48 height 6
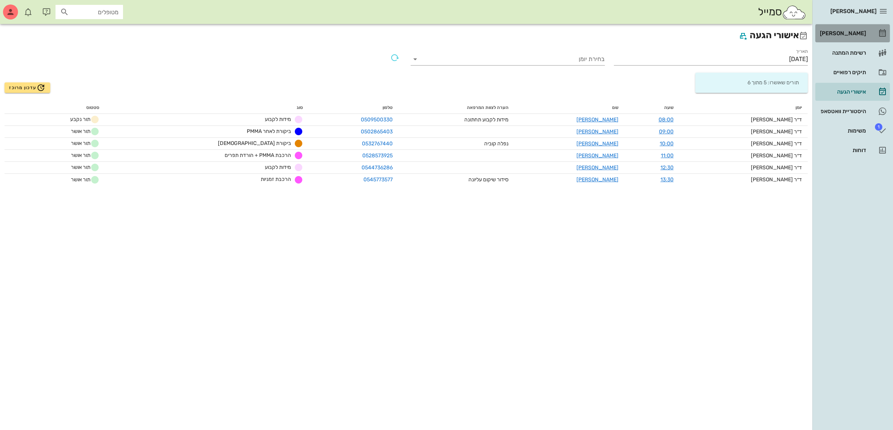
click at [843, 30] on div "[PERSON_NAME]" at bounding box center [842, 33] width 48 height 6
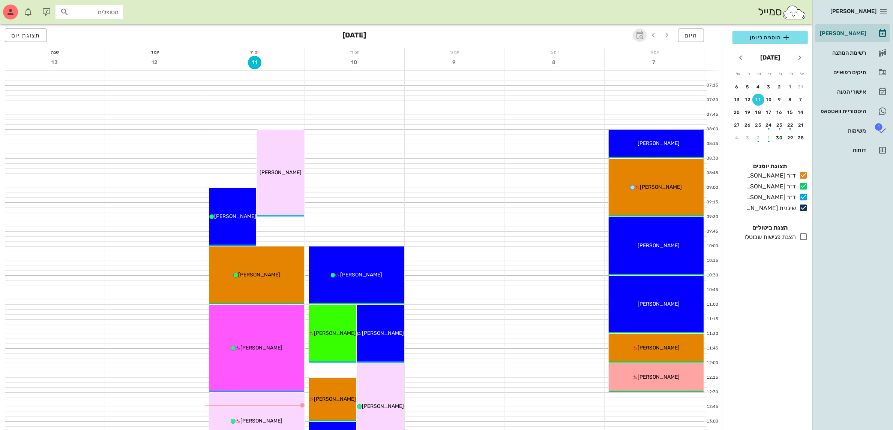
click at [646, 34] on span "button" at bounding box center [639, 35] width 13 height 9
click at [651, 34] on icon "button" at bounding box center [653, 35] width 9 height 9
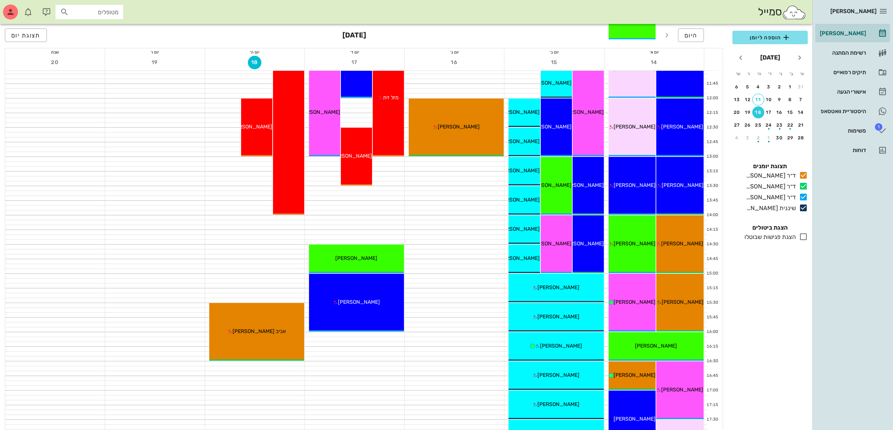
scroll to position [281, 0]
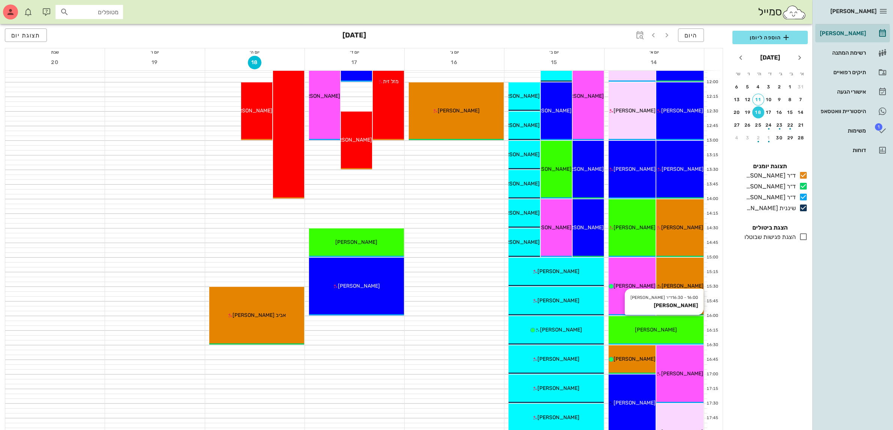
click at [650, 330] on span "[PERSON_NAME]" at bounding box center [656, 330] width 42 height 6
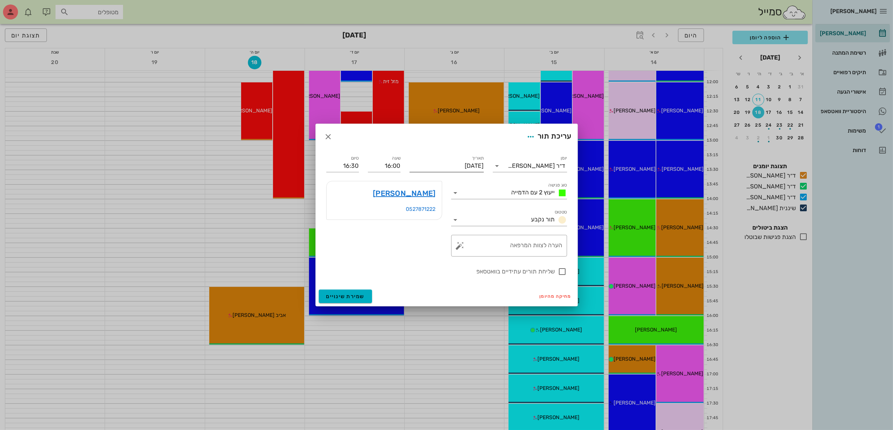
click at [458, 164] on input "[DATE]" at bounding box center [446, 166] width 74 height 12
click at [428, 222] on div "11" at bounding box center [429, 222] width 11 height 5
type input "[DATE]"
drag, startPoint x: 383, startPoint y: 166, endPoint x: 443, endPoint y: 165, distance: 60.0
click at [443, 165] on div "יומן ד״ר [PERSON_NAME] סוג פגישה ייעוץ 2 עם הדמייה סטטוס תור נקבע תאריך [DATE] …" at bounding box center [447, 215] width 250 height 131
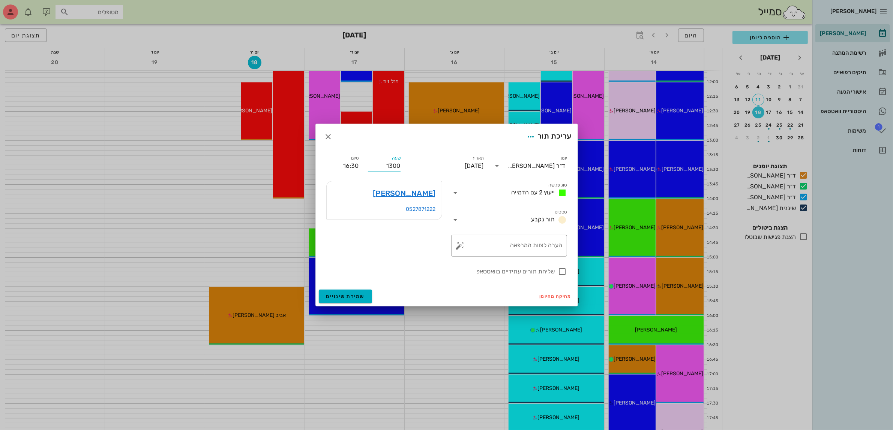
type input "13:00"
type input "13:30"
click at [354, 171] on div "סיום 13:30" at bounding box center [342, 166] width 33 height 12
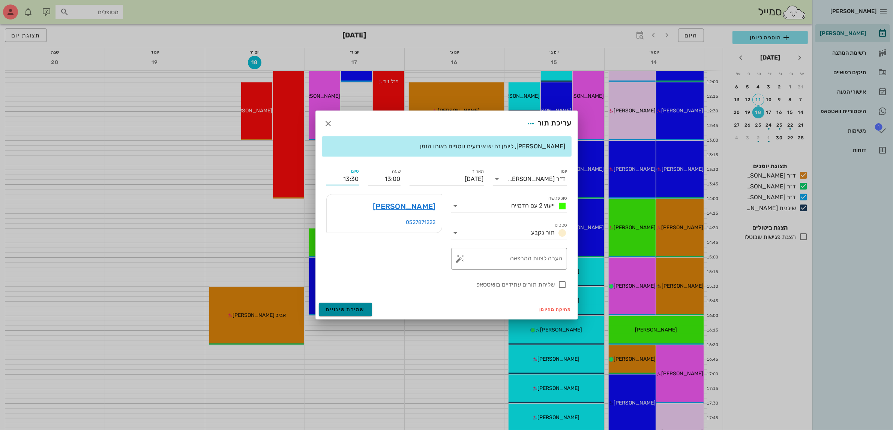
click at [351, 312] on span "שמירת שינויים" at bounding box center [345, 310] width 39 height 6
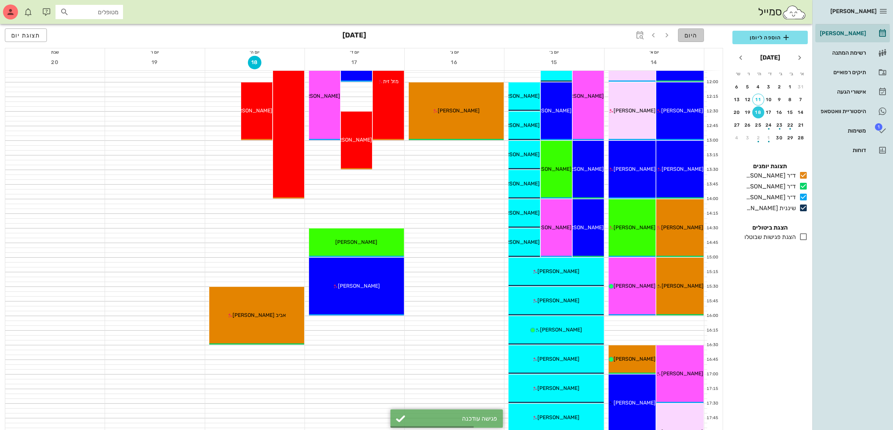
click at [689, 37] on span "היום" at bounding box center [690, 35] width 13 height 7
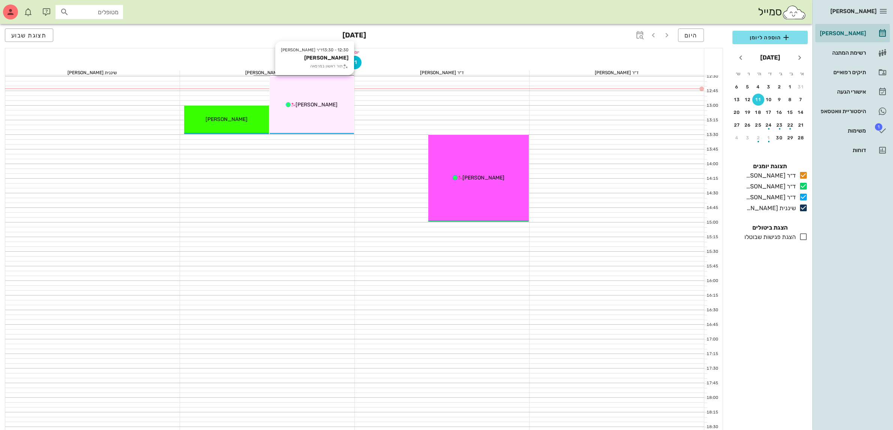
scroll to position [328, 0]
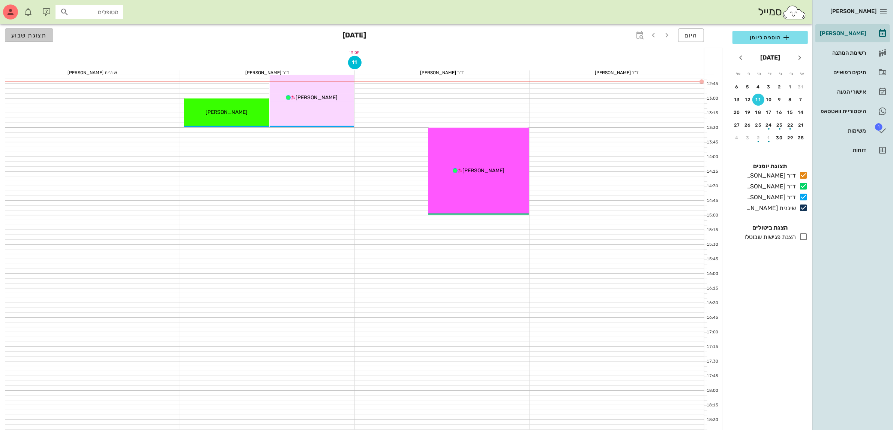
click at [42, 32] on span "תצוגת שבוע" at bounding box center [29, 35] width 36 height 7
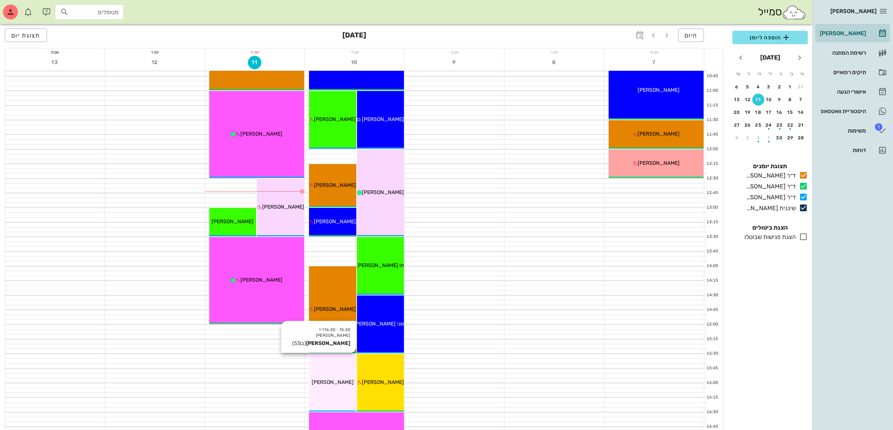
scroll to position [187, 0]
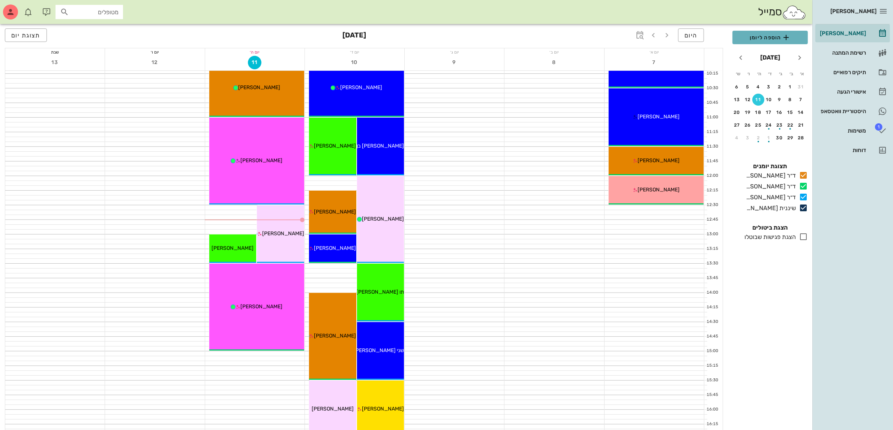
click at [762, 38] on span "הוספה ליומן" at bounding box center [769, 37] width 63 height 9
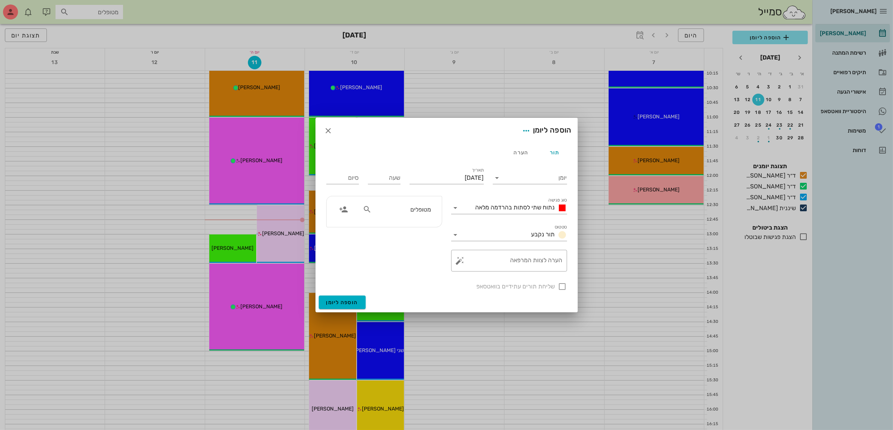
click at [410, 212] on input "מטופלים" at bounding box center [402, 210] width 58 height 10
type input "[PERSON_NAME]"
click at [329, 135] on icon "button" at bounding box center [328, 130] width 9 height 9
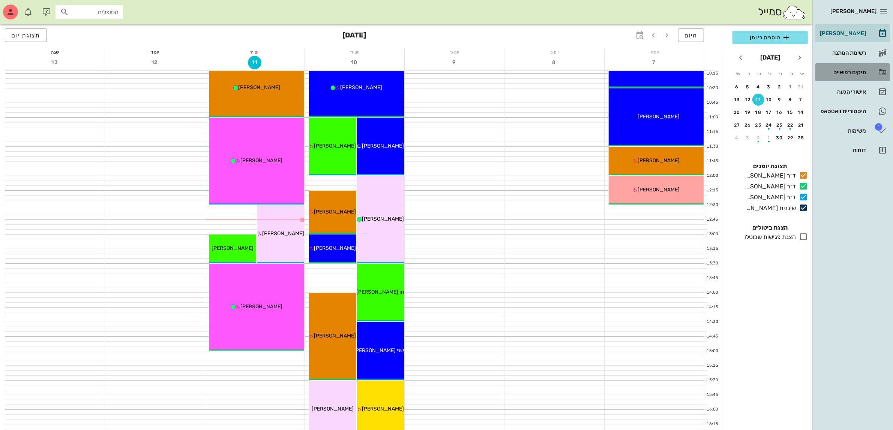
click at [851, 72] on div "תיקים רפואיים" at bounding box center [842, 72] width 48 height 6
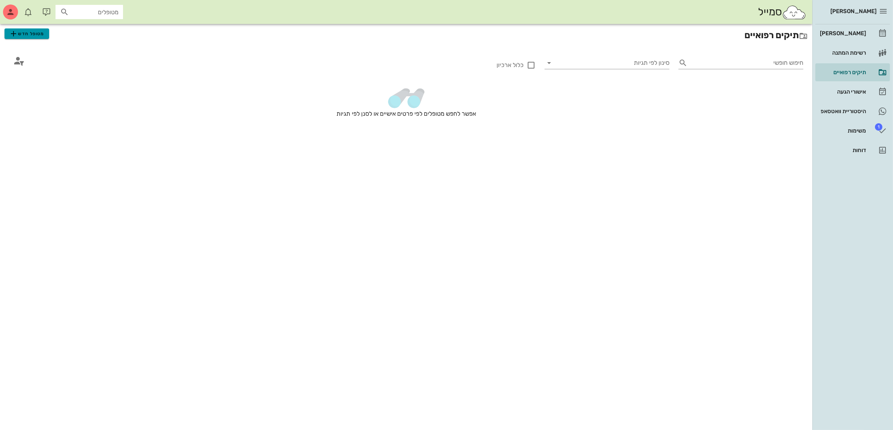
click at [27, 36] on span "מטופל חדש" at bounding box center [26, 33] width 35 height 9
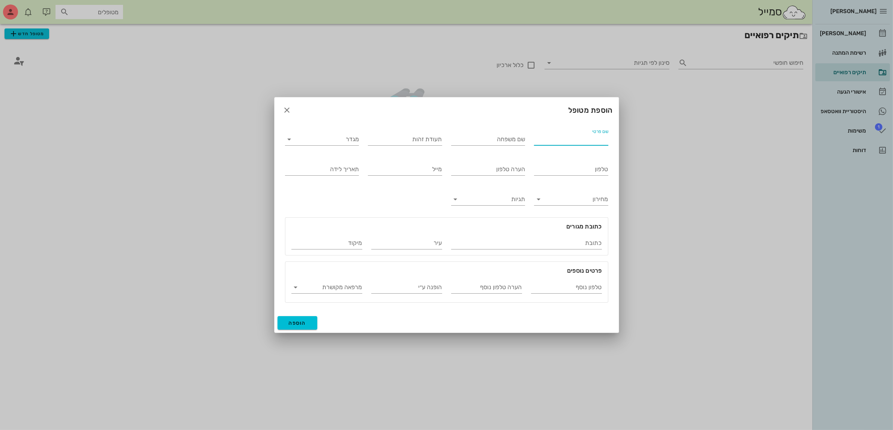
click at [569, 139] on input "שם פרטי" at bounding box center [571, 139] width 74 height 12
type input "[PERSON_NAME]"
click at [313, 138] on input "מגדר" at bounding box center [328, 139] width 62 height 12
drag, startPoint x: 350, startPoint y: 149, endPoint x: 354, endPoint y: 148, distance: 4.6
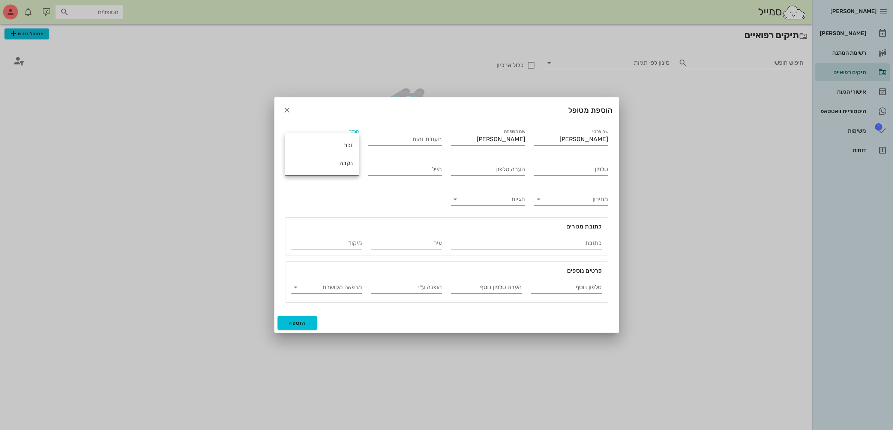
click at [350, 148] on div "זכר" at bounding box center [322, 145] width 62 height 7
click at [551, 168] on input "טלפון" at bounding box center [571, 169] width 74 height 12
type input "053-2001686"
click at [290, 319] on button "הוספה" at bounding box center [297, 322] width 40 height 13
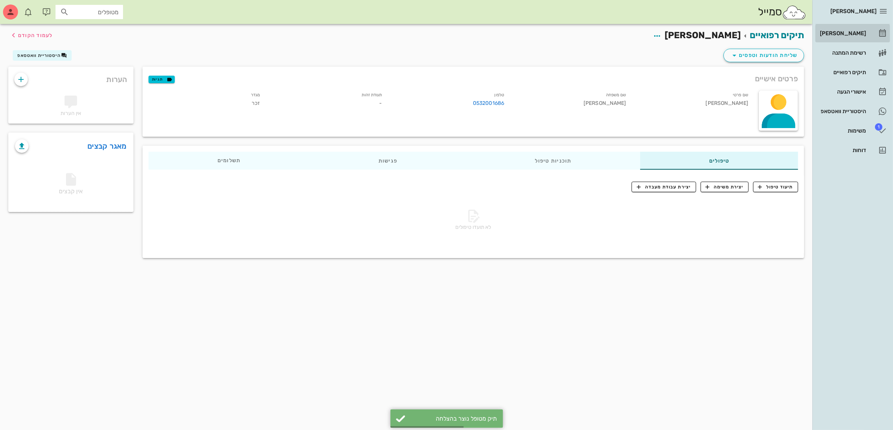
click at [842, 33] on div "[PERSON_NAME]" at bounding box center [842, 33] width 48 height 6
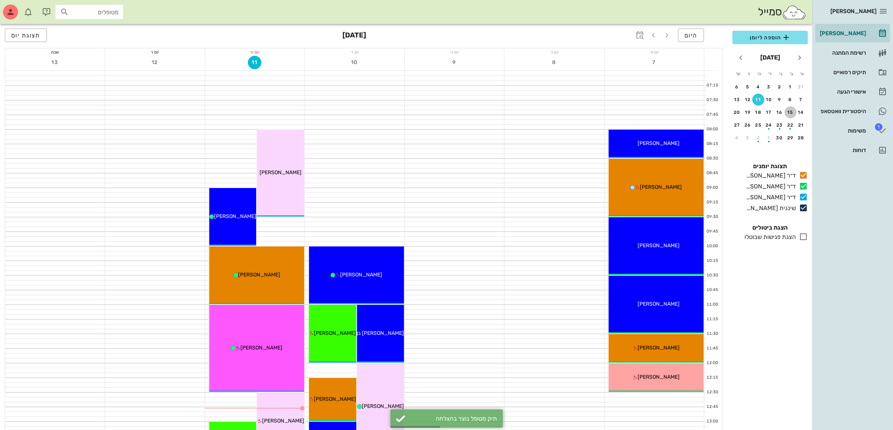
click at [787, 111] on div "15" at bounding box center [790, 112] width 12 height 5
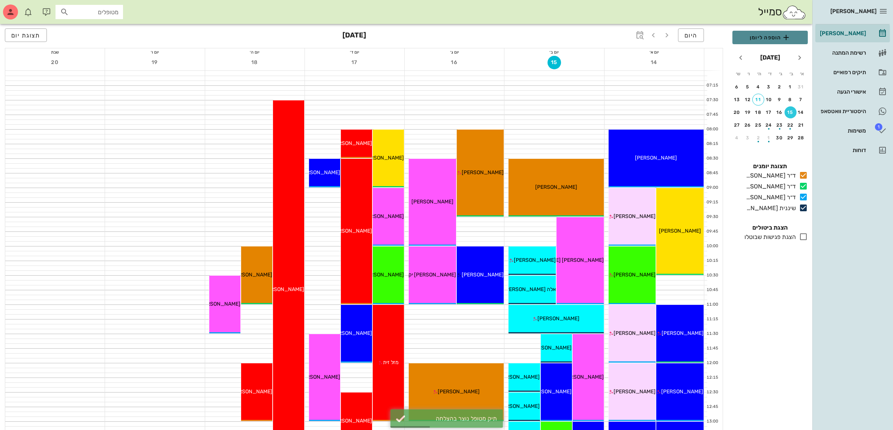
click at [768, 36] on span "הוספה ליומן" at bounding box center [769, 37] width 63 height 9
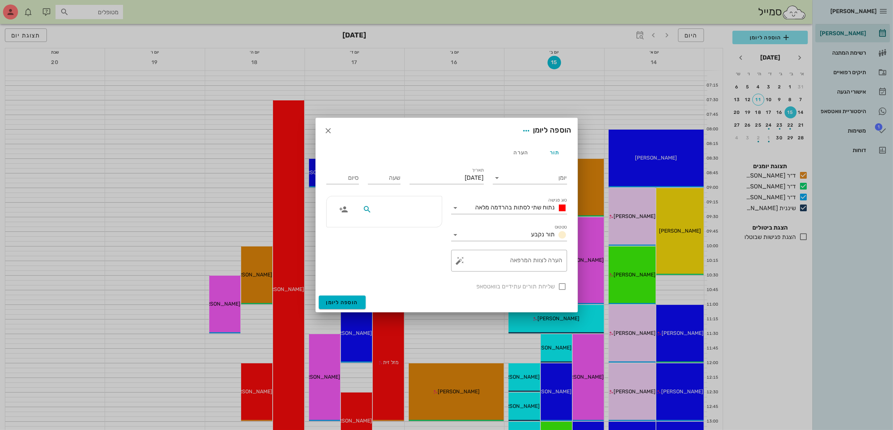
click at [407, 213] on input "text" at bounding box center [402, 210] width 58 height 10
type input "צדו"
click at [414, 227] on div "[PERSON_NAME]" at bounding box center [402, 226] width 76 height 6
click at [503, 175] on input "יומן" at bounding box center [535, 178] width 64 height 12
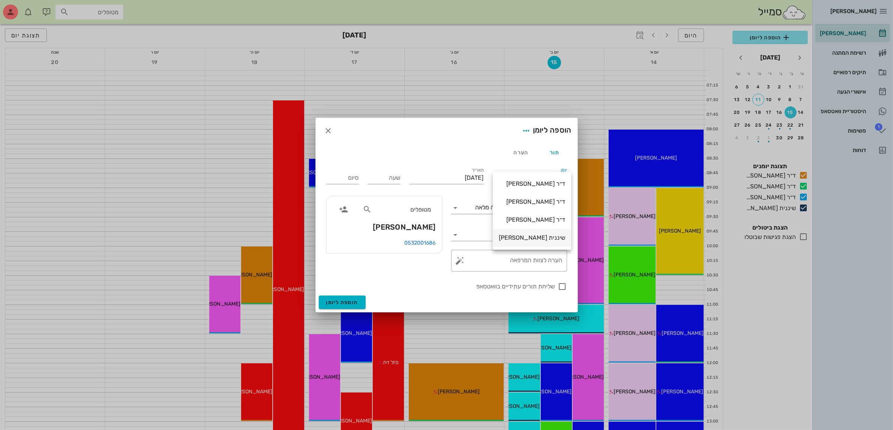
click at [537, 238] on div "שיננית [PERSON_NAME]" at bounding box center [532, 237] width 66 height 7
click at [398, 180] on input "שעה" at bounding box center [384, 178] width 33 height 12
type input "11:00"
click at [345, 180] on div "סיום 19:00" at bounding box center [342, 177] width 33 height 19
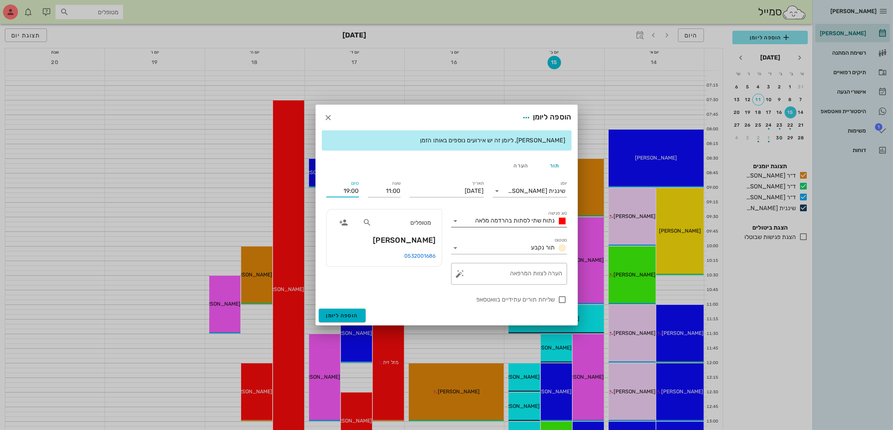
click at [500, 223] on span "נתוח שתי לסתות בהרדמה מלאה" at bounding box center [514, 220] width 79 height 7
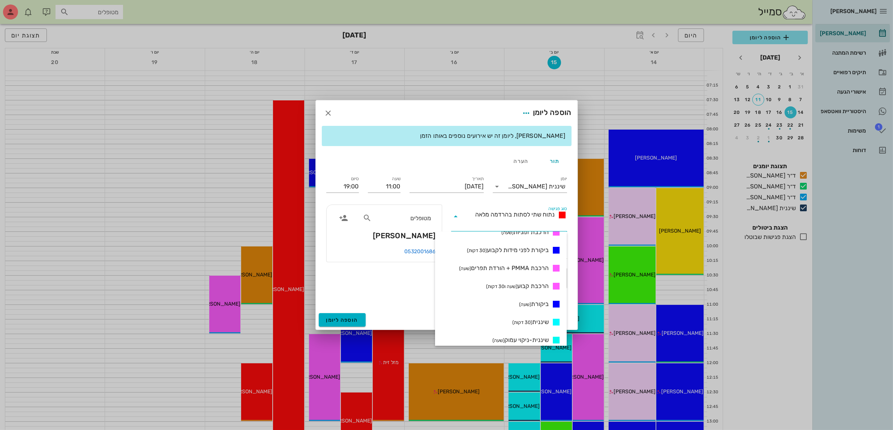
scroll to position [281, 0]
click at [534, 322] on span "שיננית (30 דקות)" at bounding box center [530, 322] width 36 height 9
type input "11:30"
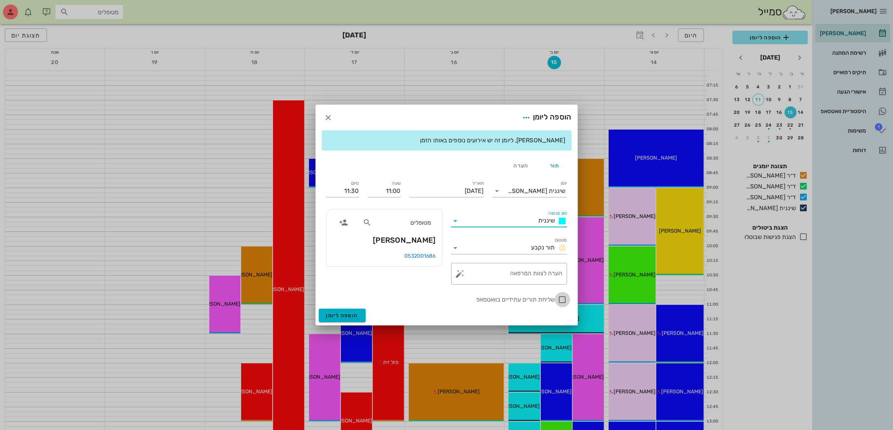
click at [559, 303] on div at bounding box center [562, 300] width 13 height 13
checkbox input "true"
click at [339, 317] on span "הוספה ליומן" at bounding box center [342, 316] width 32 height 6
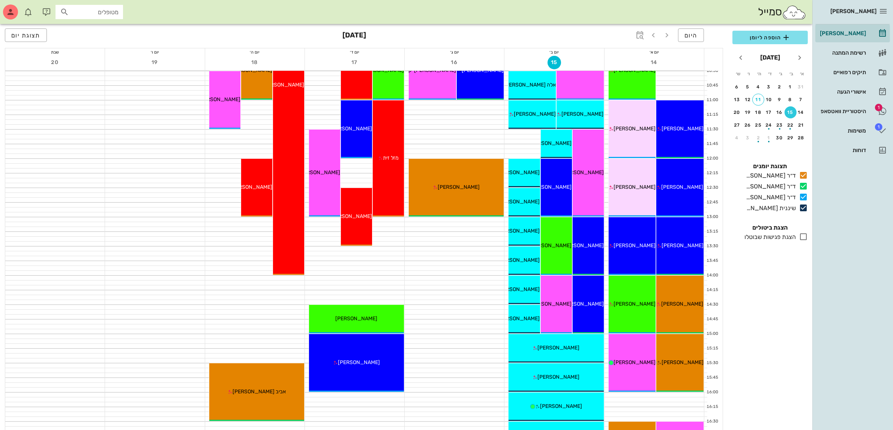
scroll to position [187, 0]
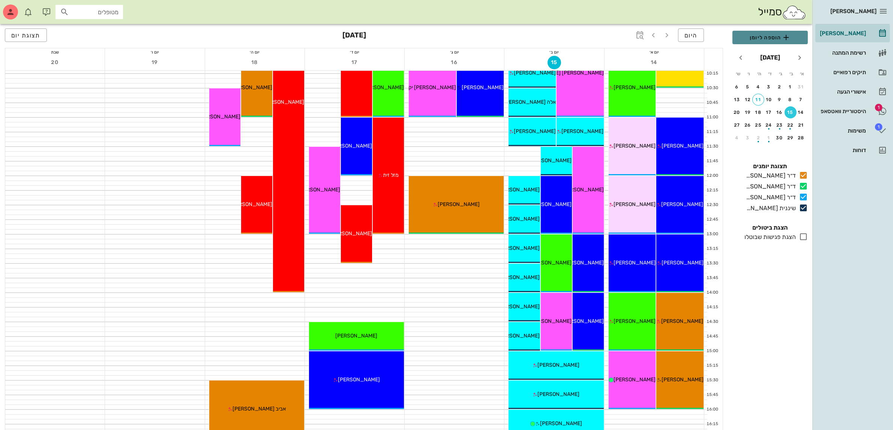
click at [769, 36] on span "הוספה ליומן" at bounding box center [769, 37] width 63 height 9
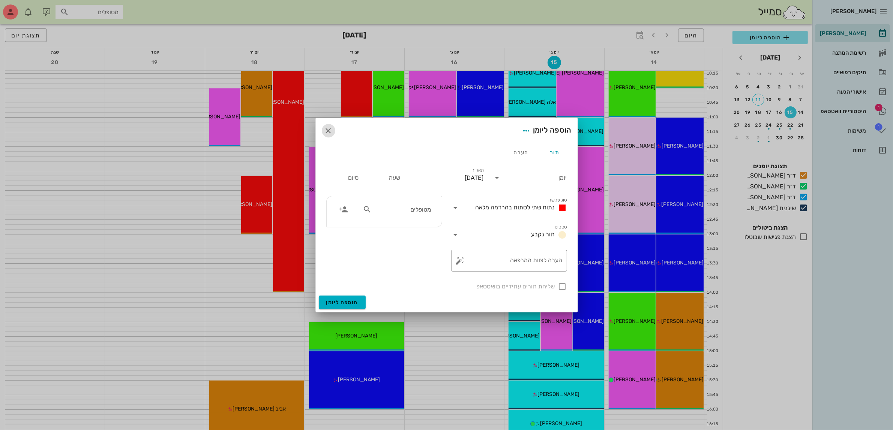
click at [328, 130] on icon "button" at bounding box center [328, 130] width 9 height 9
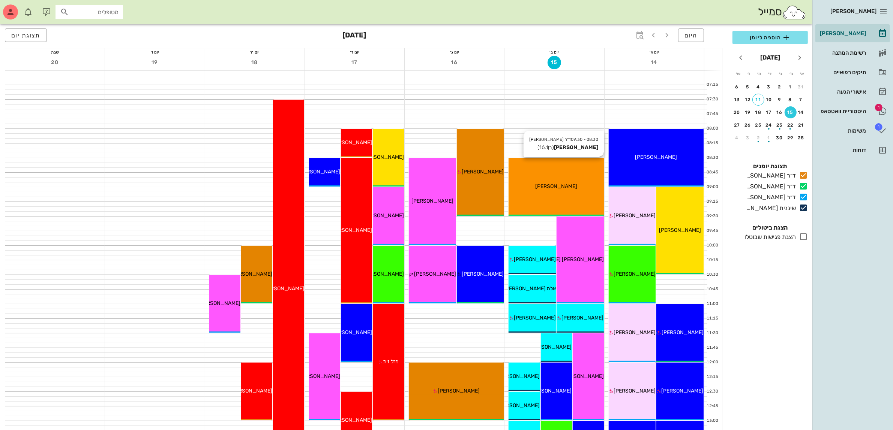
scroll to position [0, 0]
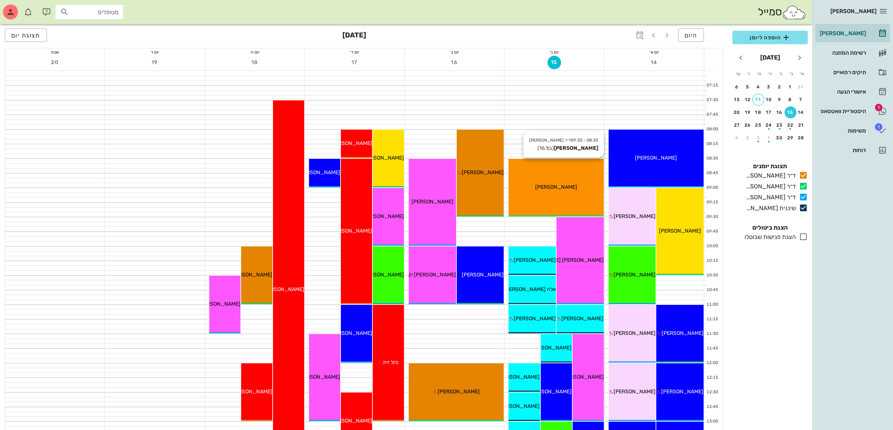
click at [566, 186] on span "[PERSON_NAME]" at bounding box center [556, 187] width 42 height 6
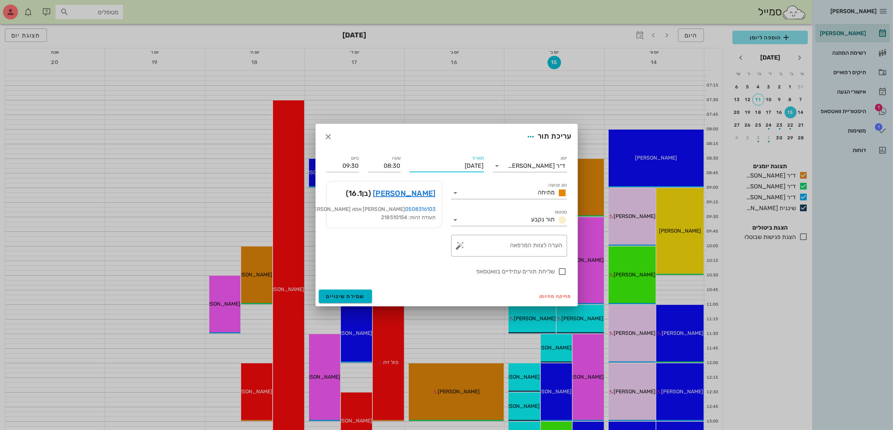
click at [444, 164] on input "[DATE]" at bounding box center [446, 166] width 74 height 12
click at [443, 231] on button "17" at bounding box center [444, 236] width 12 height 12
type input "[DATE]"
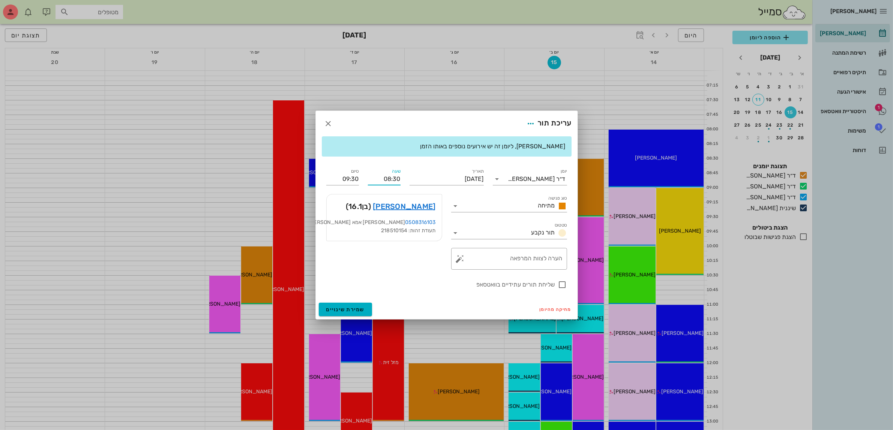
click at [394, 182] on input "08:30" at bounding box center [384, 179] width 33 height 12
click at [384, 234] on div "09:00" at bounding box center [384, 235] width 21 height 6
type input "09:00"
type input "10:00"
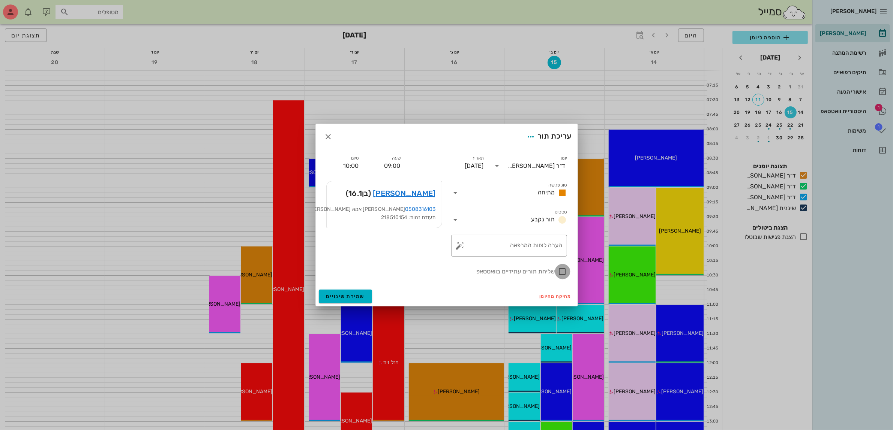
click at [559, 272] on div at bounding box center [562, 271] width 13 height 13
checkbox input "true"
click at [349, 298] on span "שמירת שינויים" at bounding box center [345, 297] width 39 height 6
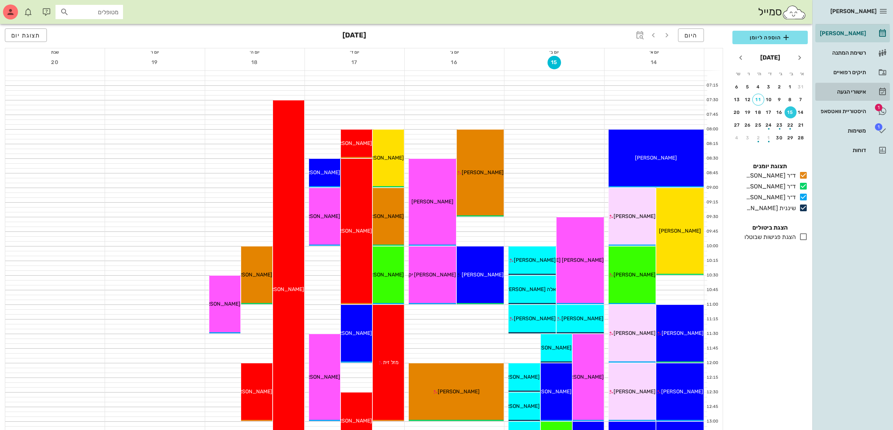
click at [857, 90] on div "אישורי הגעה" at bounding box center [842, 92] width 48 height 6
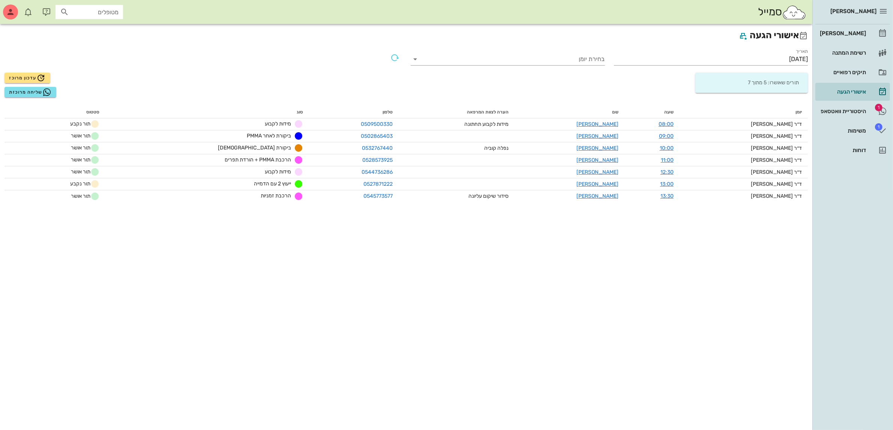
click at [763, 36] on h2 "אישורי הגעה" at bounding box center [405, 35] width 803 height 14
click at [786, 58] on input "[DATE]" at bounding box center [711, 59] width 194 height 12
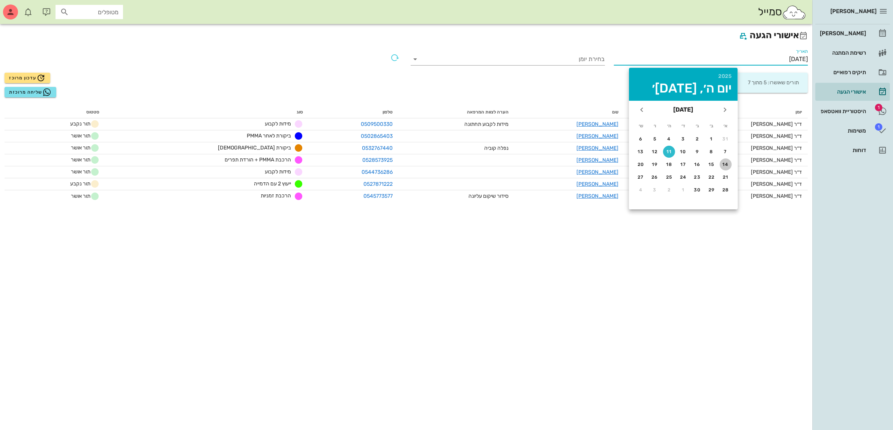
click at [724, 162] on div "14" at bounding box center [725, 164] width 12 height 5
type input "[DATE]"
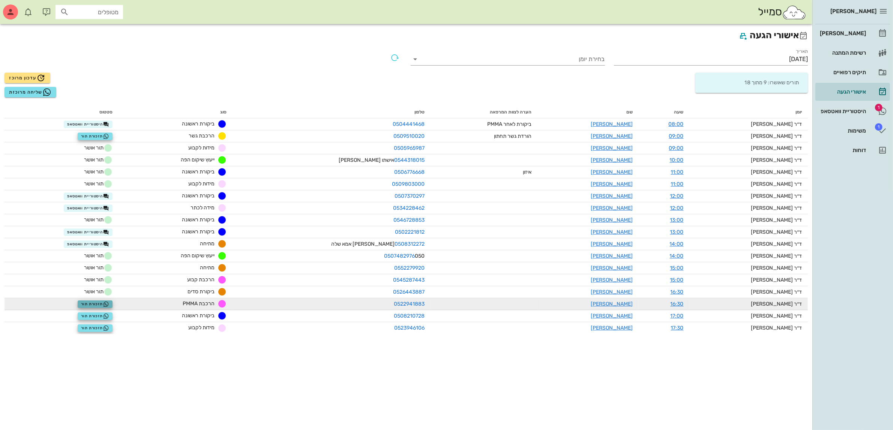
click at [92, 301] on button "תזכורת תור" at bounding box center [95, 304] width 35 height 7
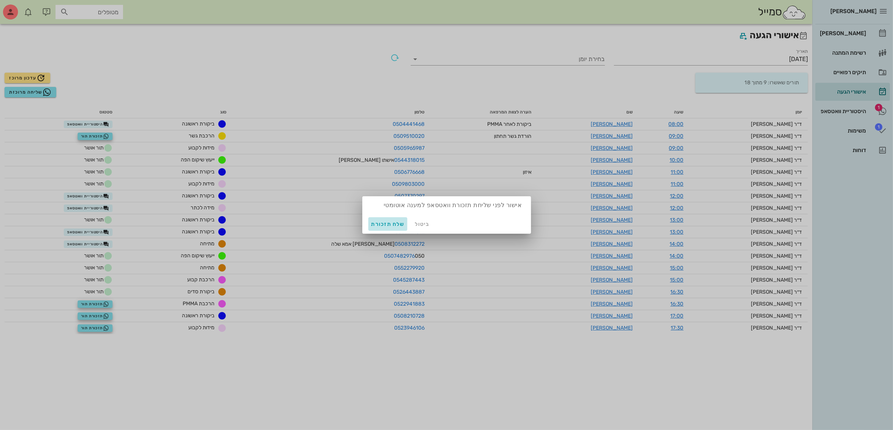
click at [392, 223] on span "שלח תזכורת" at bounding box center [387, 224] width 33 height 6
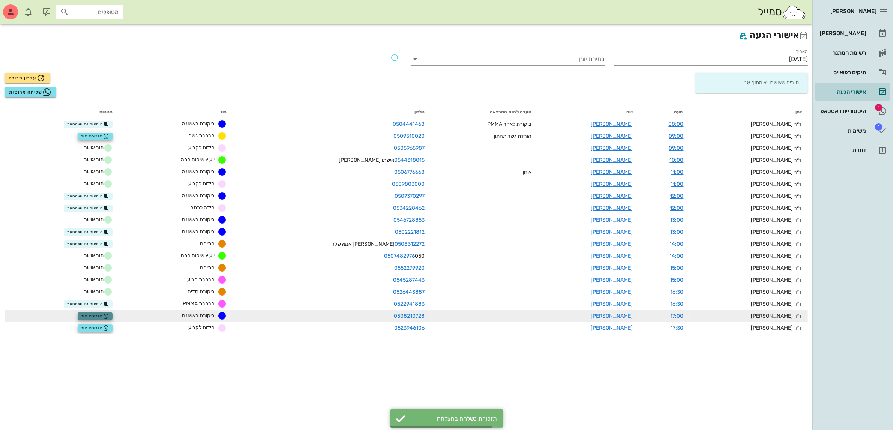
click at [109, 315] on span "תזכורת תור" at bounding box center [95, 316] width 28 height 6
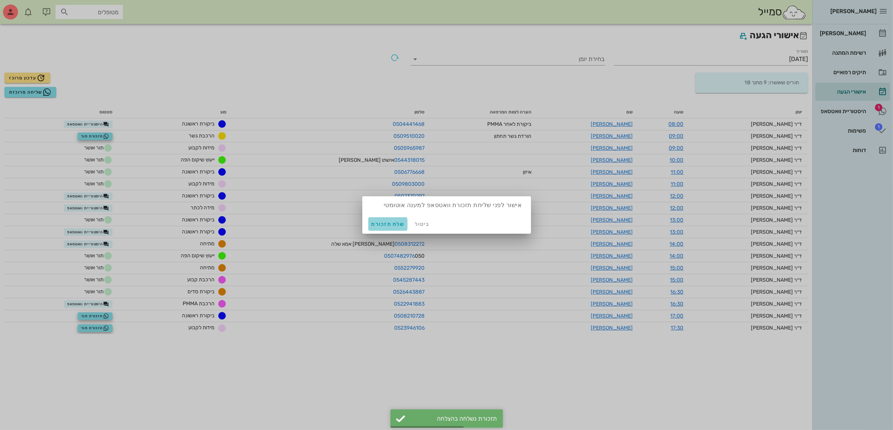
click at [385, 223] on span "שלח תזכורת" at bounding box center [387, 224] width 33 height 6
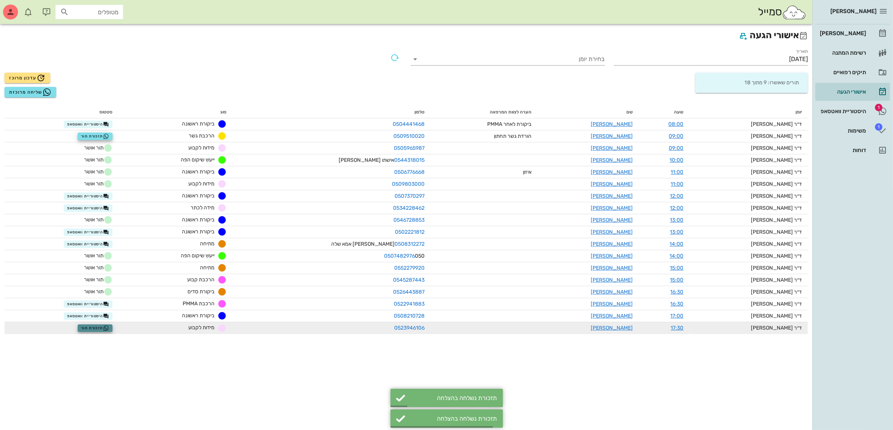
click at [102, 328] on span "תזכורת תור" at bounding box center [95, 328] width 28 height 6
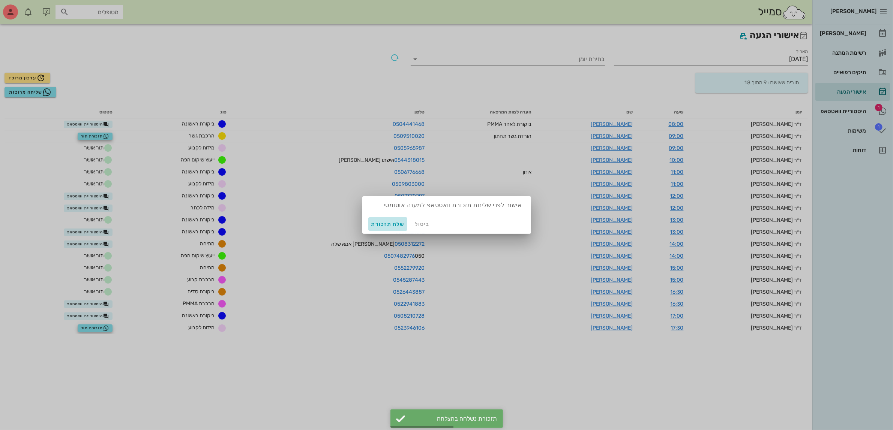
click at [374, 222] on span "שלח תזכורת" at bounding box center [387, 224] width 33 height 6
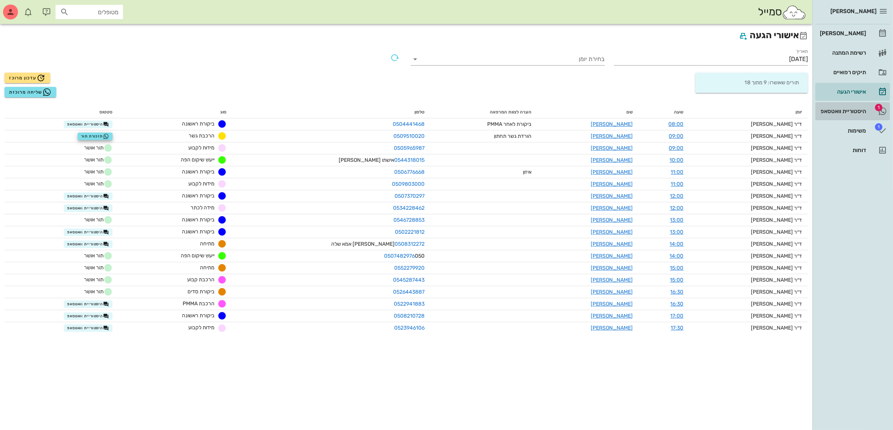
click at [852, 111] on div "היסטוריית וואטסאפ" at bounding box center [842, 111] width 48 height 6
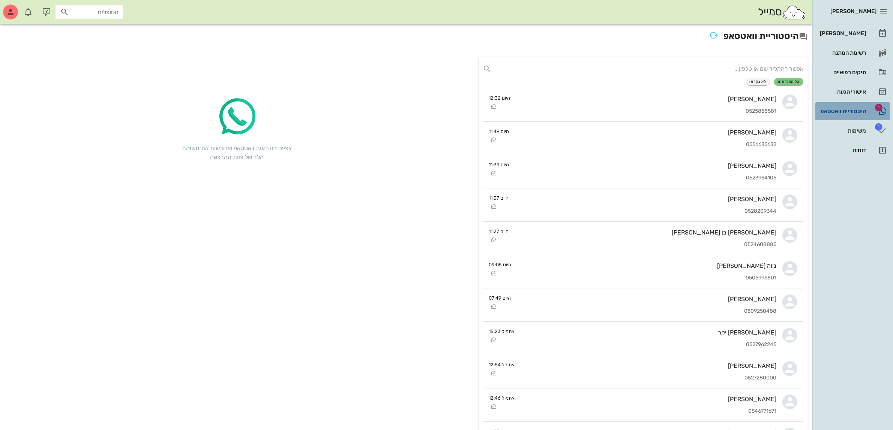
click at [834, 108] on div "היסטוריית וואטסאפ" at bounding box center [842, 111] width 48 height 12
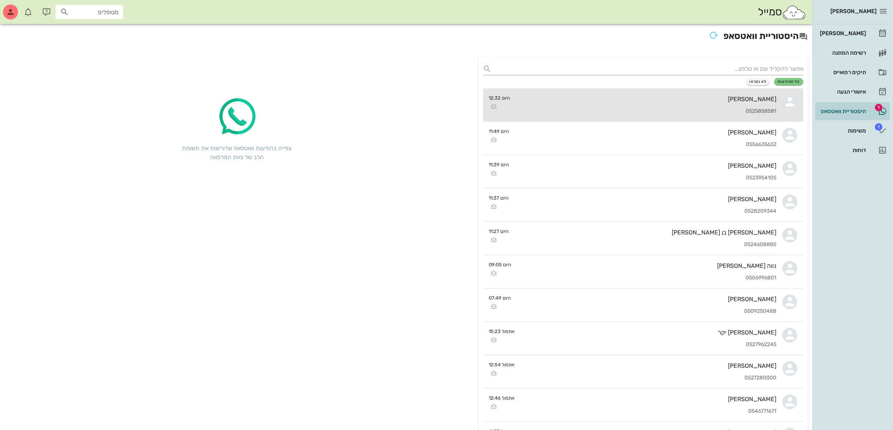
click at [693, 93] on div "[PERSON_NAME] 0525858581" at bounding box center [646, 104] width 260 height 33
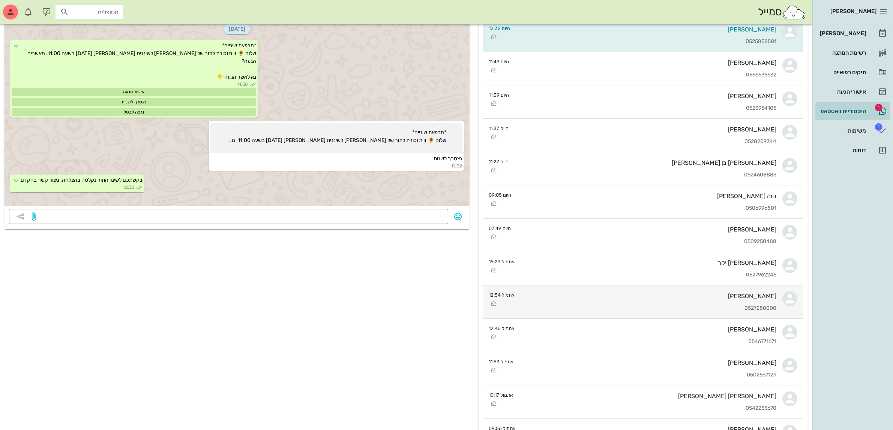
scroll to position [187, 0]
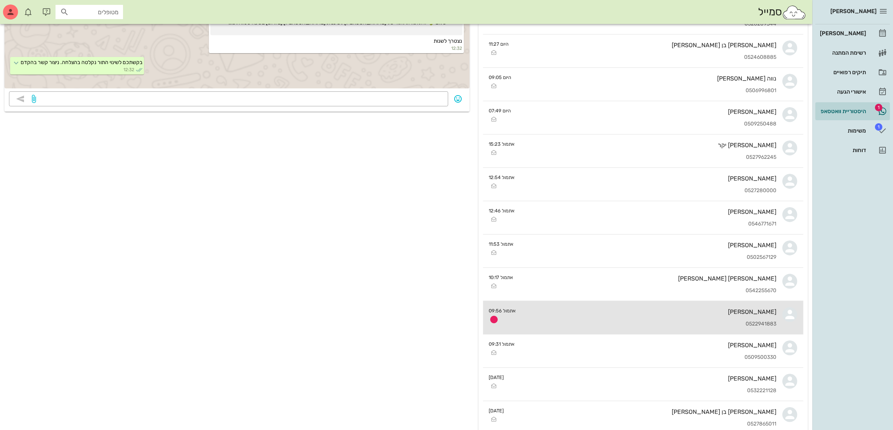
click at [610, 321] on div "[PERSON_NAME] 0522941883" at bounding box center [649, 317] width 255 height 33
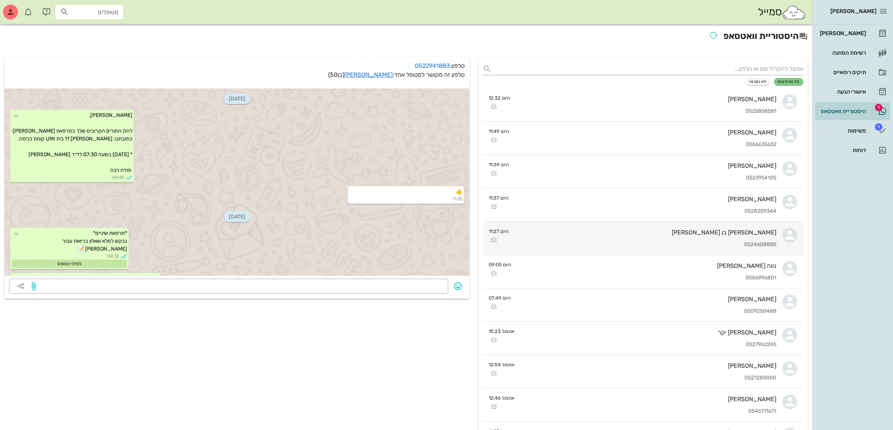
scroll to position [967, 0]
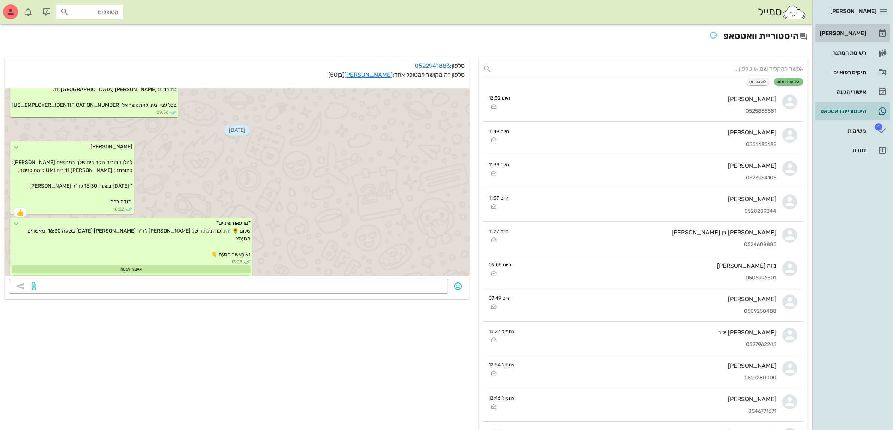
click at [846, 32] on div "[PERSON_NAME]" at bounding box center [842, 33] width 48 height 6
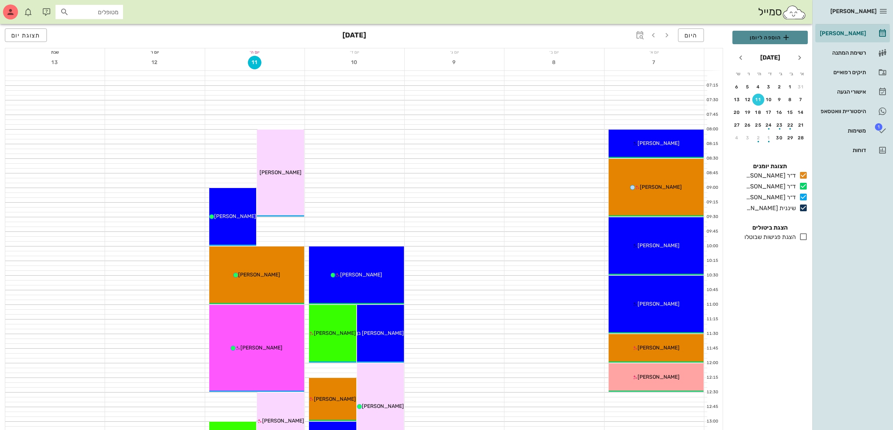
click at [770, 37] on span "הוספה ליומן" at bounding box center [769, 37] width 63 height 9
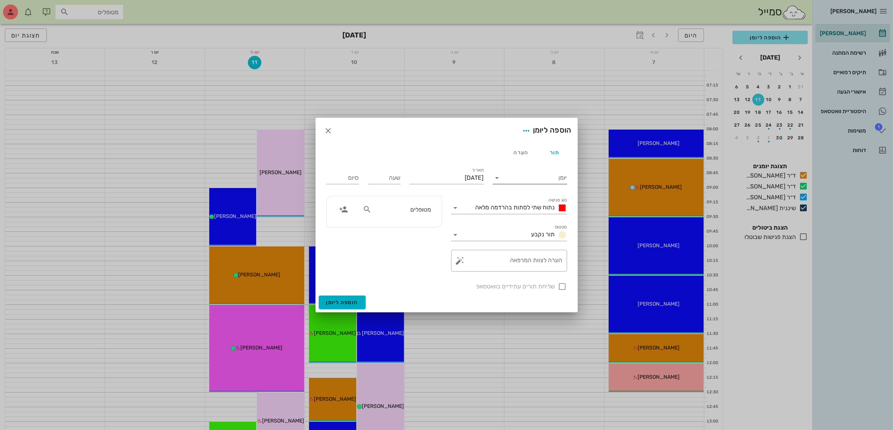
click at [531, 180] on input "יומן" at bounding box center [535, 178] width 64 height 12
click at [542, 218] on div "ד״ר [PERSON_NAME]" at bounding box center [532, 219] width 66 height 7
click at [526, 209] on span "נתוח שתי לסתות בהרדמה מלאה" at bounding box center [514, 207] width 79 height 7
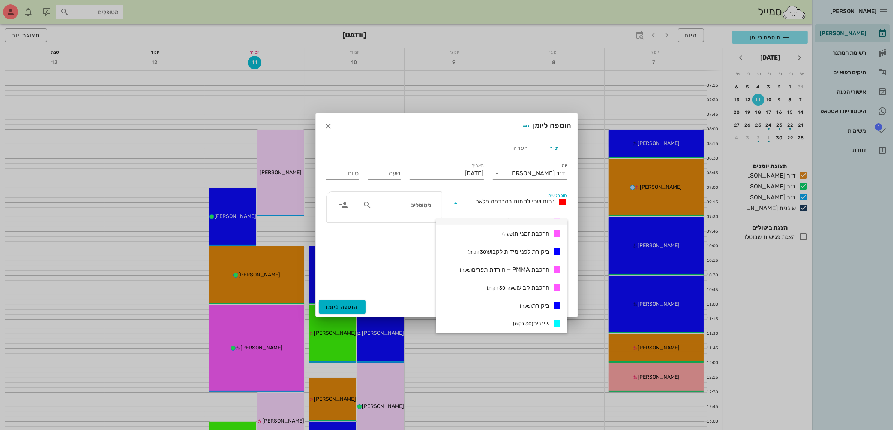
scroll to position [281, 0]
drag, startPoint x: 527, startPoint y: 276, endPoint x: 504, endPoint y: 253, distance: 32.3
click at [527, 275] on span "הרכבת קבוע (שעה ו30 דקות)" at bounding box center [518, 273] width 63 height 9
type input "01:30"
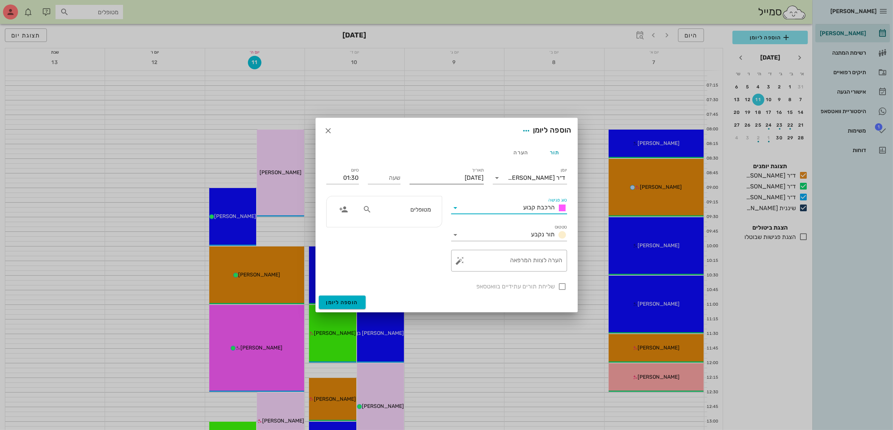
click at [446, 176] on input "[DATE]" at bounding box center [446, 178] width 74 height 12
click at [427, 248] on div "18" at bounding box center [430, 250] width 12 height 5
type input "[DATE]"
drag, startPoint x: 403, startPoint y: 212, endPoint x: 407, endPoint y: 210, distance: 4.5
click at [404, 211] on input "מטופלים" at bounding box center [402, 210] width 58 height 10
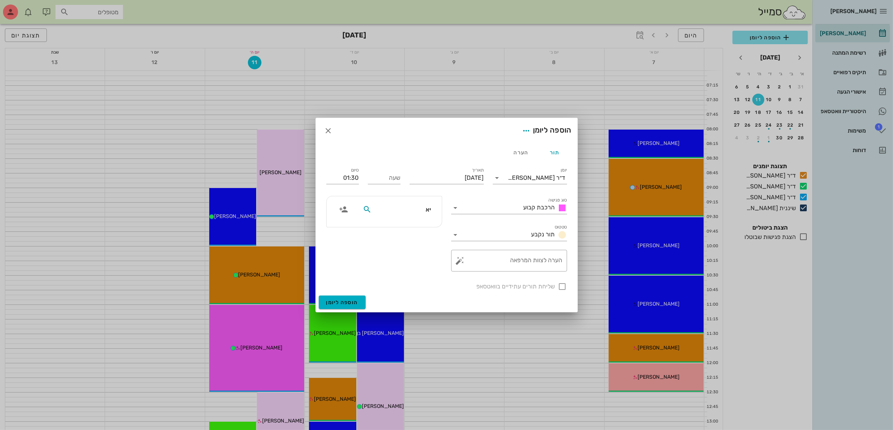
type input "יאי"
click at [404, 224] on div "[PERSON_NAME]" at bounding box center [402, 226] width 76 height 6
click at [381, 177] on input "שעה" at bounding box center [384, 178] width 33 height 12
type input "17:30"
click at [358, 175] on input "19:00" at bounding box center [342, 178] width 33 height 12
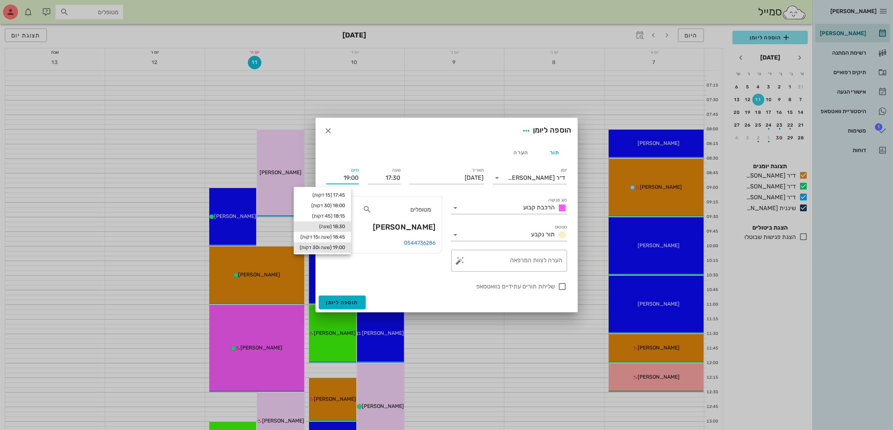
click at [346, 222] on div "18:30 (שעה)" at bounding box center [322, 227] width 57 height 10
type input "18:30"
click at [563, 290] on div at bounding box center [562, 286] width 13 height 13
checkbox input "true"
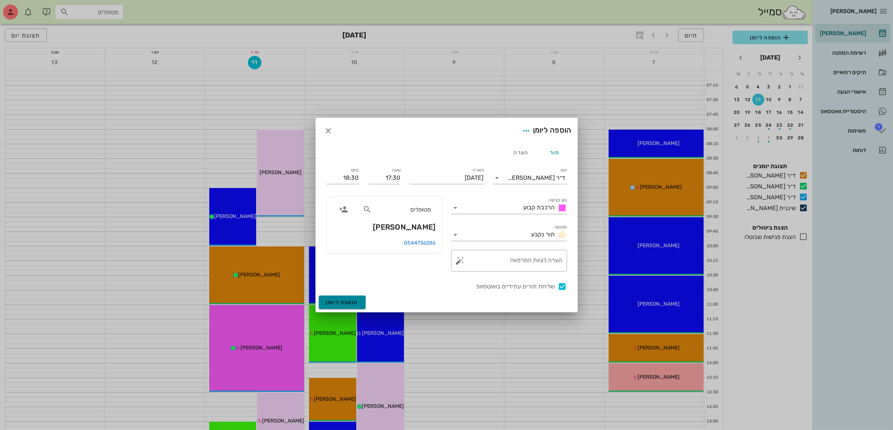
click at [340, 302] on span "הוספה ליומן" at bounding box center [342, 303] width 32 height 6
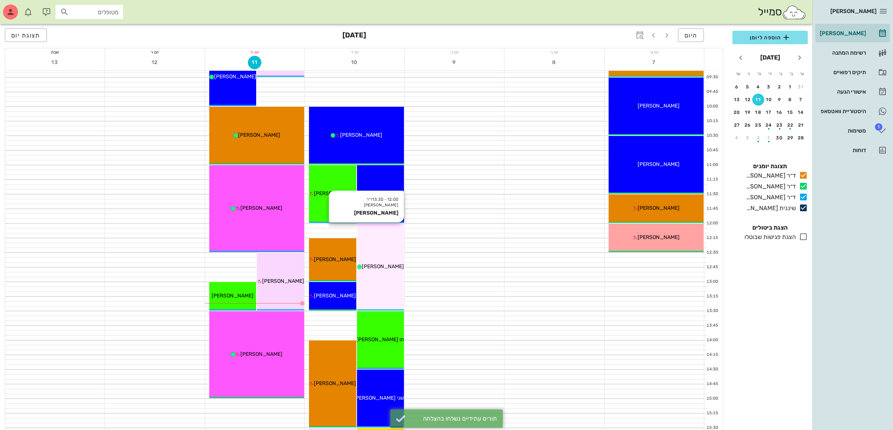
scroll to position [94, 0]
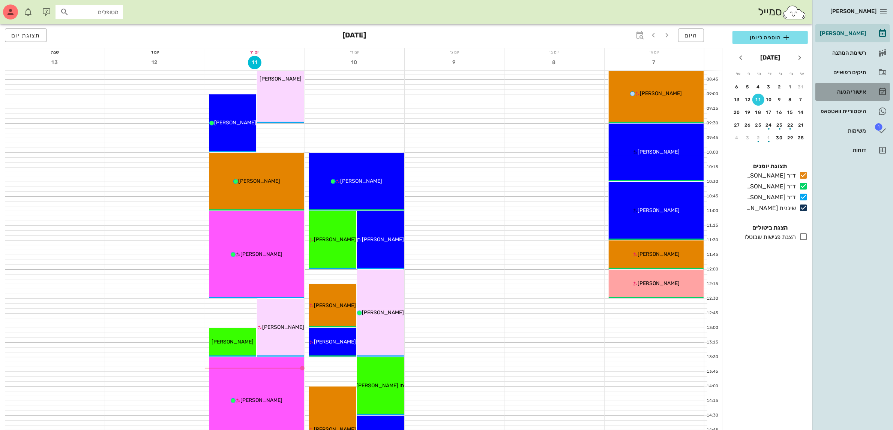
click at [838, 90] on div "אישורי הגעה" at bounding box center [842, 92] width 48 height 6
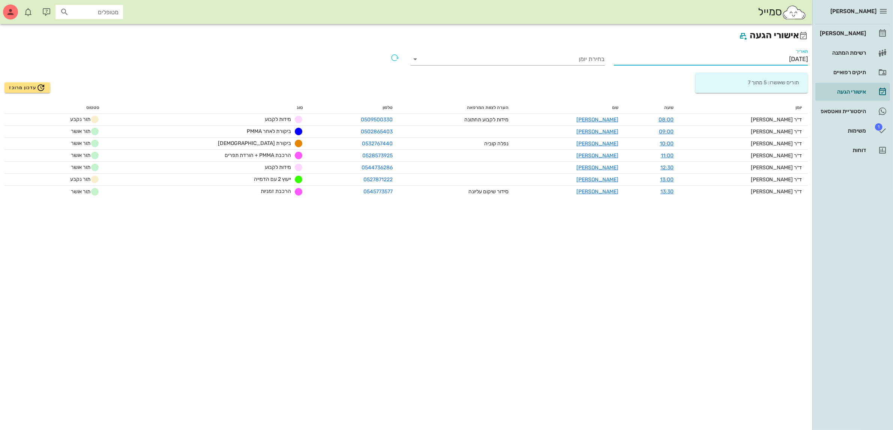
click at [782, 58] on input "[DATE]" at bounding box center [711, 59] width 194 height 12
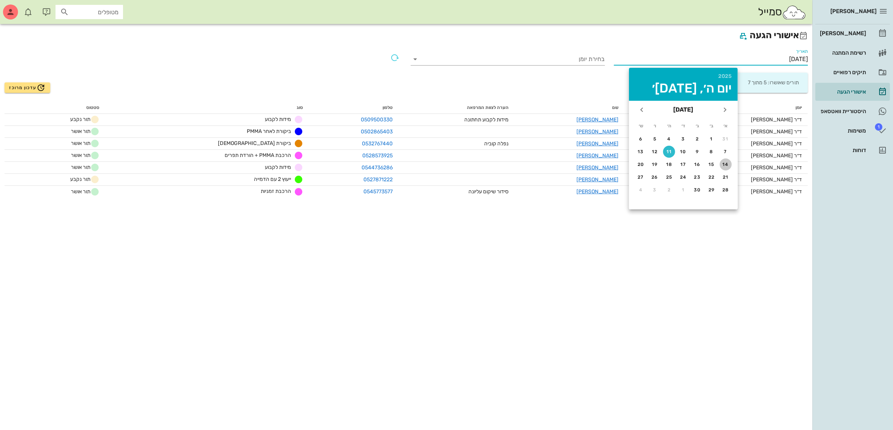
click at [726, 163] on div "14" at bounding box center [725, 164] width 12 height 5
type input "[DATE]"
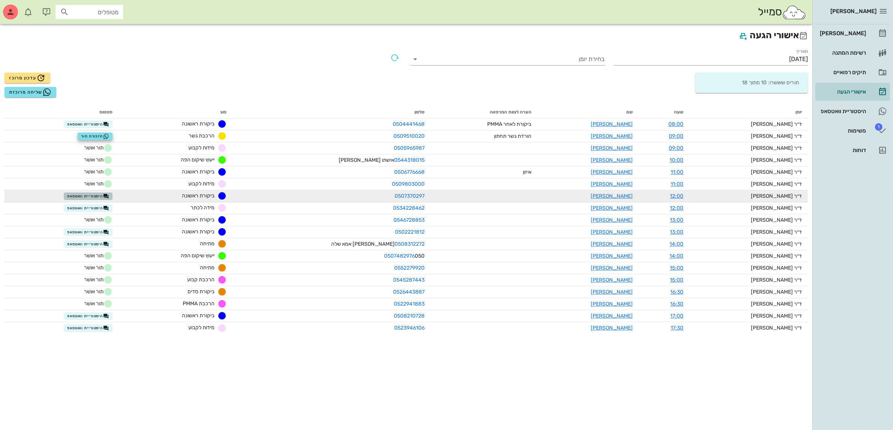
click at [105, 198] on span "היסטוריית וואטסאפ" at bounding box center [88, 196] width 42 height 6
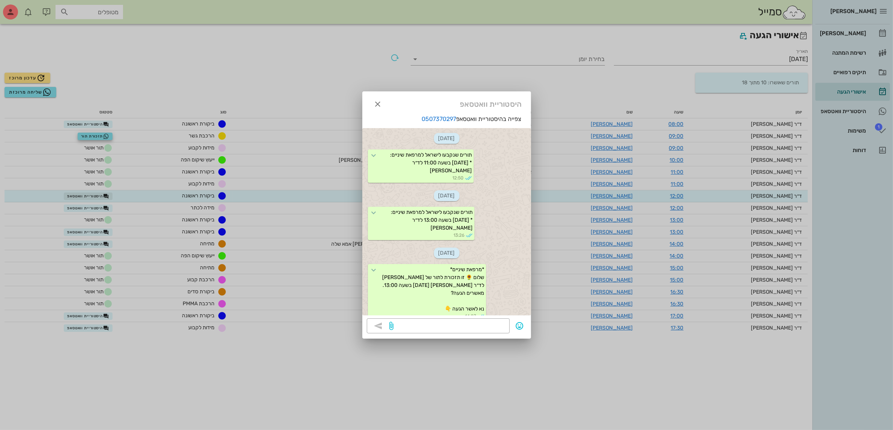
scroll to position [358, 0]
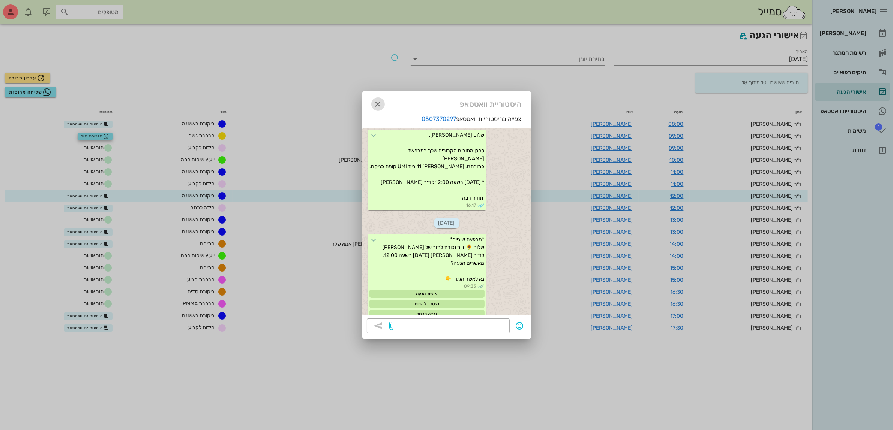
click at [376, 105] on icon "button" at bounding box center [377, 104] width 9 height 9
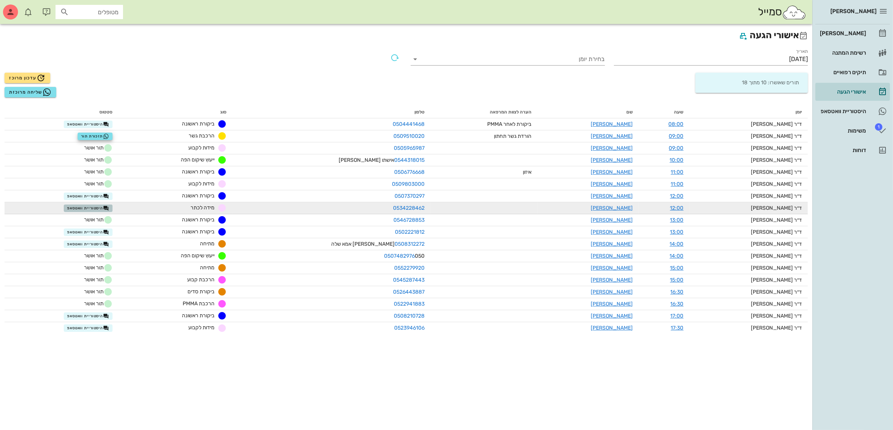
click at [100, 205] on span "היסטוריית וואטסאפ" at bounding box center [88, 208] width 42 height 6
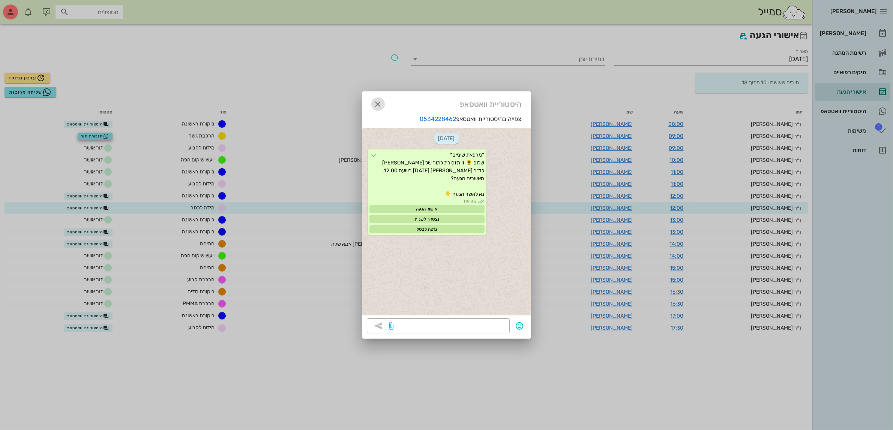
click at [373, 103] on icon "button" at bounding box center [377, 104] width 9 height 9
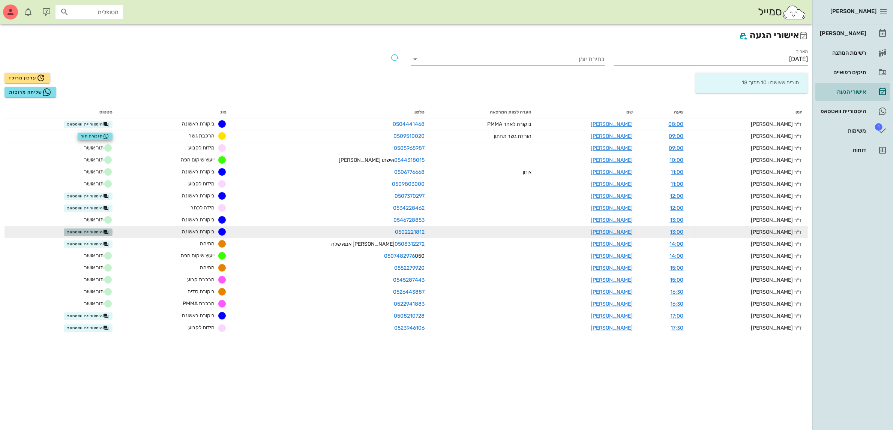
click at [109, 231] on span "היסטוריית וואטסאפ" at bounding box center [88, 232] width 42 height 6
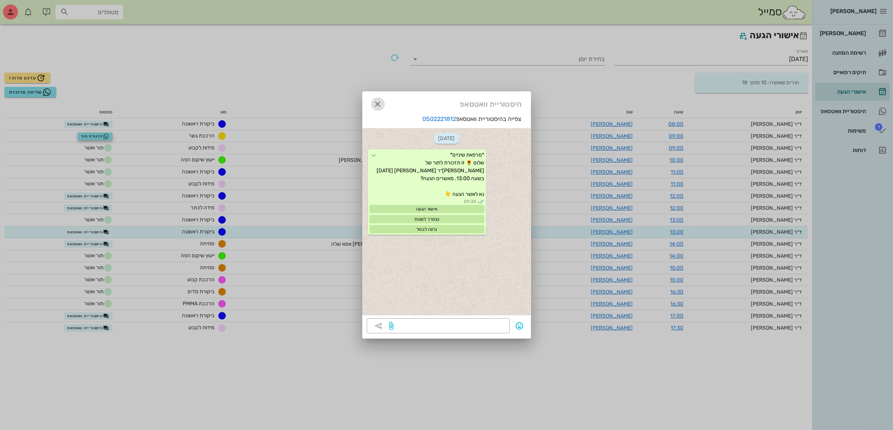
click at [377, 102] on icon "button" at bounding box center [377, 104] width 9 height 9
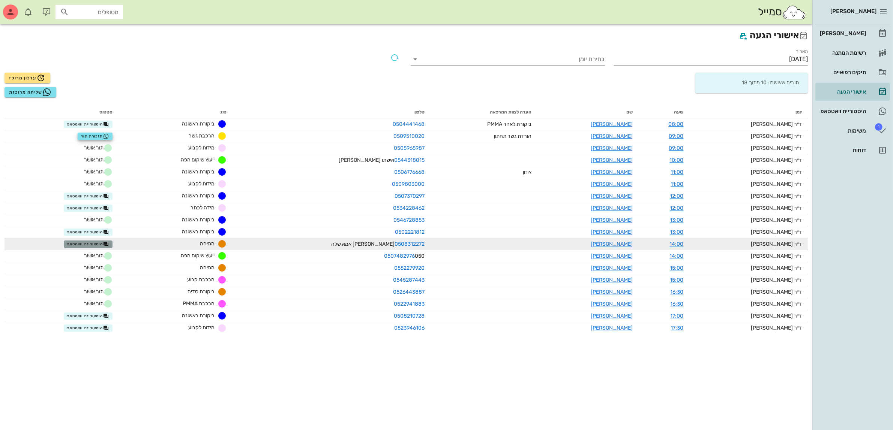
click at [104, 244] on span "היסטוריית וואטסאפ" at bounding box center [88, 244] width 42 height 6
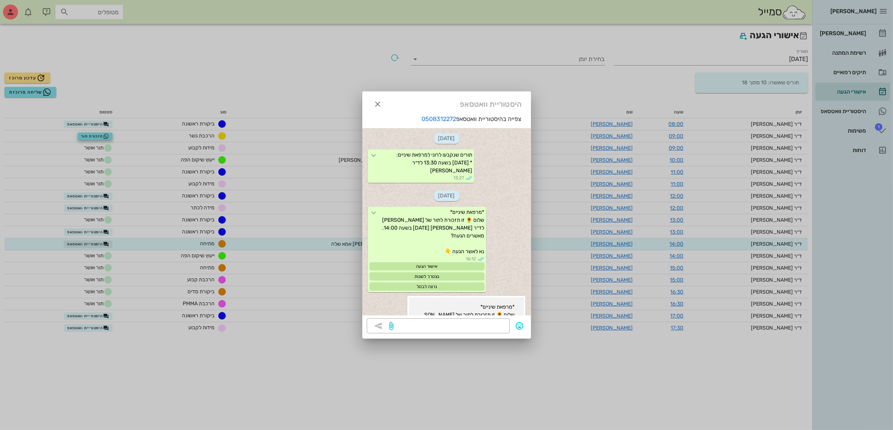
scroll to position [490, 0]
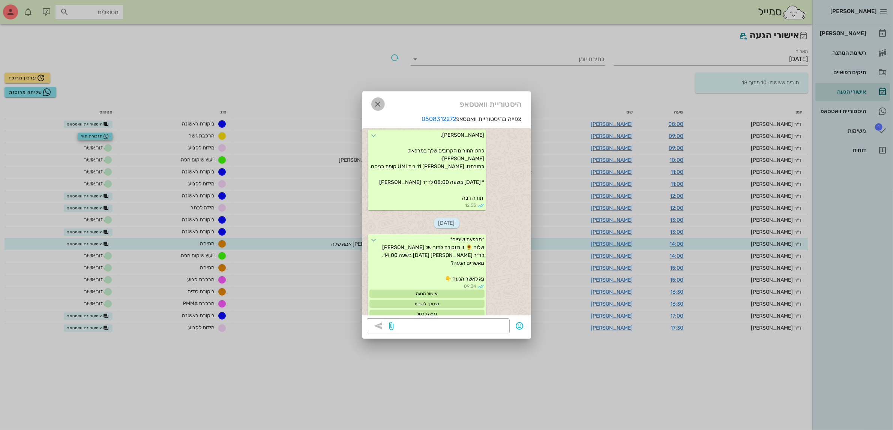
click at [377, 104] on icon "button" at bounding box center [377, 104] width 9 height 9
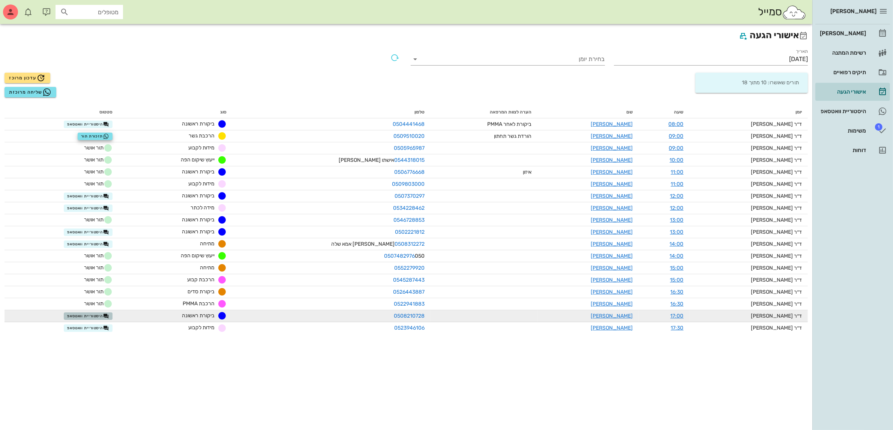
click at [103, 316] on span "היסטוריית וואטסאפ" at bounding box center [88, 316] width 42 height 6
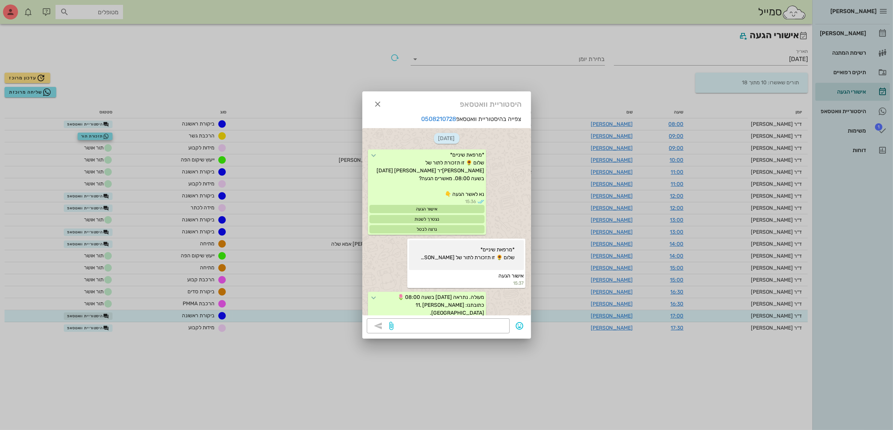
scroll to position [471, 0]
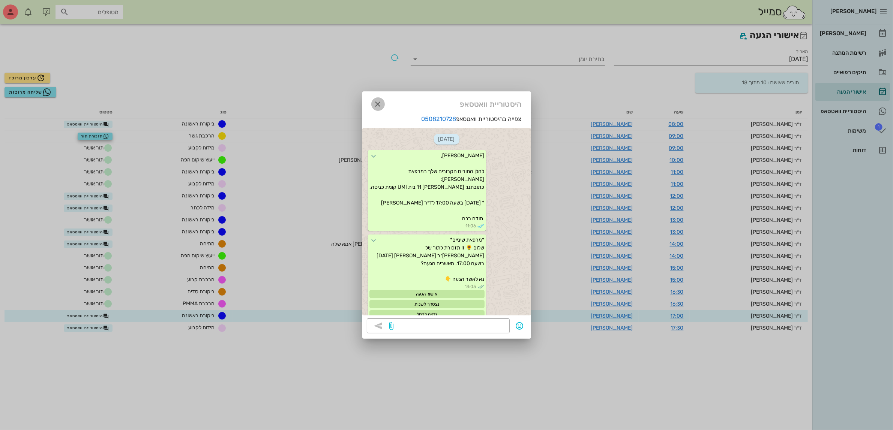
click at [379, 107] on icon "button" at bounding box center [377, 104] width 9 height 9
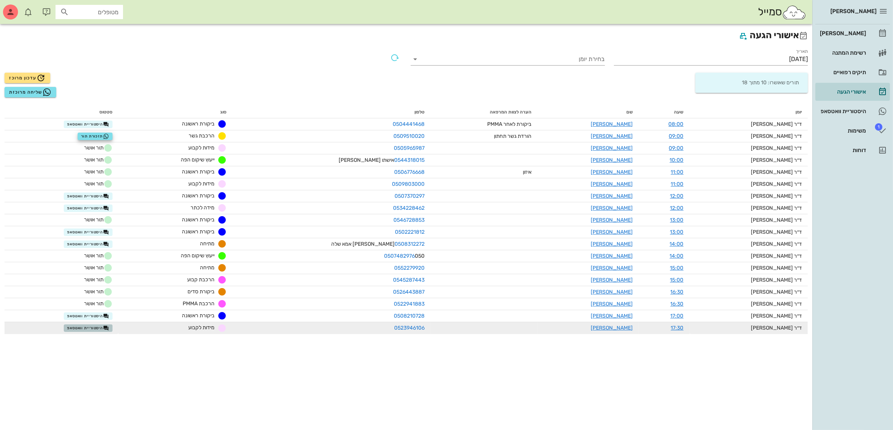
click at [100, 328] on span "היסטוריית וואטסאפ" at bounding box center [88, 328] width 42 height 6
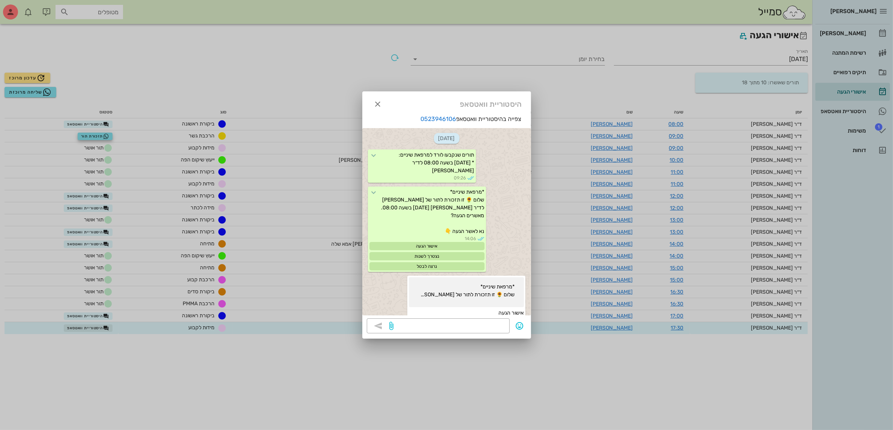
scroll to position [1207, 0]
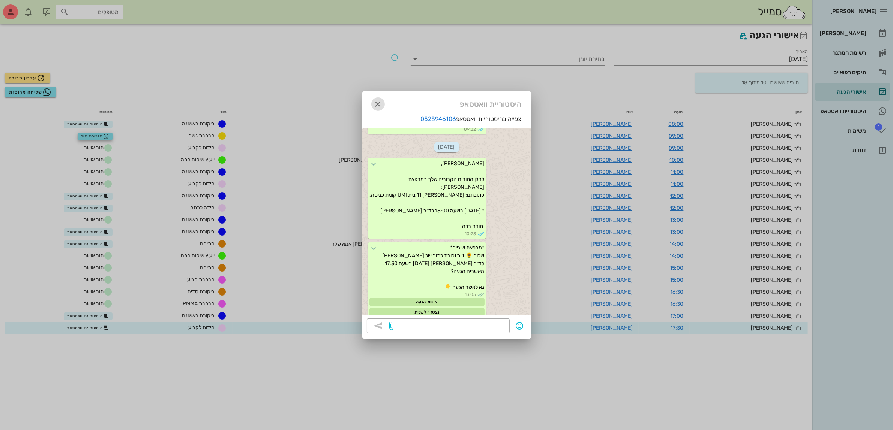
click at [376, 106] on icon "button" at bounding box center [377, 104] width 9 height 9
